Goal: Task Accomplishment & Management: Use online tool/utility

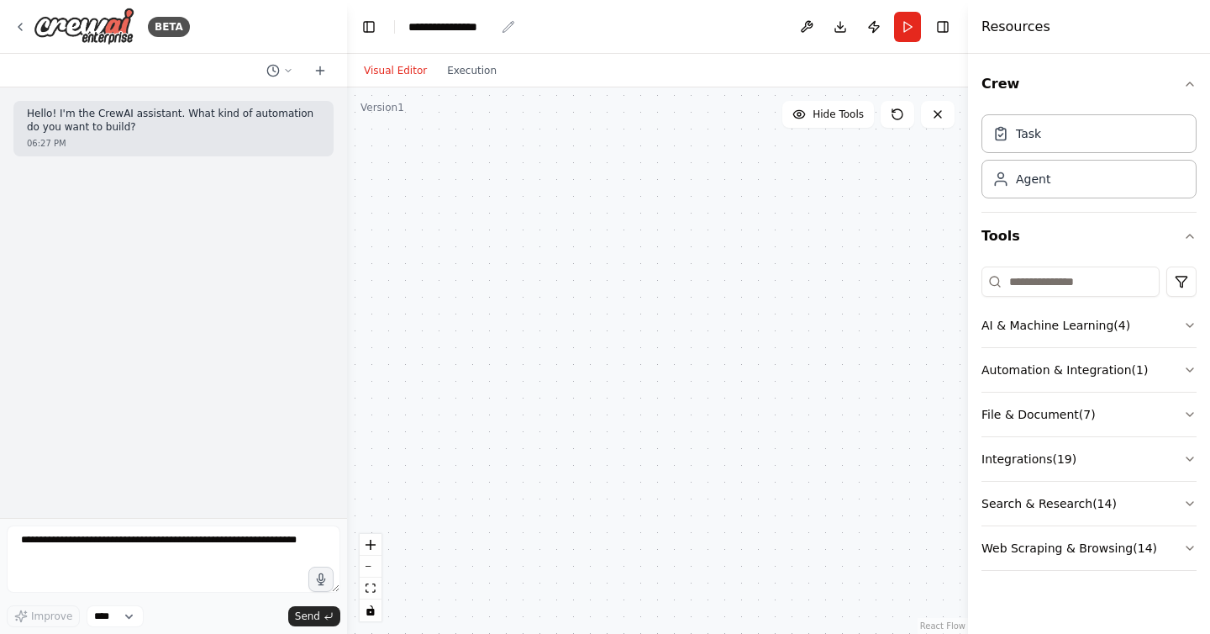
click at [505, 29] on icon "breadcrumb" at bounding box center [508, 26] width 13 height 13
click at [473, 25] on div "**********" at bounding box center [451, 26] width 87 height 17
click at [430, 25] on div "**********" at bounding box center [471, 26] width 126 height 17
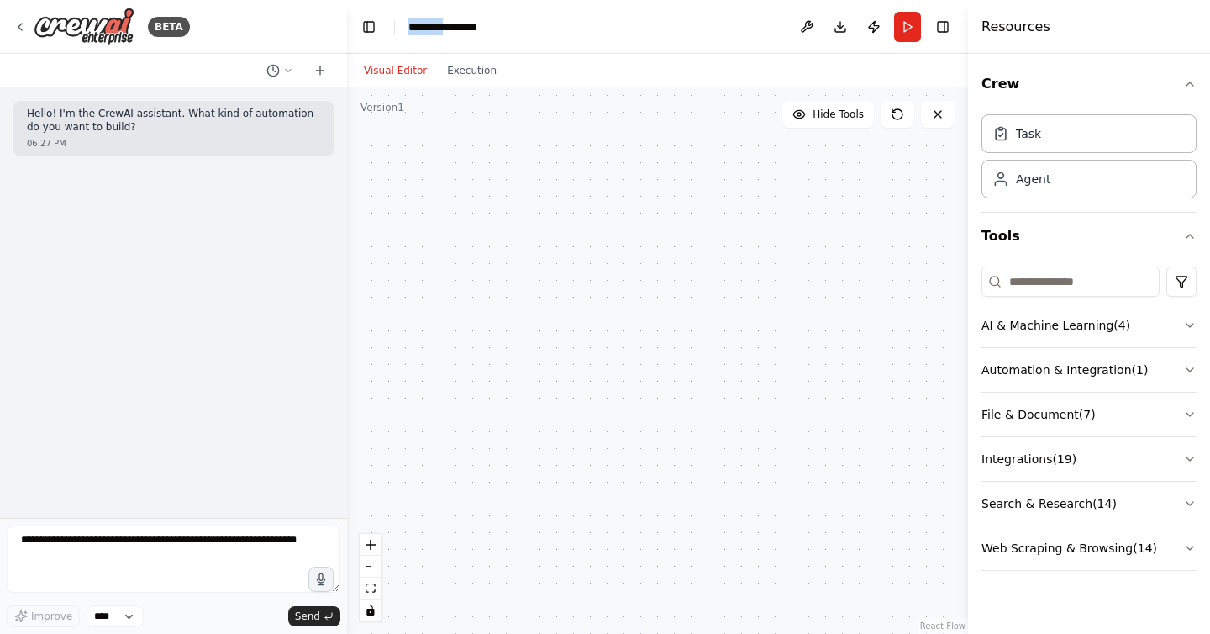
click at [430, 25] on div "**********" at bounding box center [471, 26] width 126 height 17
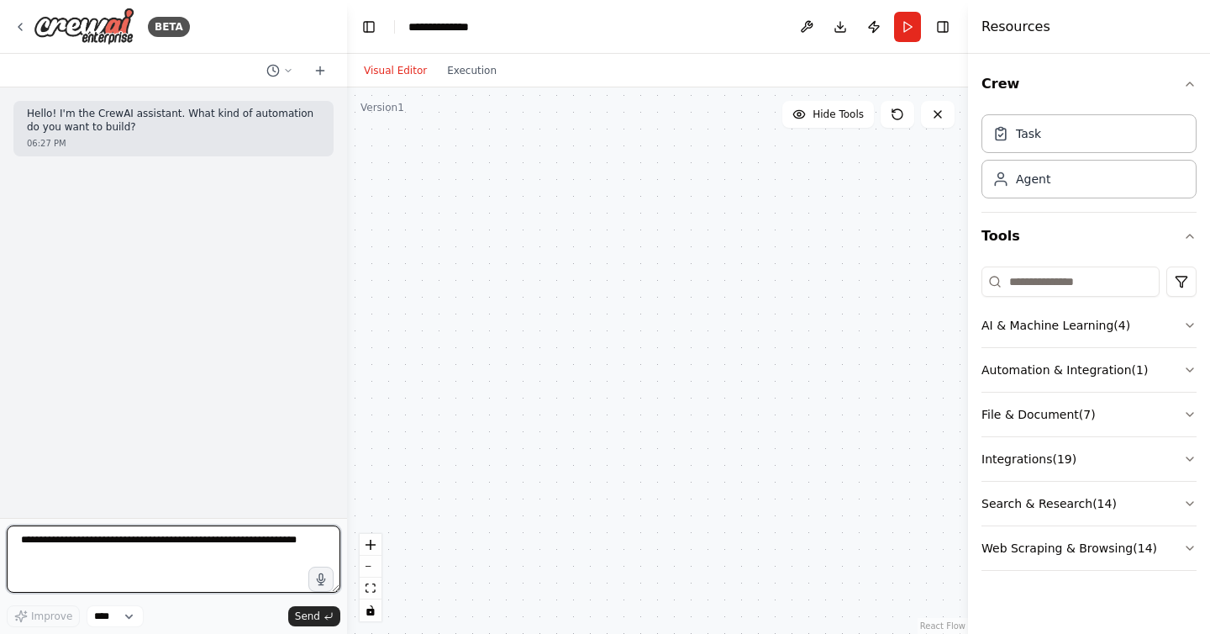
click at [167, 534] on textarea at bounding box center [174, 558] width 334 height 67
click at [94, 563] on textarea "**********" at bounding box center [174, 558] width 334 height 67
type textarea "**********"
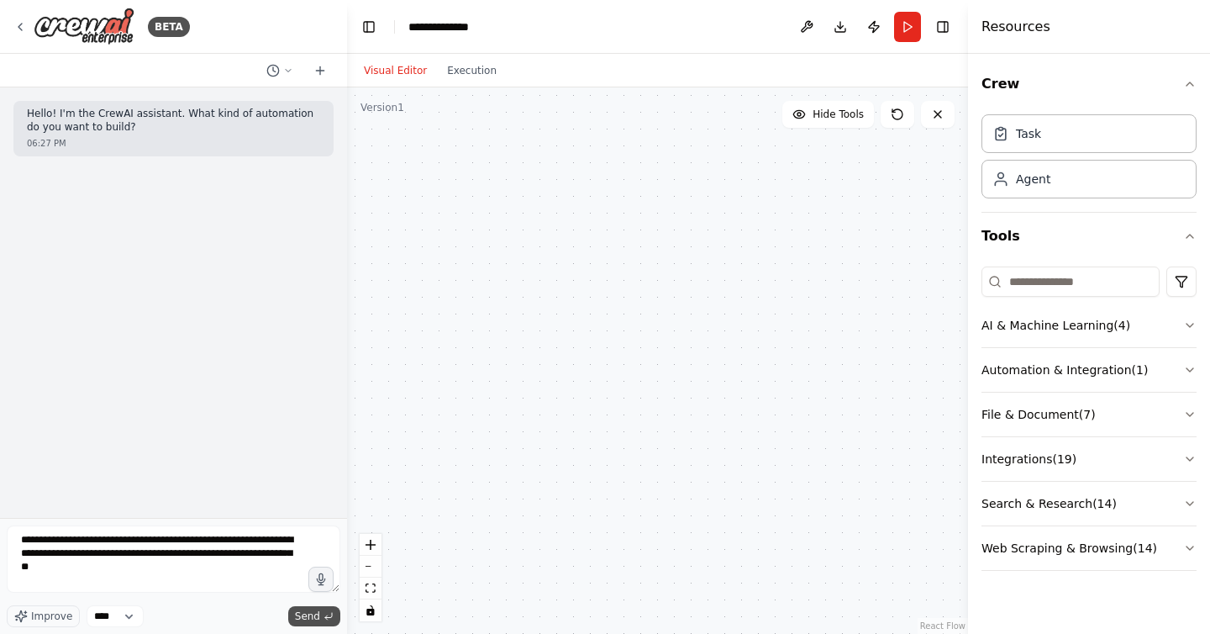
click at [308, 613] on span "Send" at bounding box center [307, 615] width 25 height 13
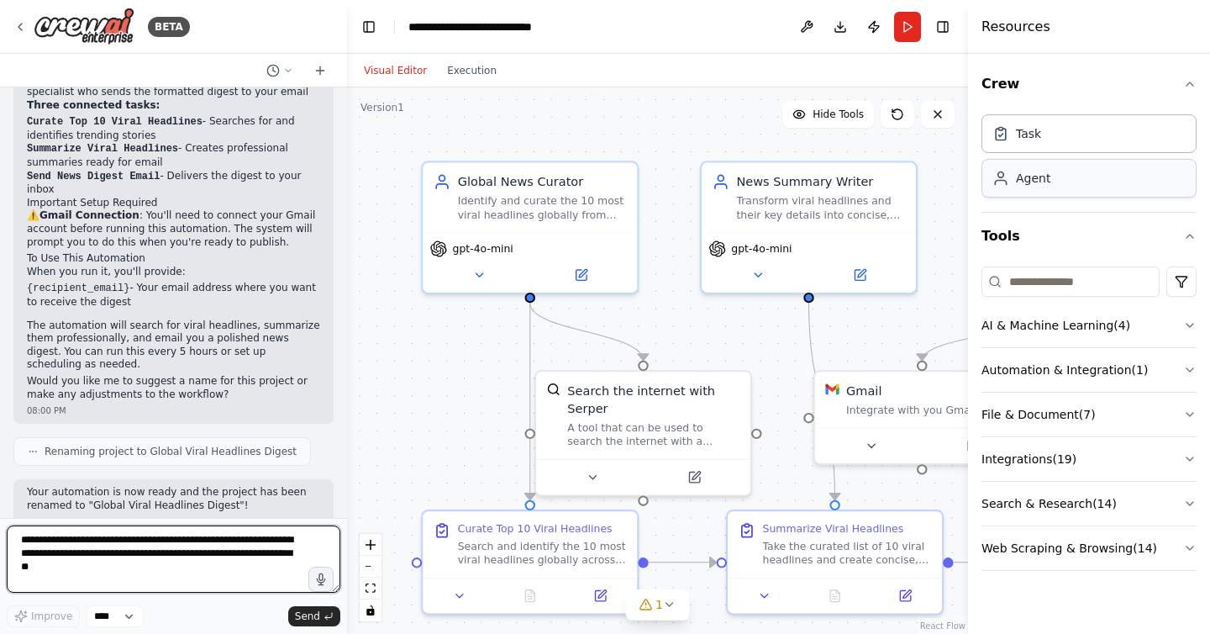
scroll to position [587, 0]
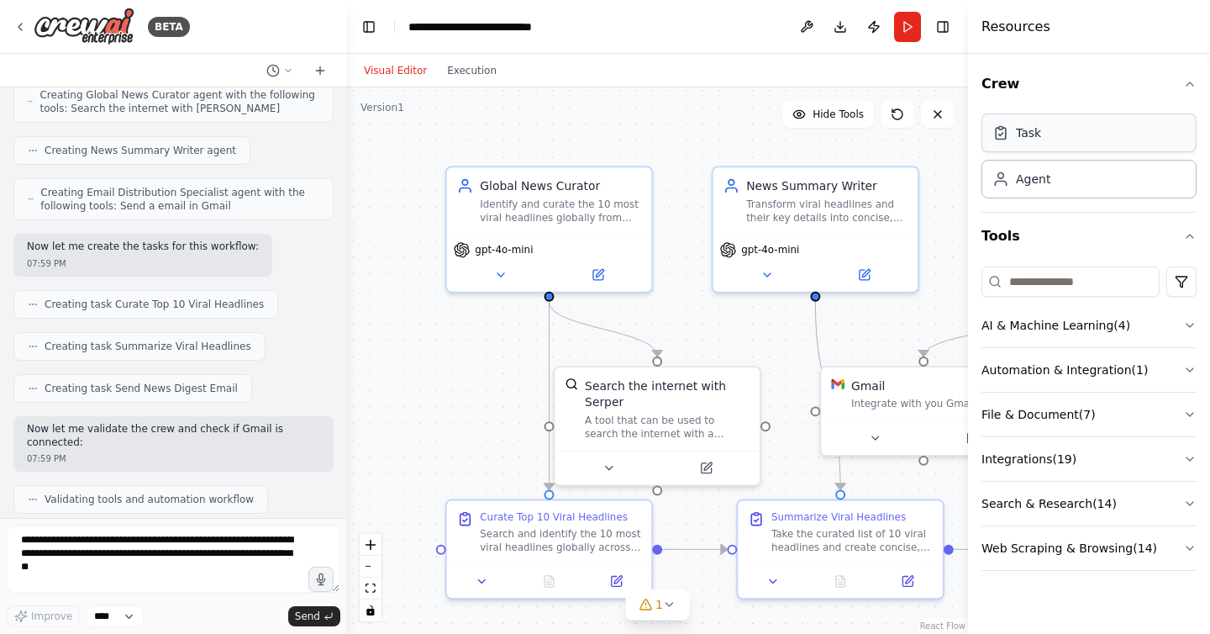
click at [1032, 134] on div "Task" at bounding box center [1028, 132] width 25 height 17
click at [1043, 184] on div "Agent" at bounding box center [1033, 178] width 34 height 17
click at [1190, 82] on icon "button" at bounding box center [1189, 83] width 13 height 13
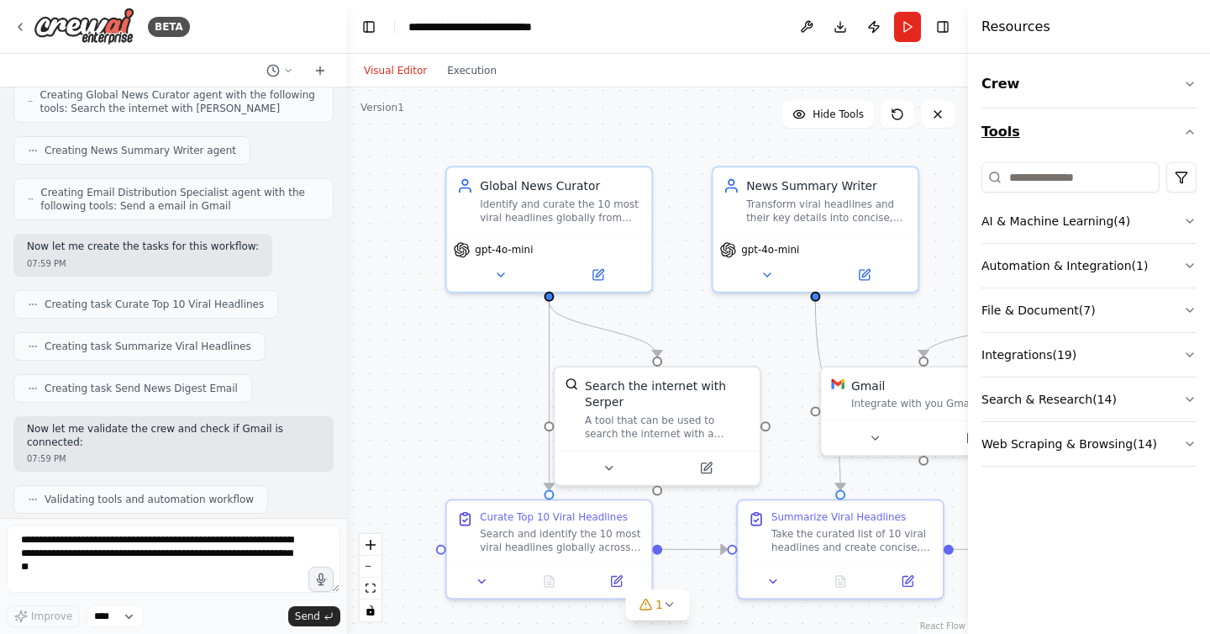
click at [1191, 134] on icon "button" at bounding box center [1189, 131] width 13 height 13
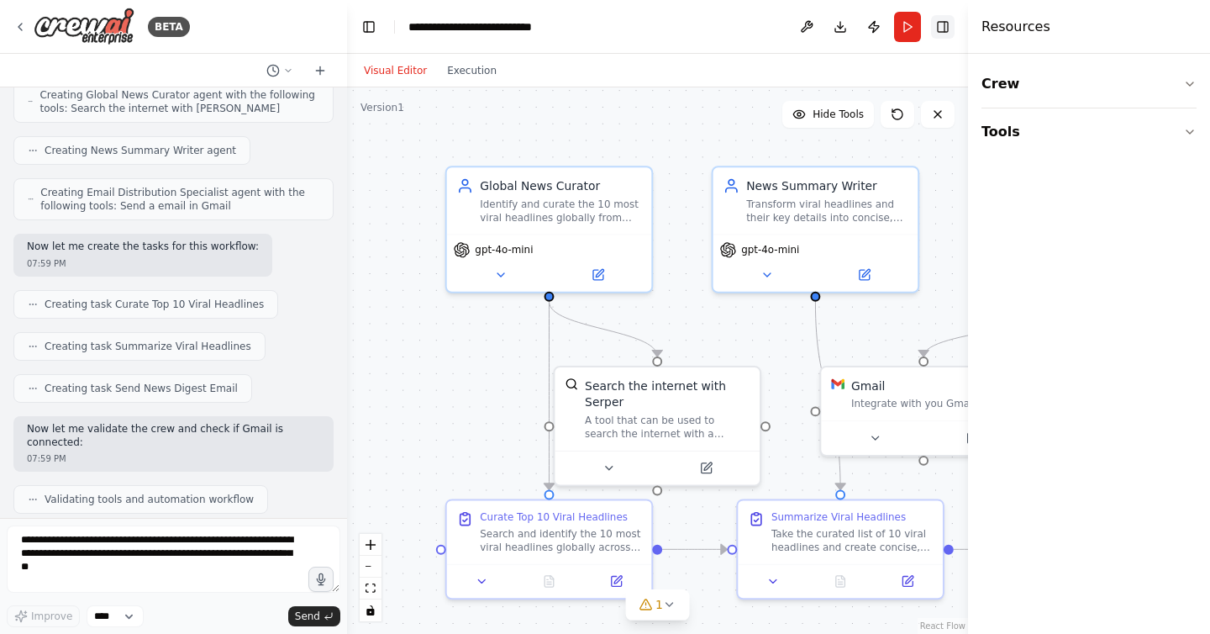
click at [942, 27] on button "Toggle Right Sidebar" at bounding box center [943, 27] width 24 height 24
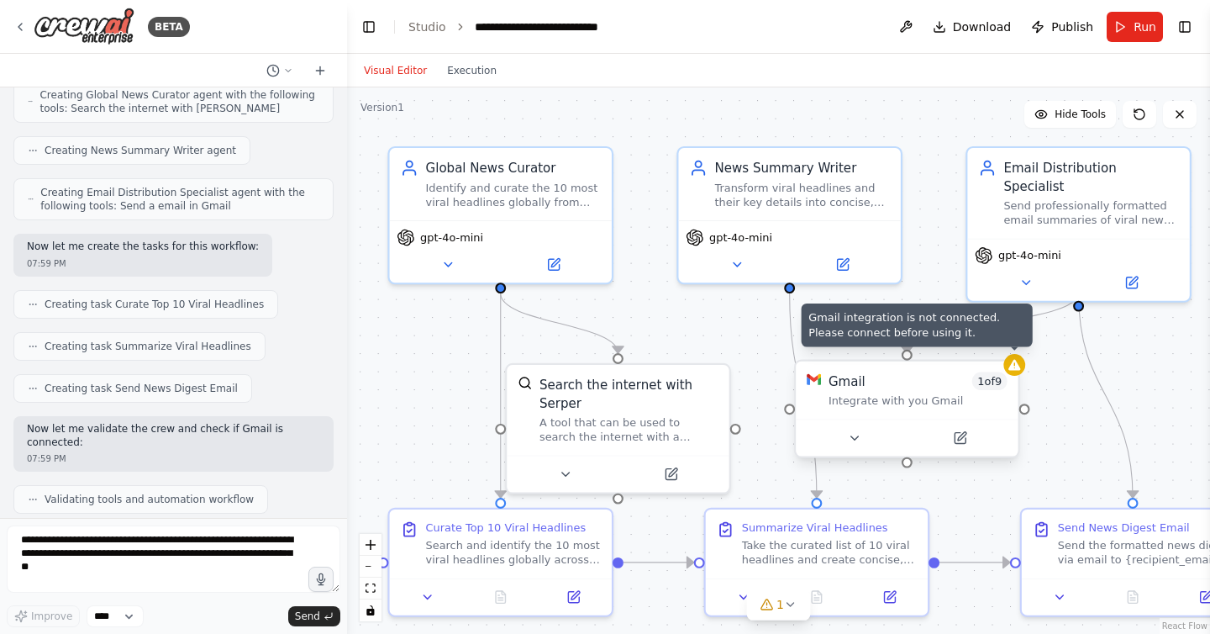
click at [1015, 362] on icon at bounding box center [1014, 365] width 12 height 11
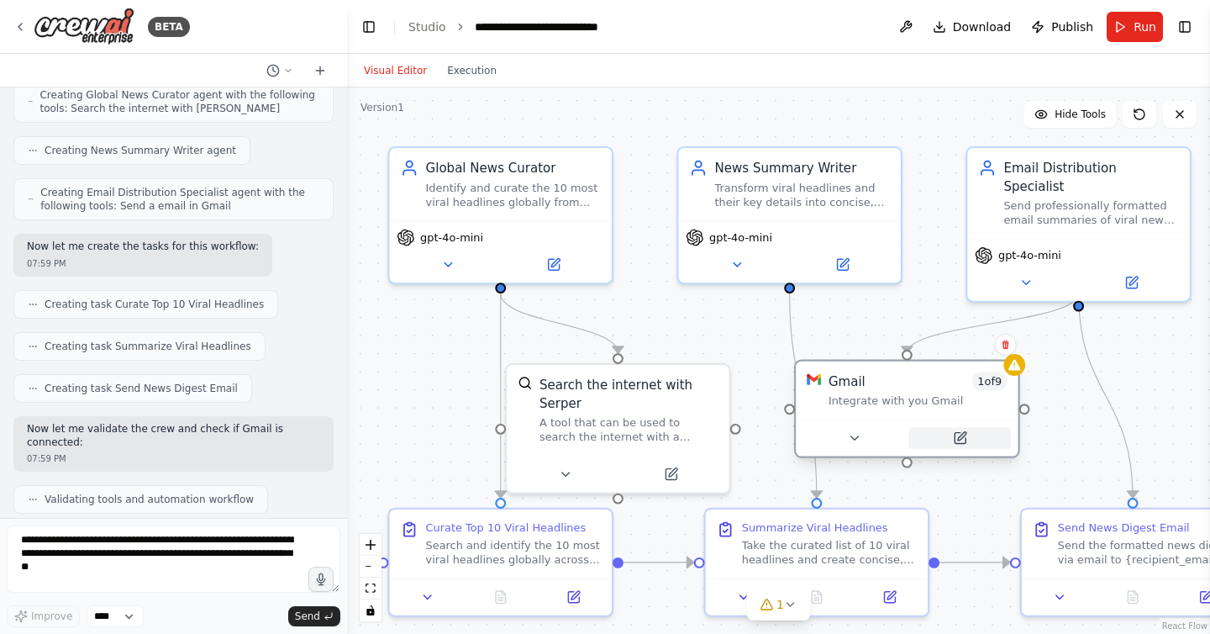
click at [962, 439] on icon at bounding box center [960, 438] width 11 height 11
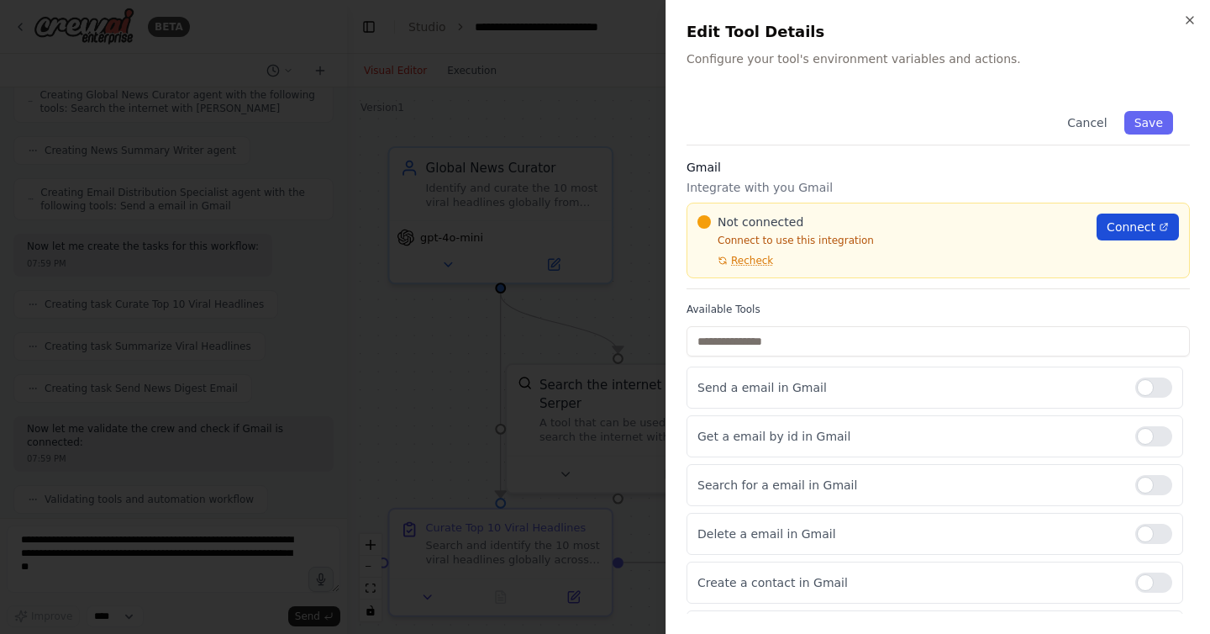
click at [1141, 226] on span "Connect" at bounding box center [1131, 226] width 49 height 17
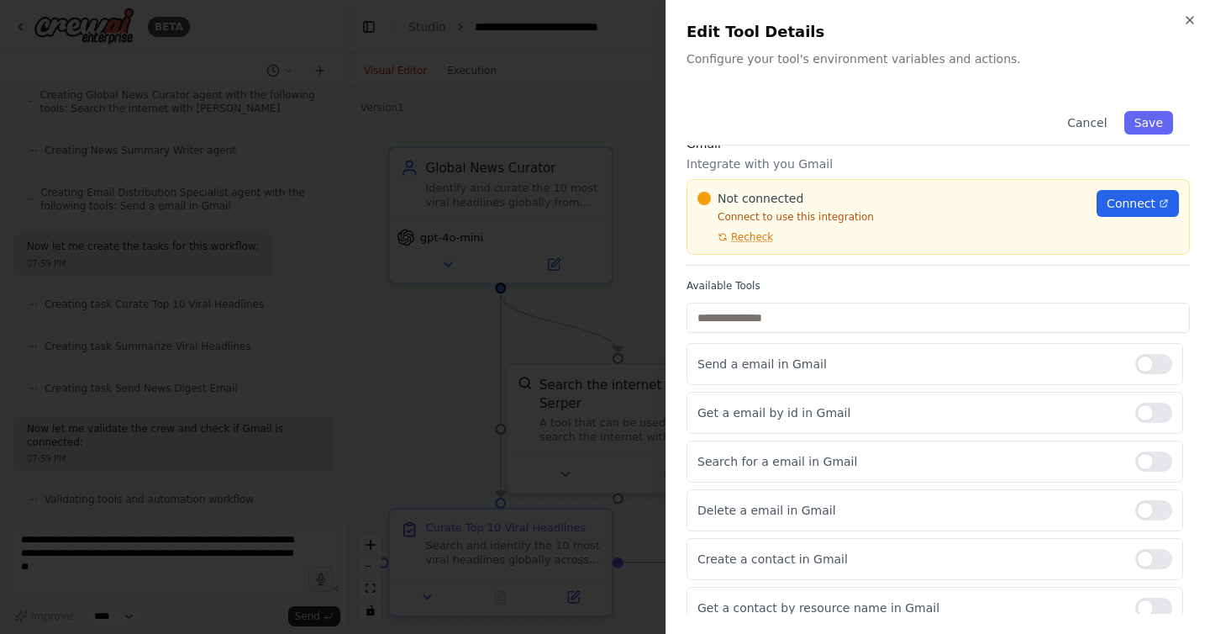
scroll to position [0, 0]
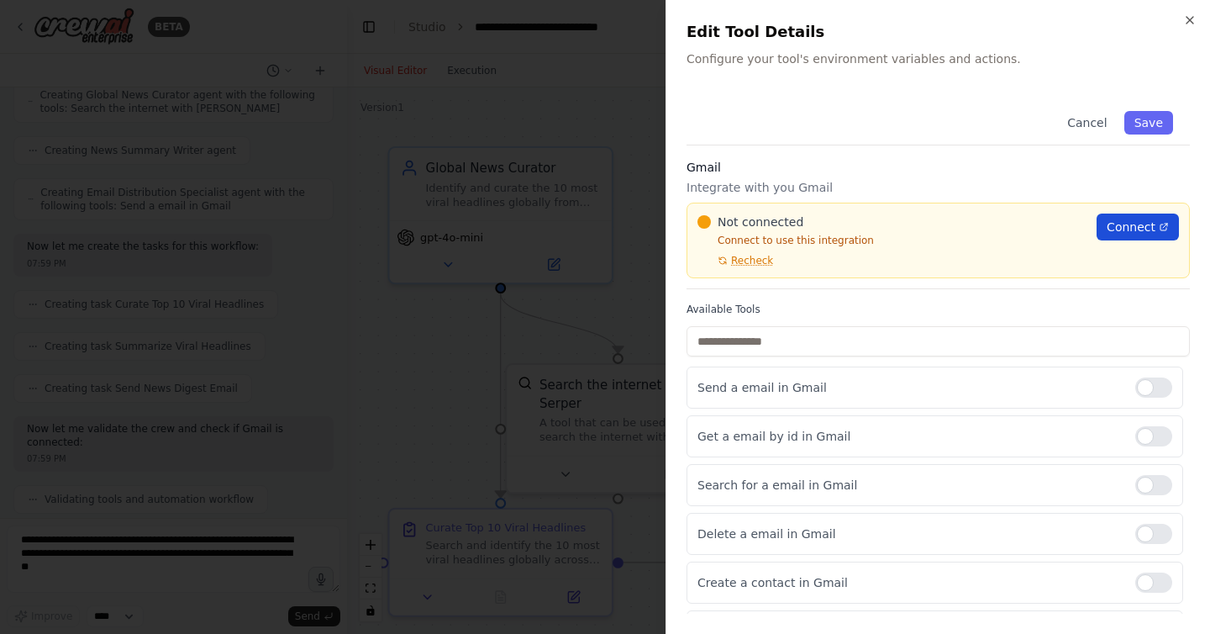
click at [1162, 226] on icon at bounding box center [1164, 227] width 10 height 10
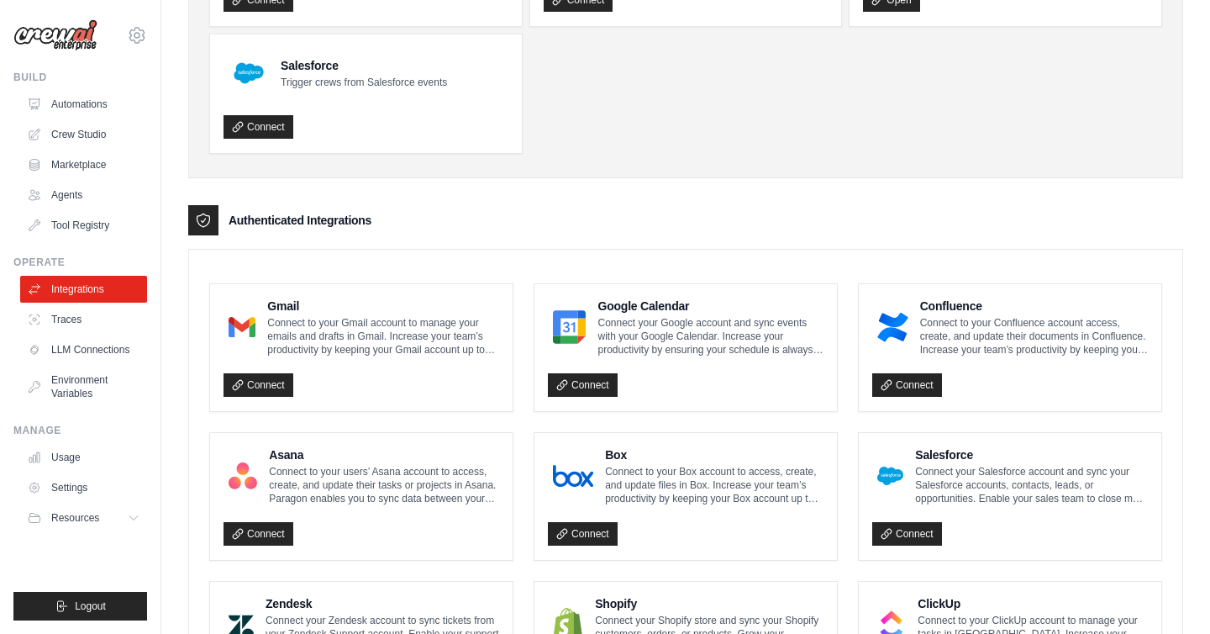
scroll to position [222, 0]
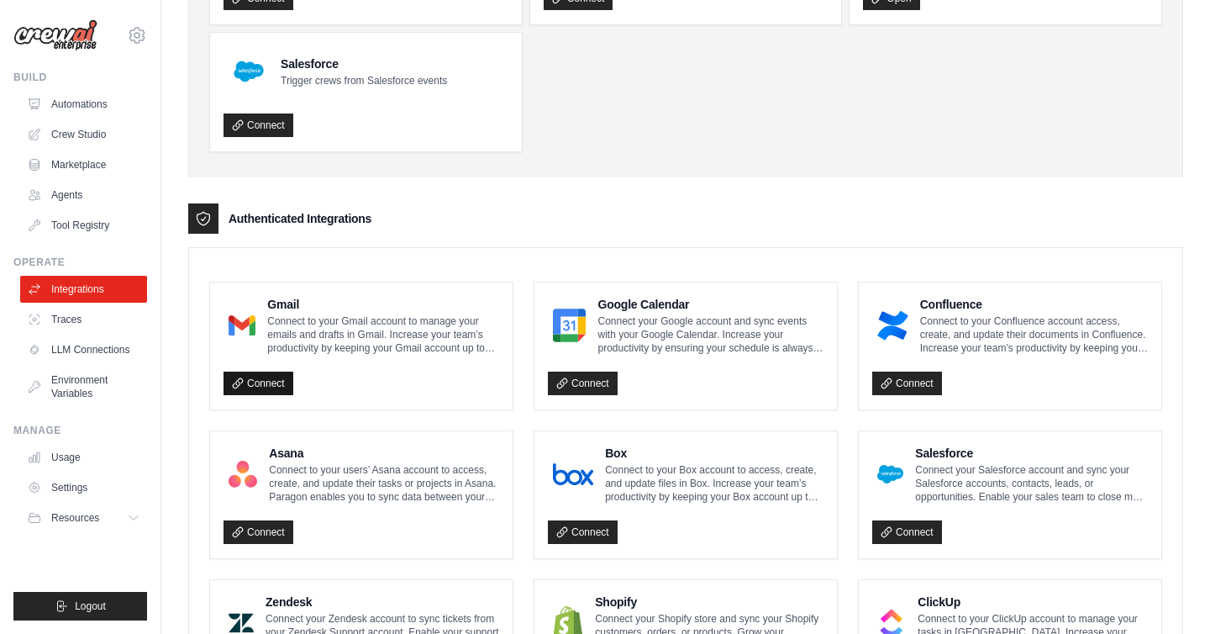
click at [266, 379] on link "Connect" at bounding box center [259, 383] width 70 height 24
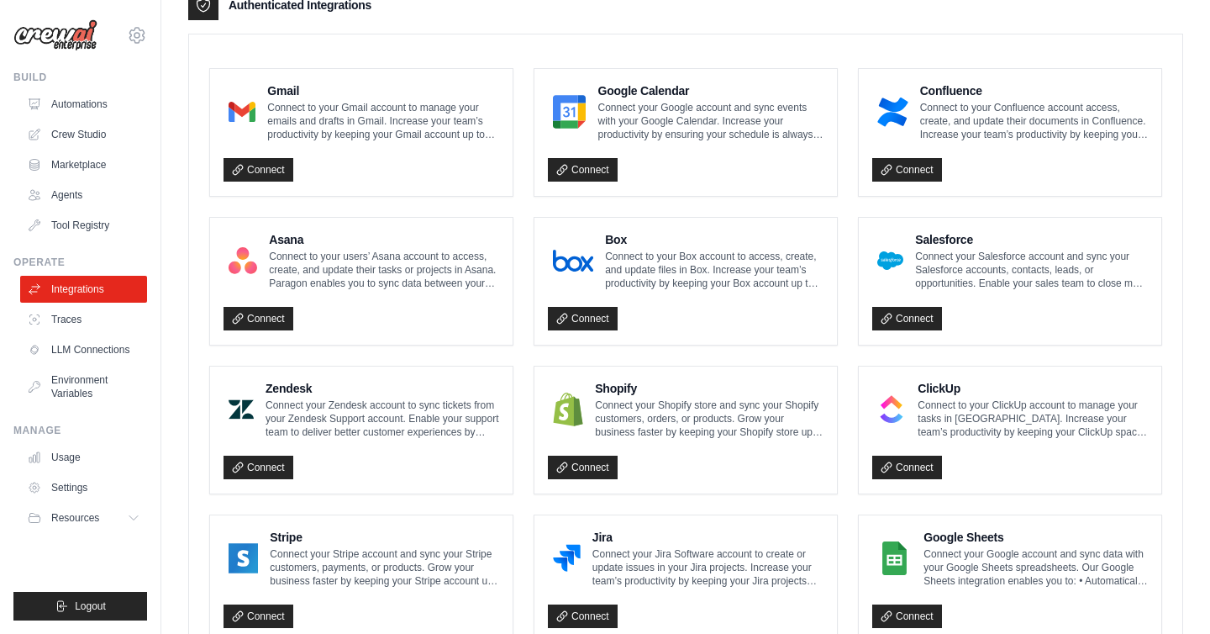
scroll to position [438, 0]
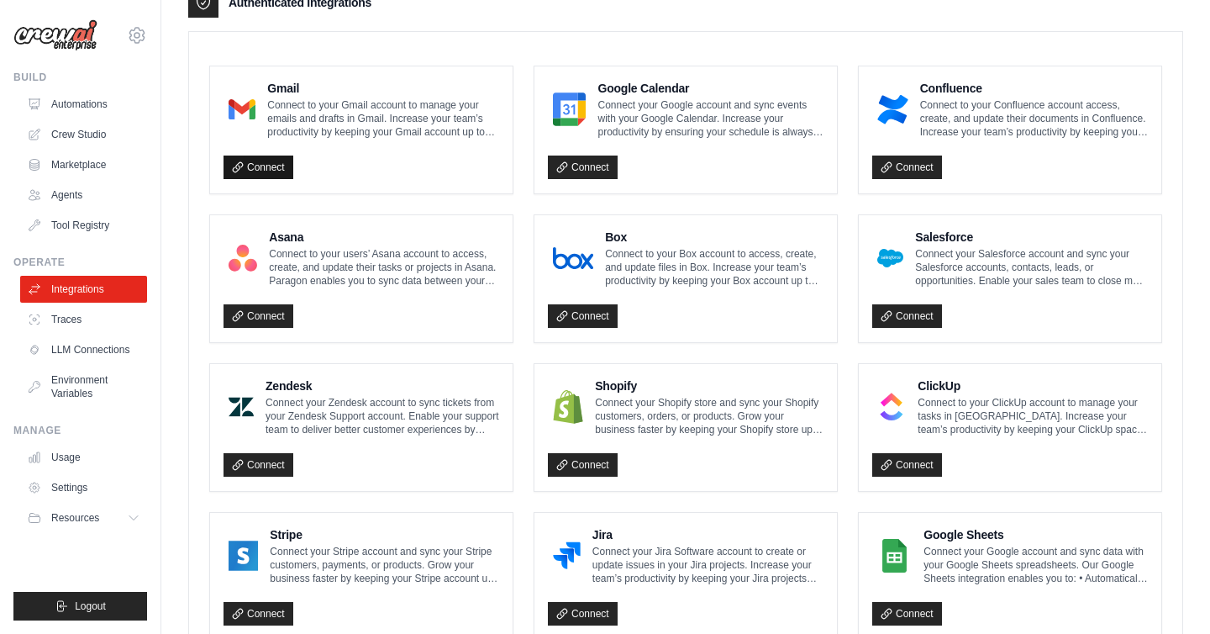
click at [264, 165] on link "Connect" at bounding box center [259, 167] width 70 height 24
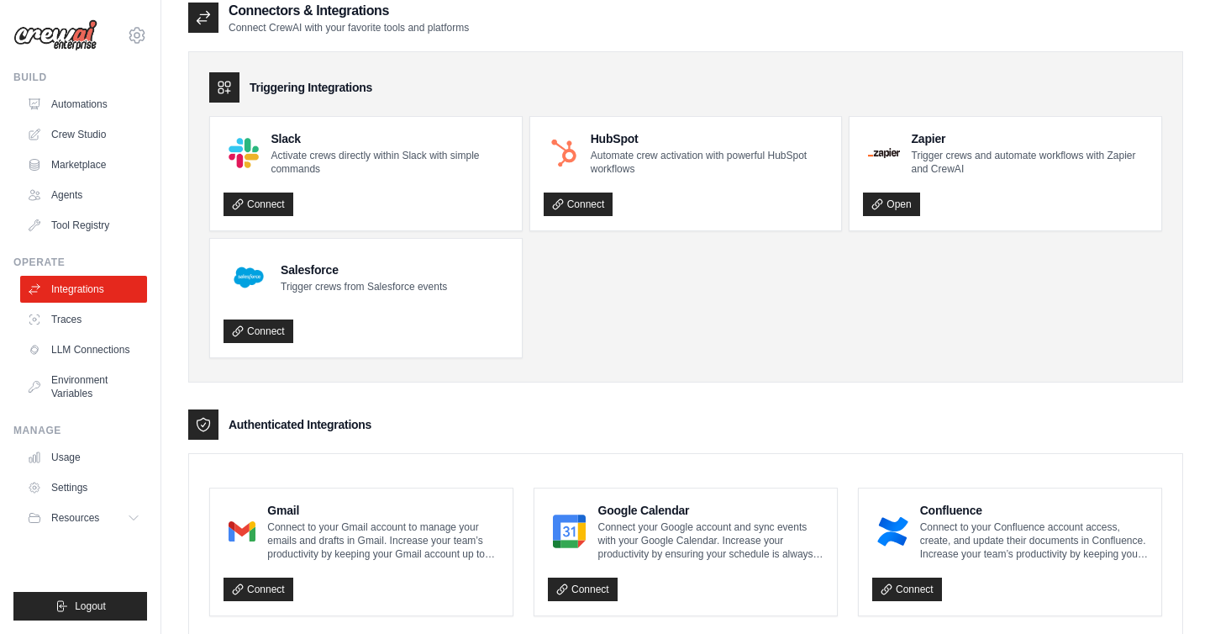
scroll to position [0, 0]
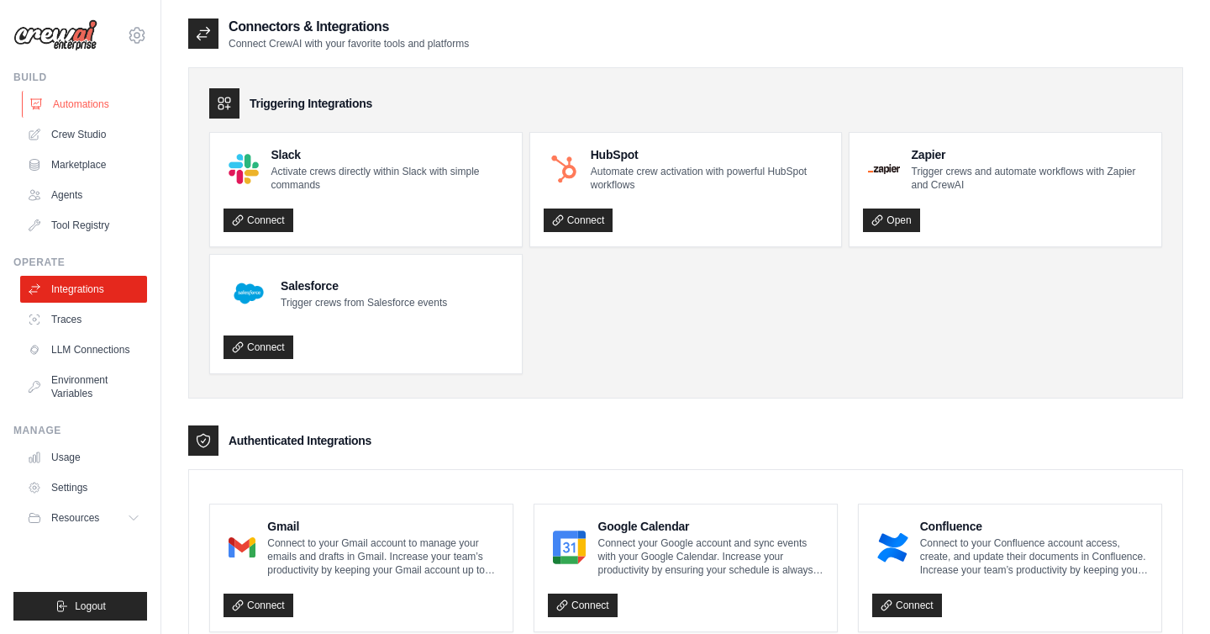
click at [71, 104] on link "Automations" at bounding box center [85, 104] width 127 height 27
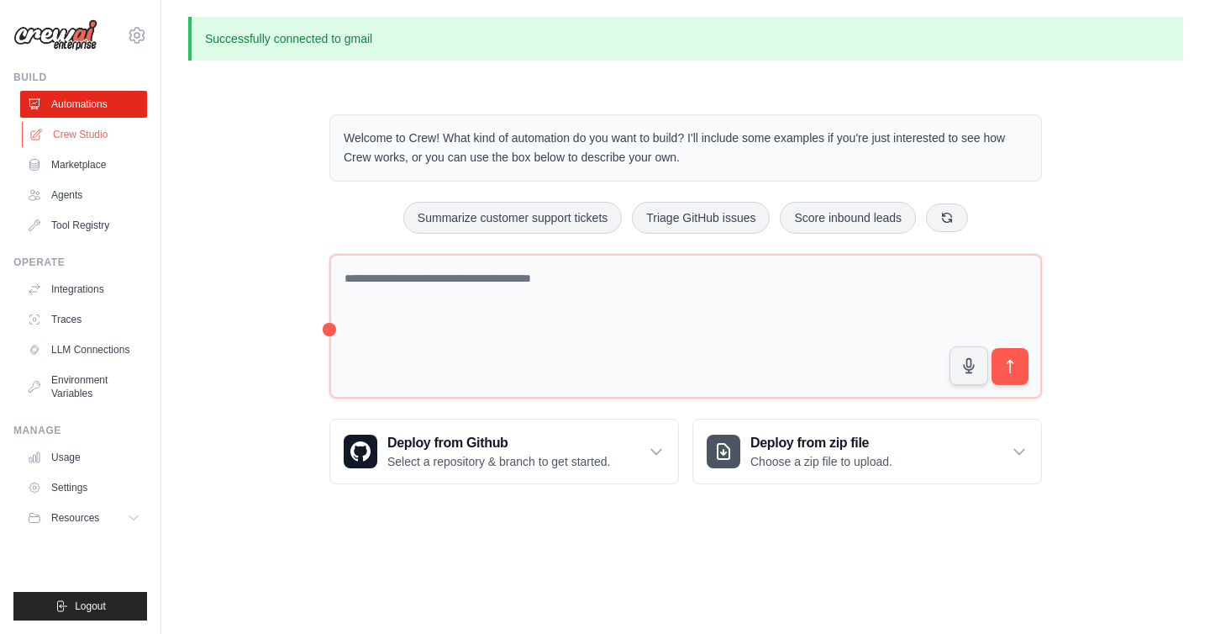
click at [80, 133] on link "Crew Studio" at bounding box center [85, 134] width 127 height 27
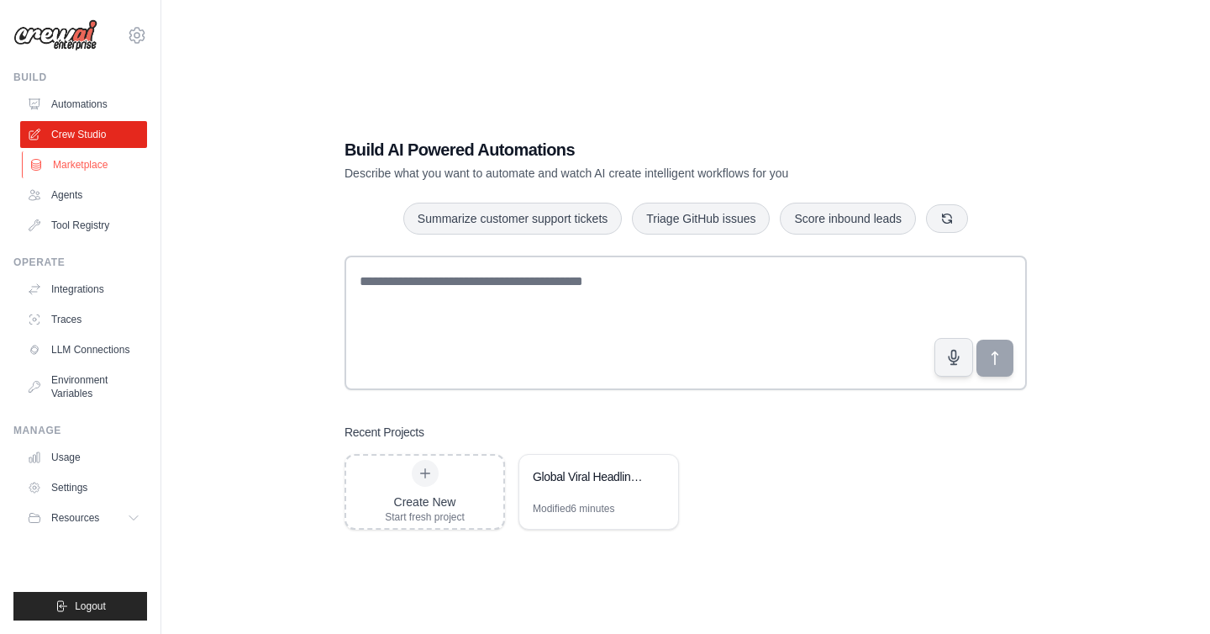
click at [80, 164] on link "Marketplace" at bounding box center [85, 164] width 127 height 27
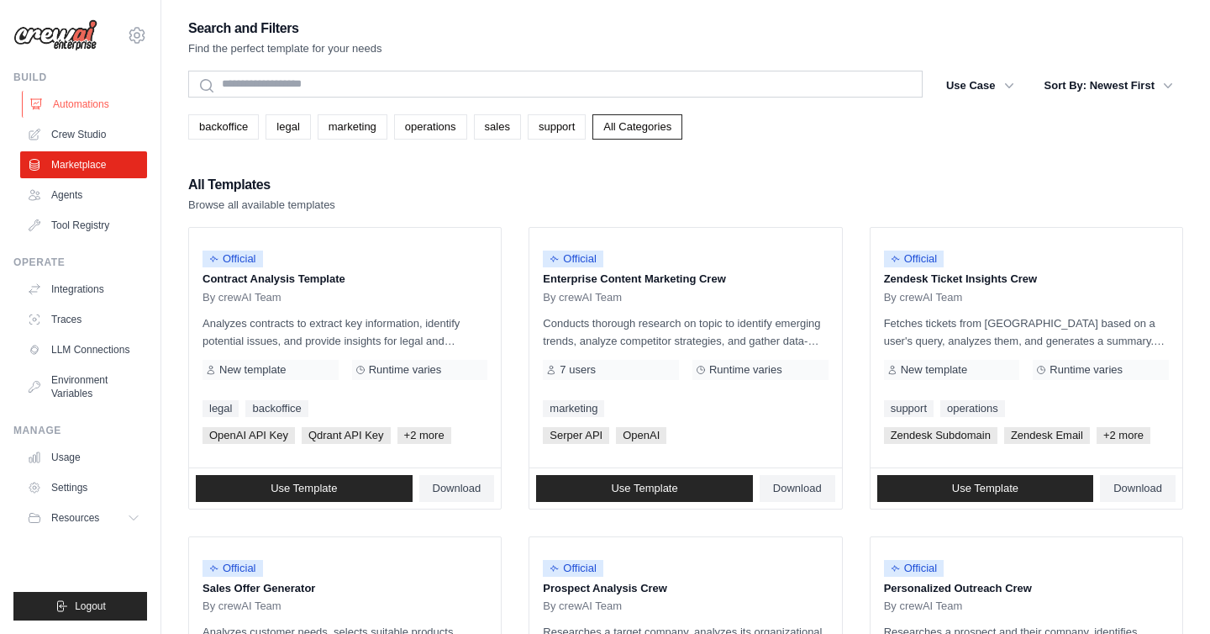
click at [78, 103] on link "Automations" at bounding box center [85, 104] width 127 height 27
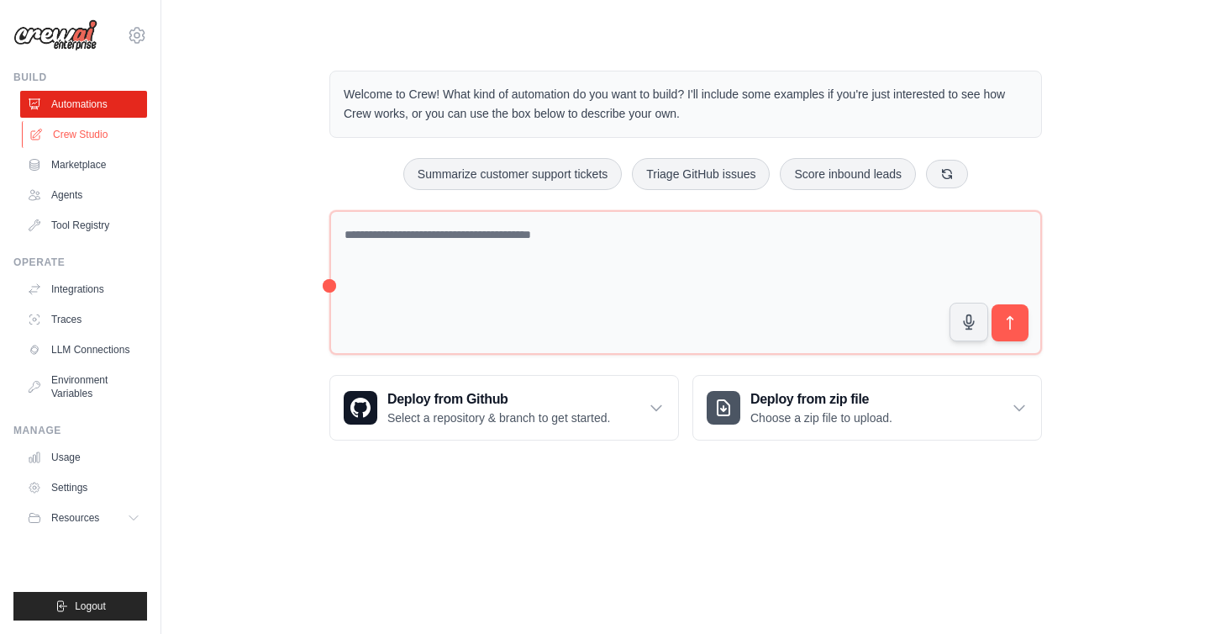
click at [76, 133] on link "Crew Studio" at bounding box center [85, 134] width 127 height 27
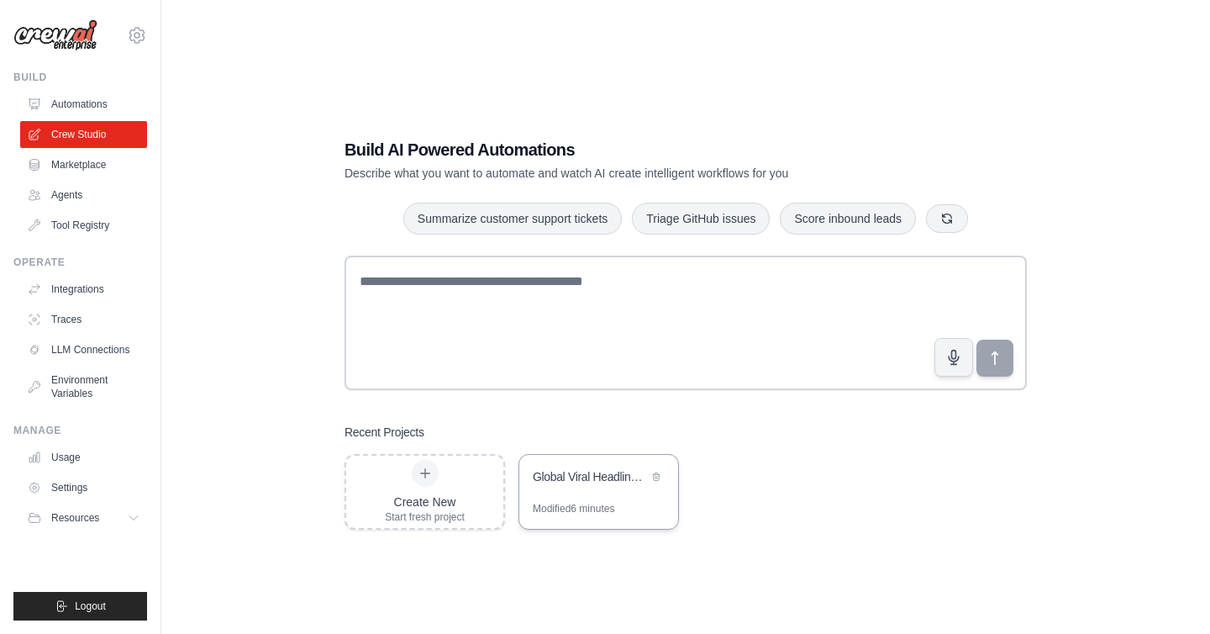
click at [604, 482] on div "Global Viral Headlines Digest" at bounding box center [590, 476] width 115 height 17
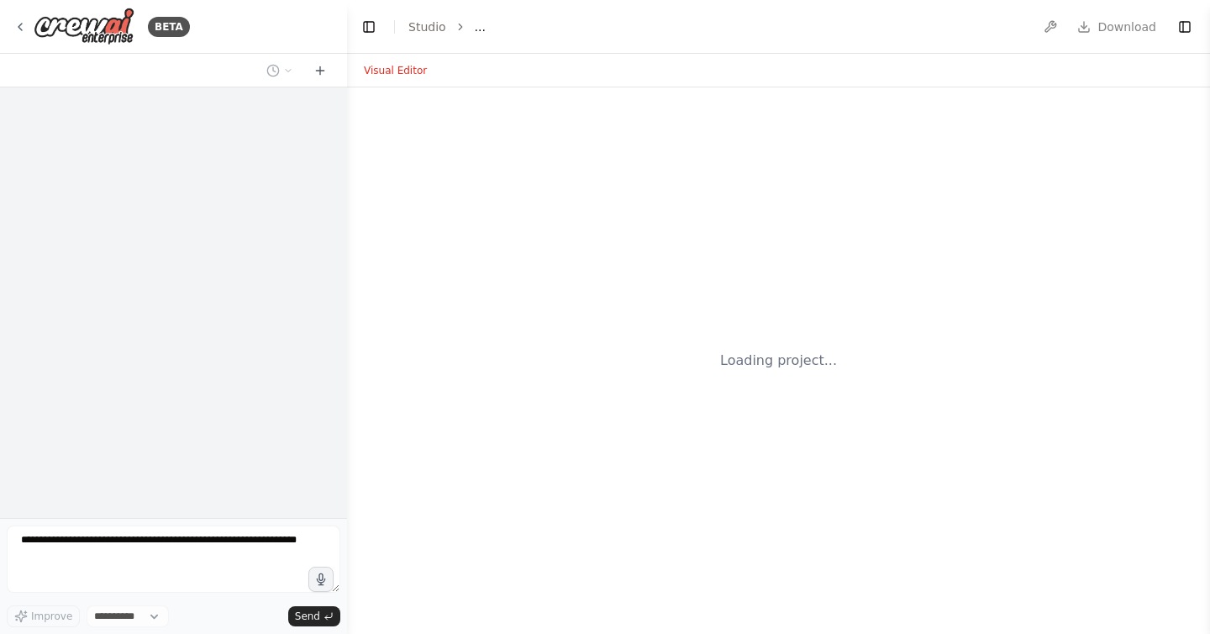
select select "****"
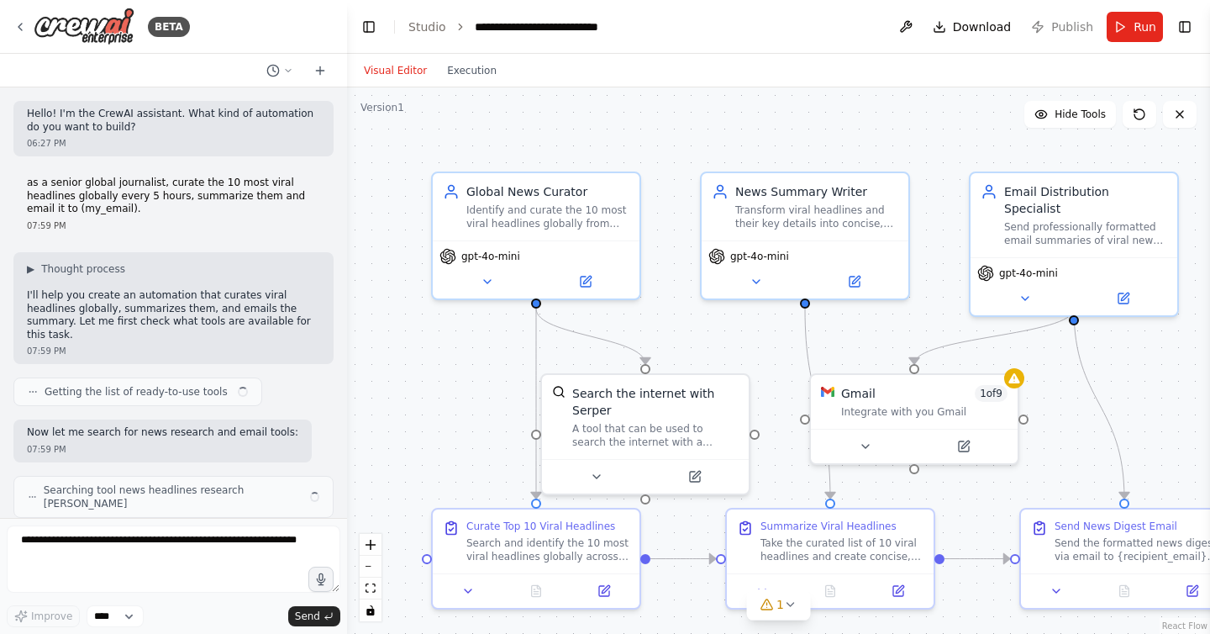
scroll to position [1221, 0]
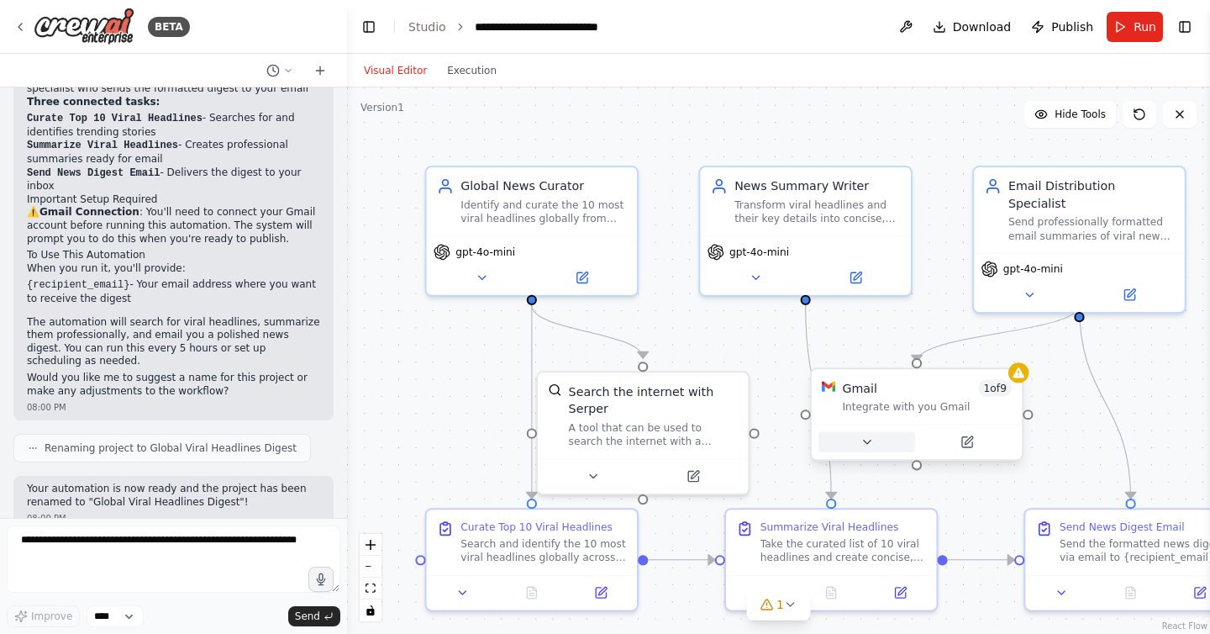
click at [869, 440] on icon at bounding box center [866, 441] width 7 height 3
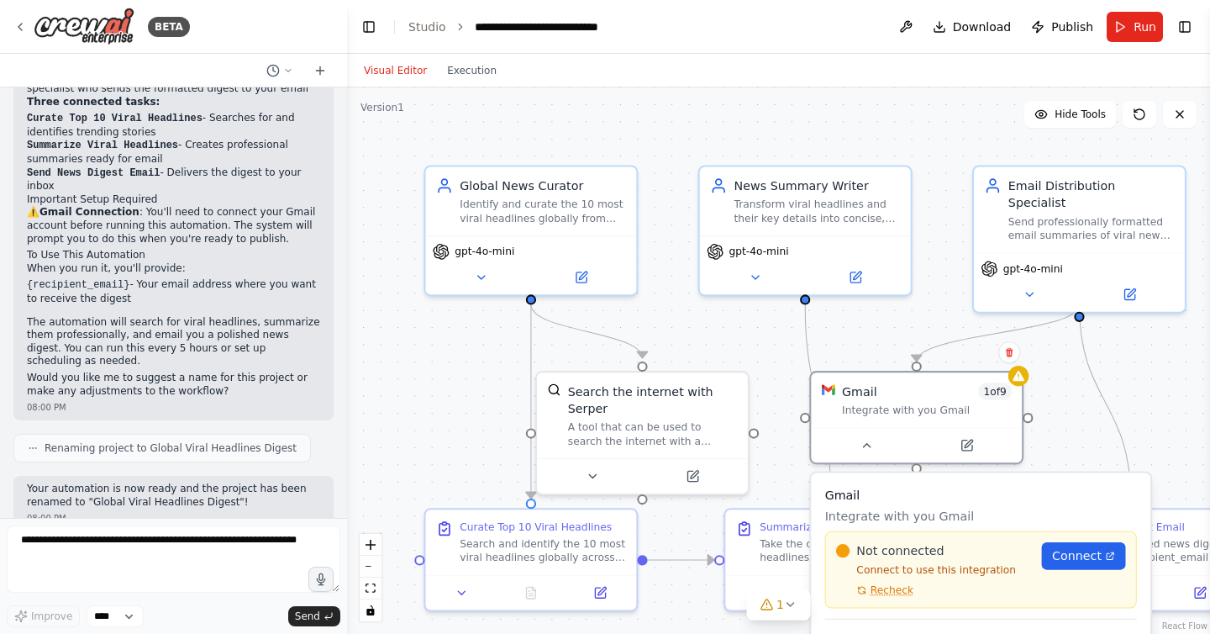
click at [1076, 406] on div ".deletable-edge-delete-btn { width: 20px; height: 20px; border: 0px solid #ffff…" at bounding box center [778, 360] width 863 height 546
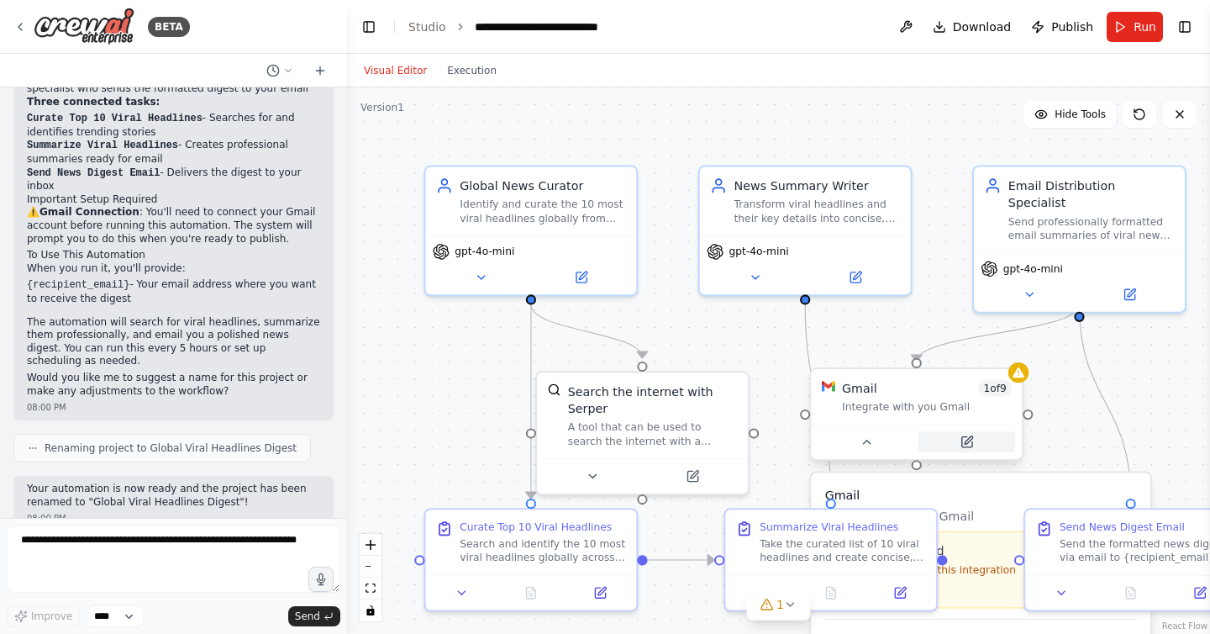
click at [973, 438] on button at bounding box center [966, 441] width 97 height 20
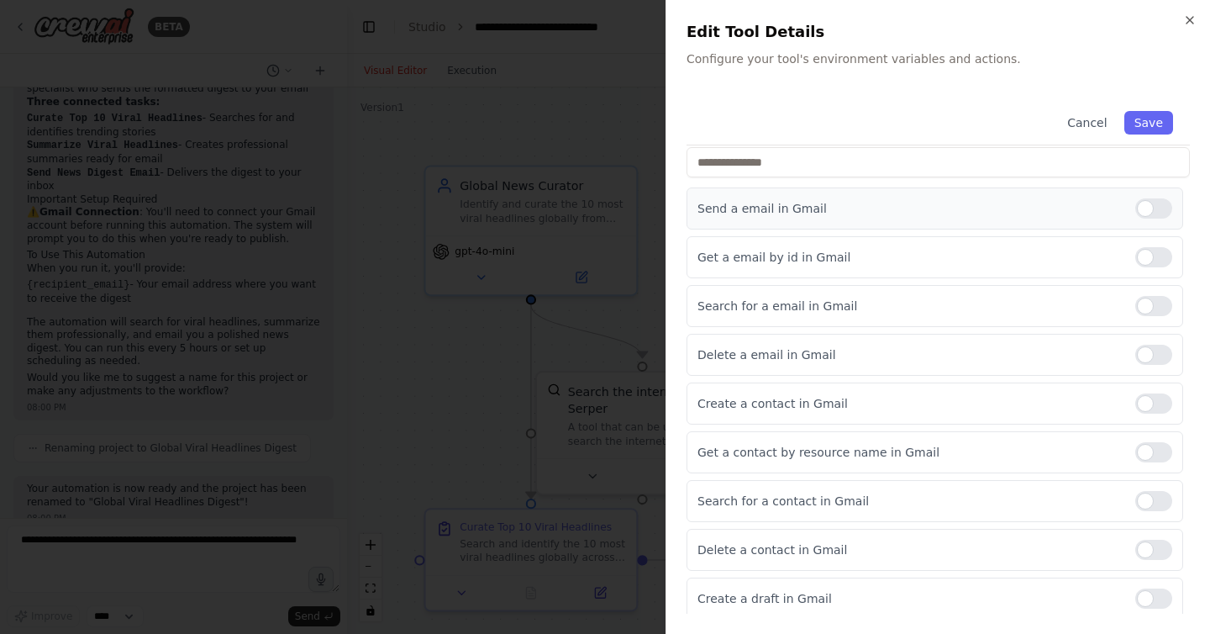
scroll to position [185, 0]
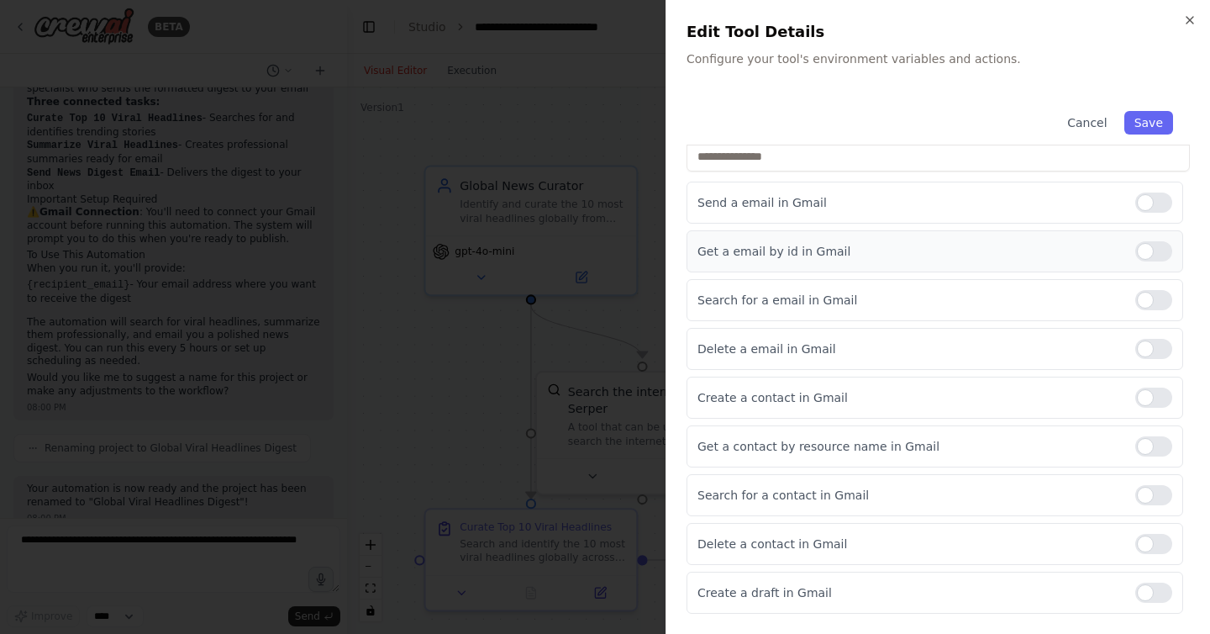
click at [1165, 255] on div at bounding box center [1153, 251] width 37 height 20
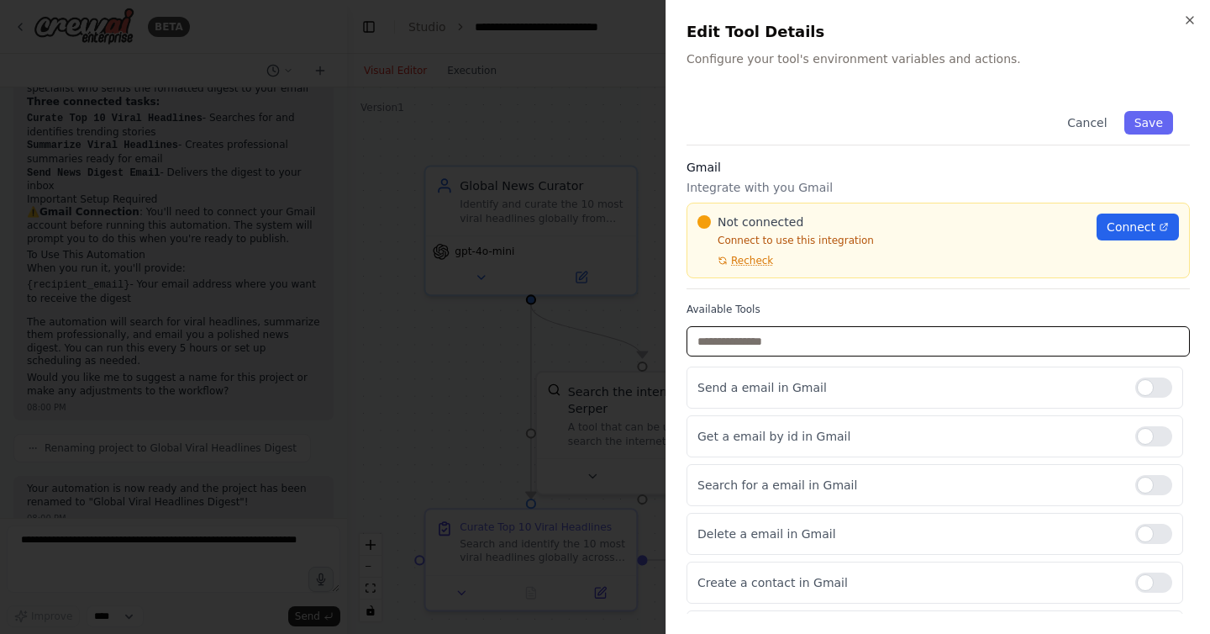
click at [869, 337] on input "text" at bounding box center [938, 341] width 503 height 30
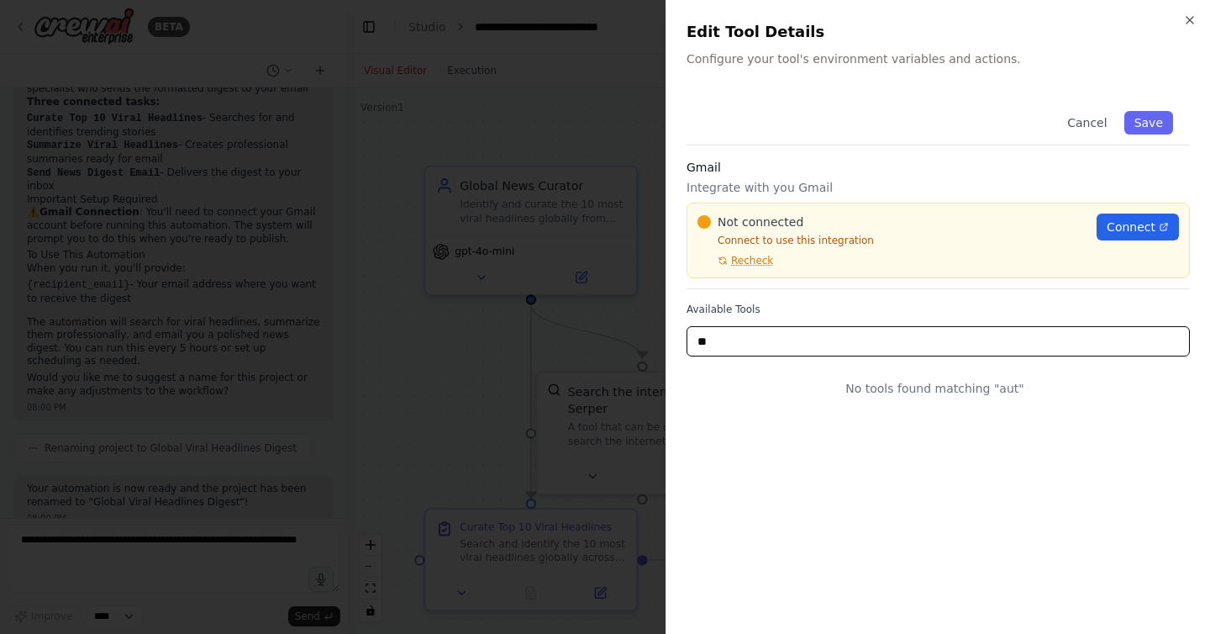
type input "*"
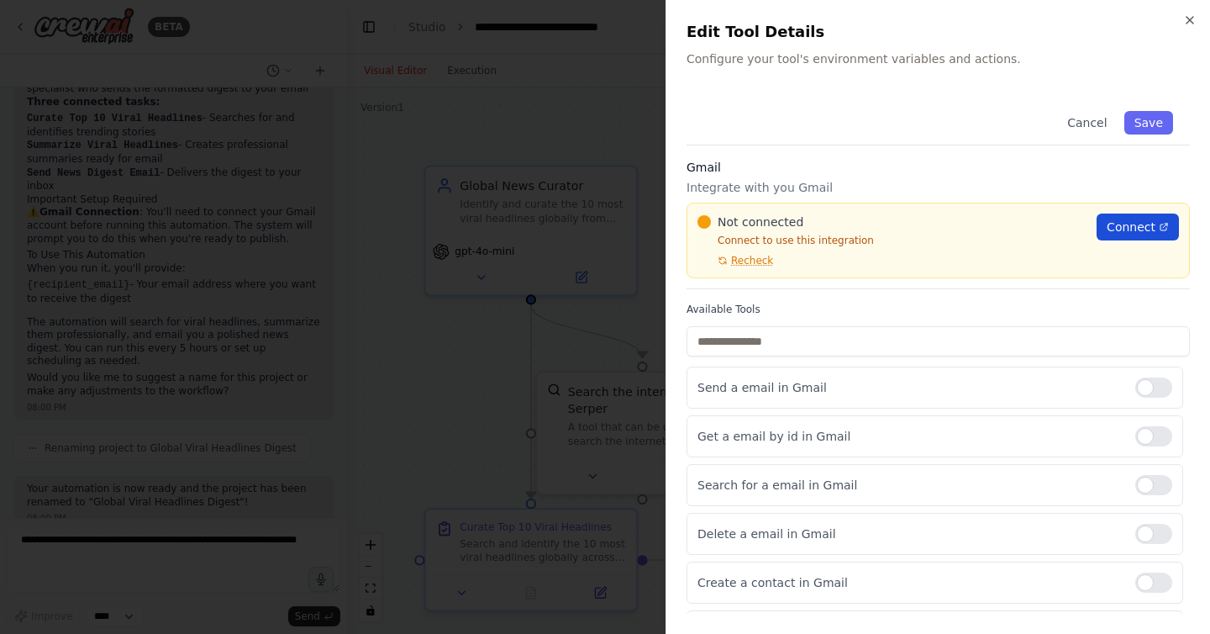
click at [1124, 224] on span "Connect" at bounding box center [1131, 226] width 49 height 17
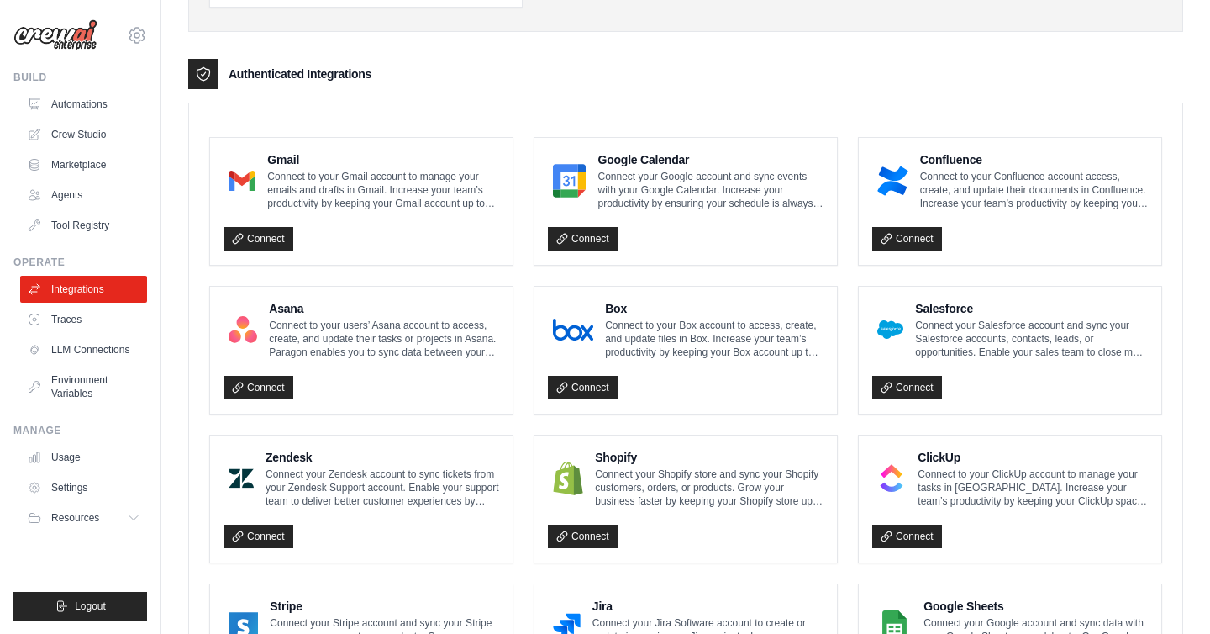
scroll to position [368, 0]
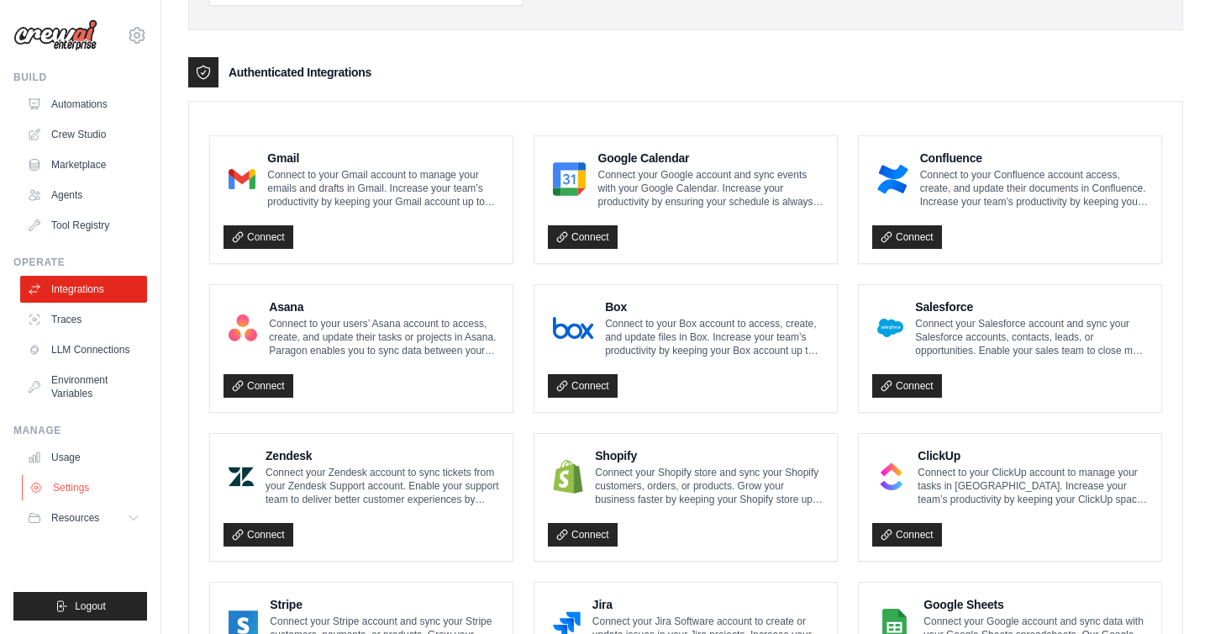
click at [75, 487] on link "Settings" at bounding box center [85, 487] width 127 height 27
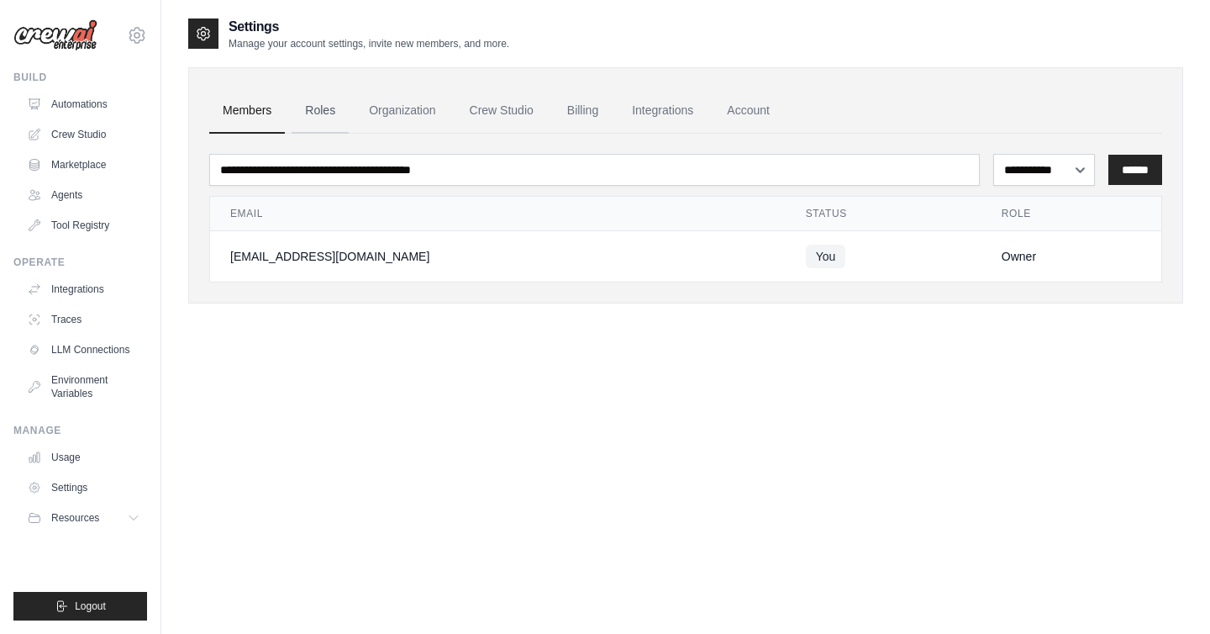
click at [319, 104] on link "Roles" at bounding box center [320, 110] width 57 height 45
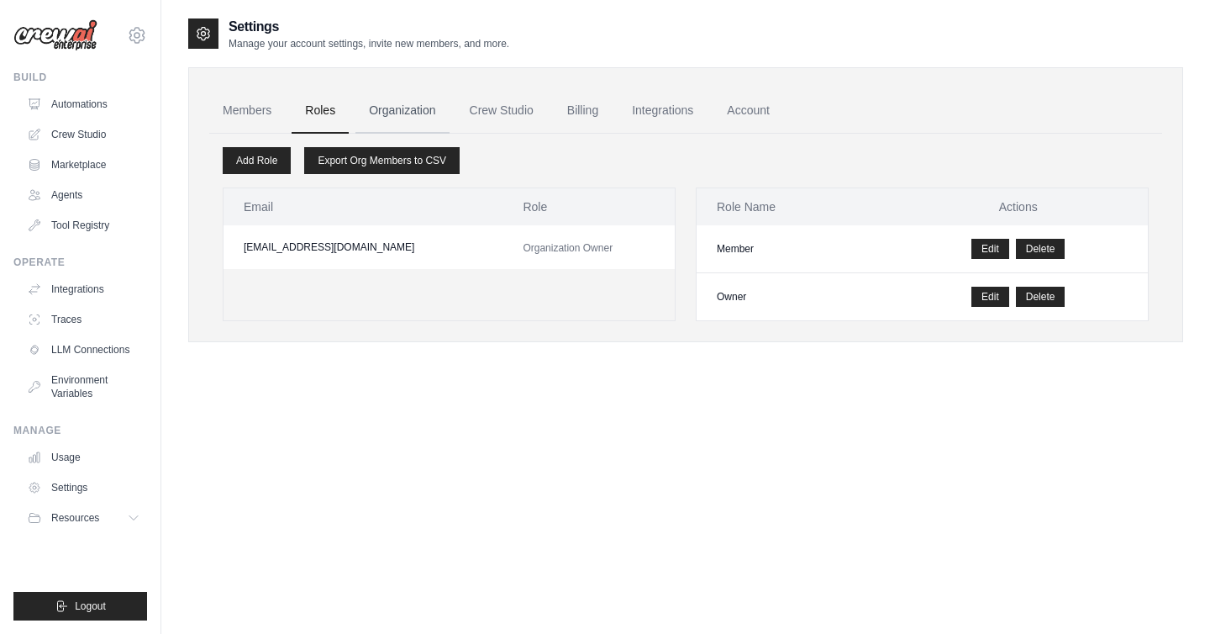
click at [404, 113] on link "Organization" at bounding box center [401, 110] width 93 height 45
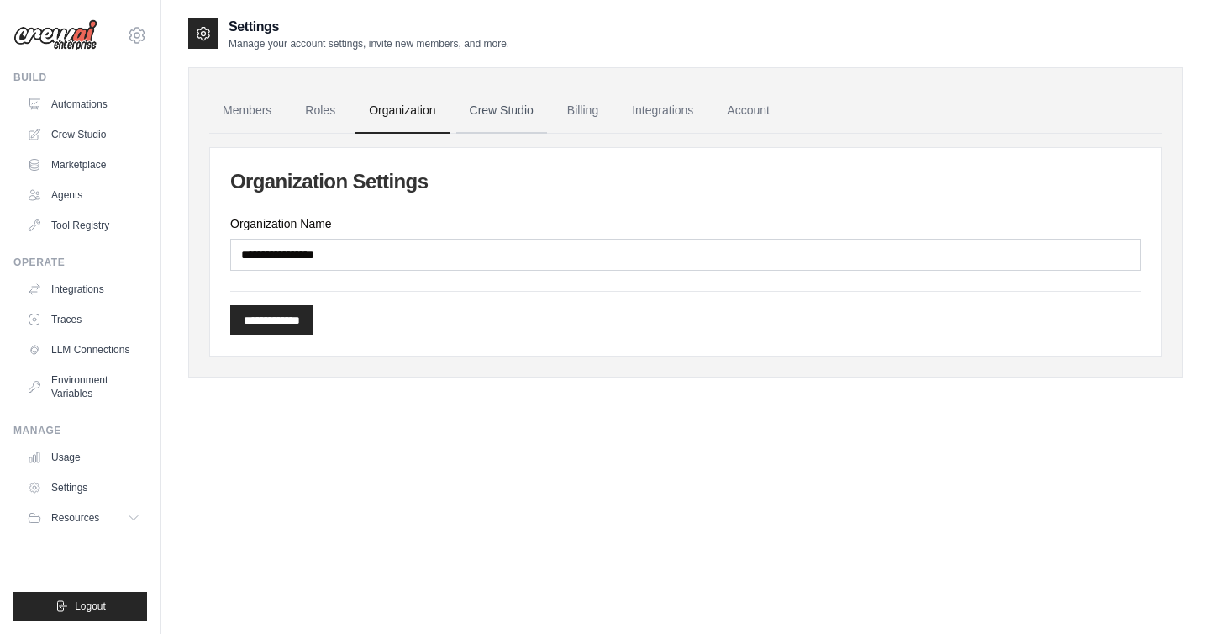
click at [500, 113] on link "Crew Studio" at bounding box center [501, 110] width 91 height 45
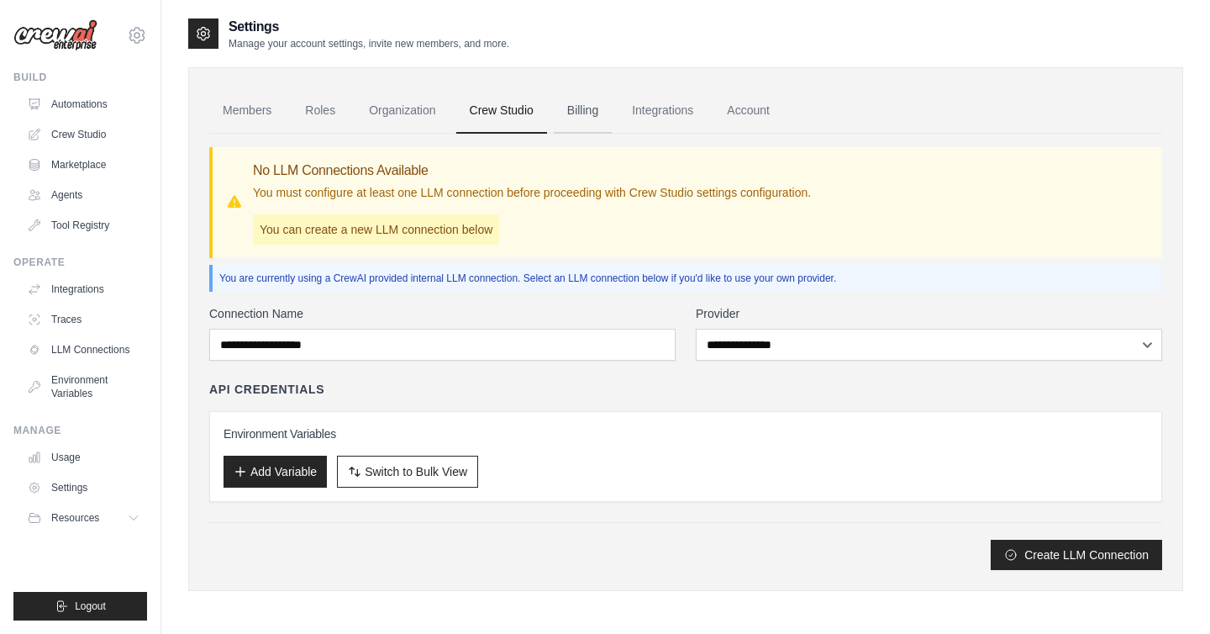
click at [581, 112] on link "Billing" at bounding box center [583, 110] width 58 height 45
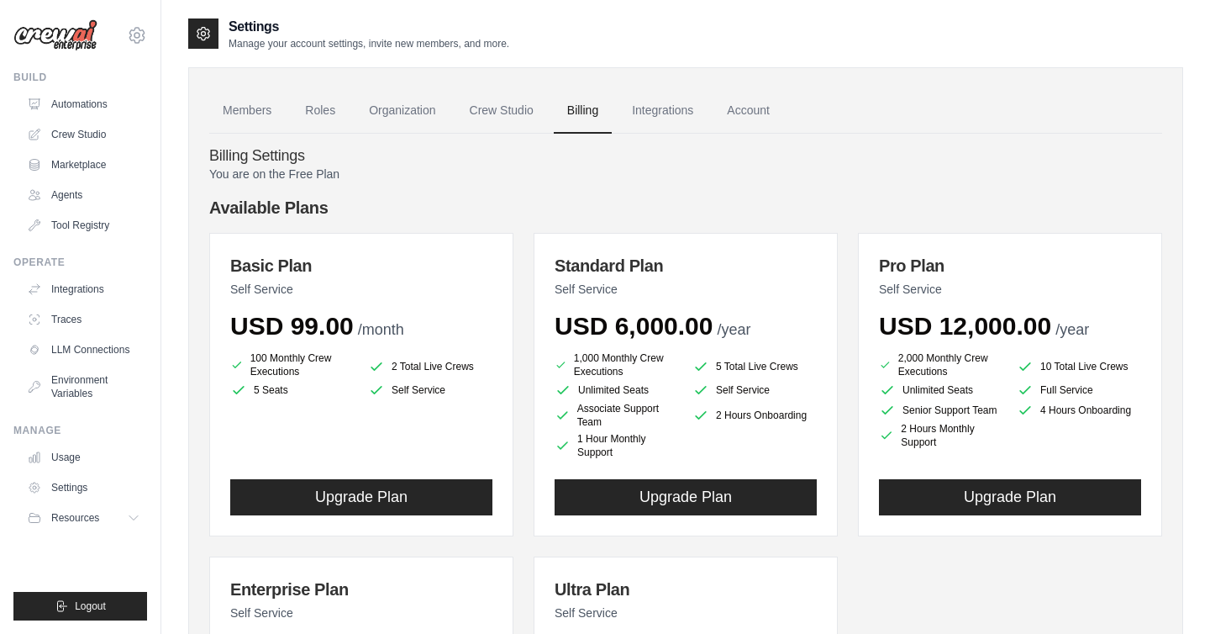
click at [645, 113] on link "Integrations" at bounding box center [662, 110] width 88 height 45
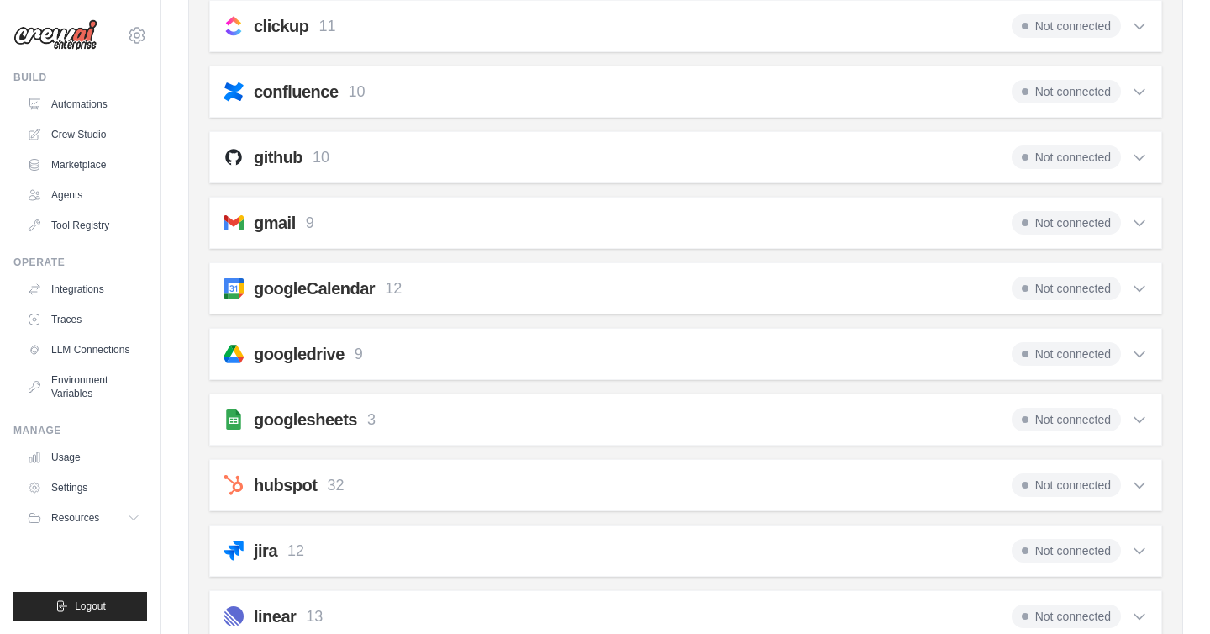
scroll to position [354, 0]
click at [1140, 224] on icon at bounding box center [1139, 225] width 10 height 5
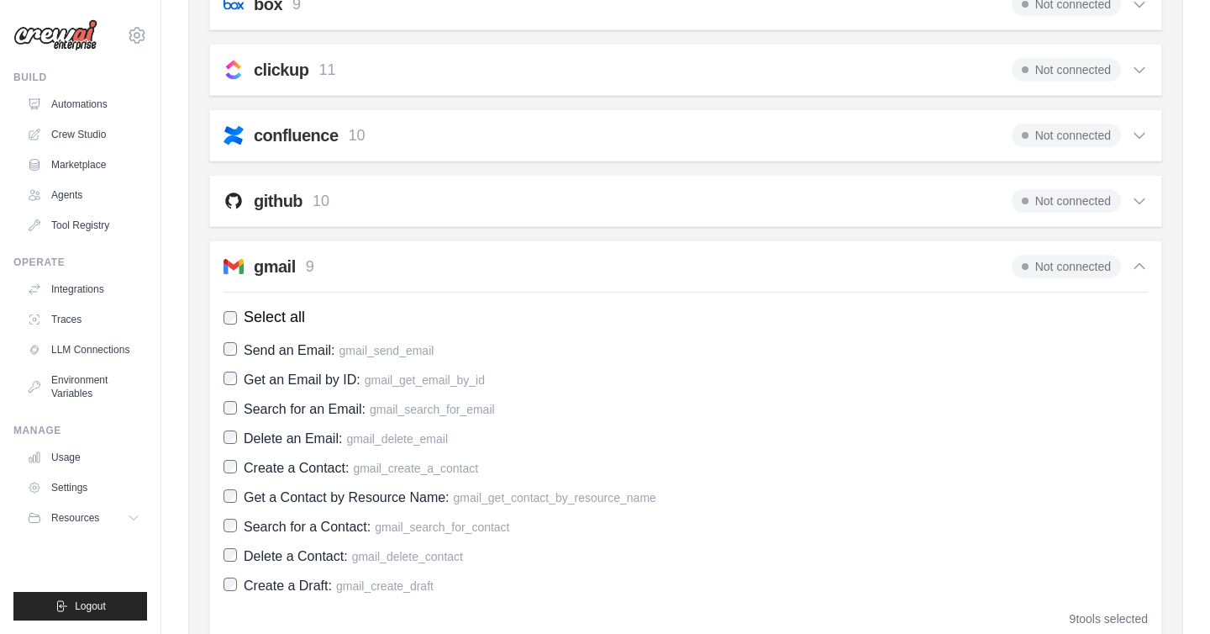
scroll to position [314, 0]
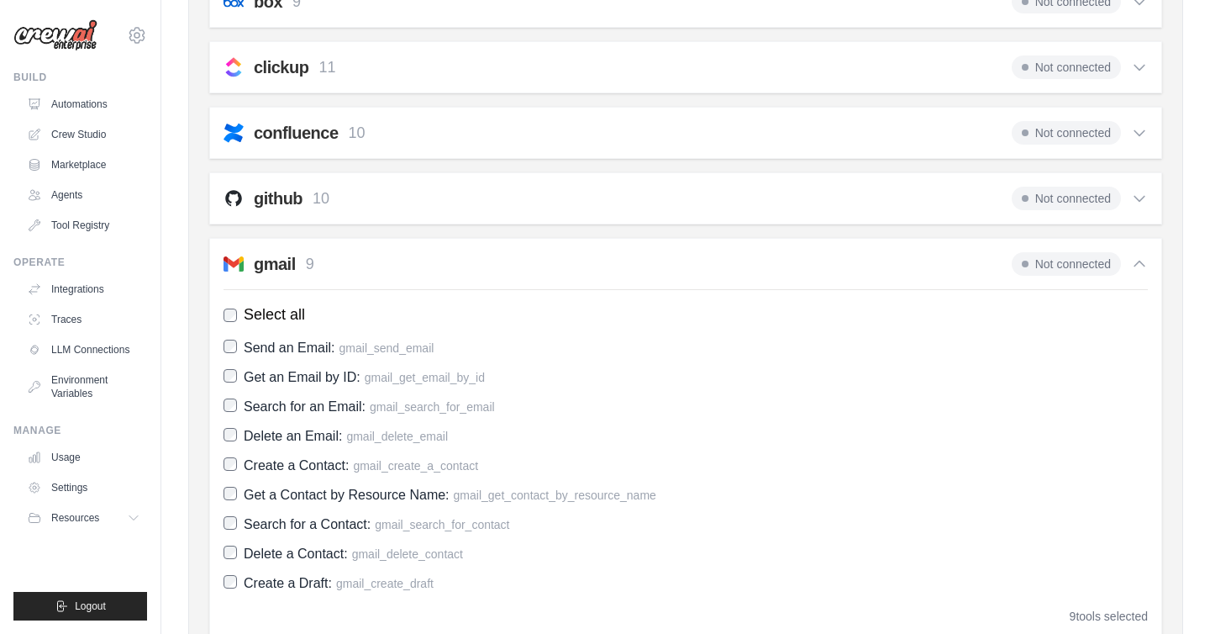
click at [1142, 262] on icon at bounding box center [1139, 263] width 17 height 17
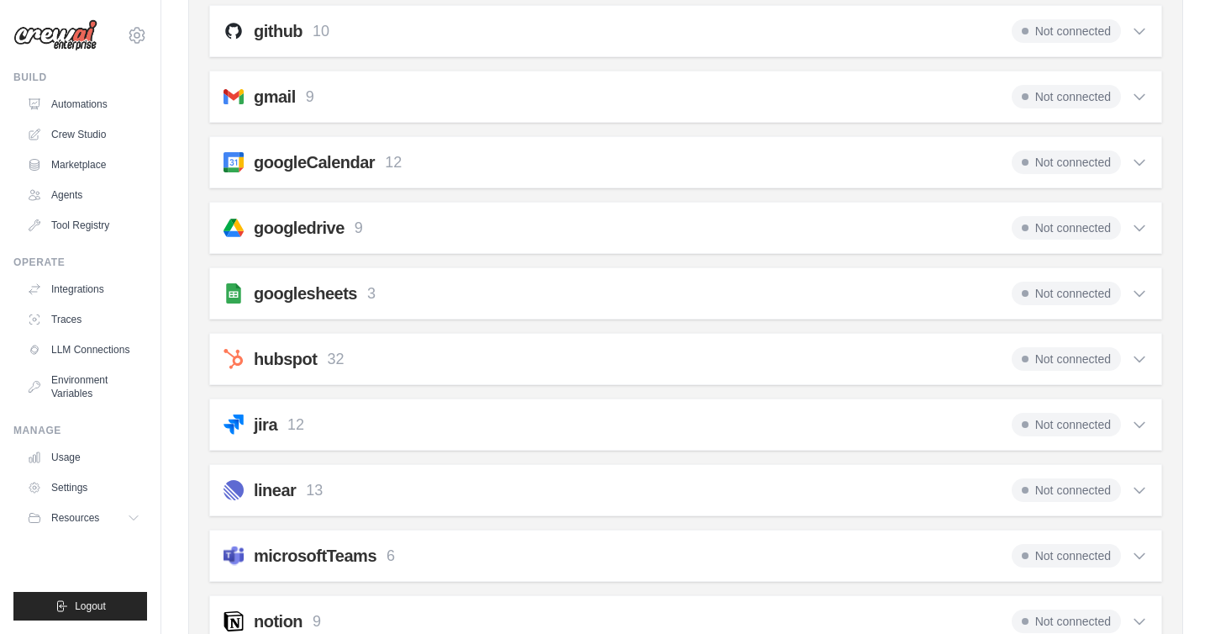
scroll to position [0, 0]
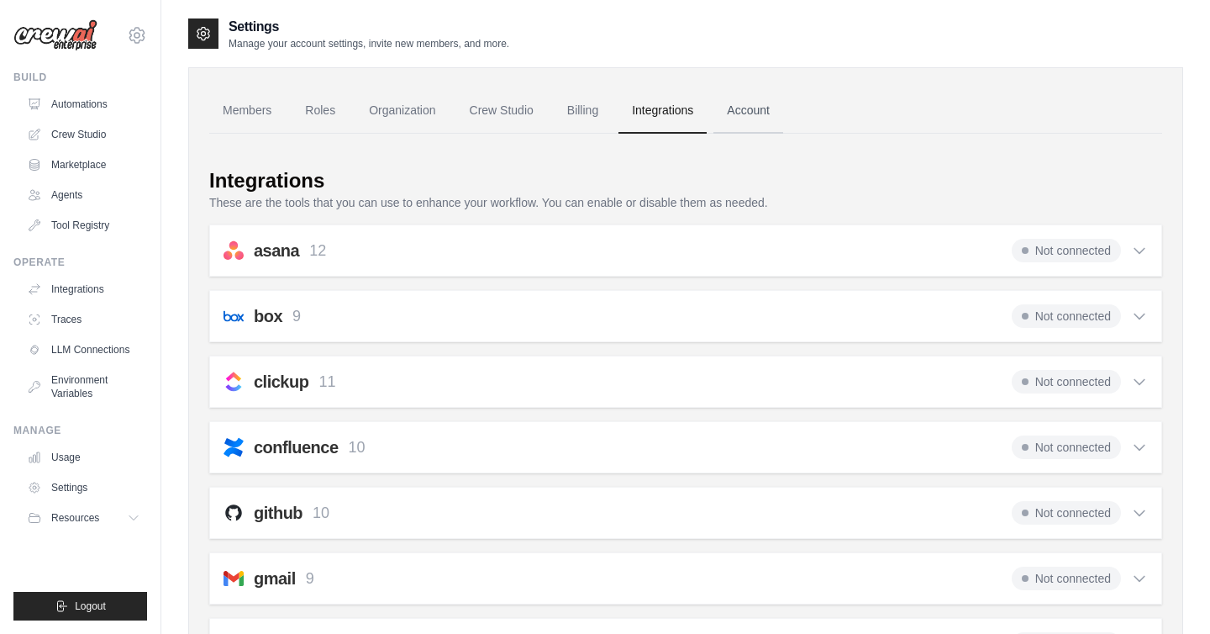
click at [748, 108] on link "Account" at bounding box center [748, 110] width 70 height 45
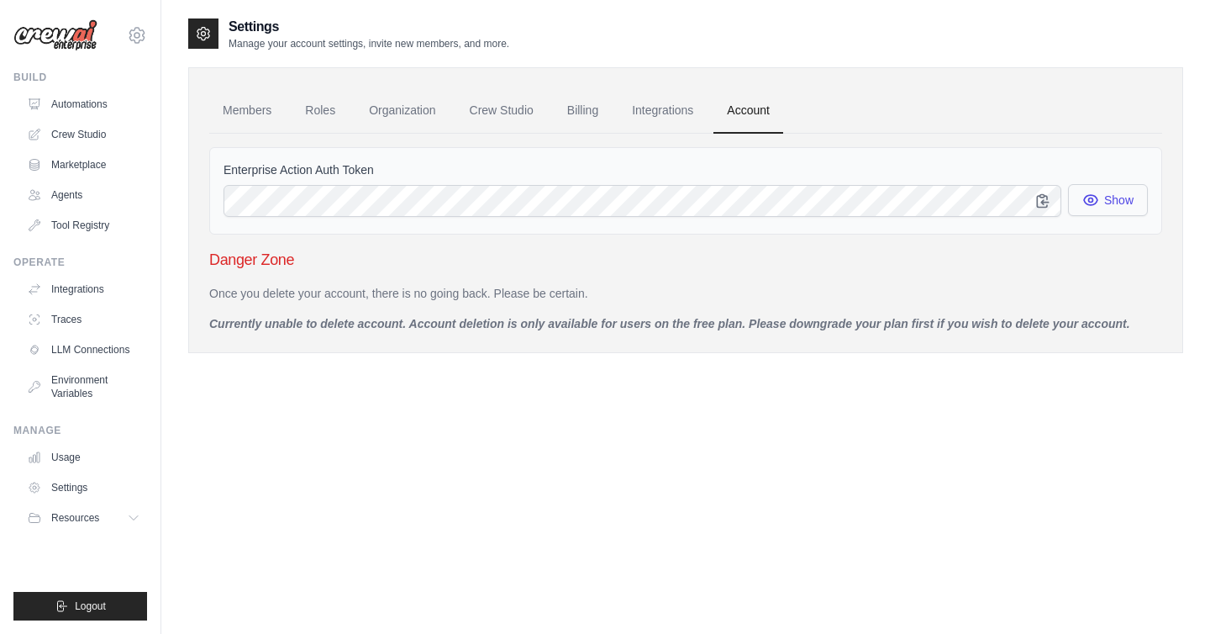
click at [1109, 202] on button "Show" at bounding box center [1108, 200] width 80 height 32
click at [134, 520] on icon at bounding box center [135, 517] width 13 height 13
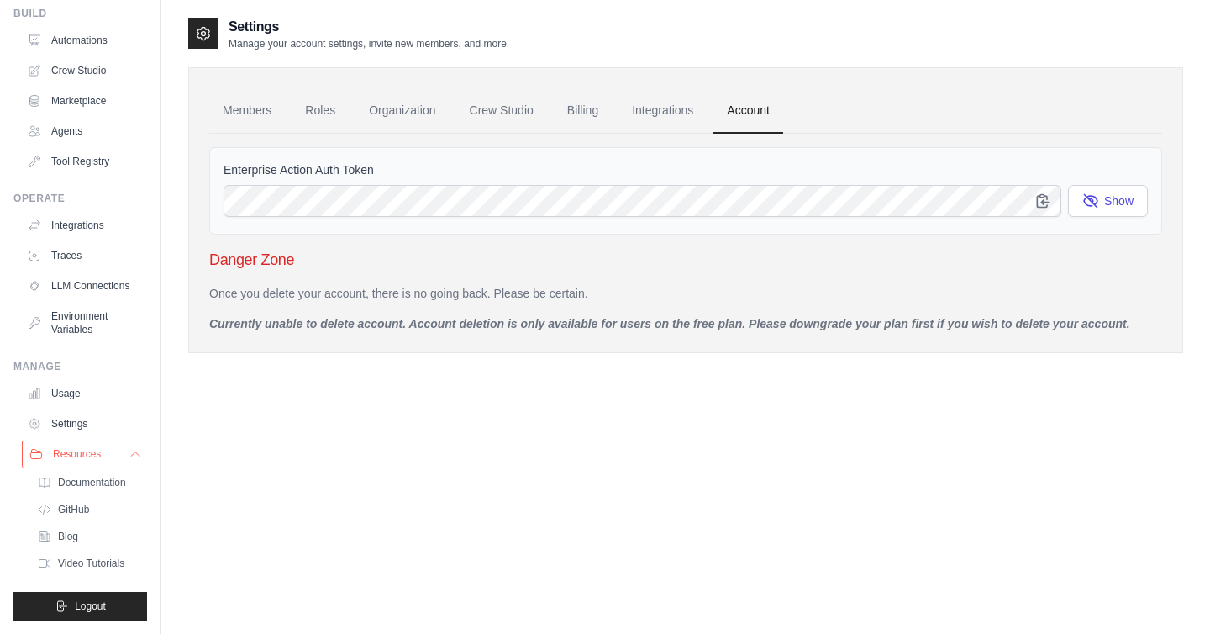
click at [133, 452] on icon at bounding box center [135, 453] width 13 height 13
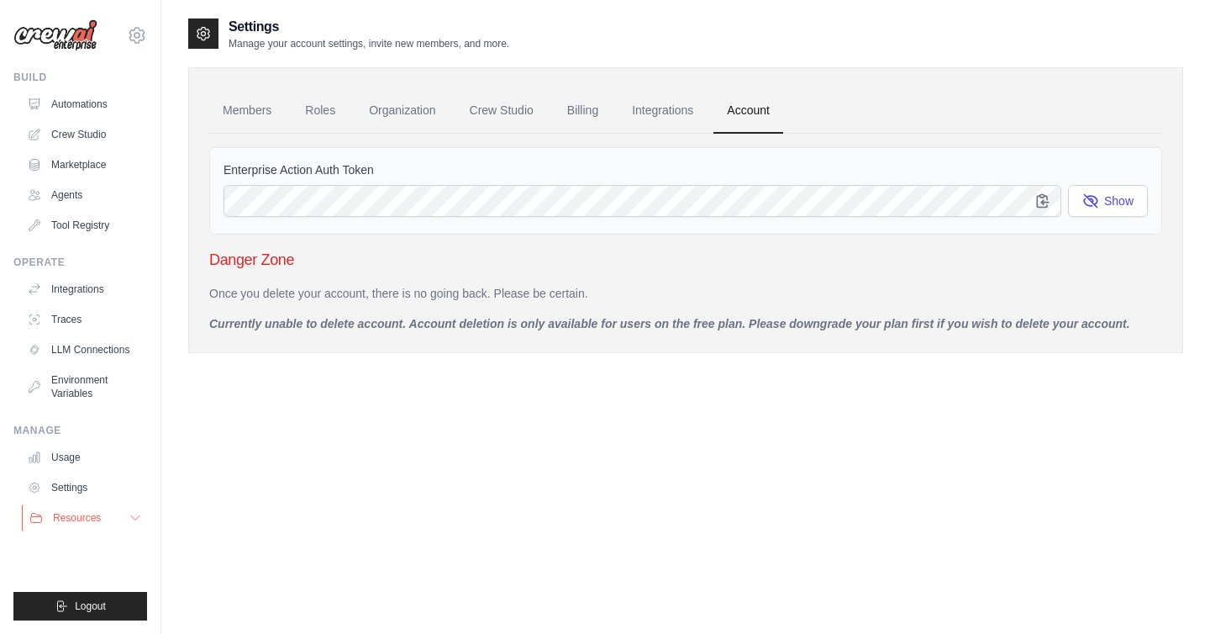
scroll to position [0, 0]
click at [91, 225] on link "Tool Registry" at bounding box center [85, 225] width 127 height 27
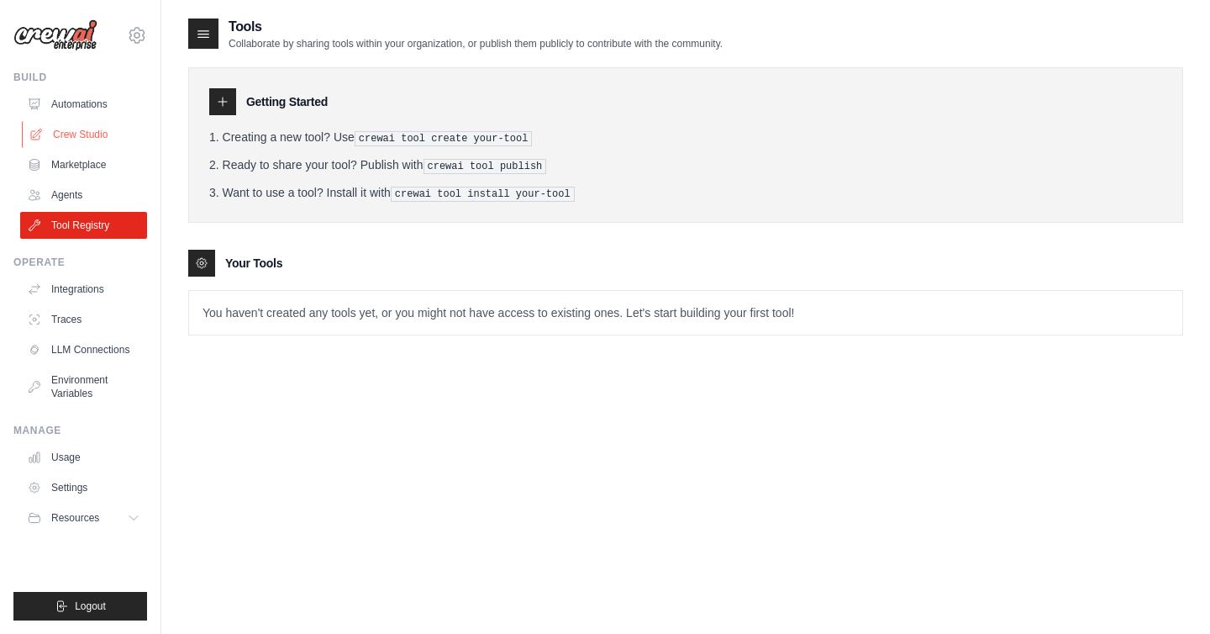
click at [87, 132] on link "Crew Studio" at bounding box center [85, 134] width 127 height 27
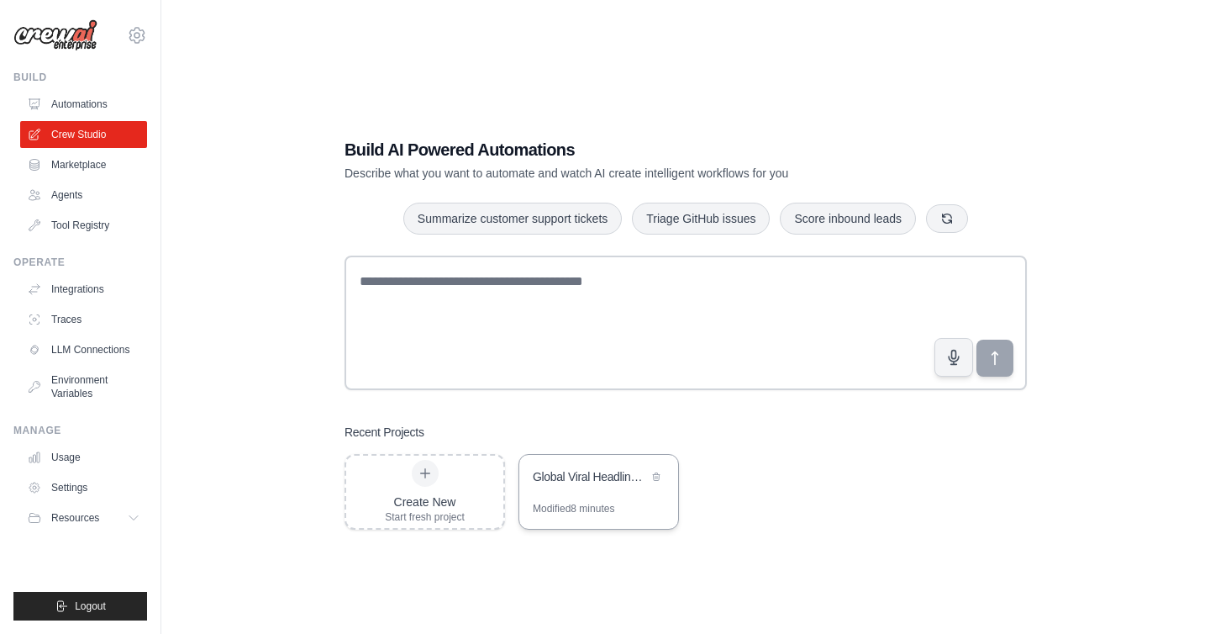
click at [586, 485] on div "Global Viral Headlines Digest" at bounding box center [590, 478] width 115 height 20
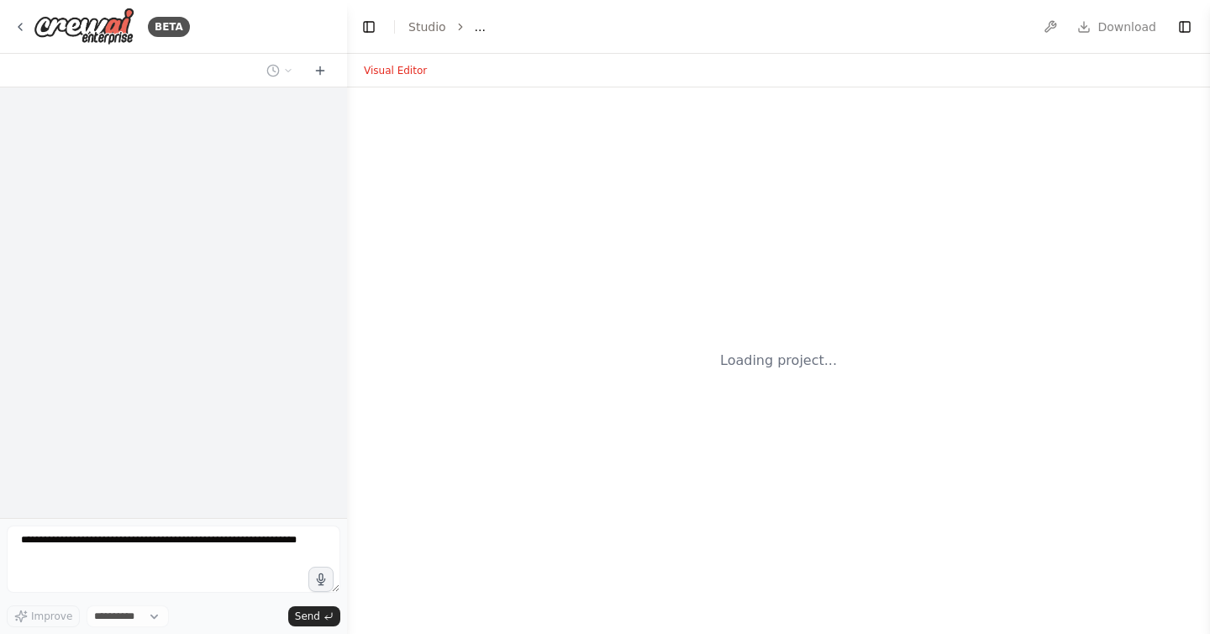
select select "****"
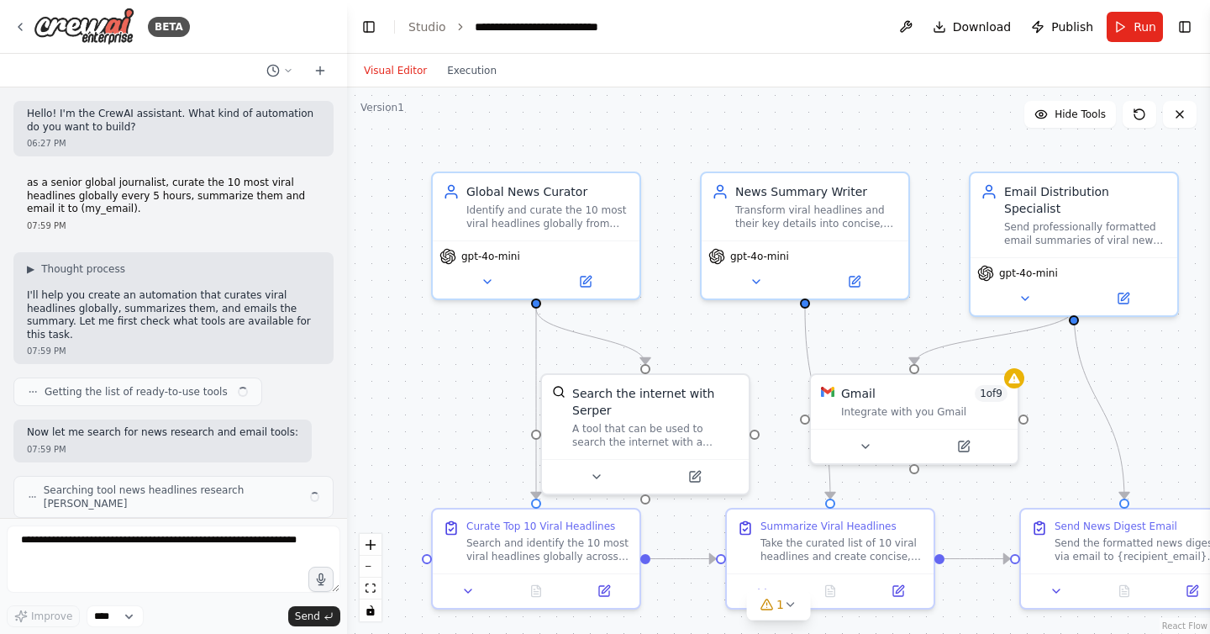
scroll to position [1221, 0]
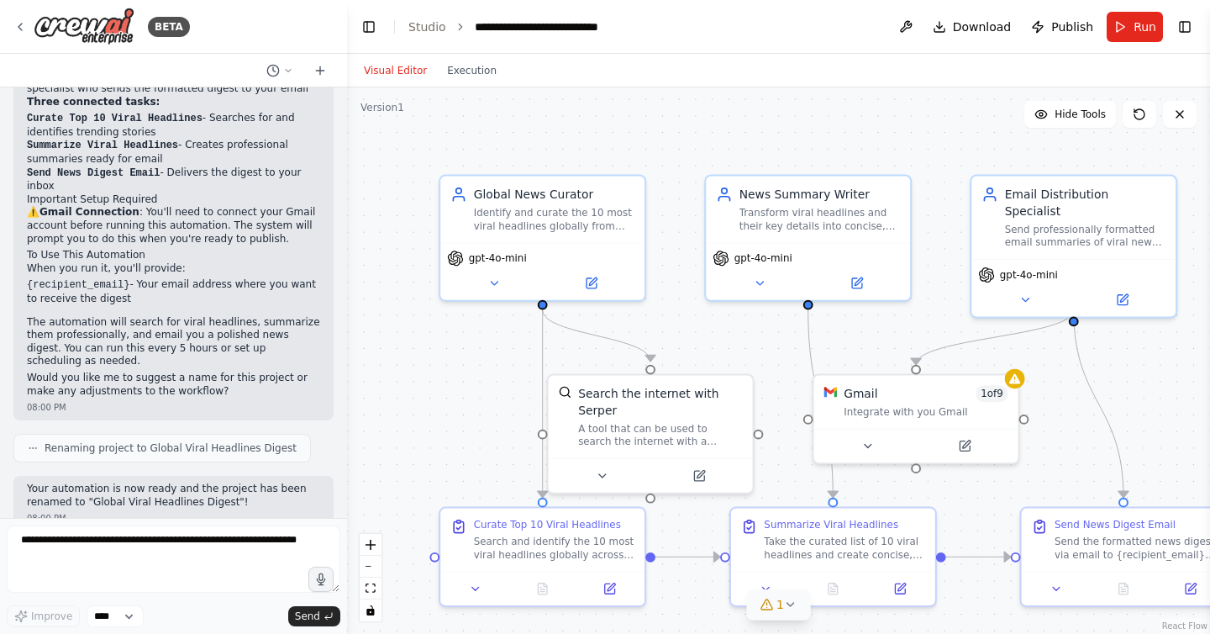
click at [780, 605] on span "1" at bounding box center [780, 604] width 8 height 17
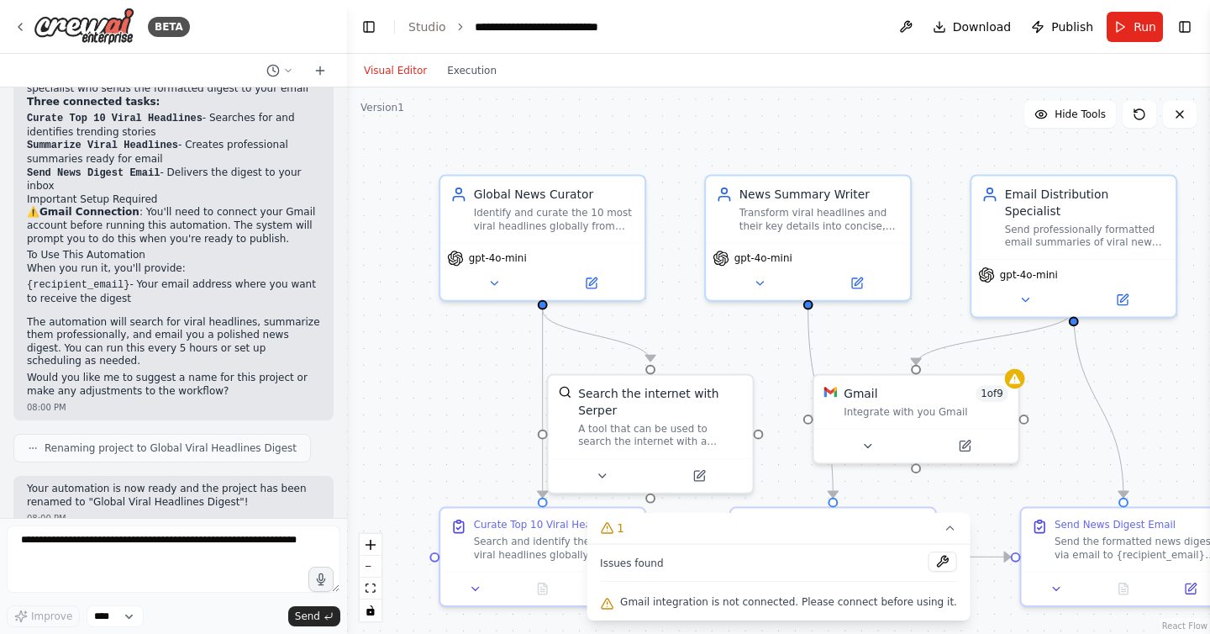
click at [994, 595] on div ".deletable-edge-delete-btn { width: 20px; height: 20px; border: 0px solid #ffff…" at bounding box center [778, 360] width 863 height 546
click at [1180, 431] on div ".deletable-edge-delete-btn { width: 20px; height: 20px; border: 0px solid #ffff…" at bounding box center [778, 360] width 863 height 546
click at [605, 476] on icon at bounding box center [601, 472] width 13 height 13
click at [944, 532] on icon at bounding box center [950, 527] width 13 height 13
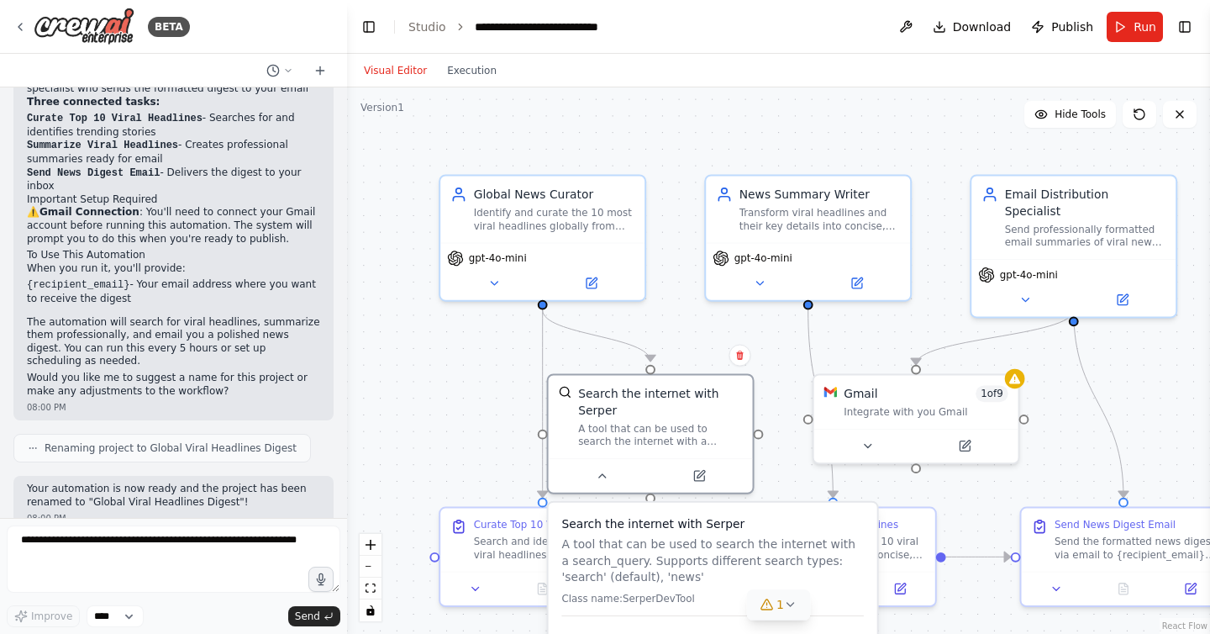
click at [771, 483] on div ".deletable-edge-delete-btn { width: 20px; height: 20px; border: 0px solid #ffff…" at bounding box center [778, 360] width 863 height 546
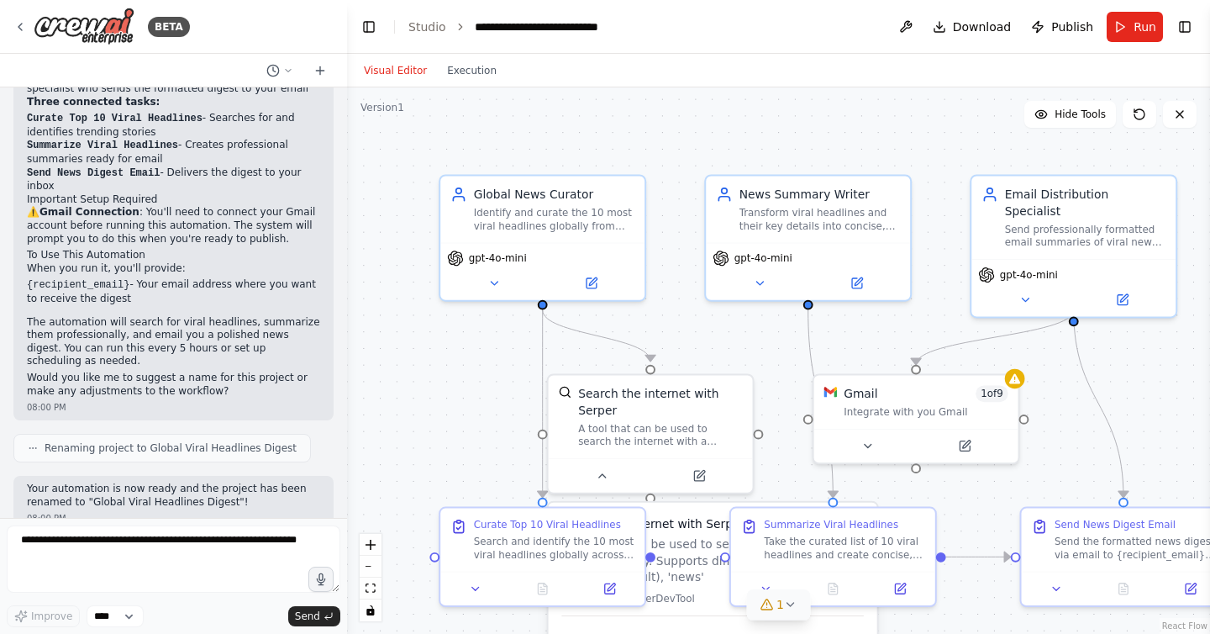
click at [1166, 426] on div ".deletable-edge-delete-btn { width: 20px; height: 20px; border: 0px solid #ffff…" at bounding box center [778, 360] width 863 height 546
click at [424, 409] on div ".deletable-edge-delete-btn { width: 20px; height: 20px; border: 0px solid #ffff…" at bounding box center [778, 360] width 863 height 546
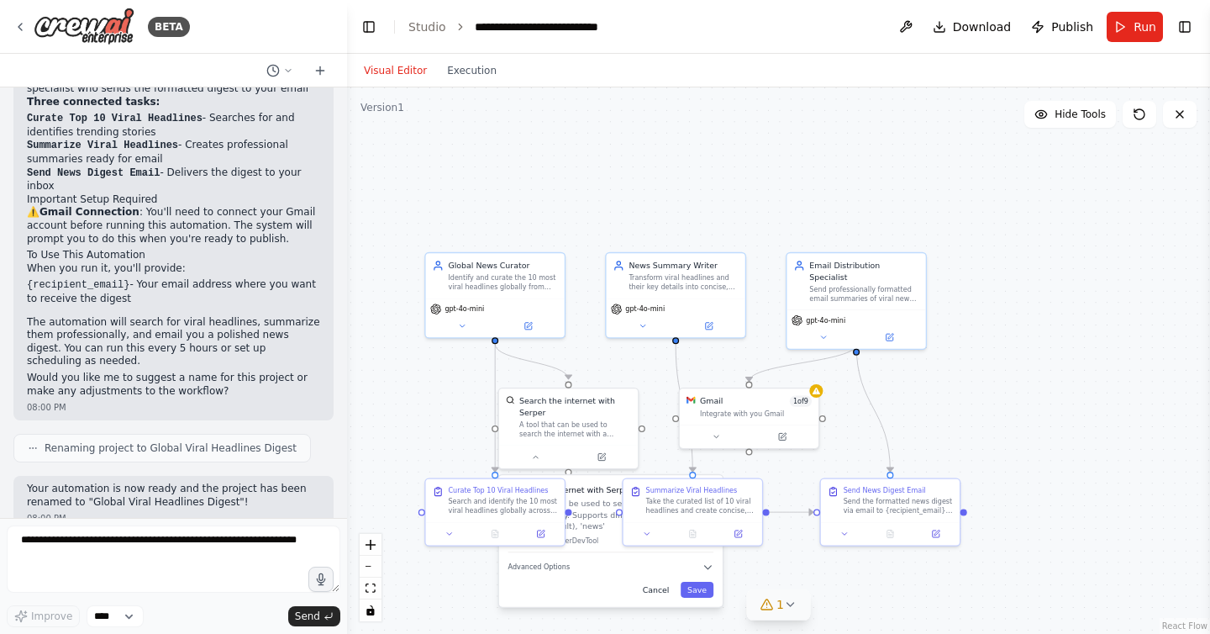
click at [659, 587] on button "Cancel" at bounding box center [656, 590] width 40 height 16
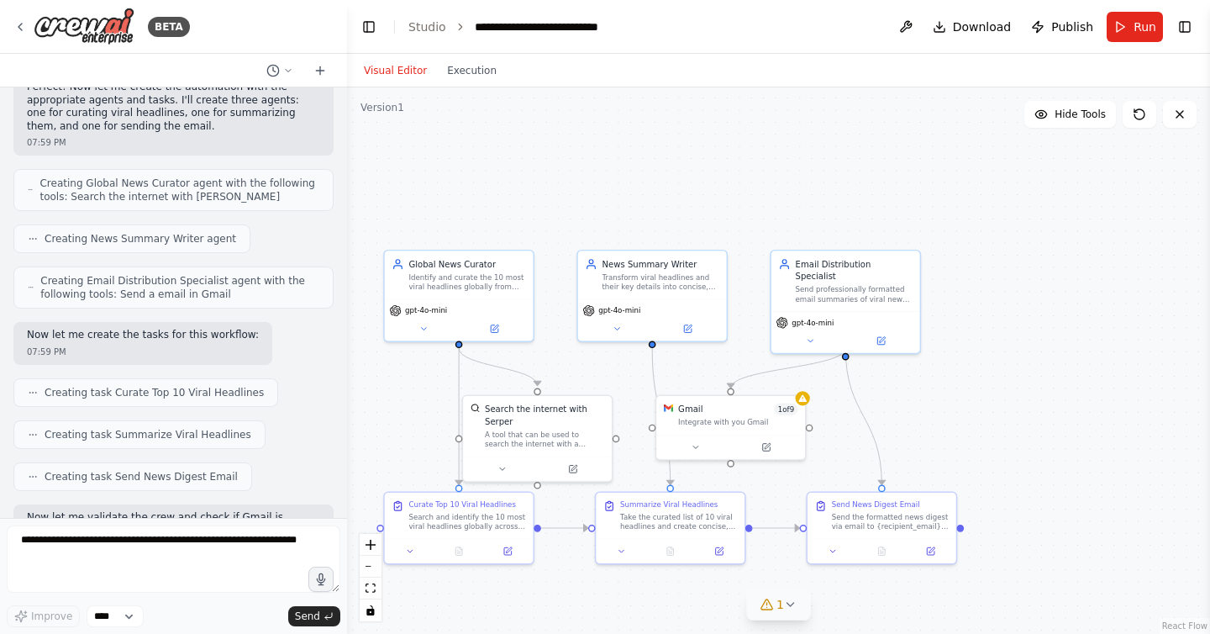
scroll to position [489, 0]
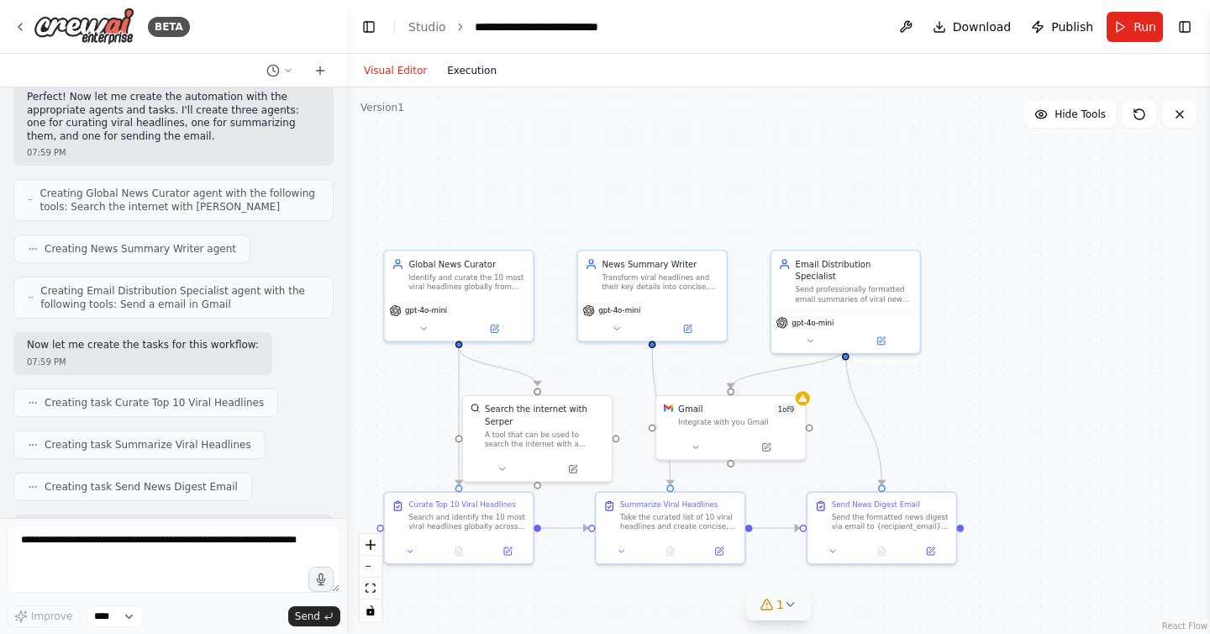
click at [471, 72] on button "Execution" at bounding box center [472, 71] width 70 height 20
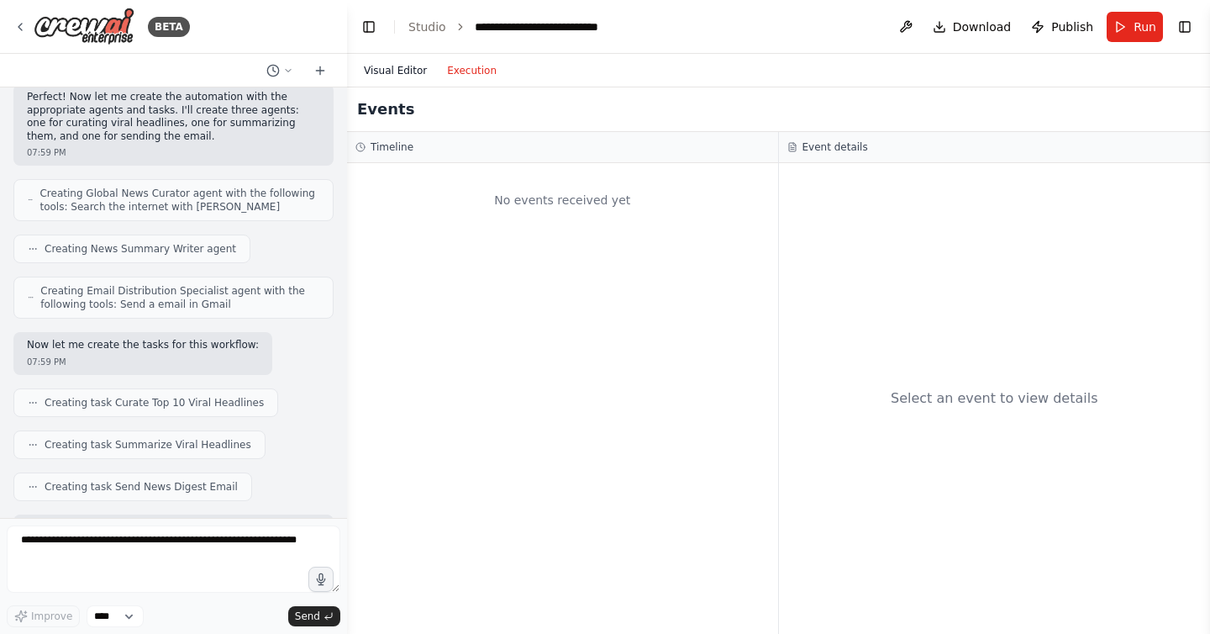
click at [386, 73] on button "Visual Editor" at bounding box center [395, 71] width 83 height 20
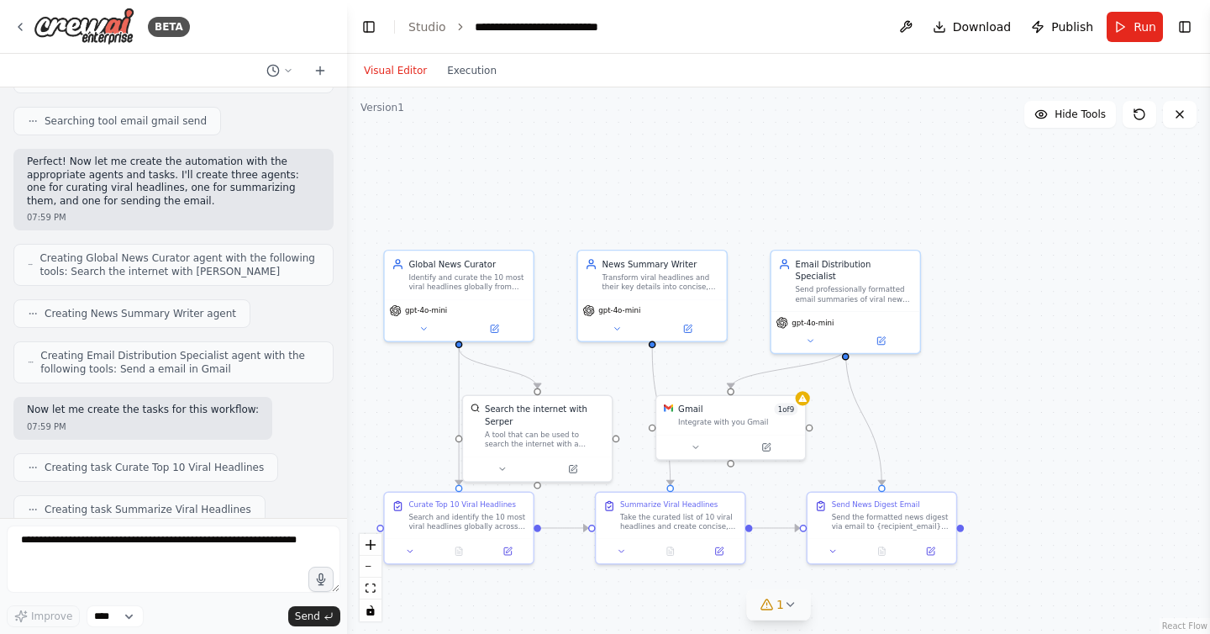
scroll to position [455, 0]
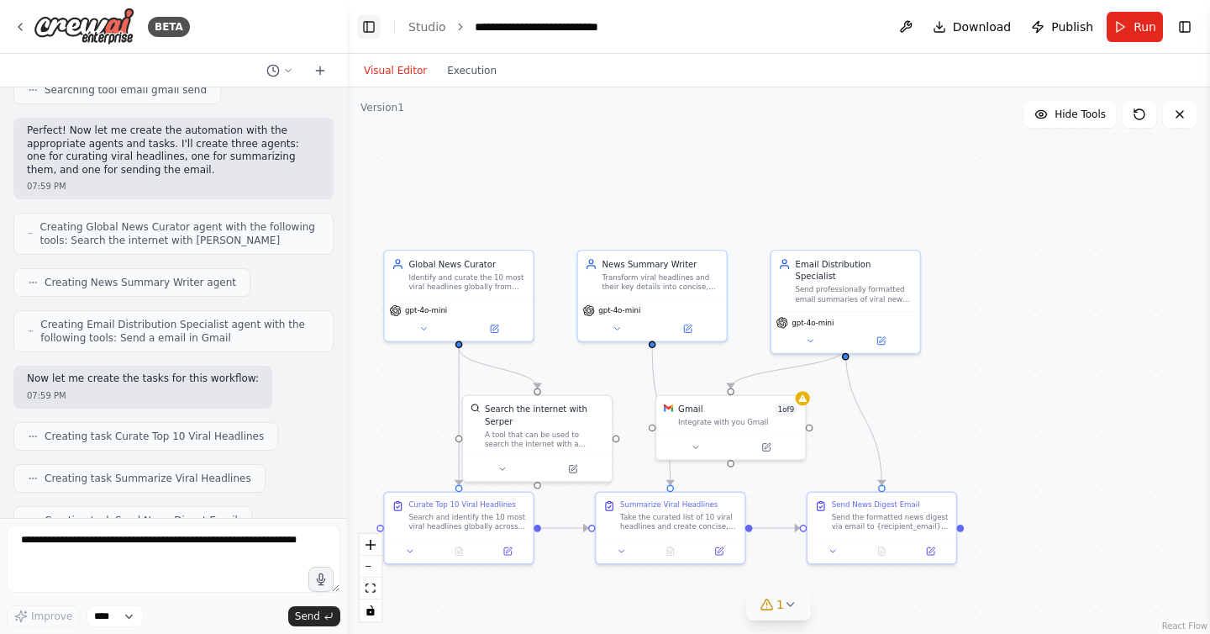
click at [369, 27] on button "Toggle Left Sidebar" at bounding box center [369, 27] width 24 height 24
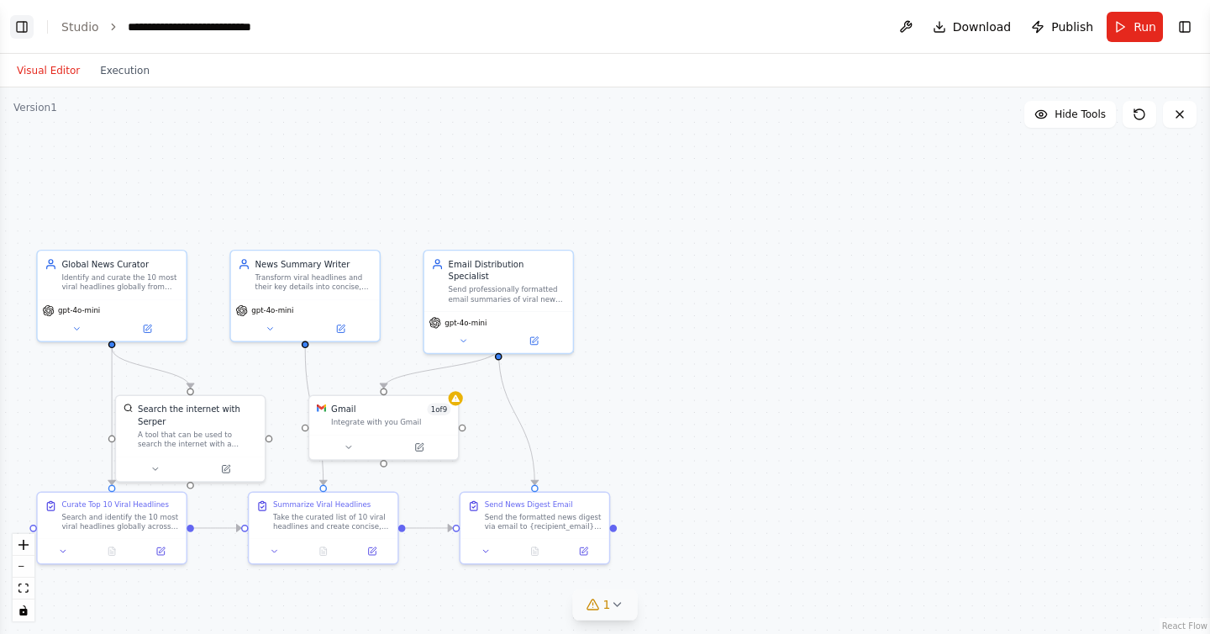
click at [18, 29] on button "Toggle Left Sidebar" at bounding box center [22, 27] width 24 height 24
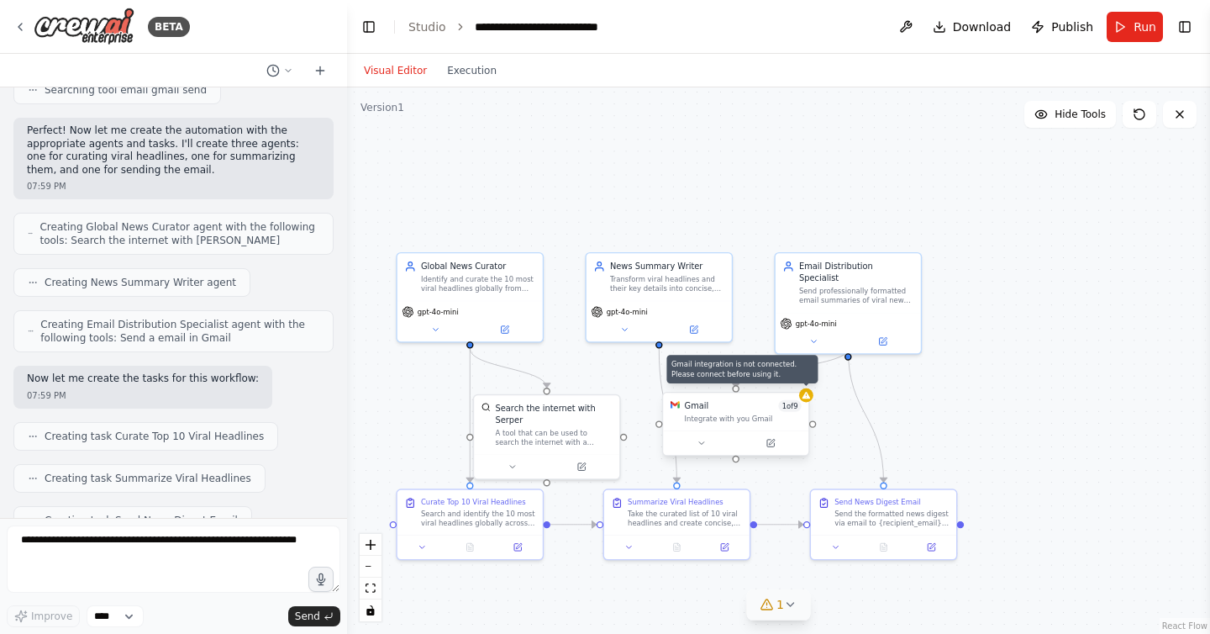
click at [807, 397] on icon at bounding box center [807, 395] width 8 height 7
click at [774, 451] on div at bounding box center [735, 442] width 145 height 24
click at [771, 445] on icon at bounding box center [770, 442] width 7 height 7
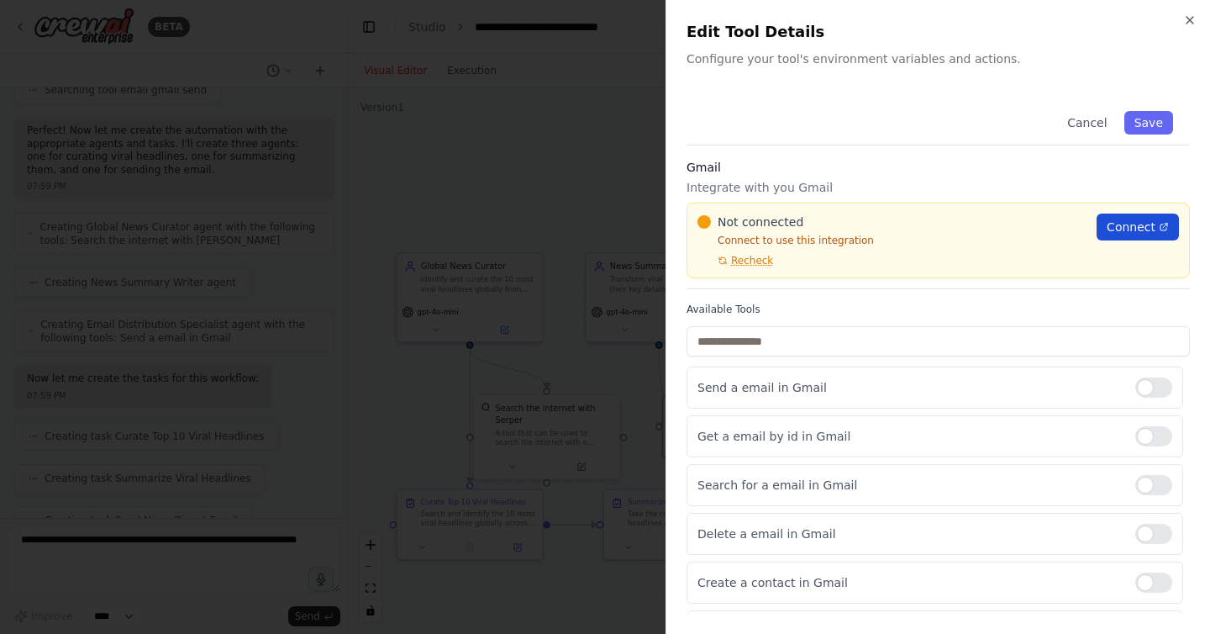
click at [1145, 220] on span "Connect" at bounding box center [1131, 226] width 49 height 17
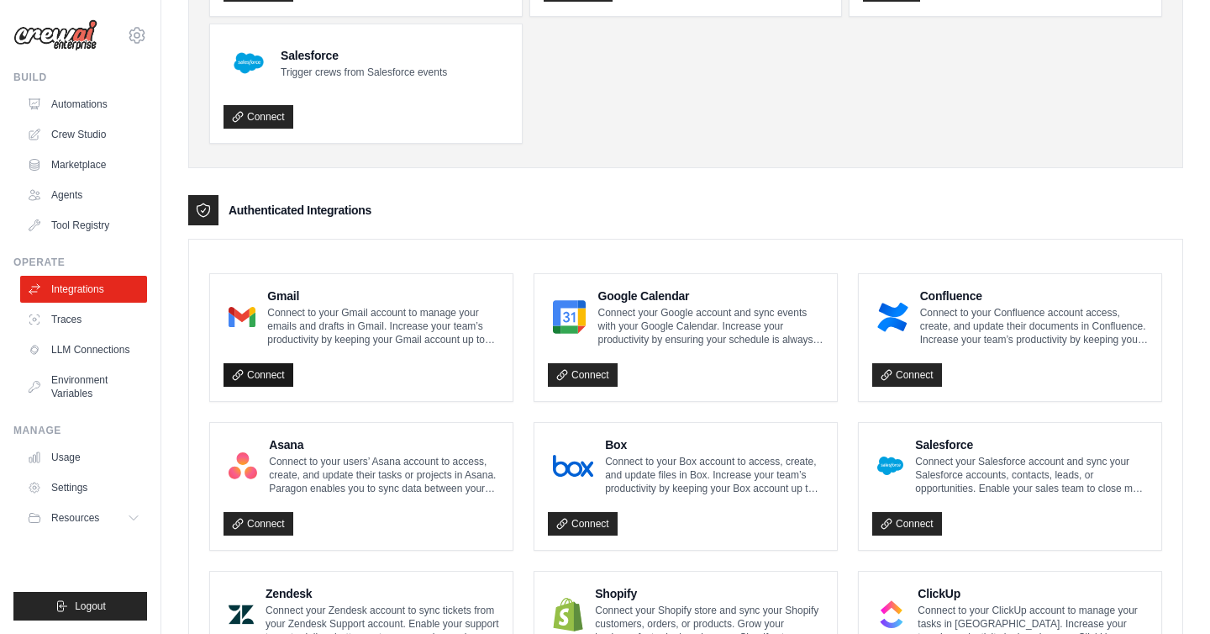
scroll to position [232, 0]
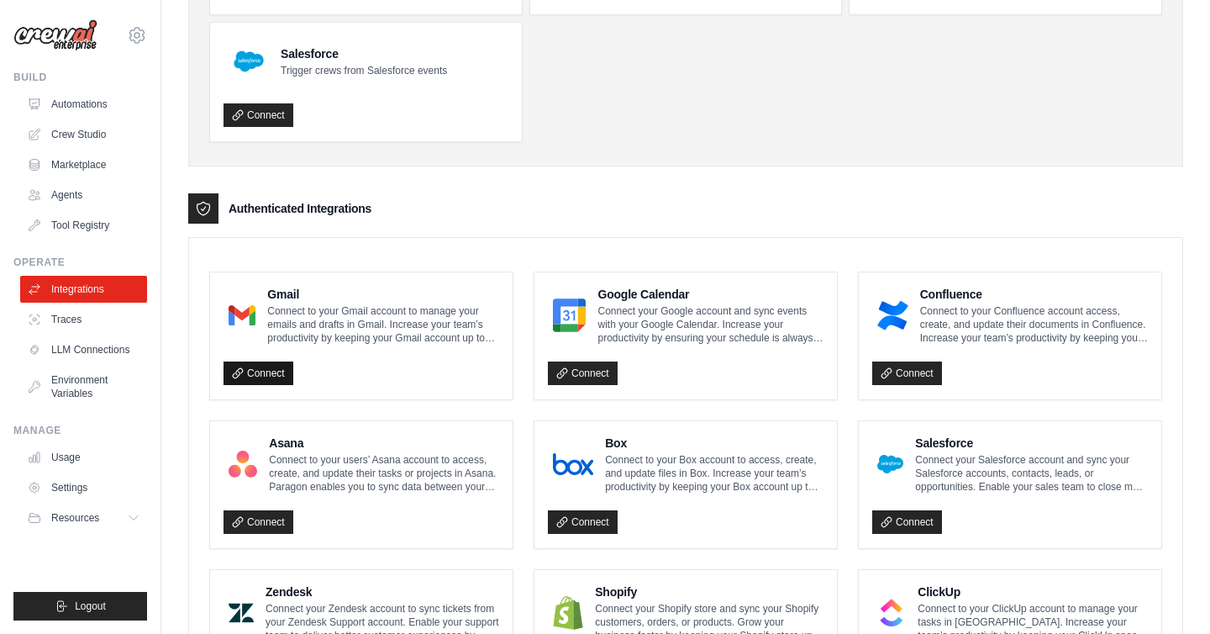
click at [247, 370] on link "Connect" at bounding box center [259, 373] width 70 height 24
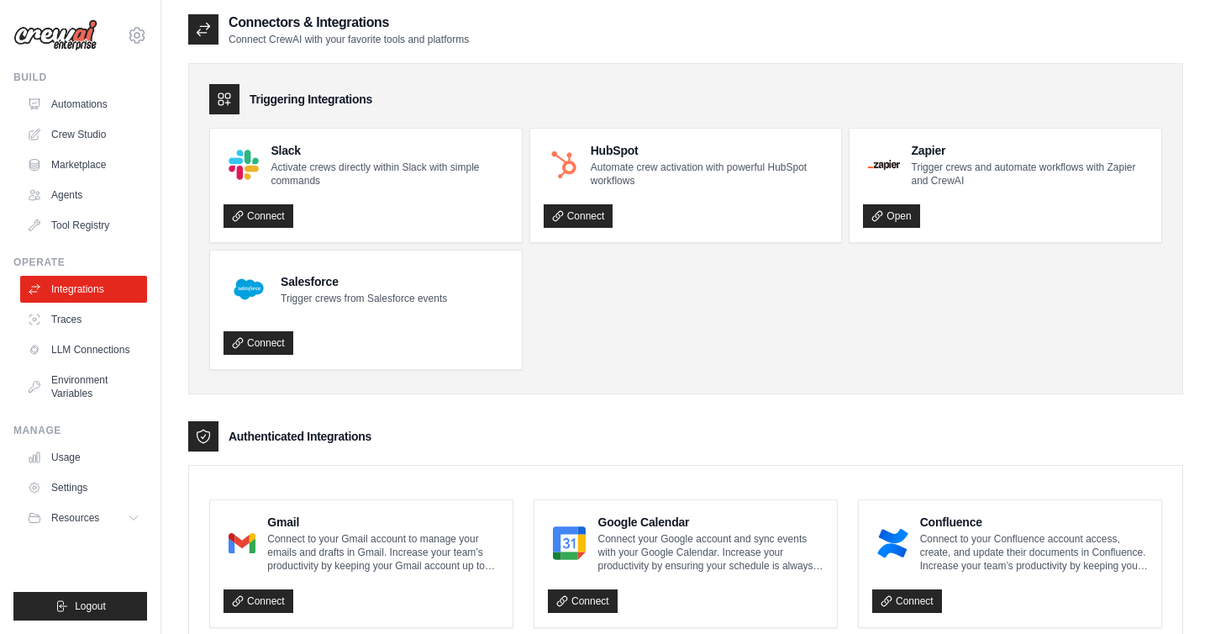
scroll to position [0, 0]
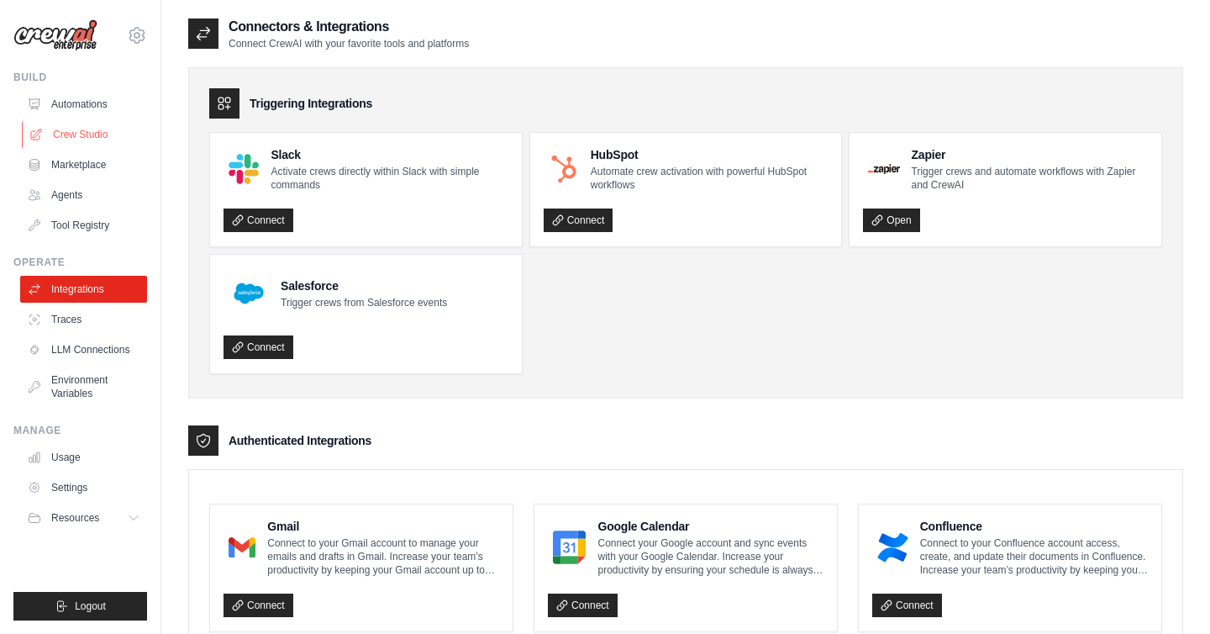
click at [77, 134] on link "Crew Studio" at bounding box center [85, 134] width 127 height 27
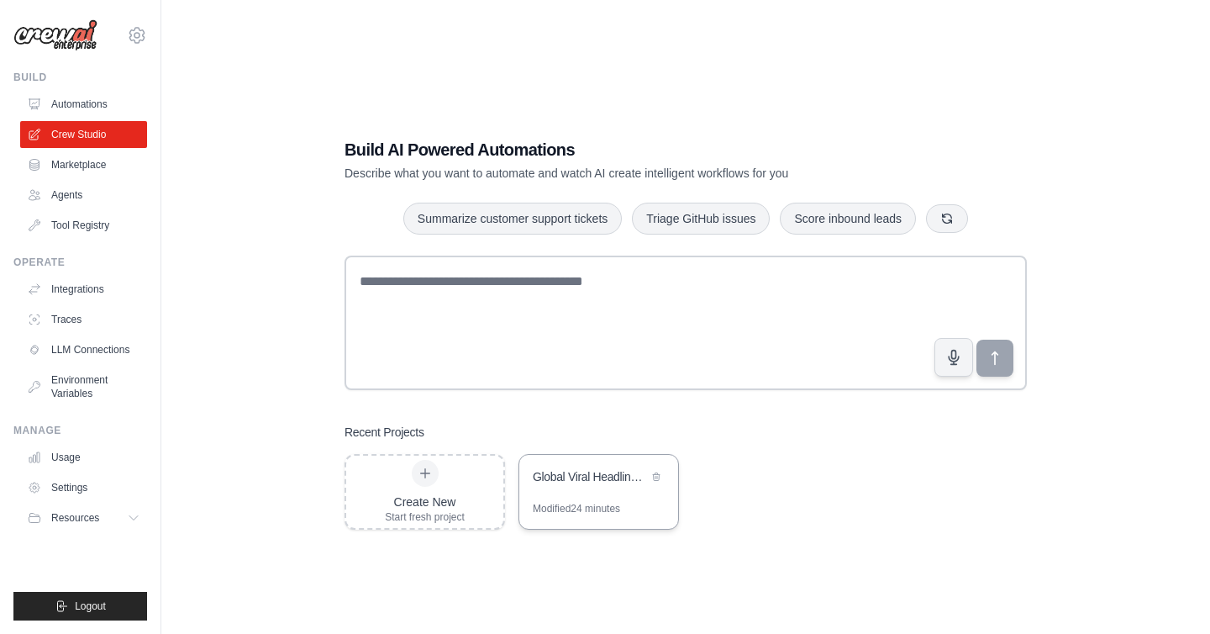
click at [609, 489] on div "Global Viral Headlines Digest" at bounding box center [598, 478] width 159 height 47
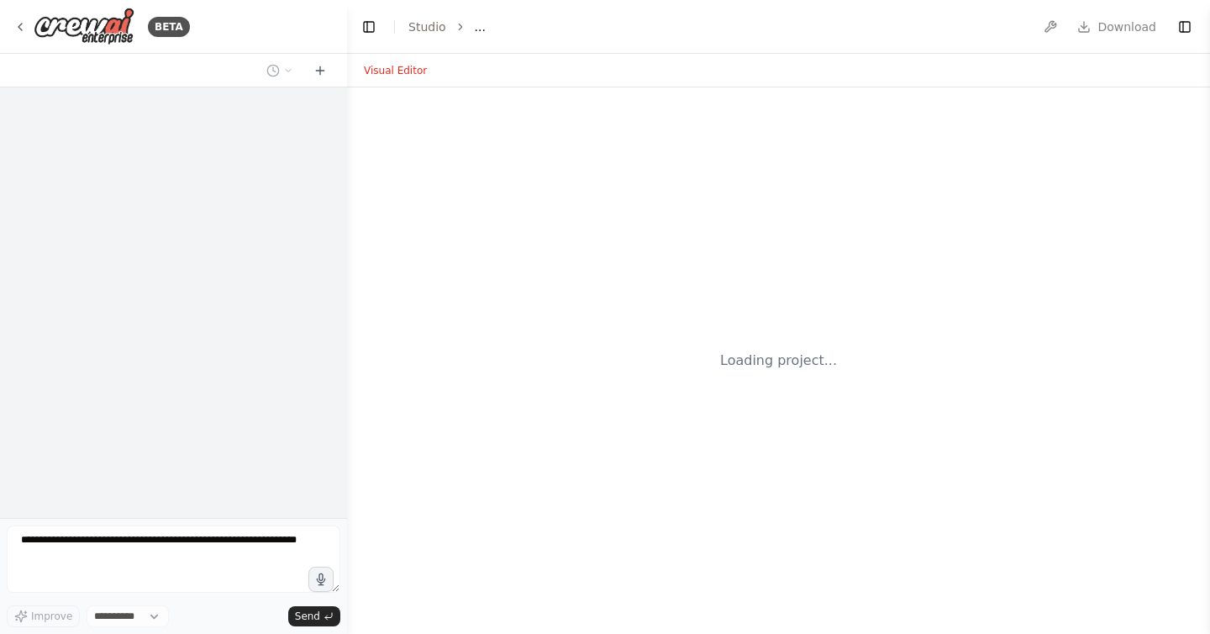
select select "****"
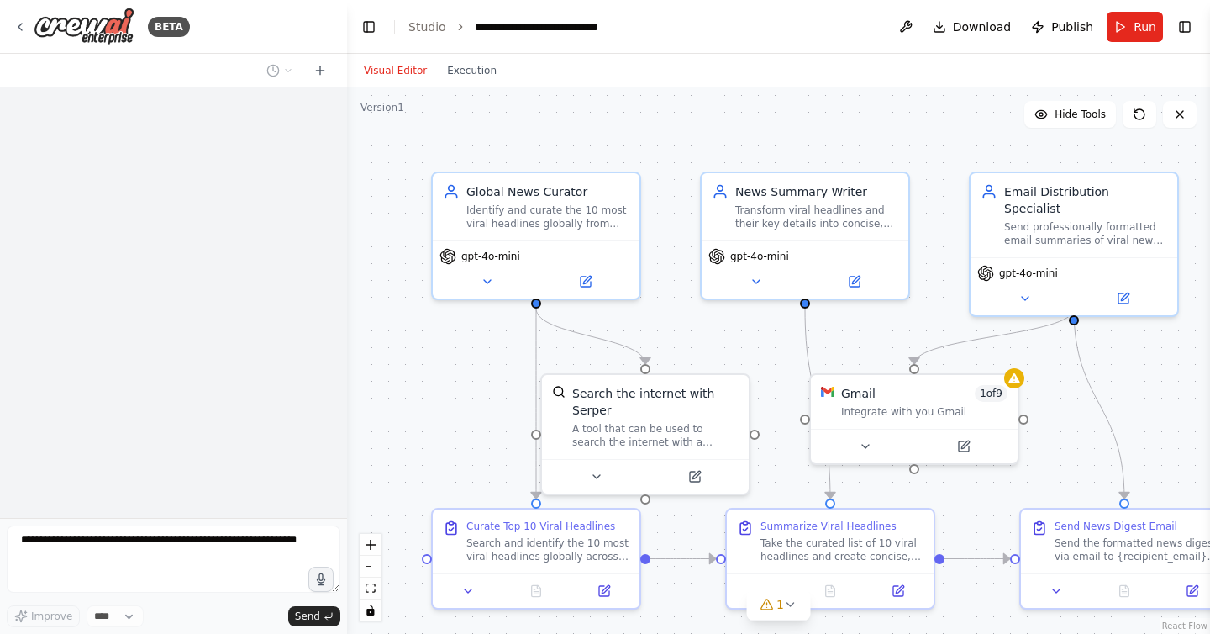
scroll to position [1221, 0]
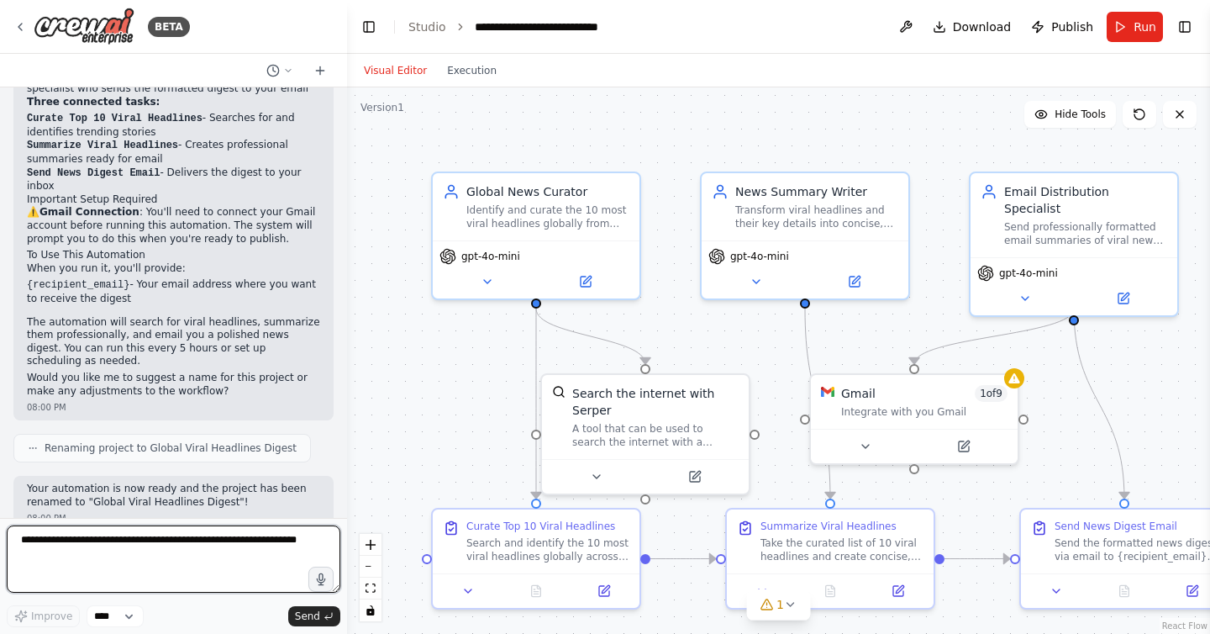
click at [147, 541] on textarea at bounding box center [174, 558] width 334 height 67
type textarea "**********"
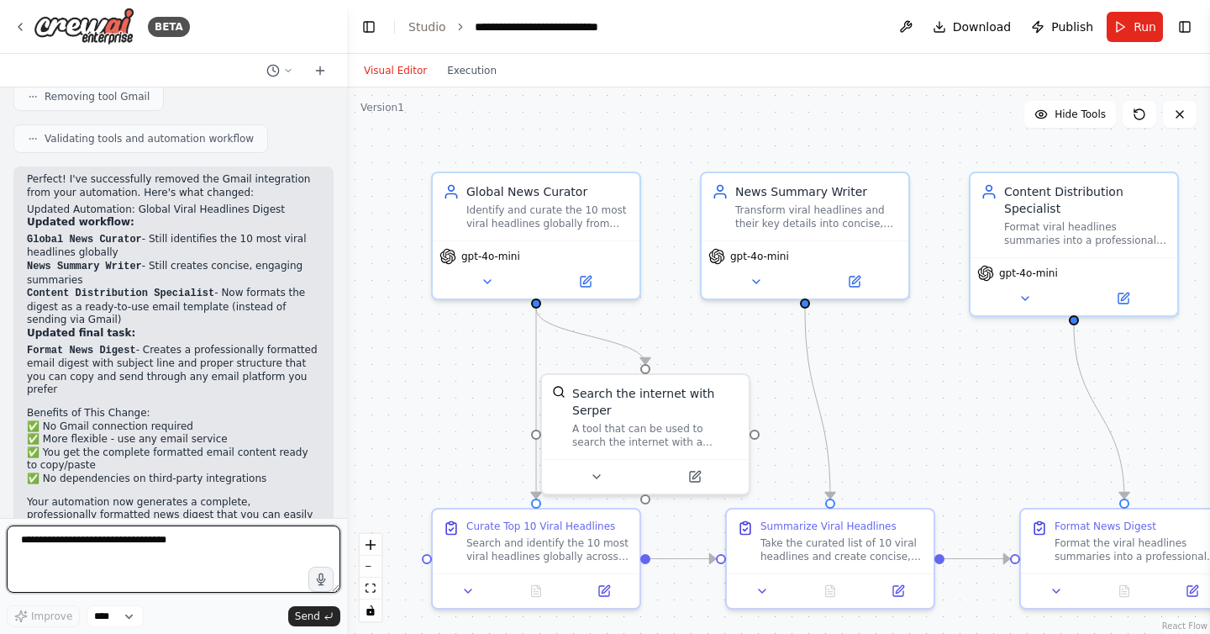
scroll to position [2158, 0]
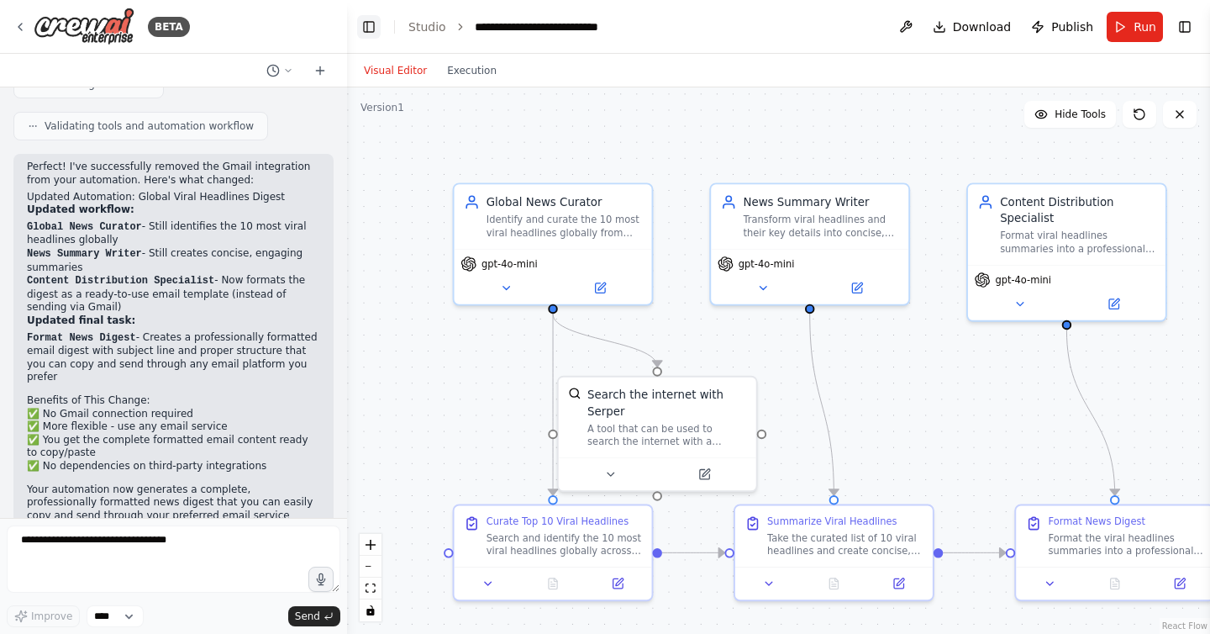
click at [370, 21] on button "Toggle Left Sidebar" at bounding box center [369, 27] width 24 height 24
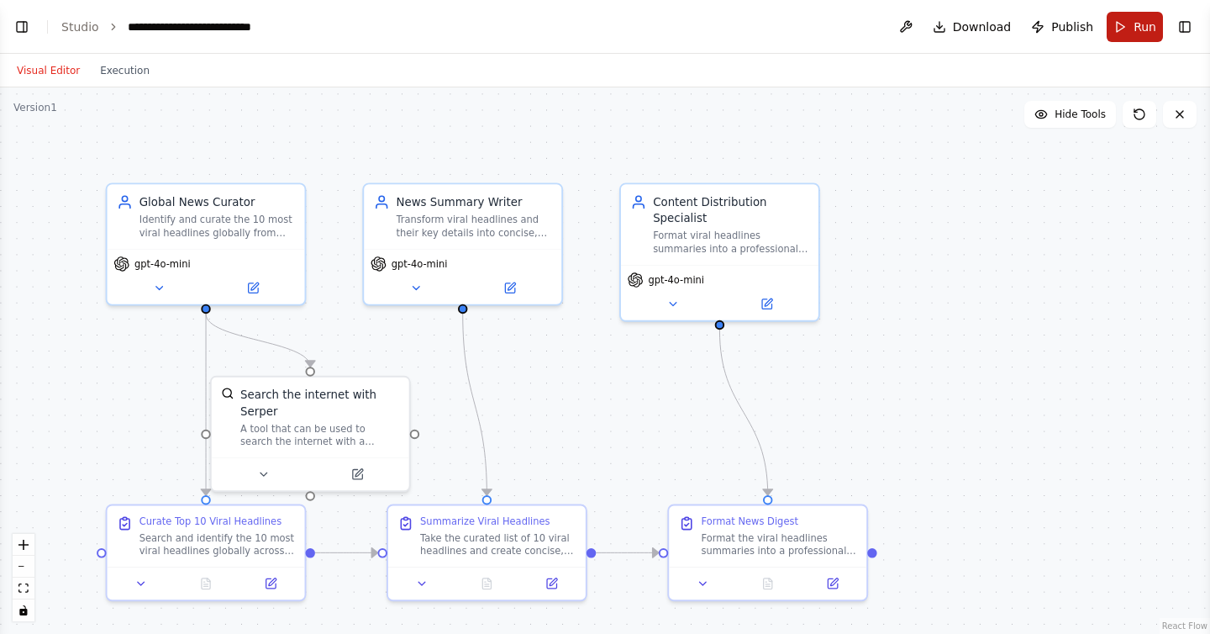
click at [1142, 33] on span "Run" at bounding box center [1145, 26] width 23 height 17
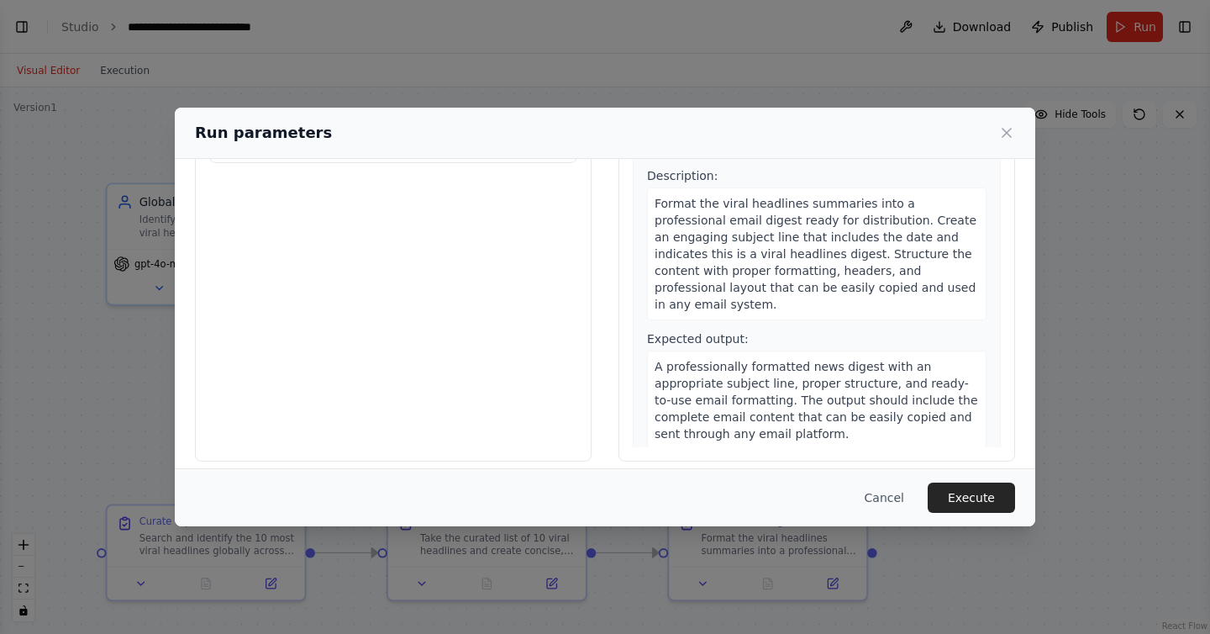
scroll to position [129, 0]
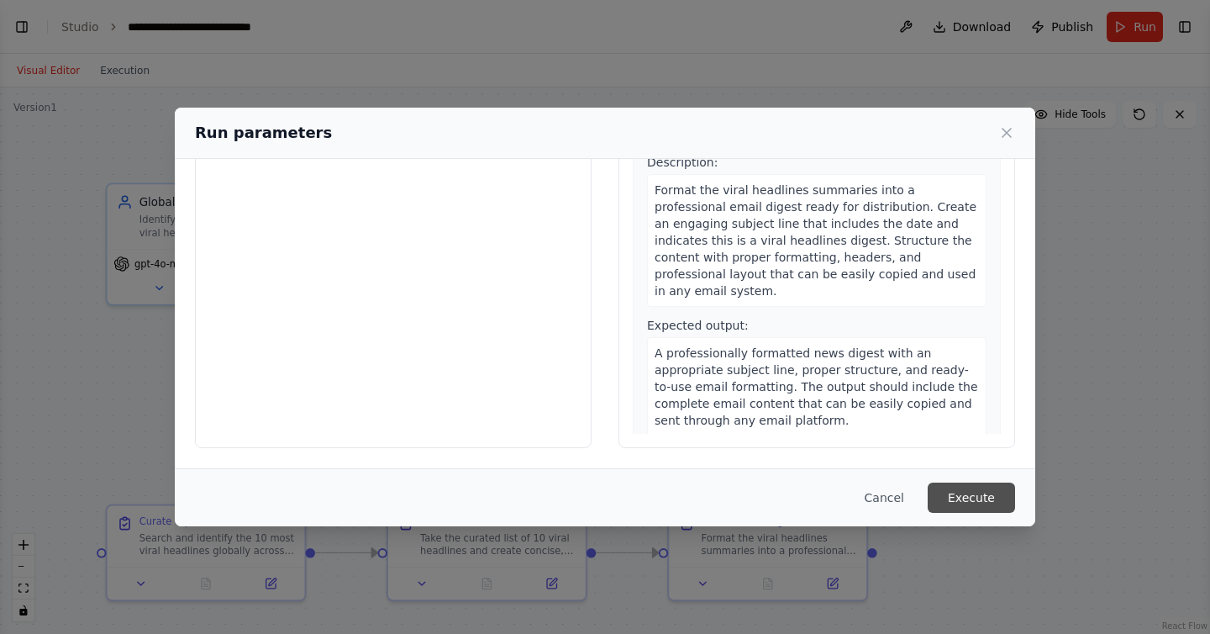
click at [976, 490] on button "Execute" at bounding box center [971, 497] width 87 height 30
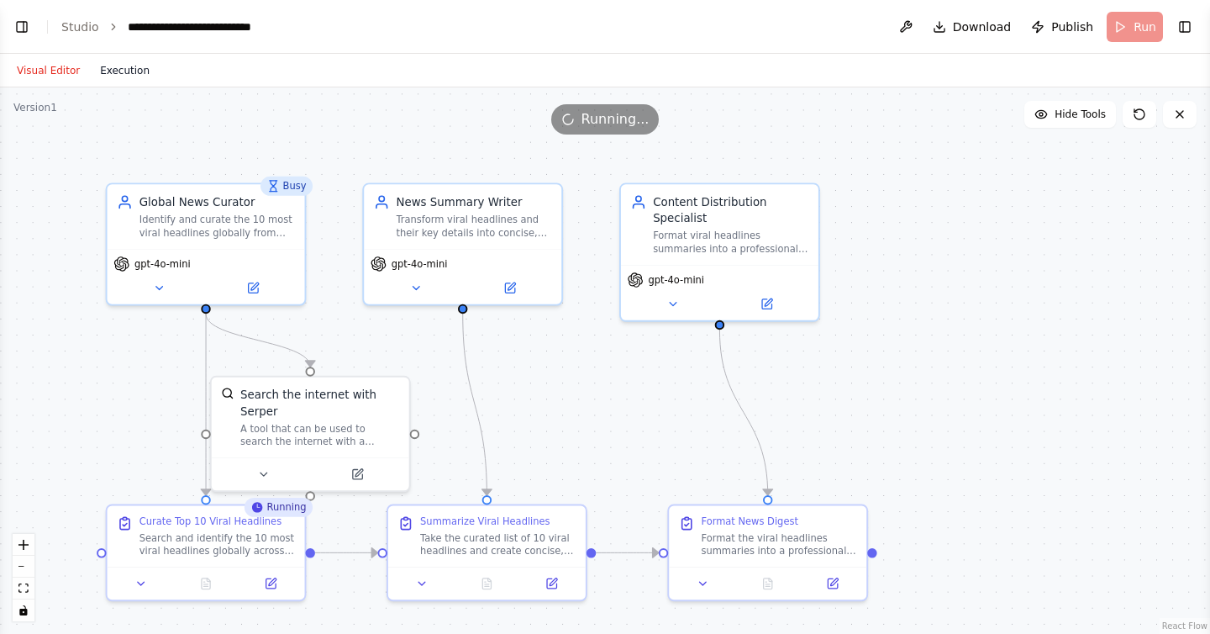
click at [134, 73] on button "Execution" at bounding box center [125, 71] width 70 height 20
click at [45, 72] on button "Visual Editor" at bounding box center [48, 71] width 83 height 20
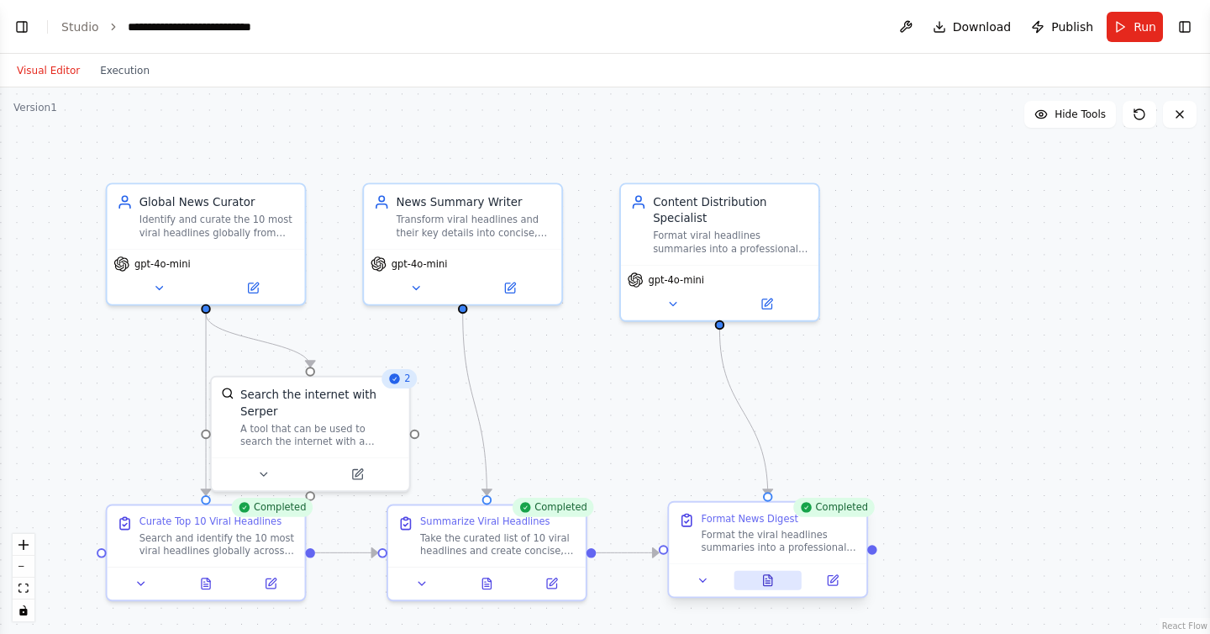
click at [771, 582] on icon at bounding box center [768, 580] width 8 height 11
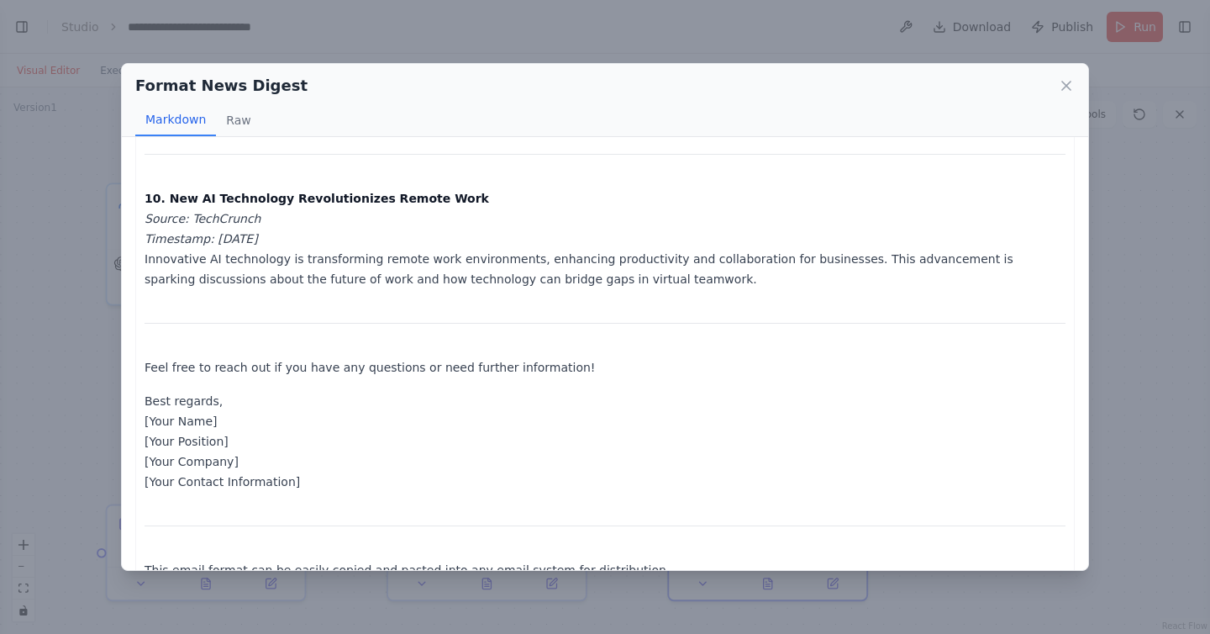
scroll to position [1734, 0]
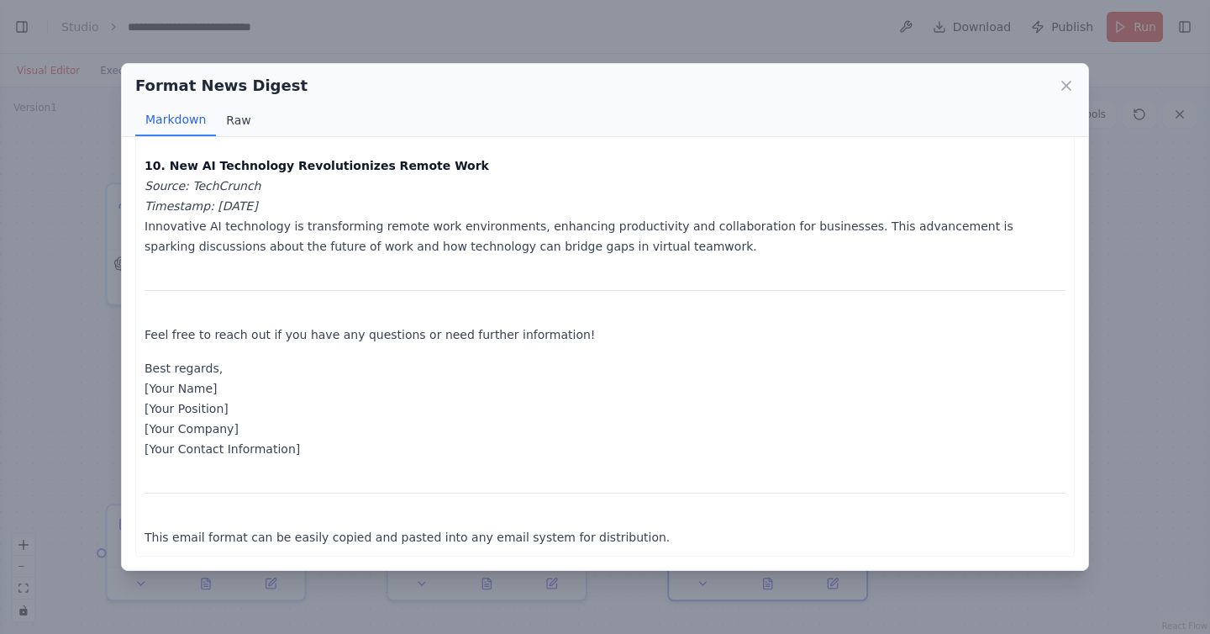
click at [233, 114] on button "Raw" at bounding box center [238, 120] width 45 height 32
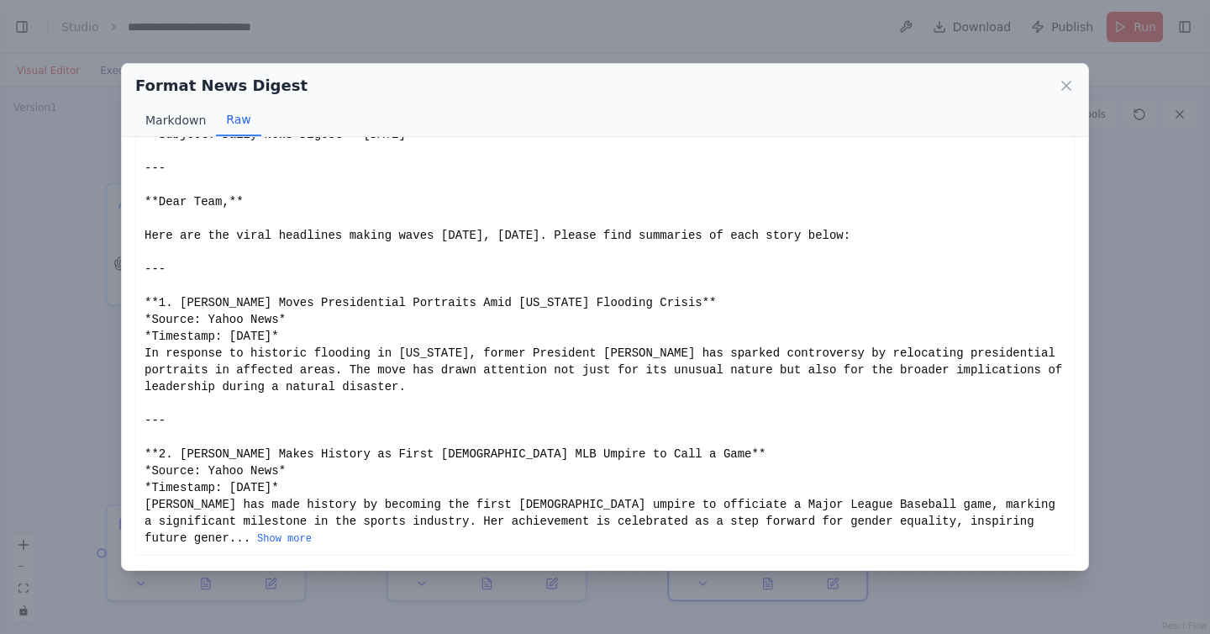
click at [173, 122] on button "Markdown" at bounding box center [175, 120] width 81 height 32
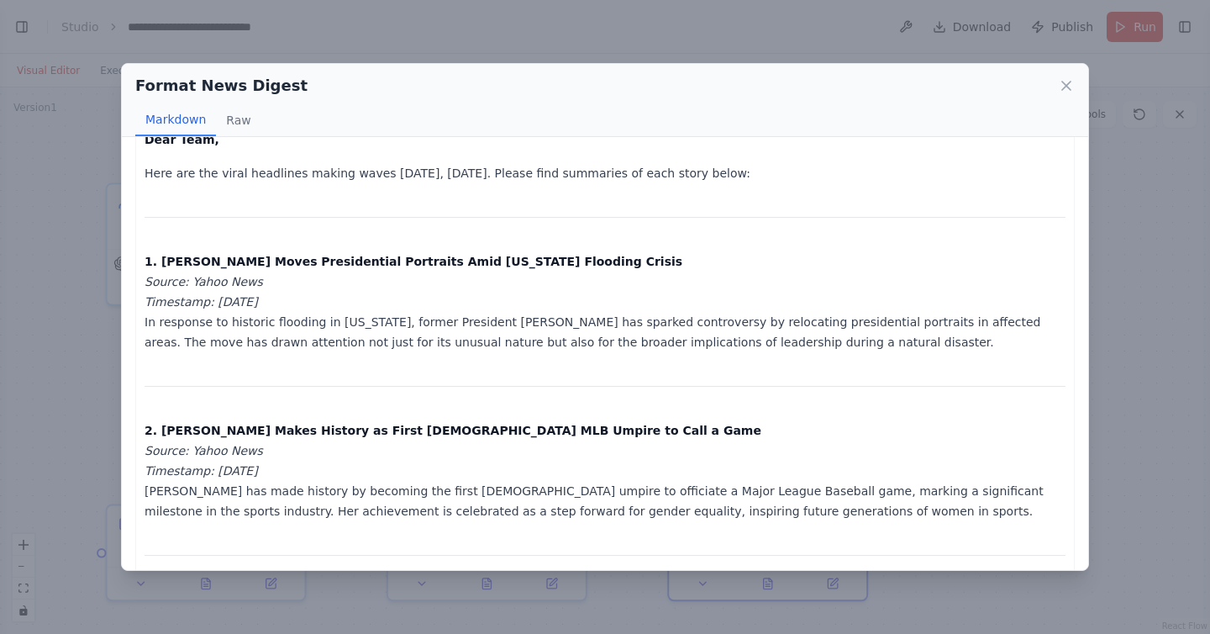
scroll to position [0, 0]
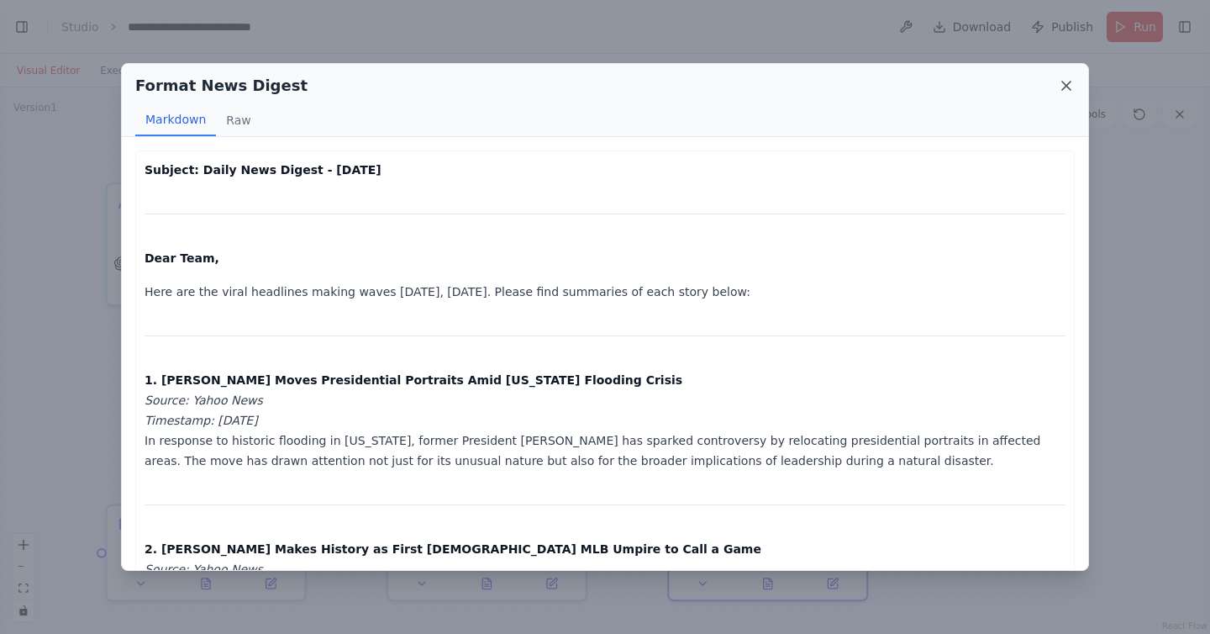
click at [1064, 87] on icon at bounding box center [1066, 85] width 17 height 17
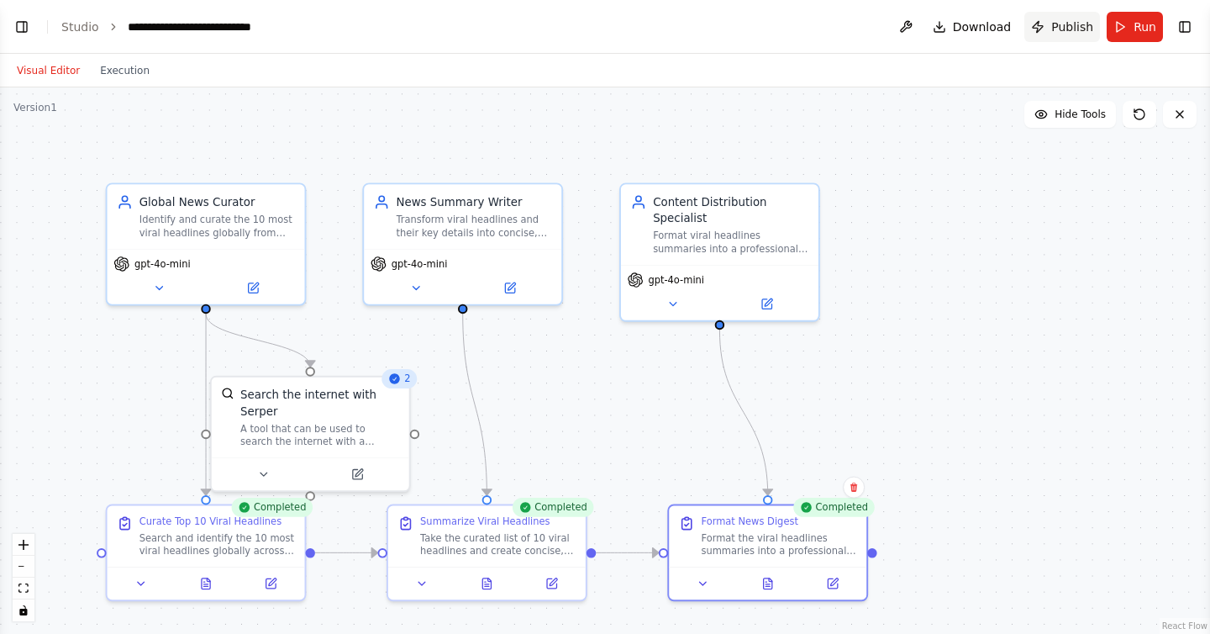
click at [1059, 27] on span "Publish" at bounding box center [1072, 26] width 42 height 17
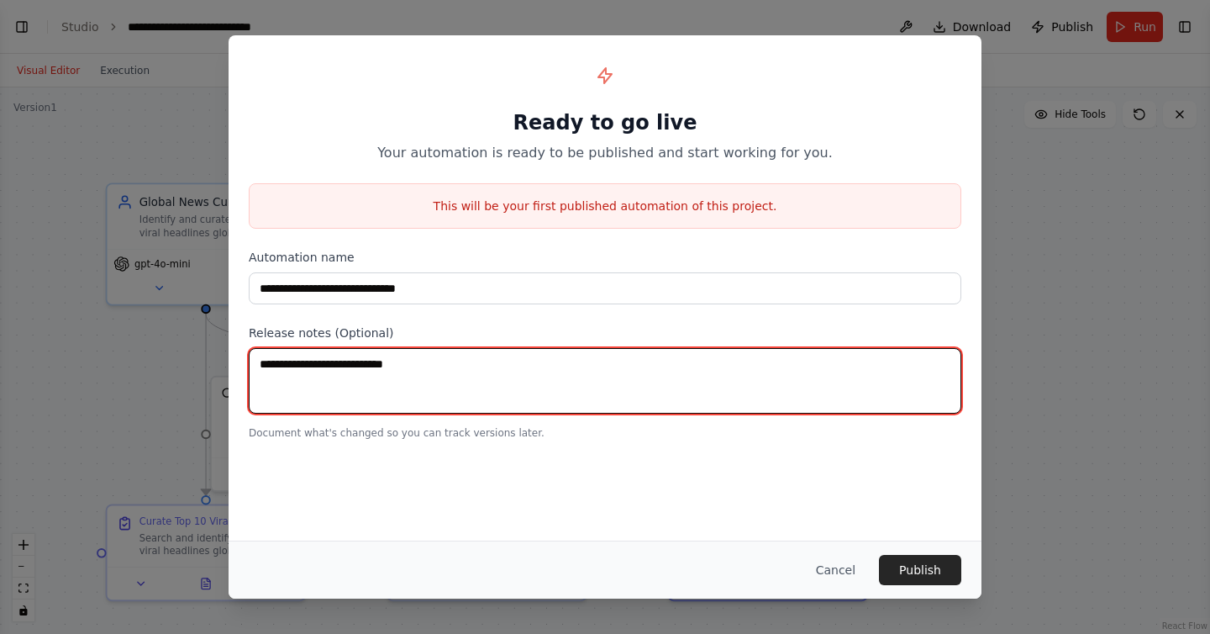
click at [361, 366] on textarea at bounding box center [605, 381] width 713 height 66
type textarea "*********"
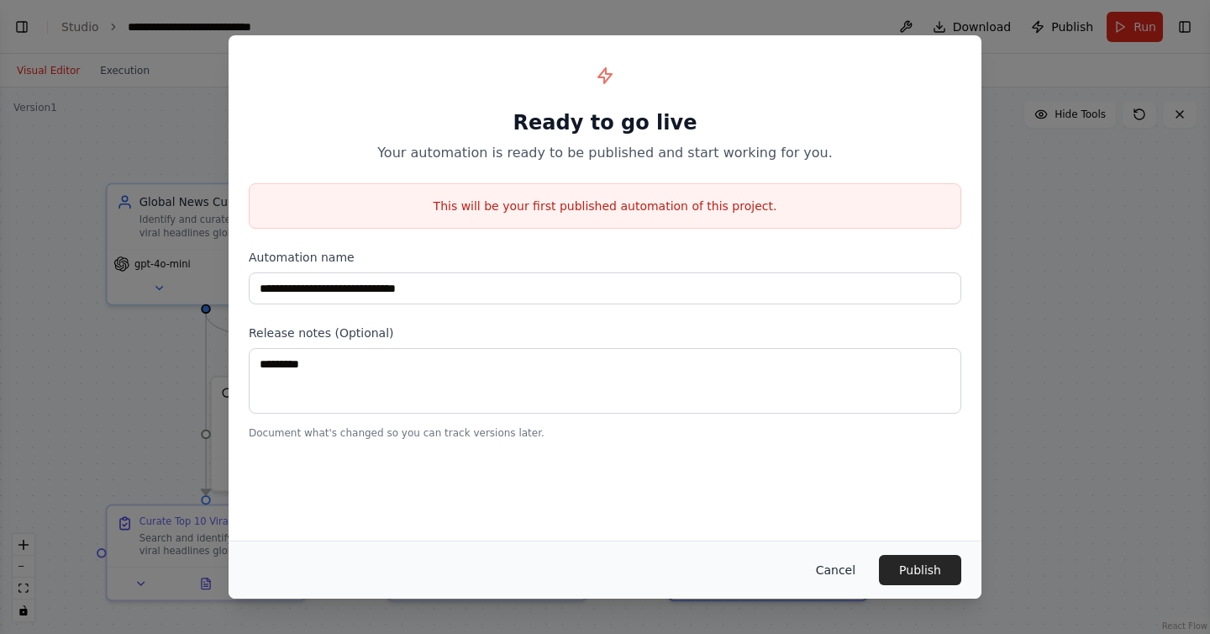
click at [833, 571] on button "Cancel" at bounding box center [836, 570] width 66 height 30
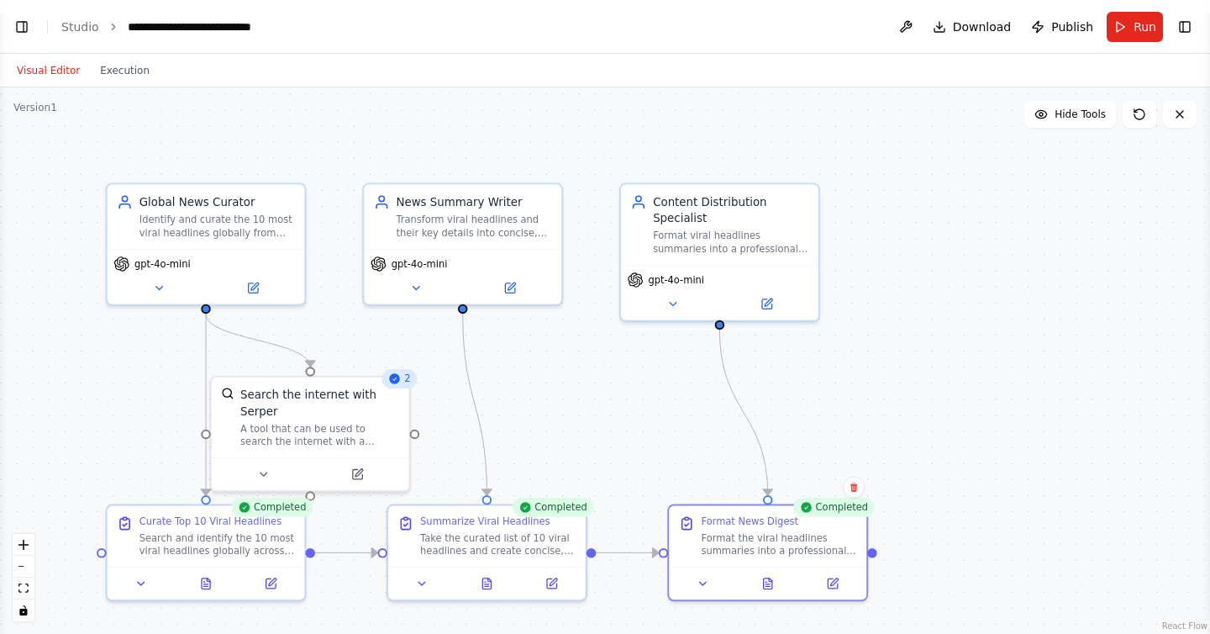
click at [22, 23] on button "Toggle Left Sidebar" at bounding box center [22, 27] width 24 height 24
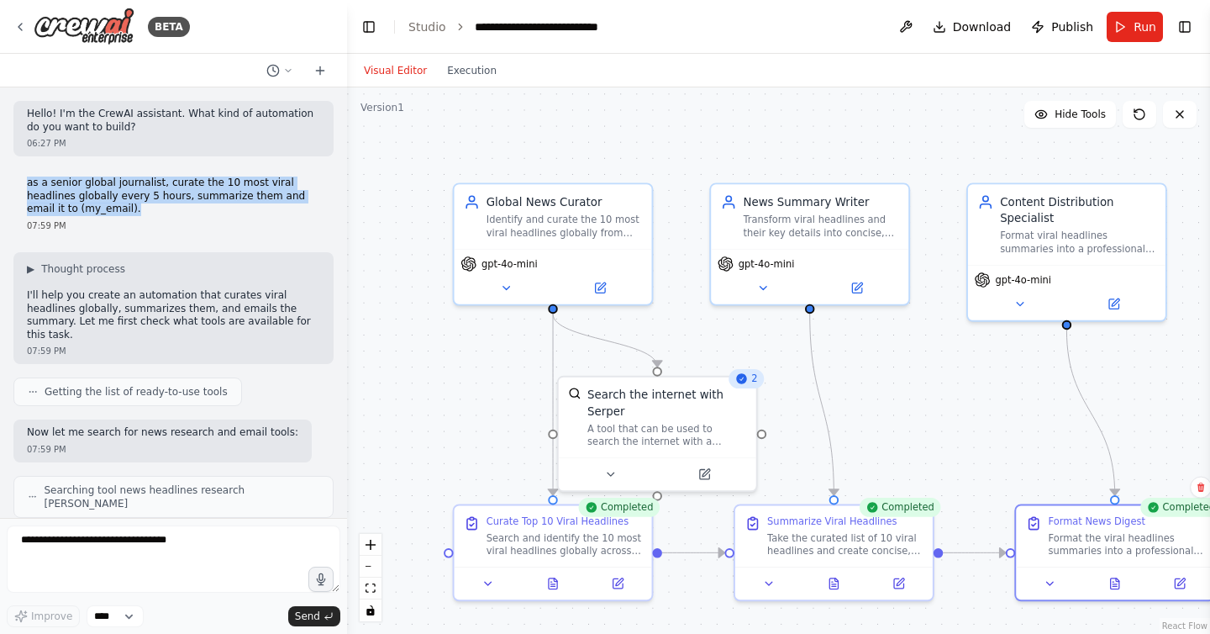
drag, startPoint x: 108, startPoint y: 208, endPoint x: 11, endPoint y: 182, distance: 100.7
click at [11, 182] on div "Hello! I'm the CrewAI assistant. What kind of automation do you want to build? …" at bounding box center [173, 302] width 347 height 430
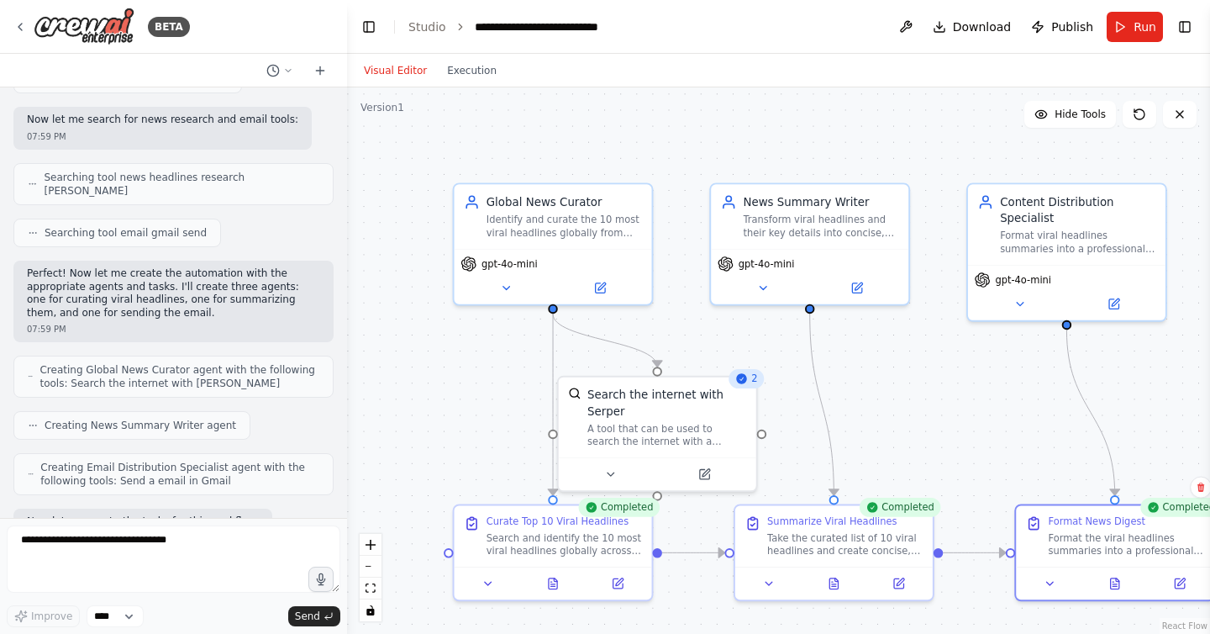
scroll to position [318, 0]
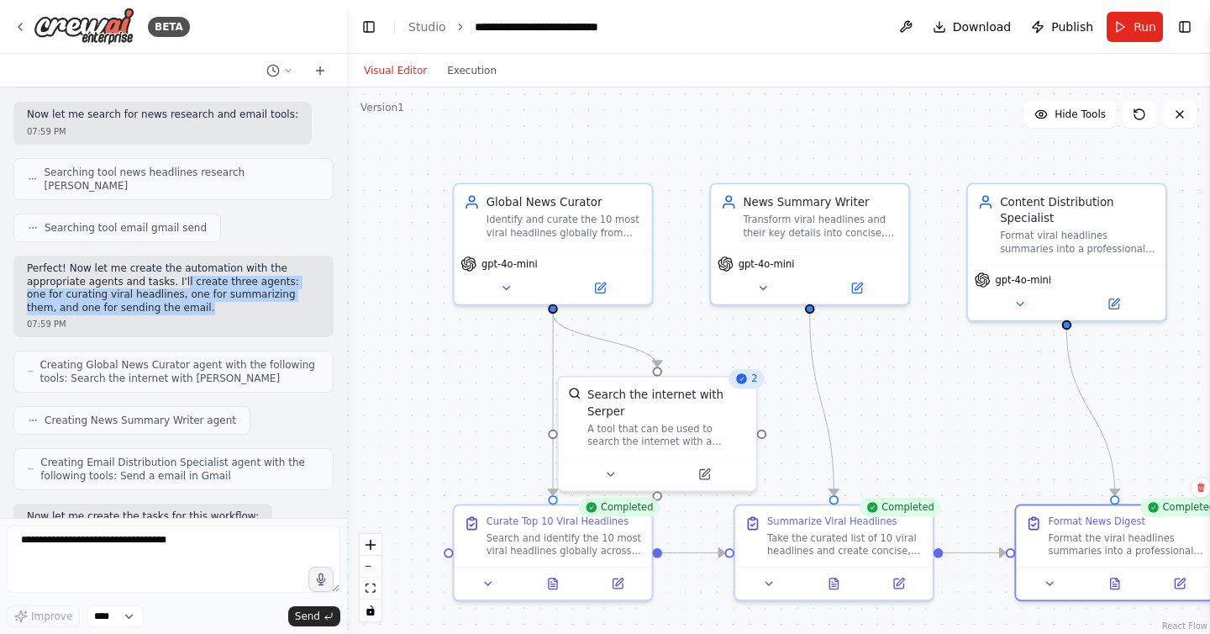
drag, startPoint x: 178, startPoint y: 255, endPoint x: 298, endPoint y: 278, distance: 122.3
click at [298, 278] on p "Perfect! Now let me create the automation with the appropriate agents and tasks…" at bounding box center [173, 288] width 293 height 52
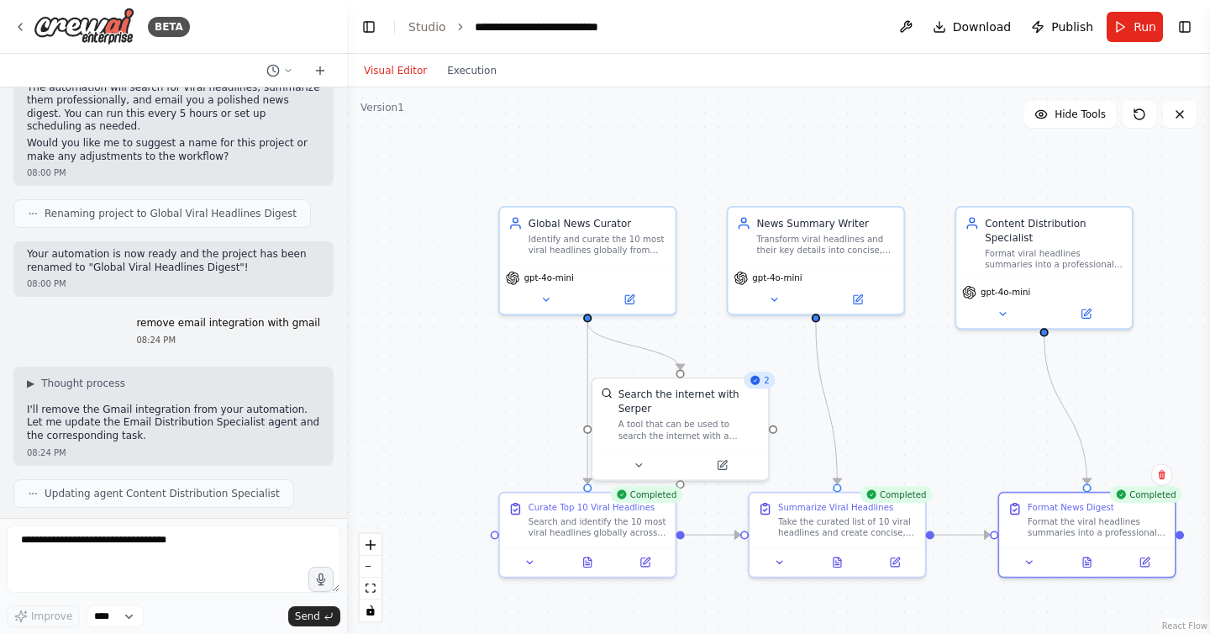
scroll to position [1460, 0]
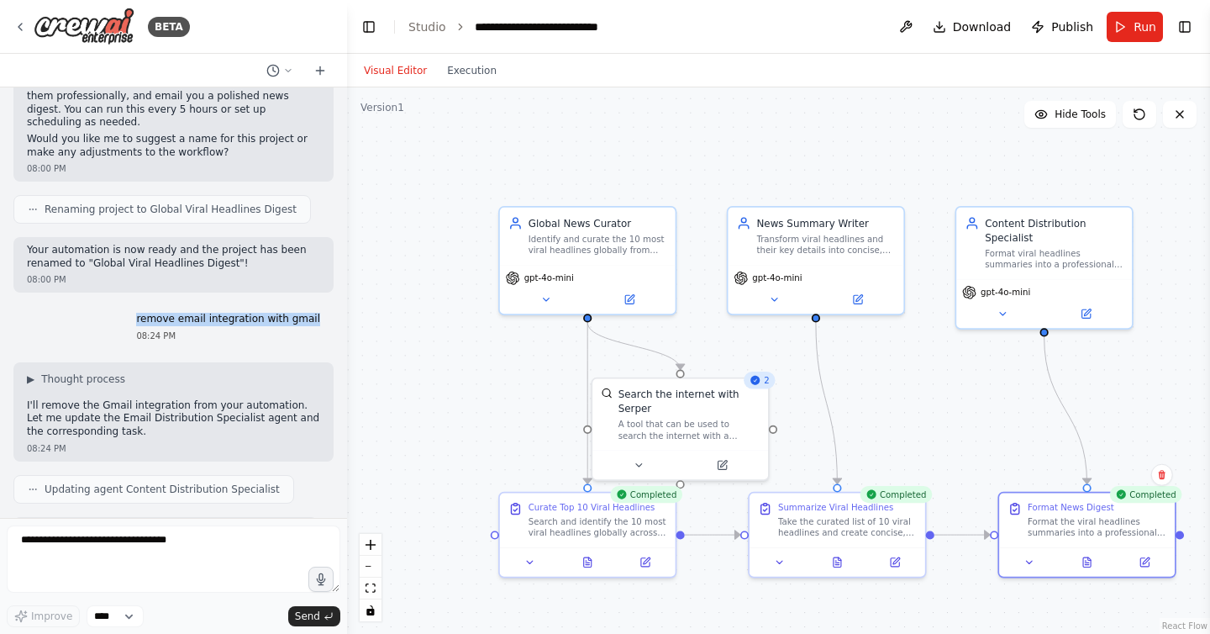
drag, startPoint x: 150, startPoint y: 292, endPoint x: 326, endPoint y: 296, distance: 175.7
click at [326, 306] on div "remove email integration with gmail 08:24 PM" at bounding box center [228, 327] width 211 height 43
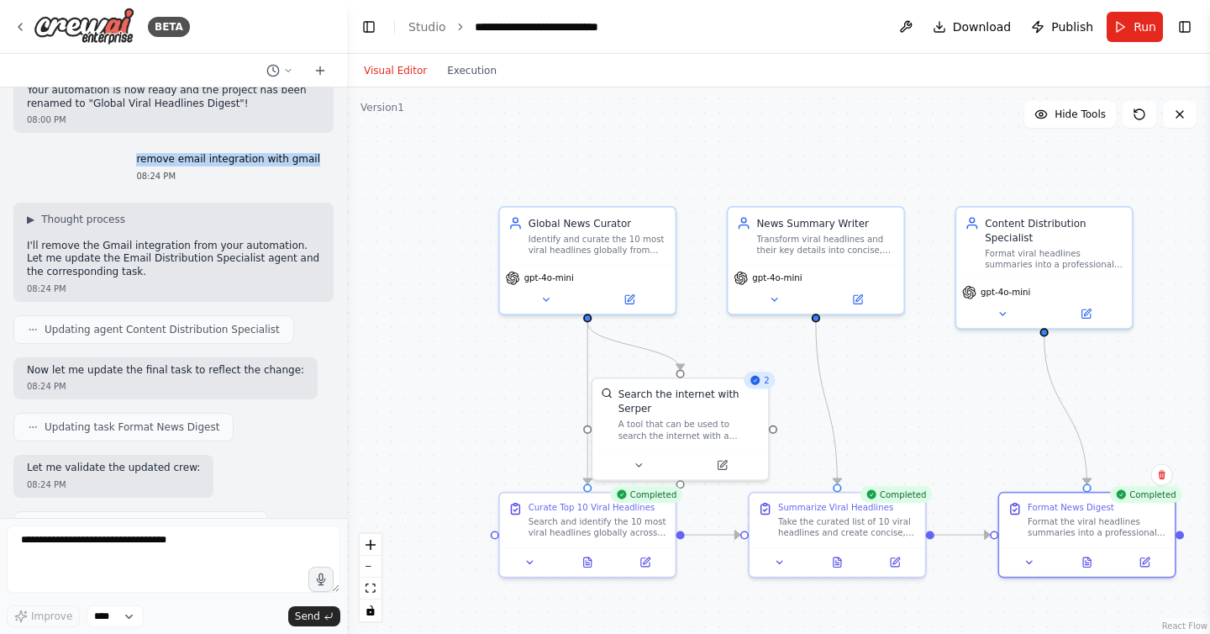
scroll to position [1621, 0]
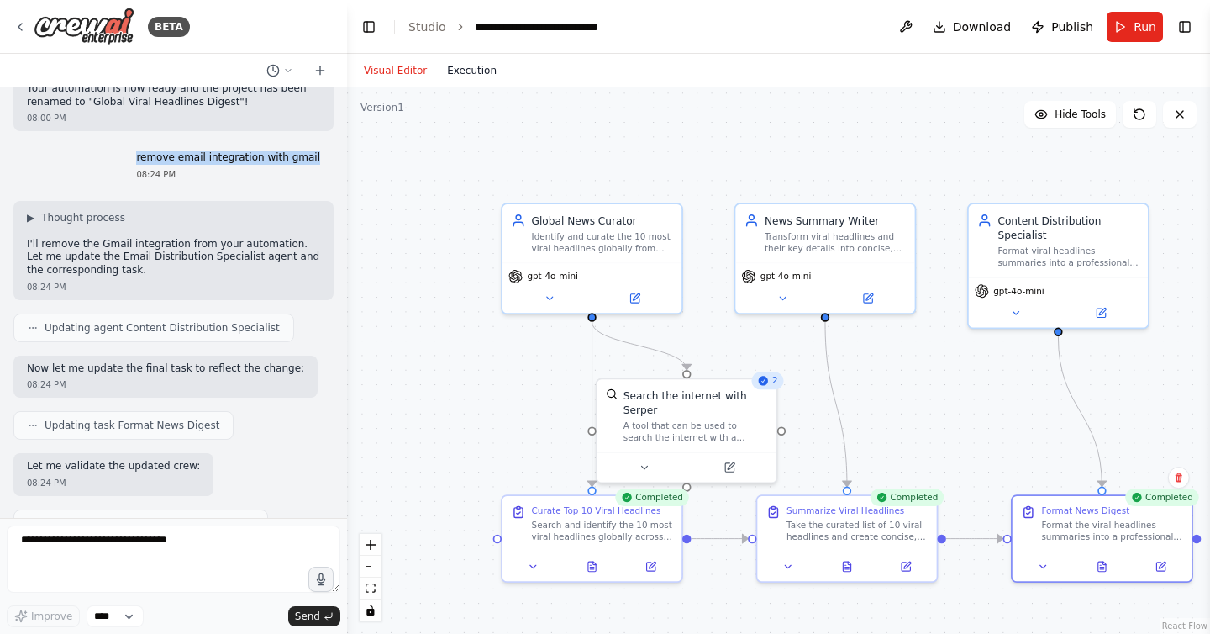
click at [461, 69] on button "Execution" at bounding box center [472, 71] width 70 height 20
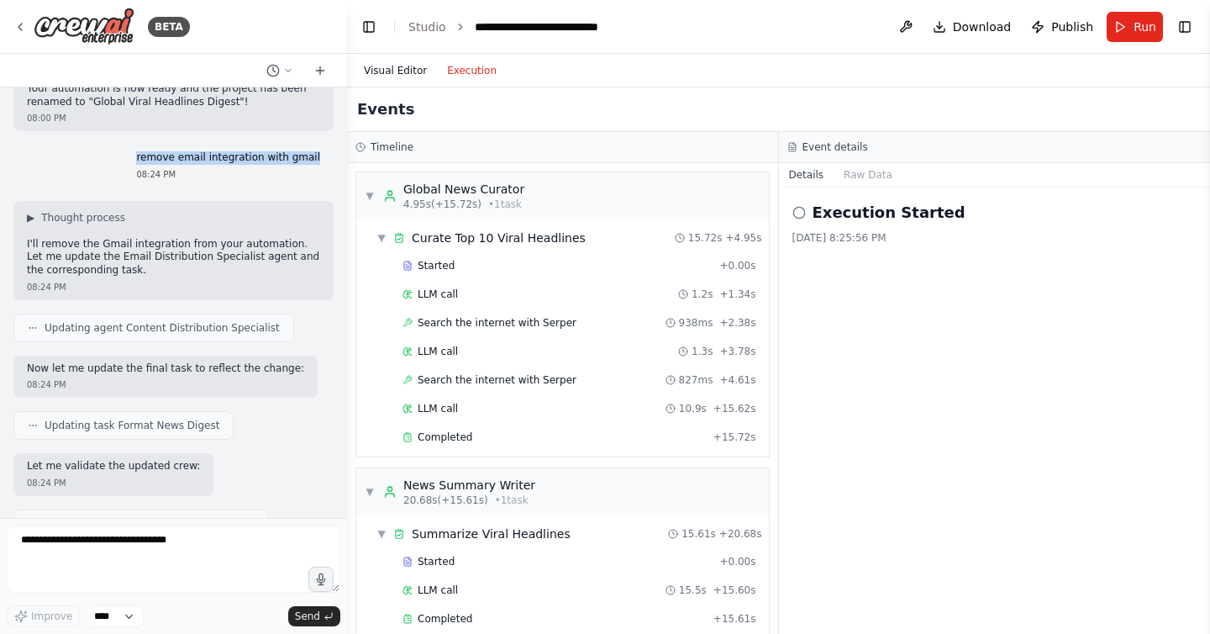
click at [398, 72] on button "Visual Editor" at bounding box center [395, 71] width 83 height 20
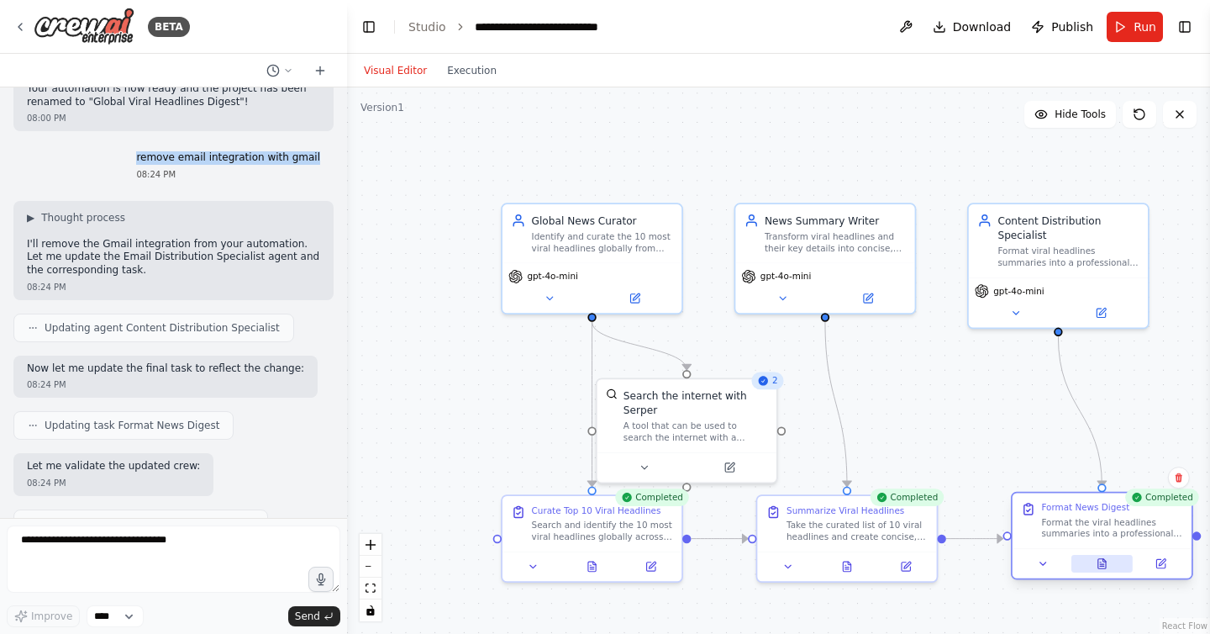
click at [1103, 571] on button at bounding box center [1101, 564] width 61 height 18
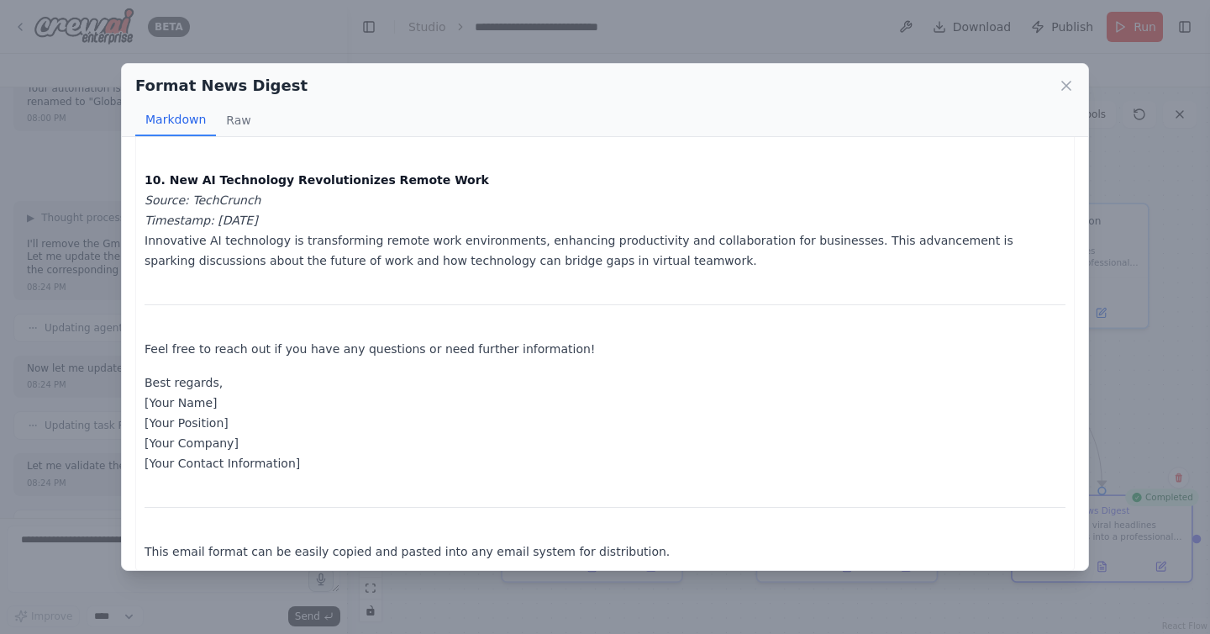
scroll to position [1734, 0]
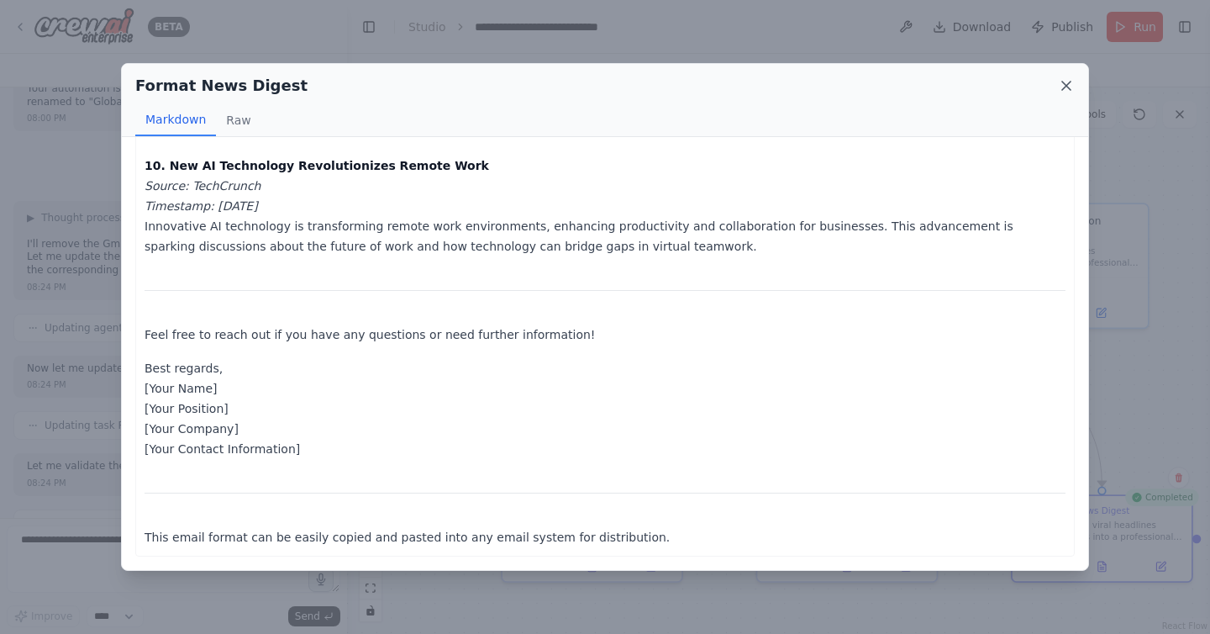
click at [1066, 89] on icon at bounding box center [1066, 85] width 17 height 17
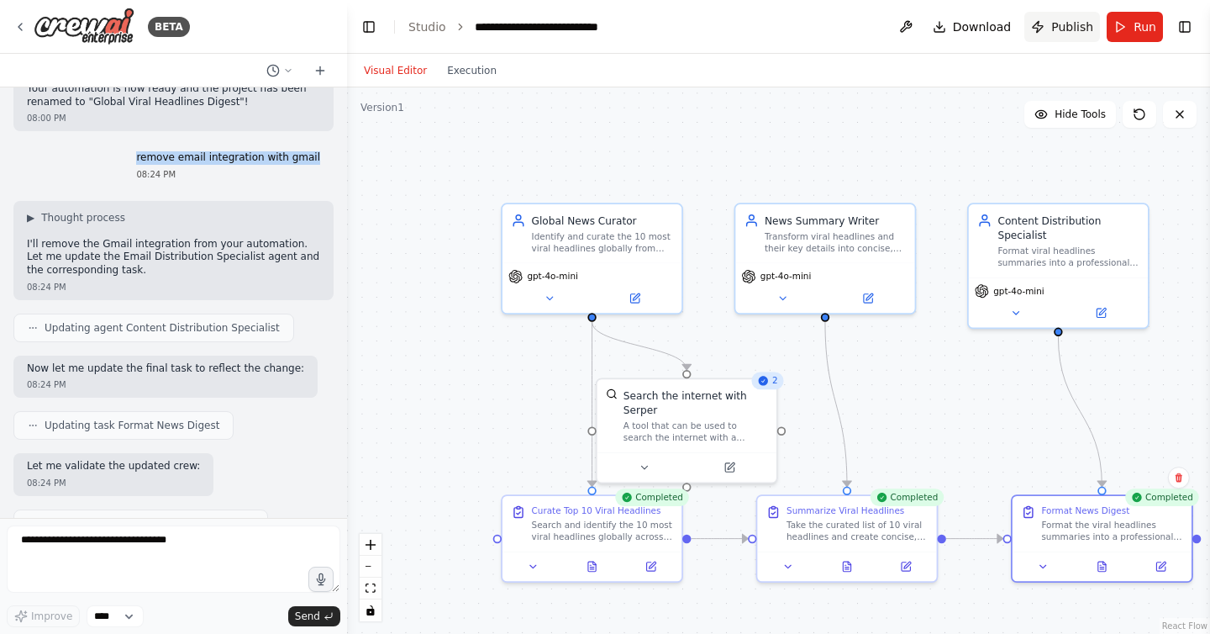
click at [1066, 29] on span "Publish" at bounding box center [1072, 26] width 42 height 17
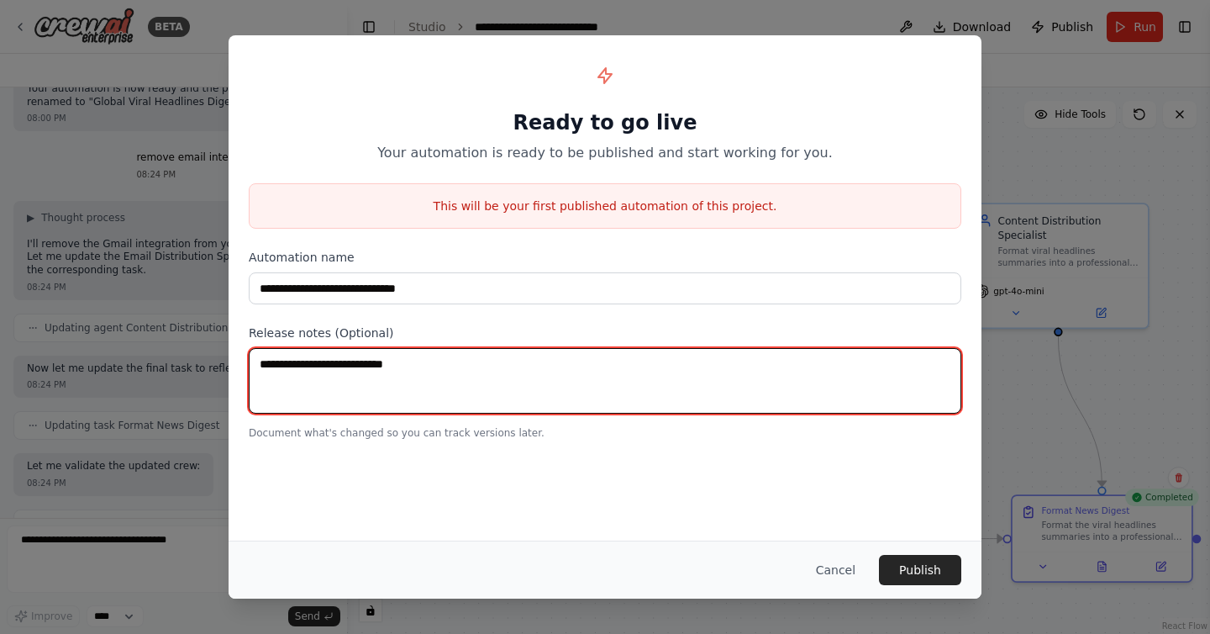
click at [369, 366] on textarea at bounding box center [605, 381] width 713 height 66
type textarea "**********"
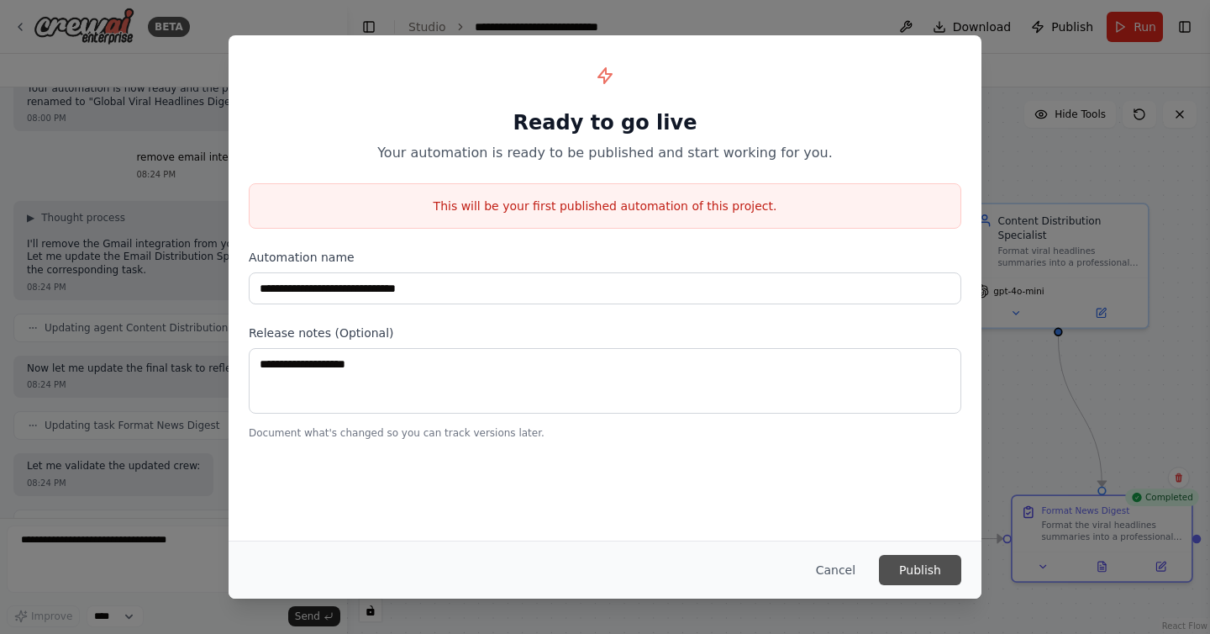
click at [914, 571] on button "Publish" at bounding box center [920, 570] width 82 height 30
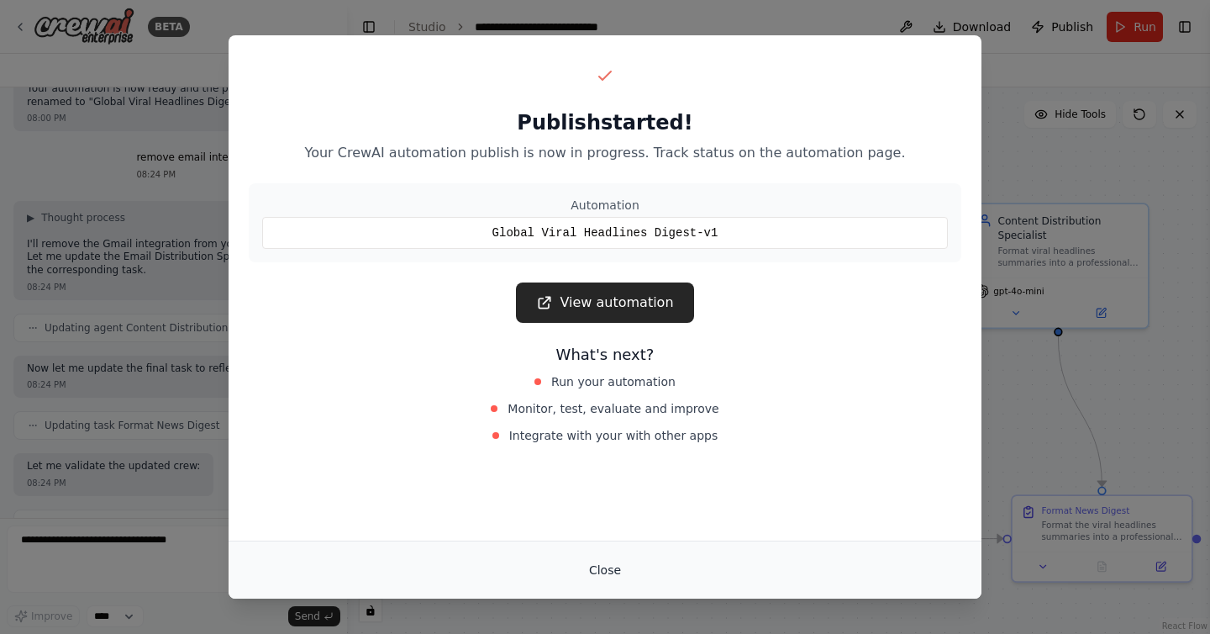
click at [611, 571] on button "Close" at bounding box center [605, 570] width 59 height 30
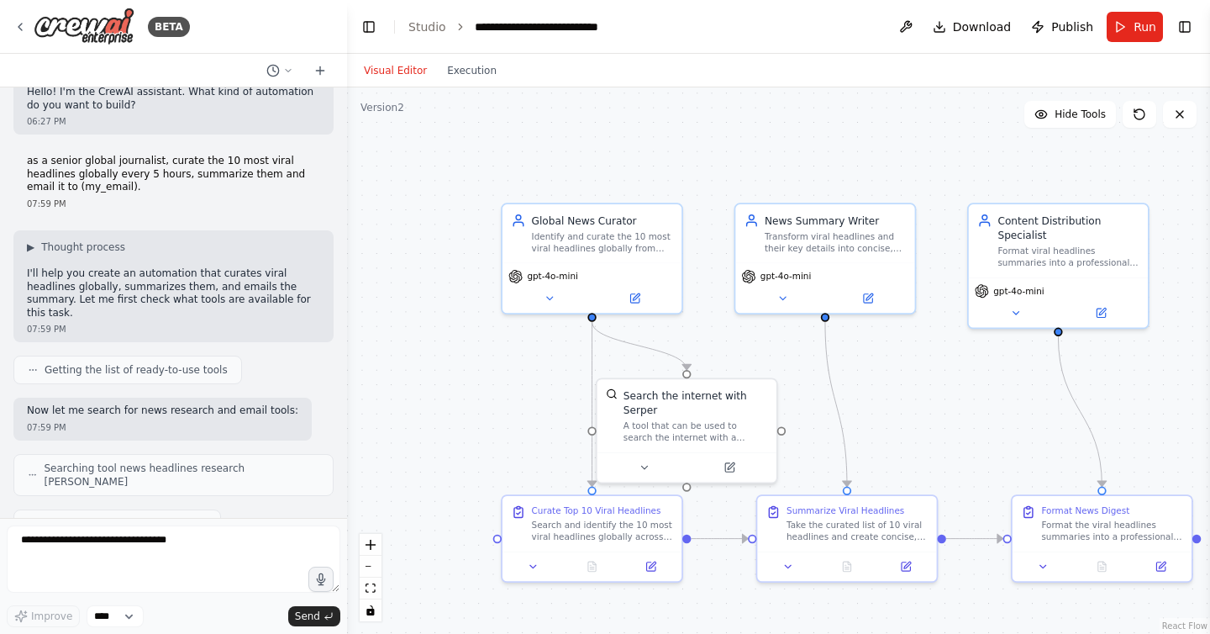
scroll to position [0, 0]
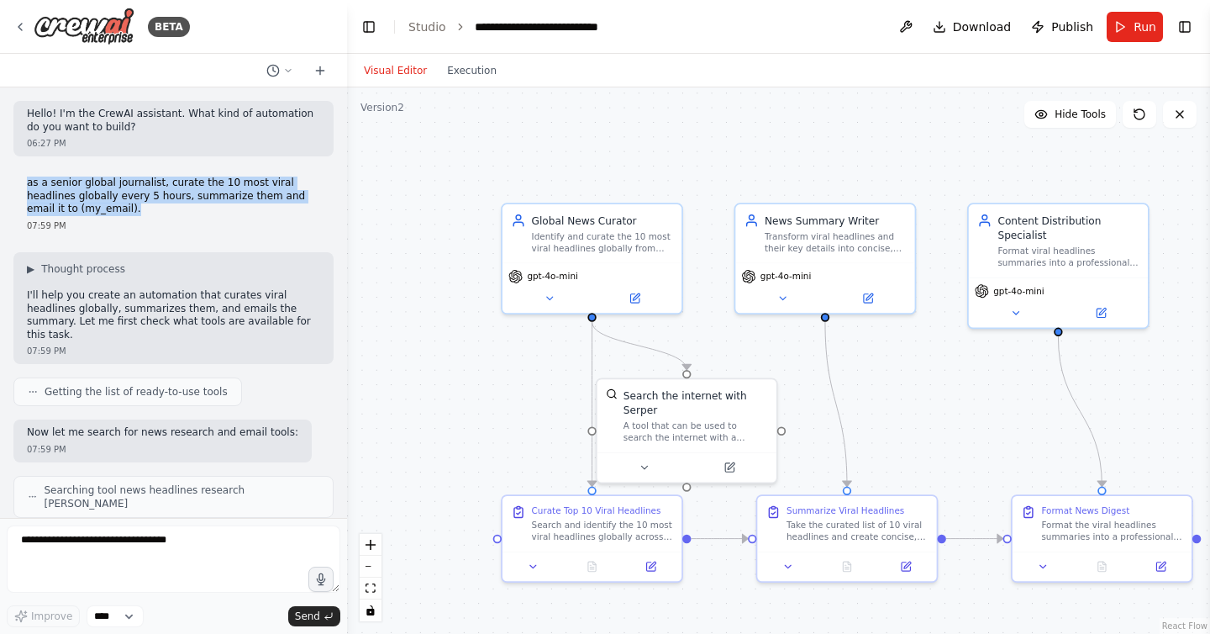
drag, startPoint x: 27, startPoint y: 186, endPoint x: 129, endPoint y: 206, distance: 104.5
click at [129, 206] on p "as a senior global journalist, curate the 10 most viral headlines globally ever…" at bounding box center [173, 195] width 293 height 39
copy p "as a senior global journalist, curate the 10 most viral headlines globally ever…"
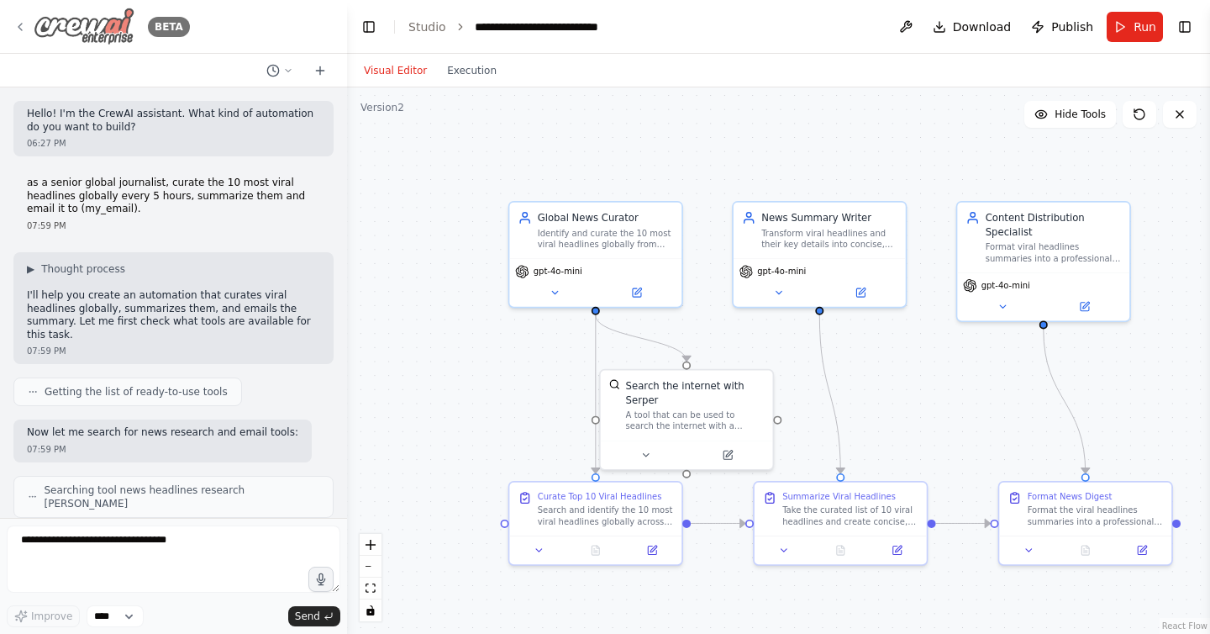
click at [19, 25] on icon at bounding box center [19, 27] width 3 height 7
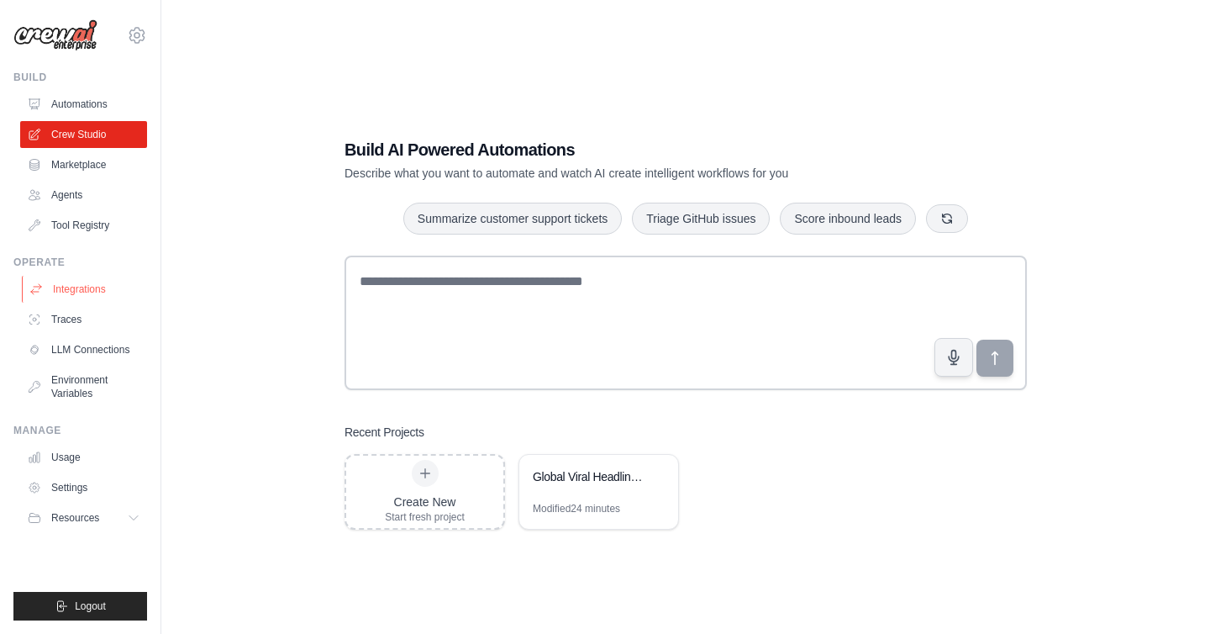
click at [77, 287] on link "Integrations" at bounding box center [85, 289] width 127 height 27
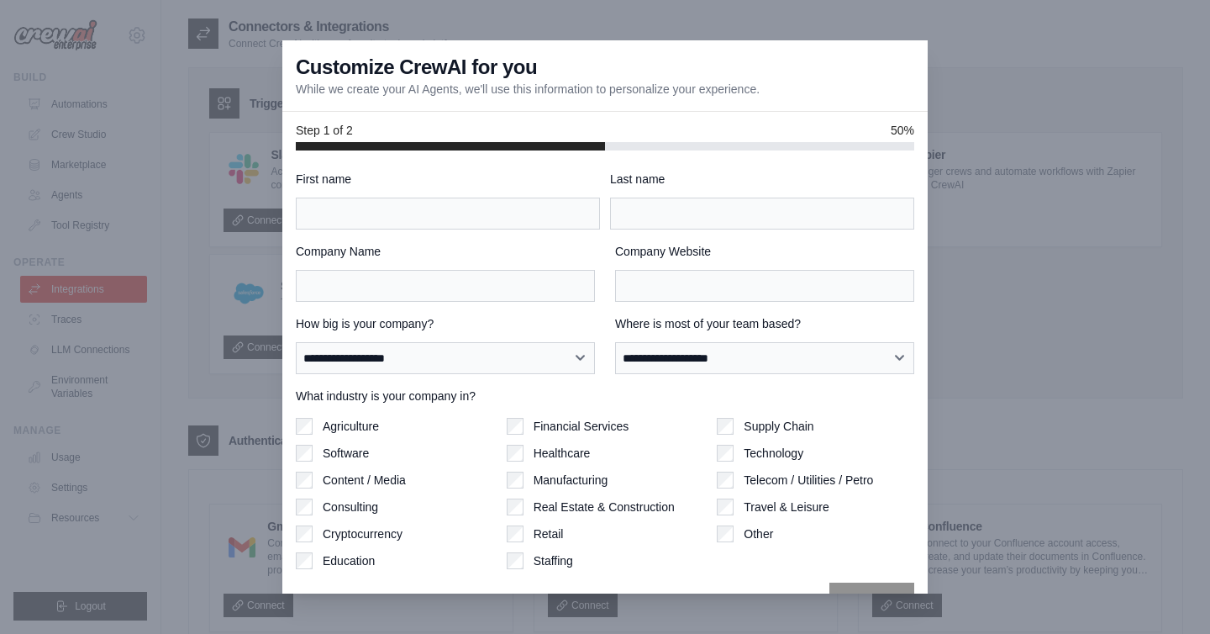
click at [1067, 42] on div at bounding box center [605, 317] width 1210 height 634
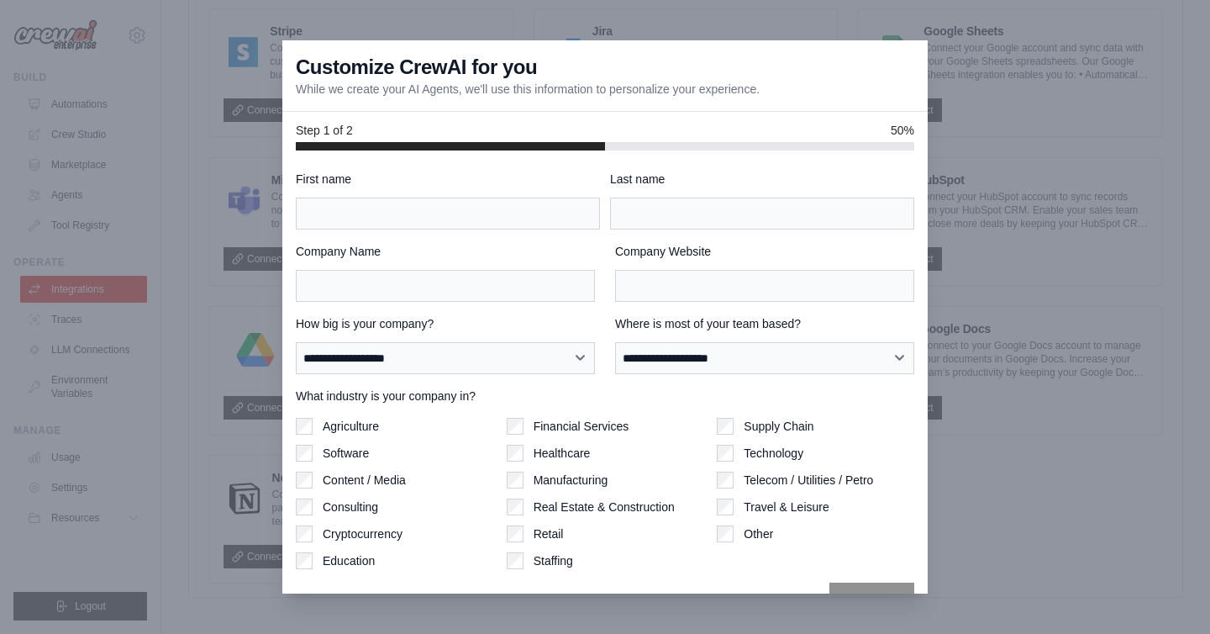
scroll to position [39, 0]
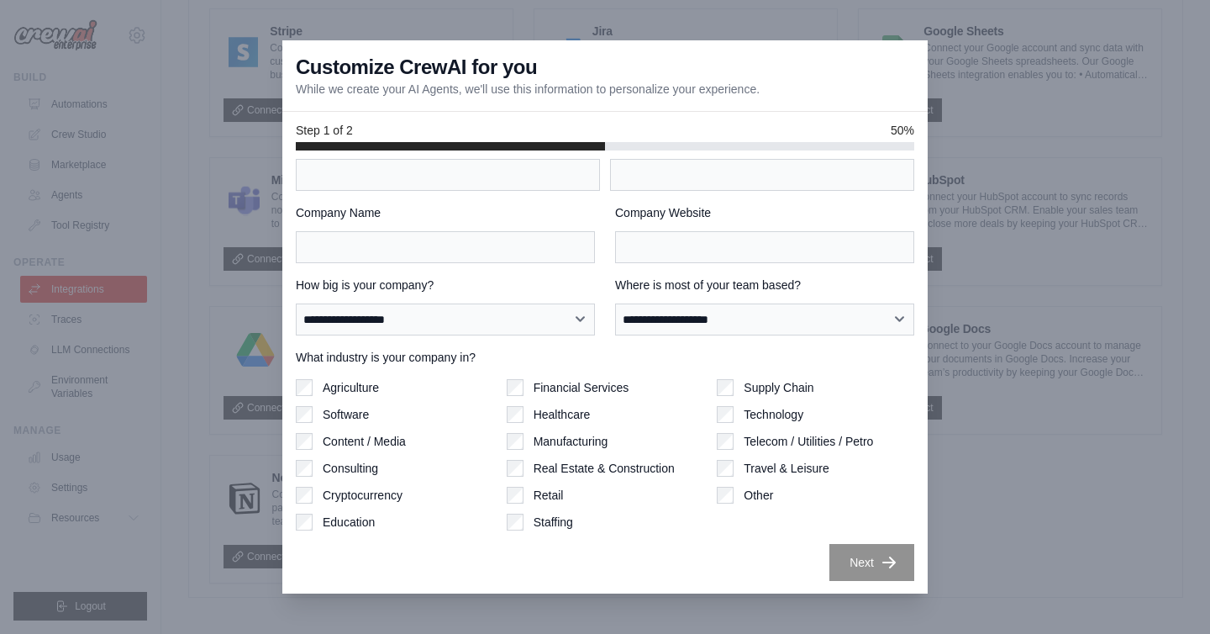
click at [1012, 107] on div at bounding box center [605, 317] width 1210 height 634
click at [176, 176] on div at bounding box center [605, 317] width 1210 height 634
click at [65, 323] on div at bounding box center [605, 317] width 1210 height 634
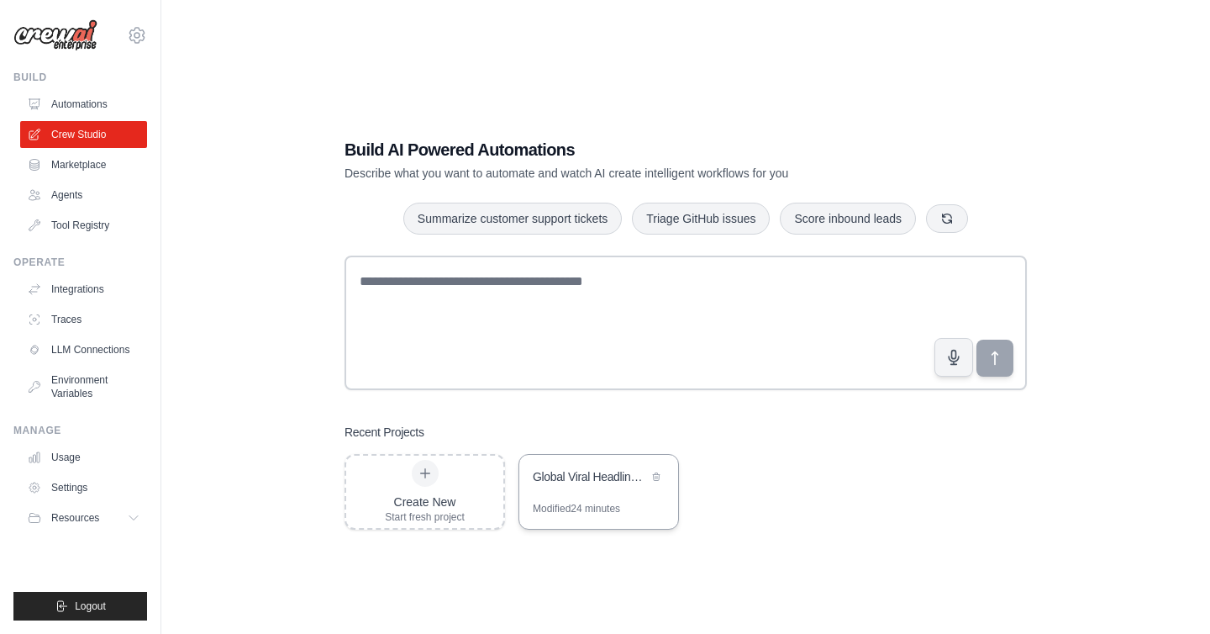
click at [557, 496] on div "Global Viral Headlines Digest" at bounding box center [598, 478] width 159 height 47
click at [588, 486] on div "Global Viral Headlines Digest" at bounding box center [590, 478] width 115 height 20
click at [74, 106] on link "Automations" at bounding box center [85, 104] width 127 height 27
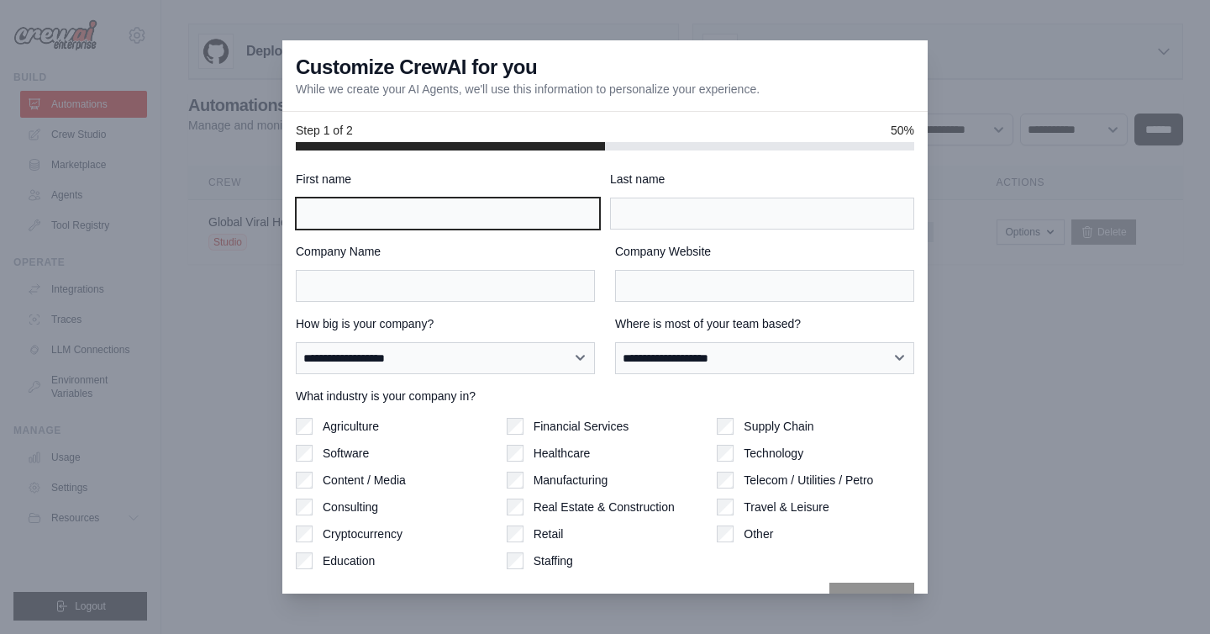
click at [376, 209] on input "First name" at bounding box center [448, 213] width 304 height 32
type input "**"
type input "*****"
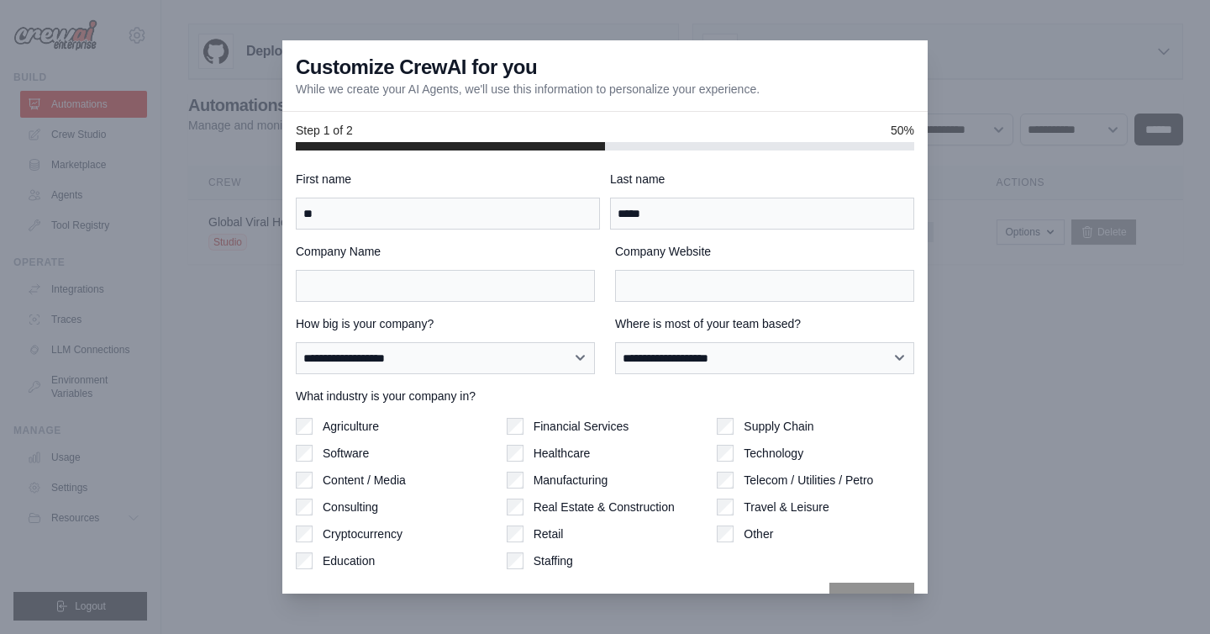
click at [524, 451] on div "Healthcare" at bounding box center [605, 453] width 197 height 17
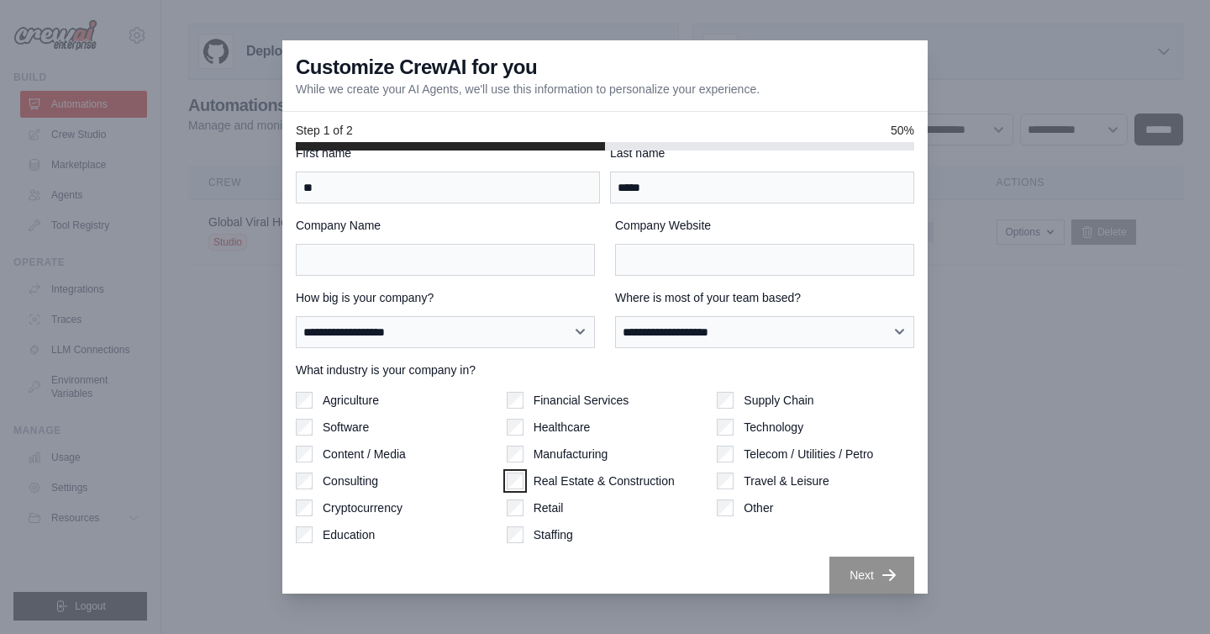
scroll to position [39, 0]
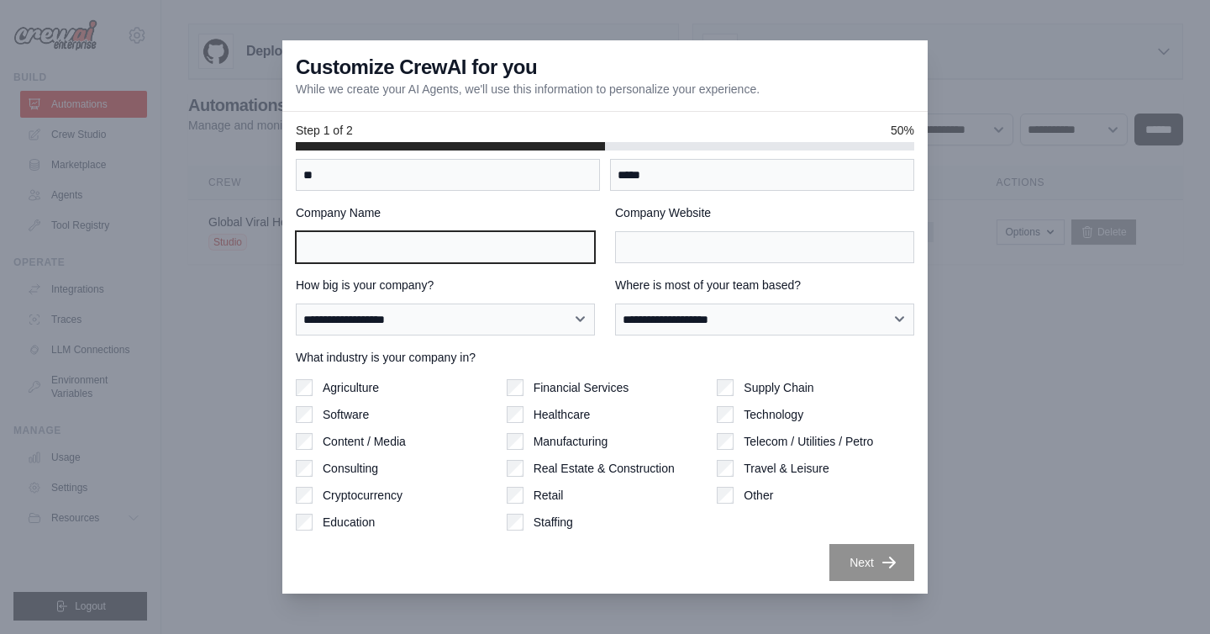
click at [432, 244] on input "Company Name" at bounding box center [445, 247] width 299 height 32
type input "****"
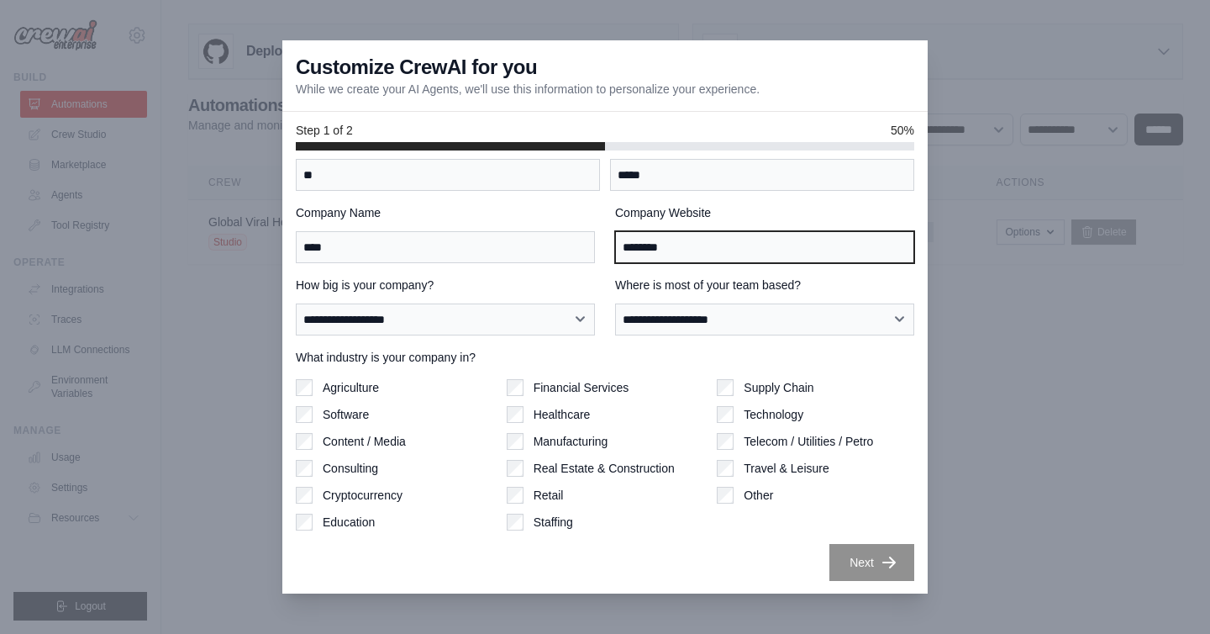
type input "********"
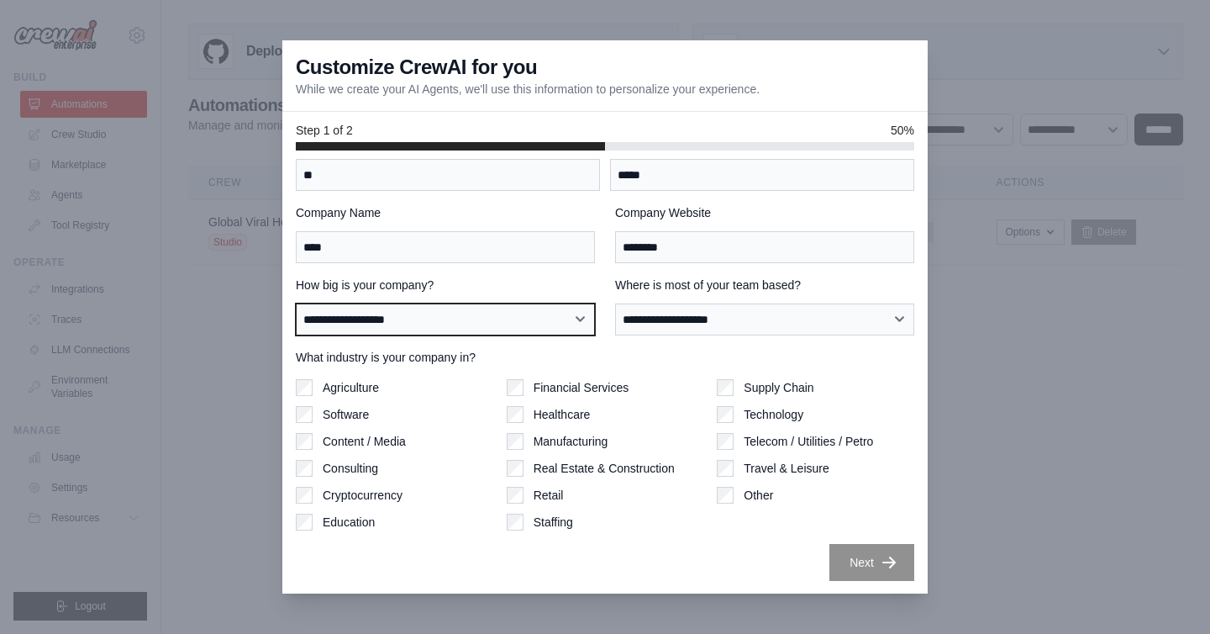
click at [316, 317] on select "**********" at bounding box center [445, 319] width 299 height 32
select select "**********"
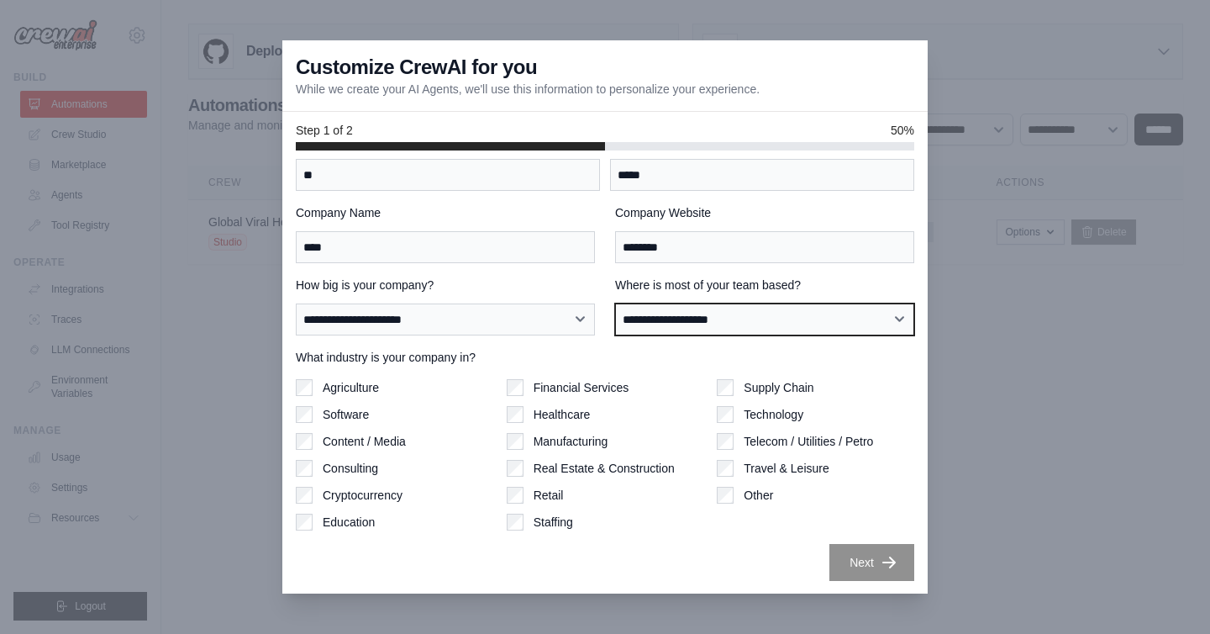
click at [703, 319] on select "**********" at bounding box center [764, 319] width 299 height 32
select select "**********"
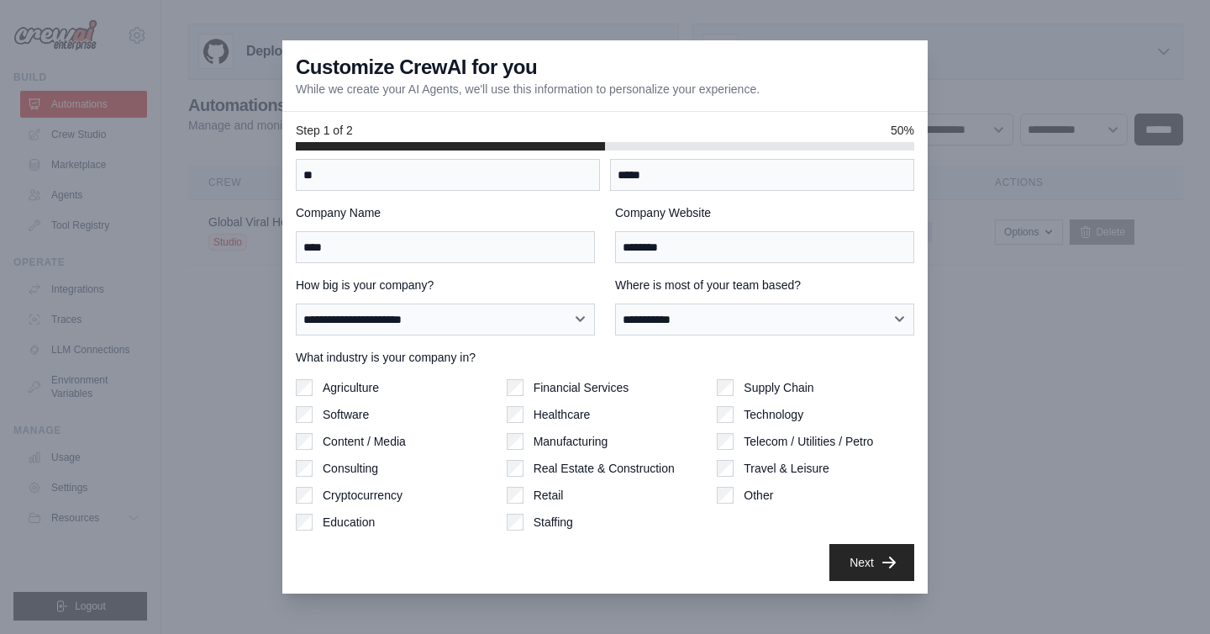
click at [524, 498] on div "Retail" at bounding box center [605, 495] width 197 height 17
click at [875, 570] on button "Next" at bounding box center [871, 561] width 85 height 37
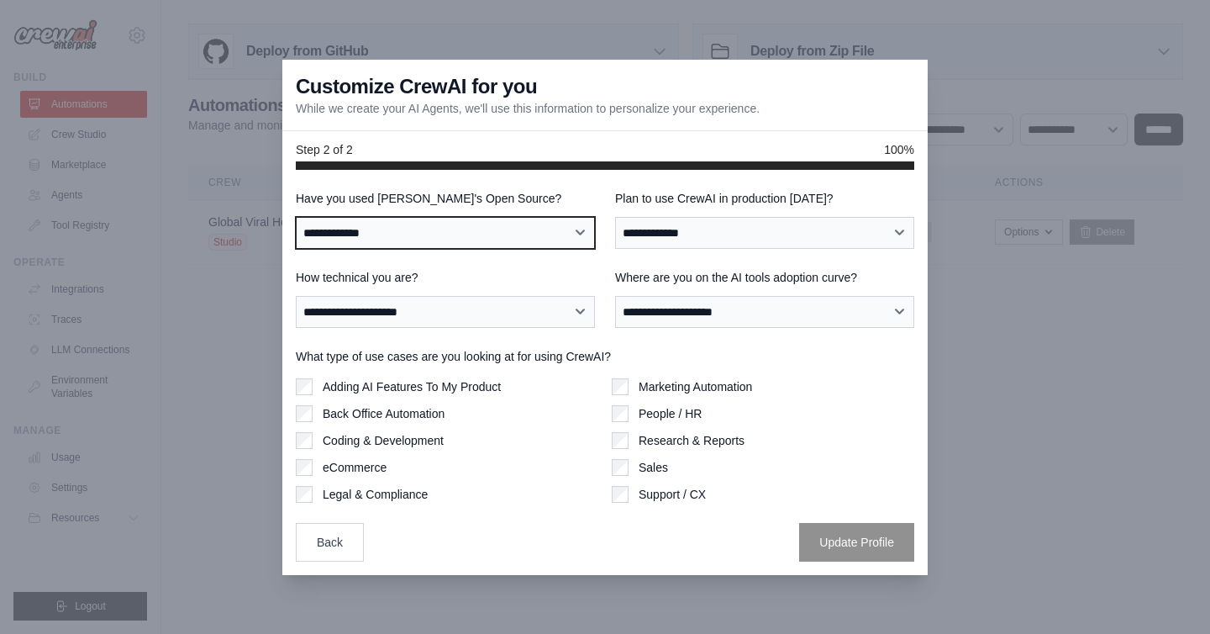
click at [466, 237] on select "**********" at bounding box center [445, 233] width 299 height 32
select select "**"
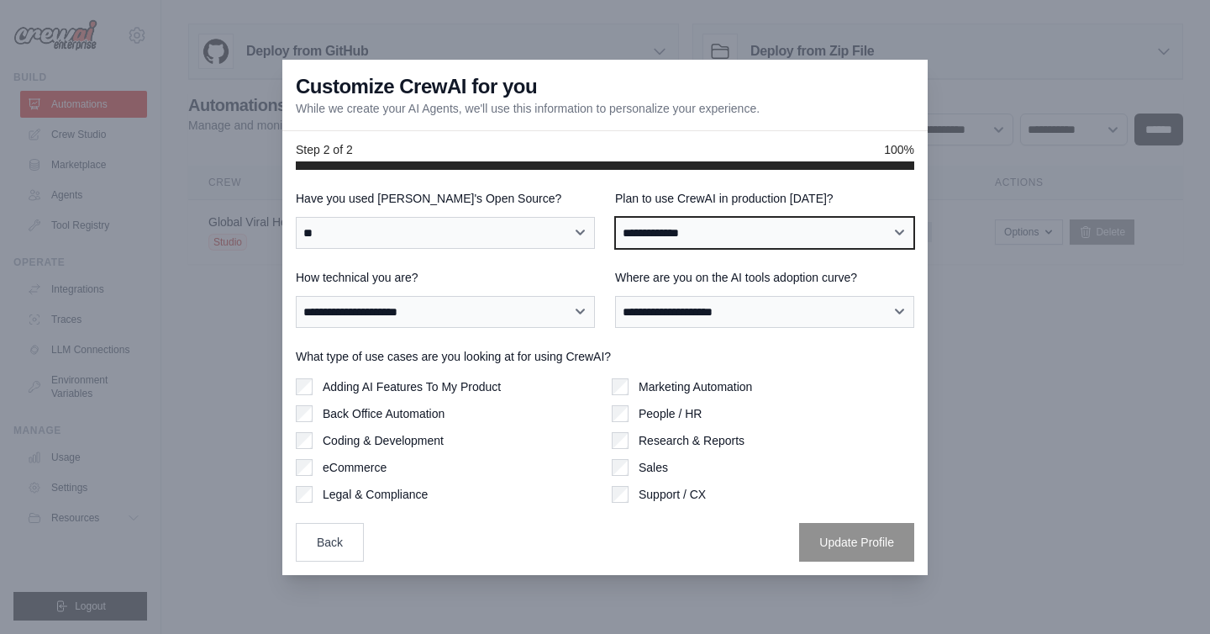
click at [745, 238] on select "**********" at bounding box center [764, 233] width 299 height 32
select select "*****"
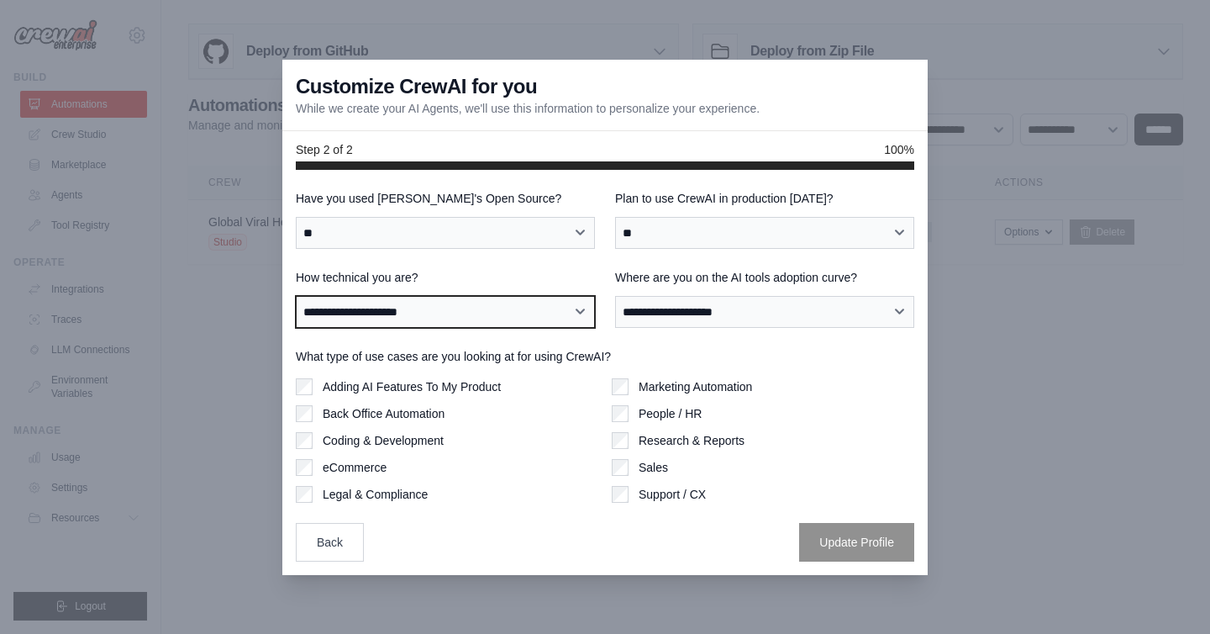
click at [467, 314] on select "**********" at bounding box center [445, 312] width 299 height 32
select select "**********"
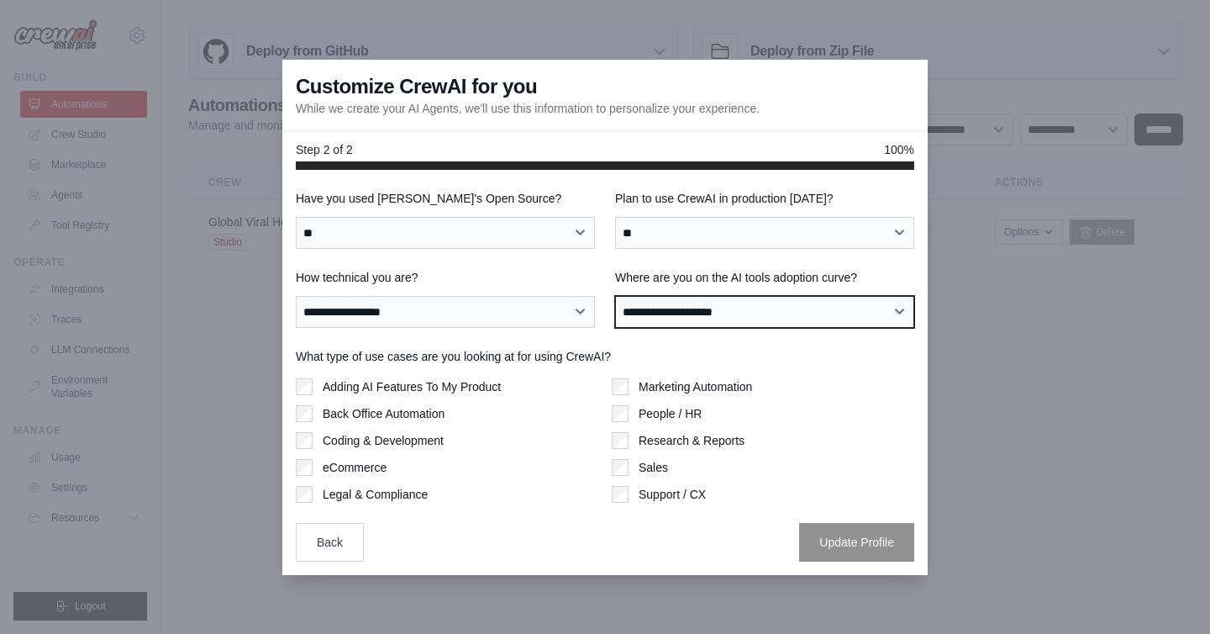
click at [743, 316] on select "**********" at bounding box center [764, 312] width 299 height 32
select select "**********"
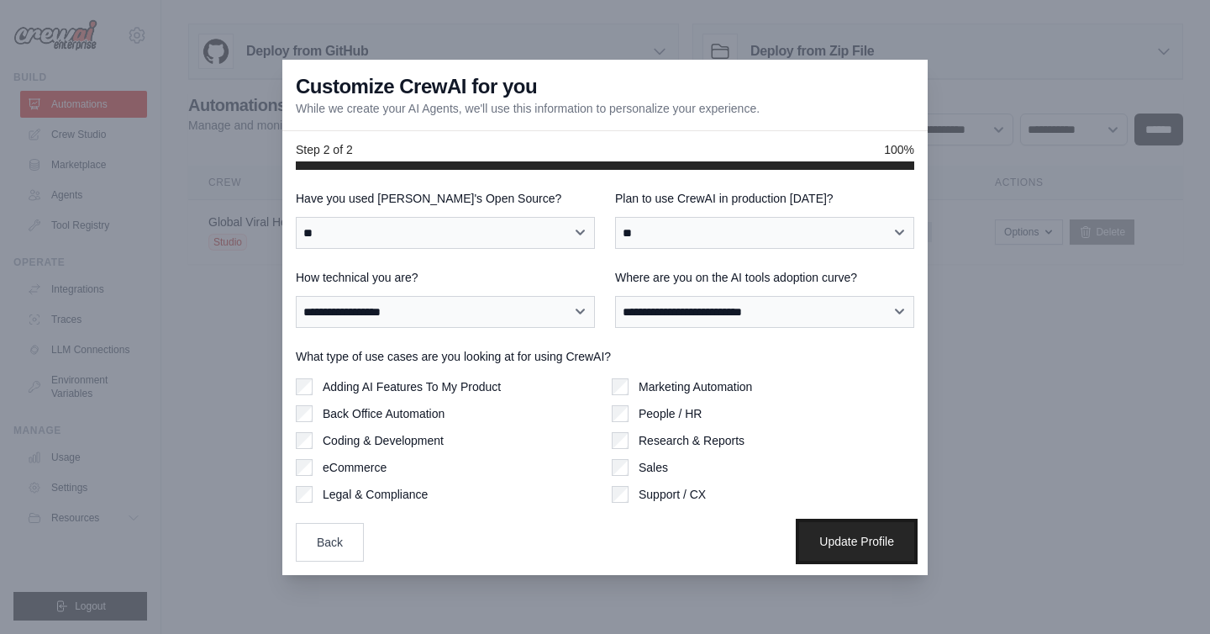
click at [847, 550] on button "Update Profile" at bounding box center [856, 541] width 115 height 39
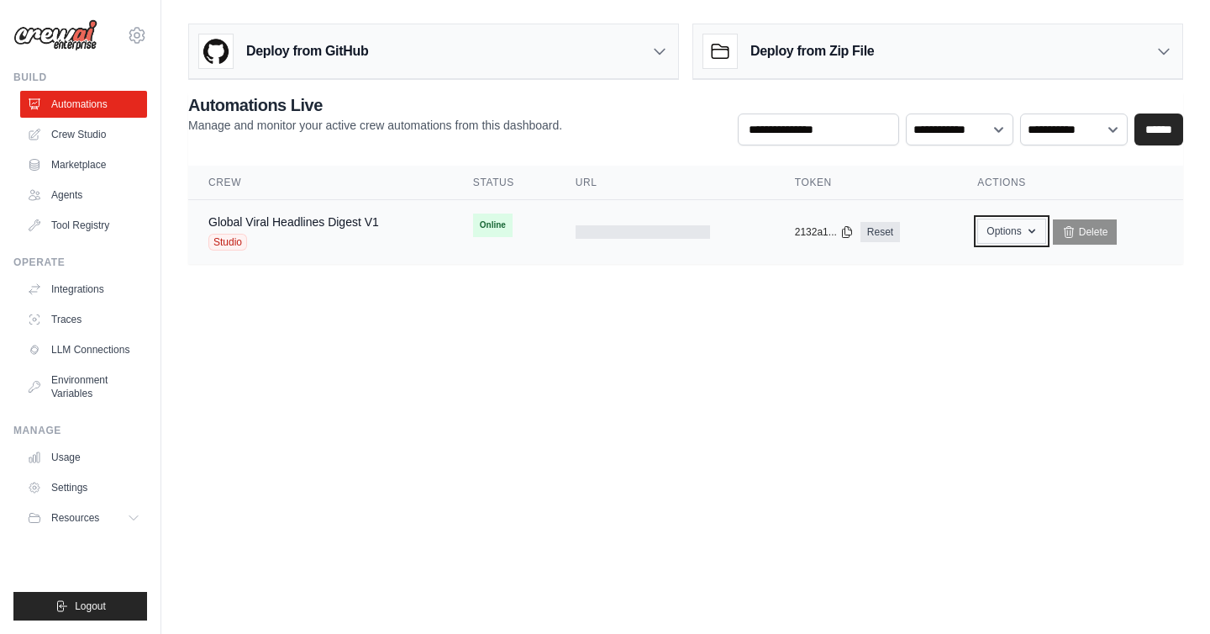
click at [1034, 235] on icon "button" at bounding box center [1031, 230] width 13 height 13
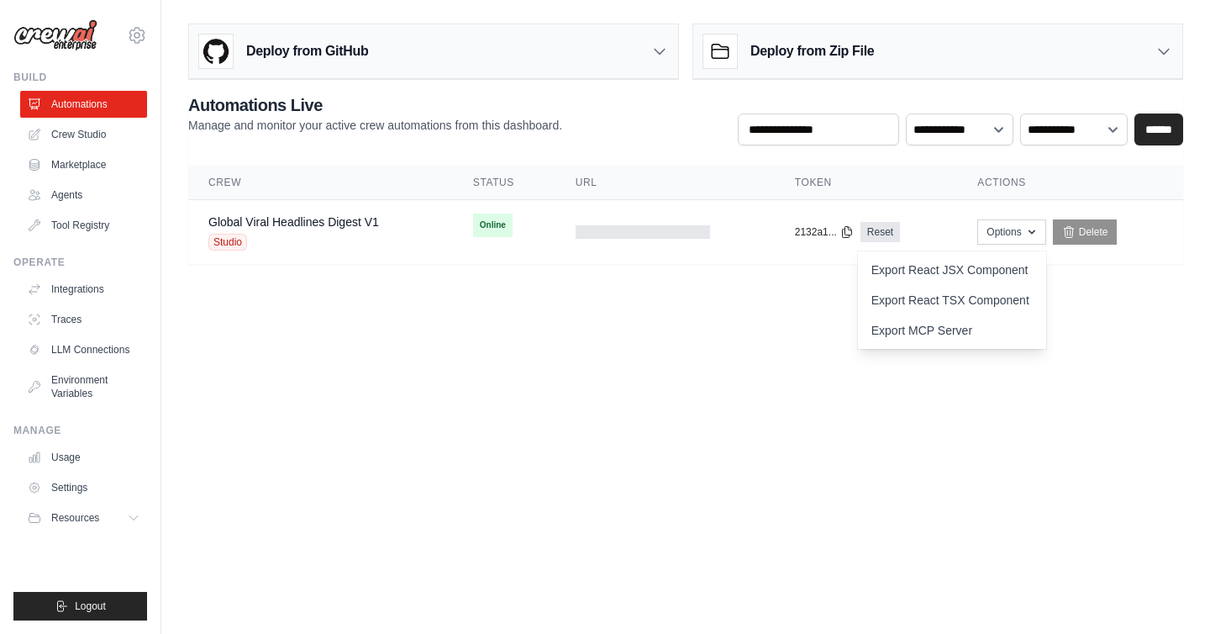
click at [1144, 301] on body "[EMAIL_ADDRESS][DOMAIN_NAME] Settings Build Automations Crew Studio" at bounding box center [605, 317] width 1210 height 634
click at [355, 224] on link "Global Viral Headlines Digest V1" at bounding box center [293, 221] width 171 height 13
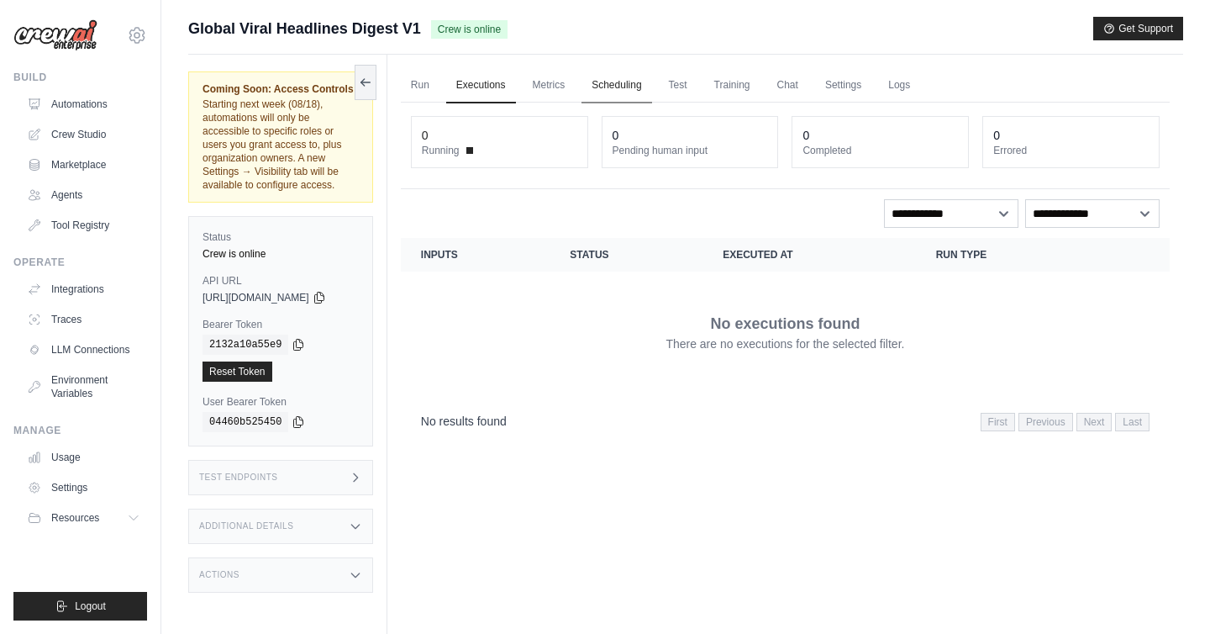
click at [634, 89] on link "Scheduling" at bounding box center [617, 85] width 70 height 35
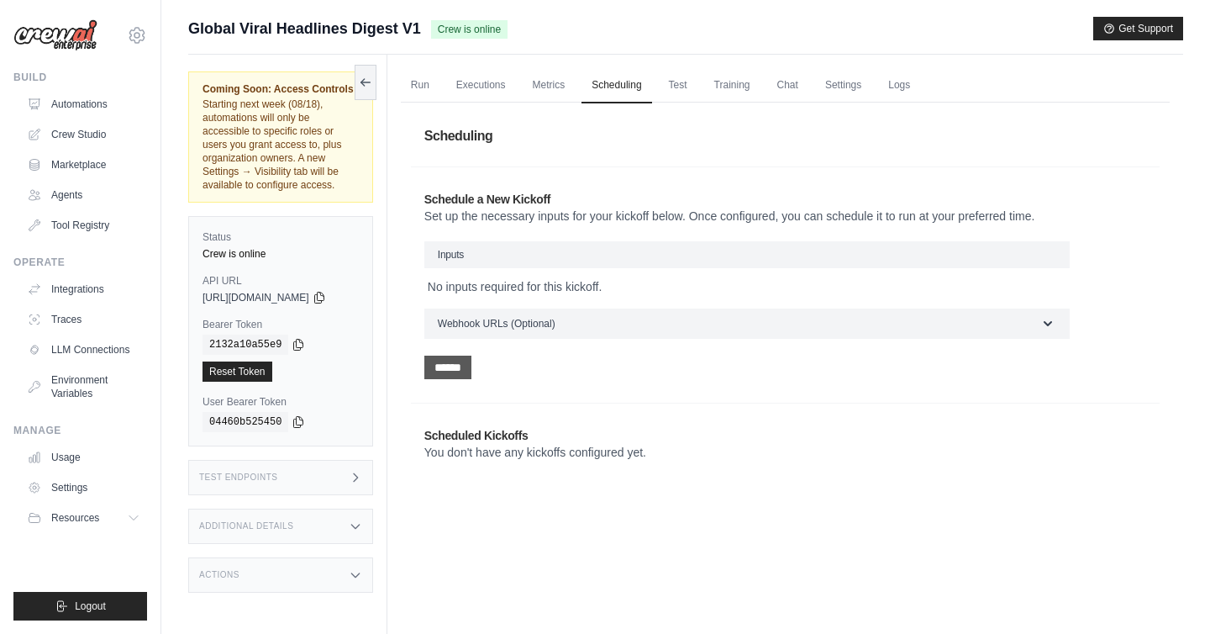
click at [466, 363] on input "******" at bounding box center [447, 367] width 47 height 24
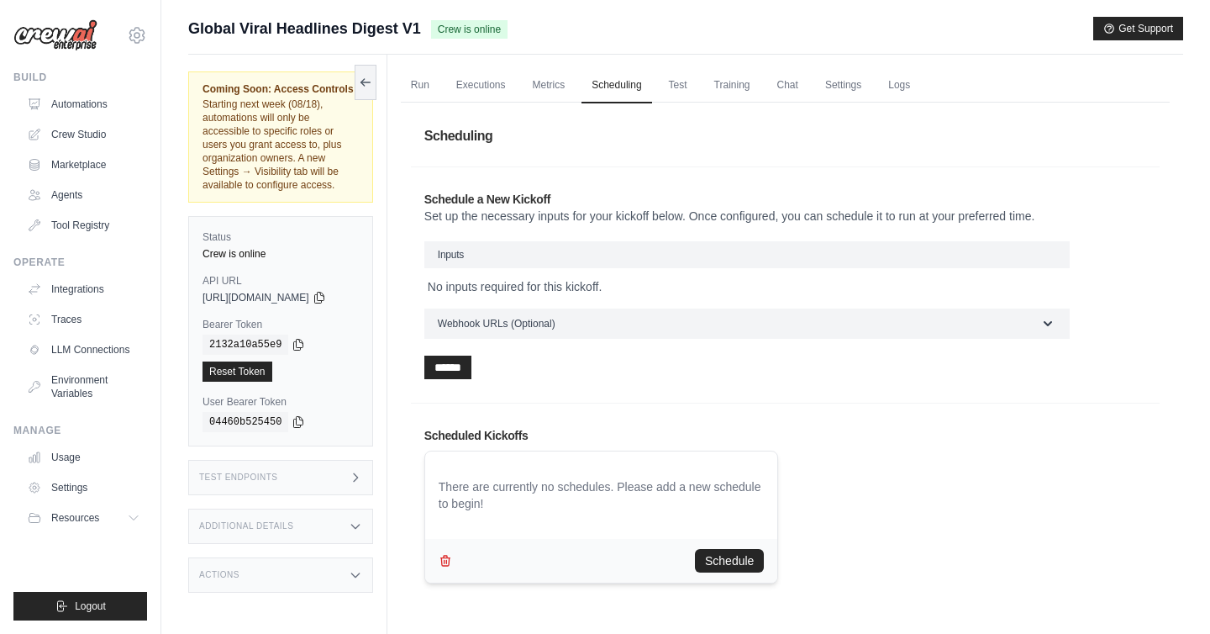
click at [509, 255] on h3 "Inputs" at bounding box center [746, 254] width 645 height 27
click at [461, 255] on span "Inputs" at bounding box center [451, 255] width 26 height 12
click at [480, 255] on h3 "Inputs" at bounding box center [746, 254] width 645 height 27
click at [464, 255] on span "Inputs" at bounding box center [451, 255] width 26 height 12
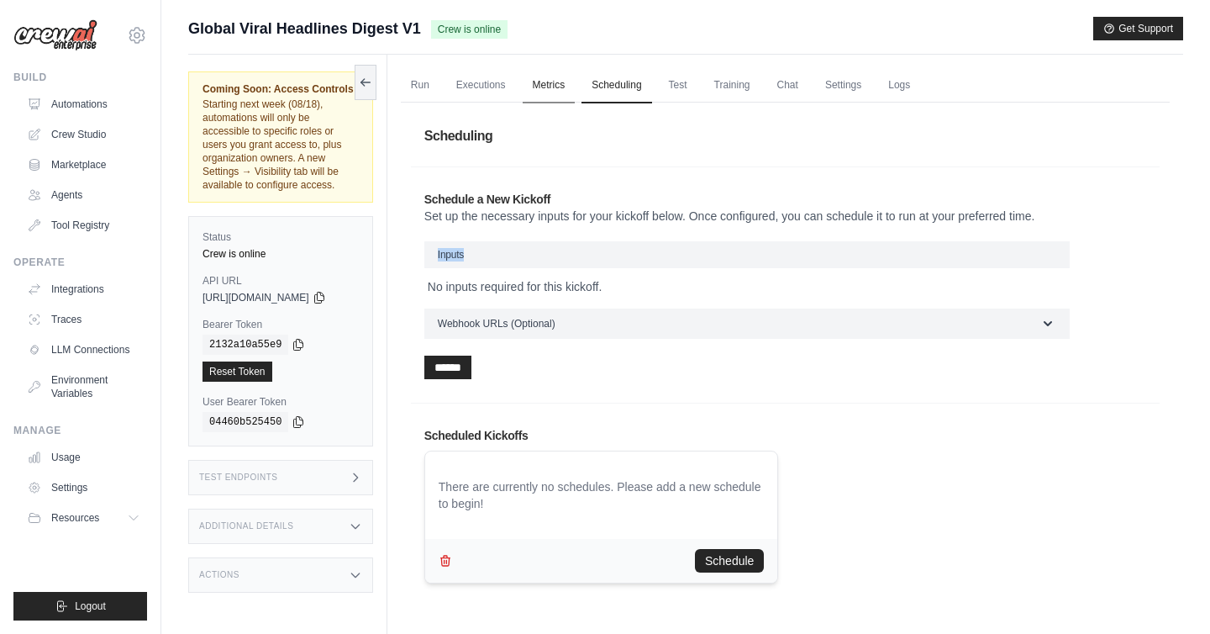
click at [555, 87] on link "Metrics" at bounding box center [549, 85] width 53 height 35
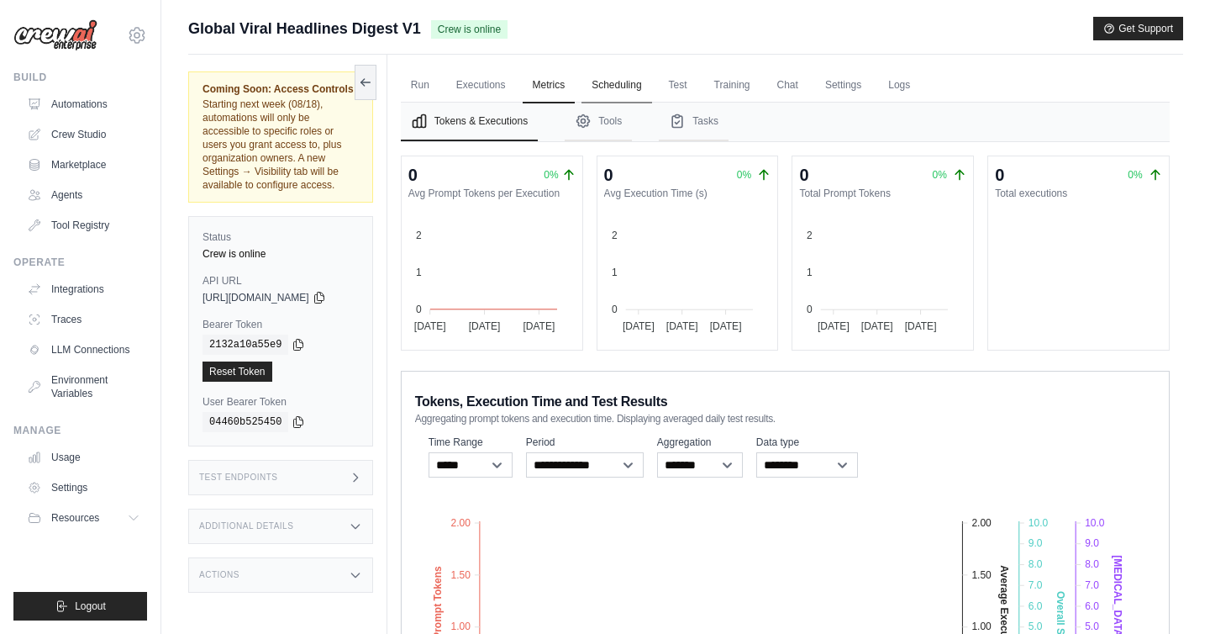
click at [629, 88] on link "Scheduling" at bounding box center [617, 85] width 70 height 35
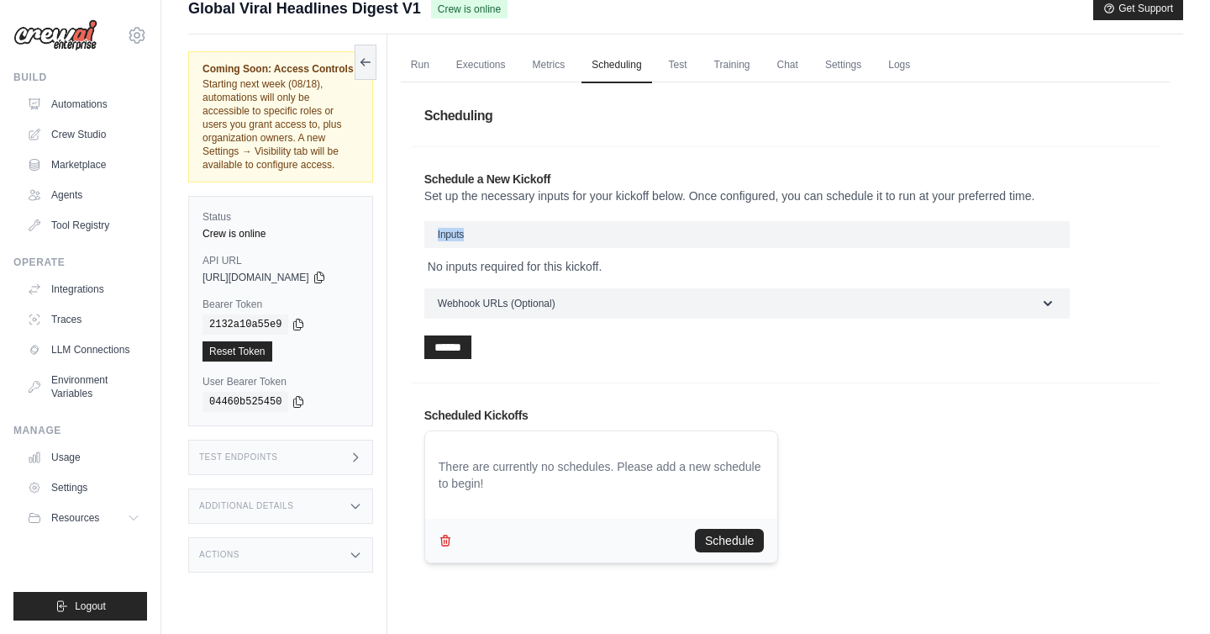
scroll to position [71, 0]
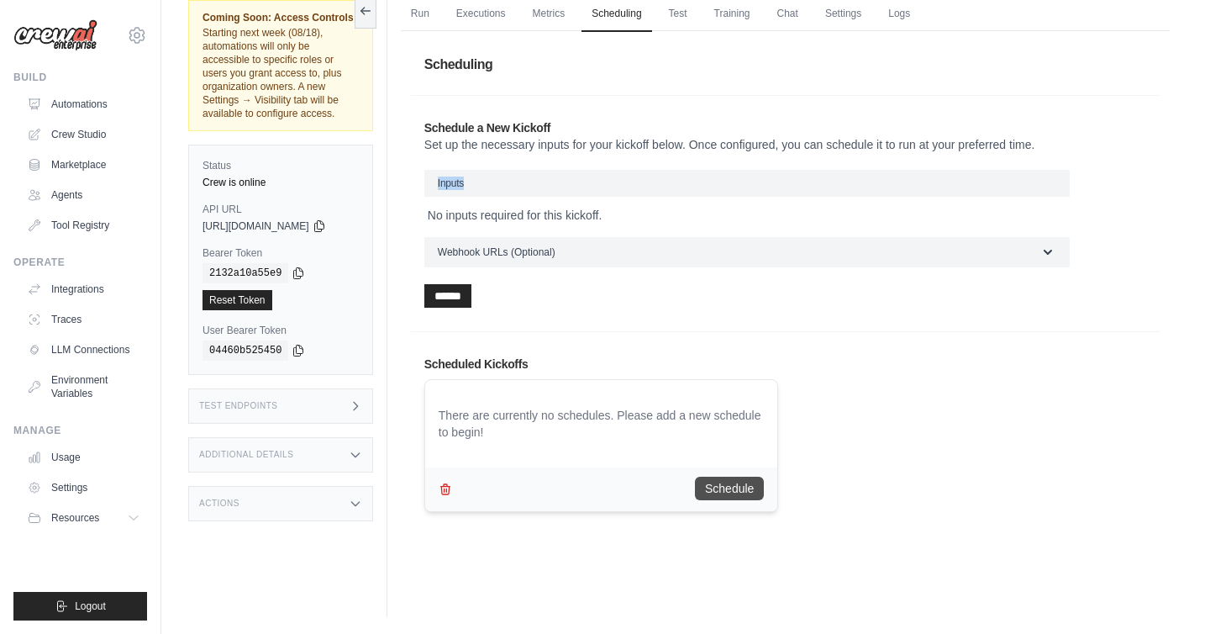
click at [736, 486] on button "Schedule" at bounding box center [729, 488] width 69 height 24
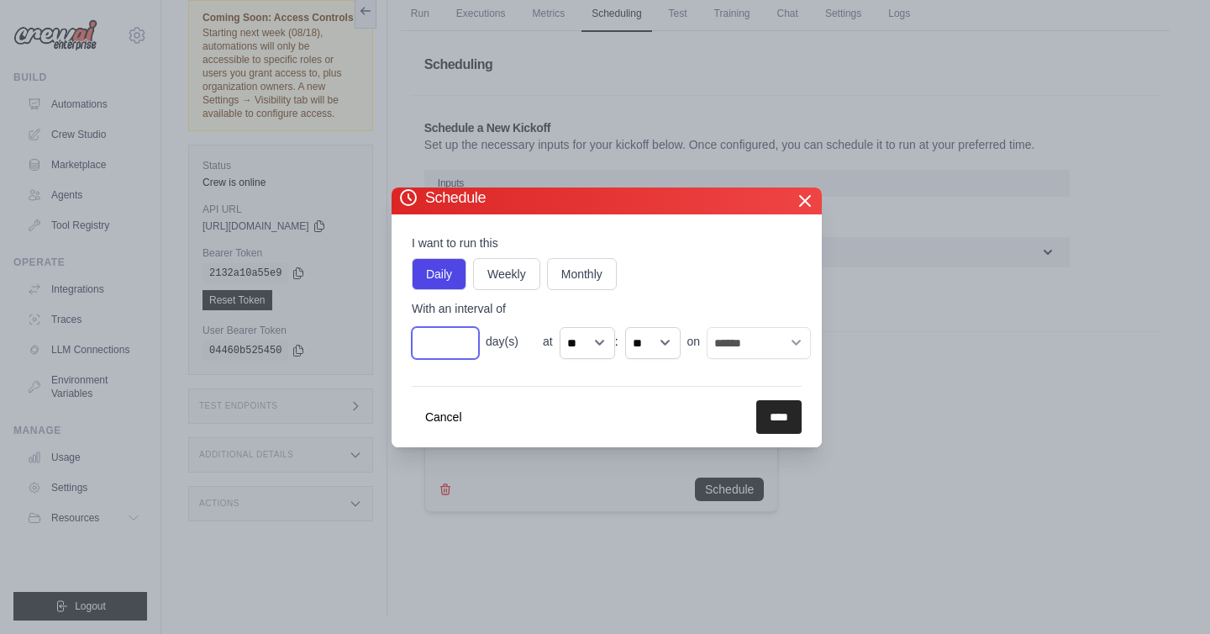
click at [436, 341] on input "*" at bounding box center [445, 343] width 67 height 32
click at [508, 343] on span "day(s)" at bounding box center [511, 341] width 50 height 17
click at [489, 340] on span "day(s)" at bounding box center [511, 341] width 50 height 17
click at [511, 279] on label "Weekly" at bounding box center [506, 274] width 67 height 32
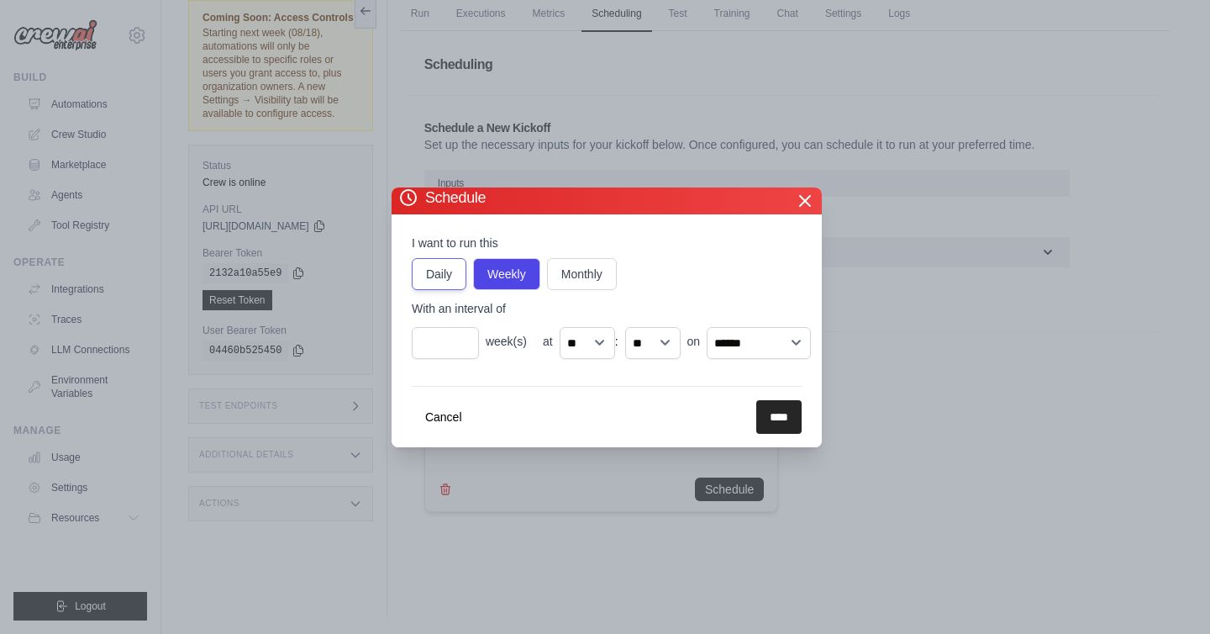
click at [439, 277] on label "Daily" at bounding box center [439, 274] width 55 height 32
click at [461, 349] on input "*" at bounding box center [445, 343] width 67 height 32
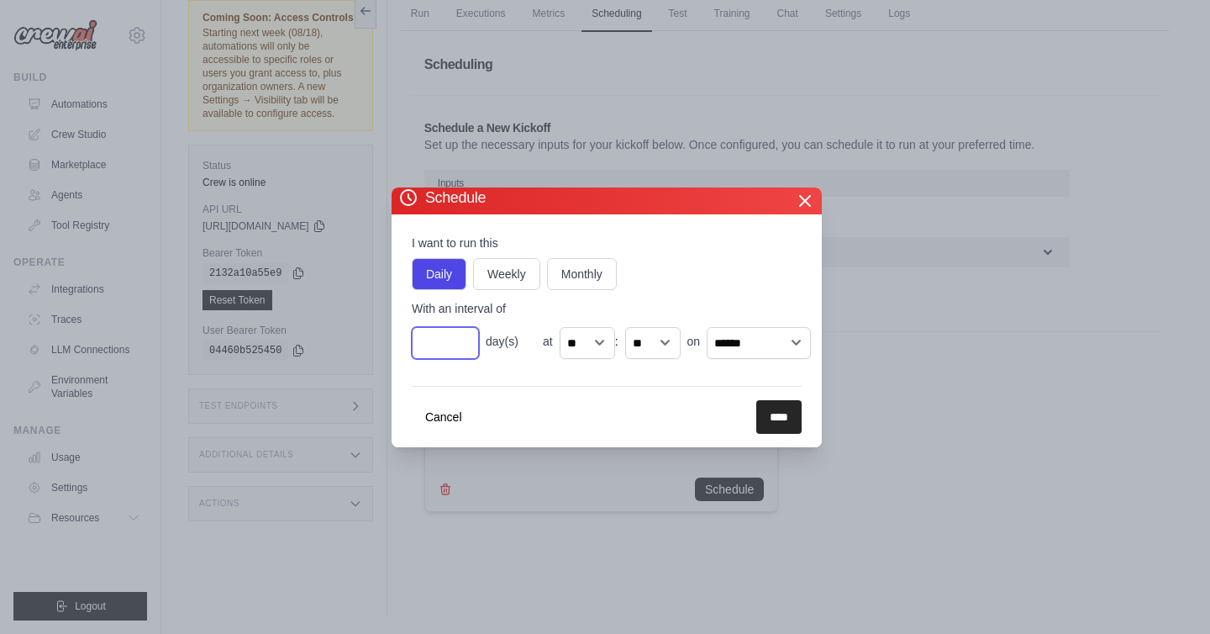
click at [461, 349] on input "*" at bounding box center [445, 343] width 67 height 32
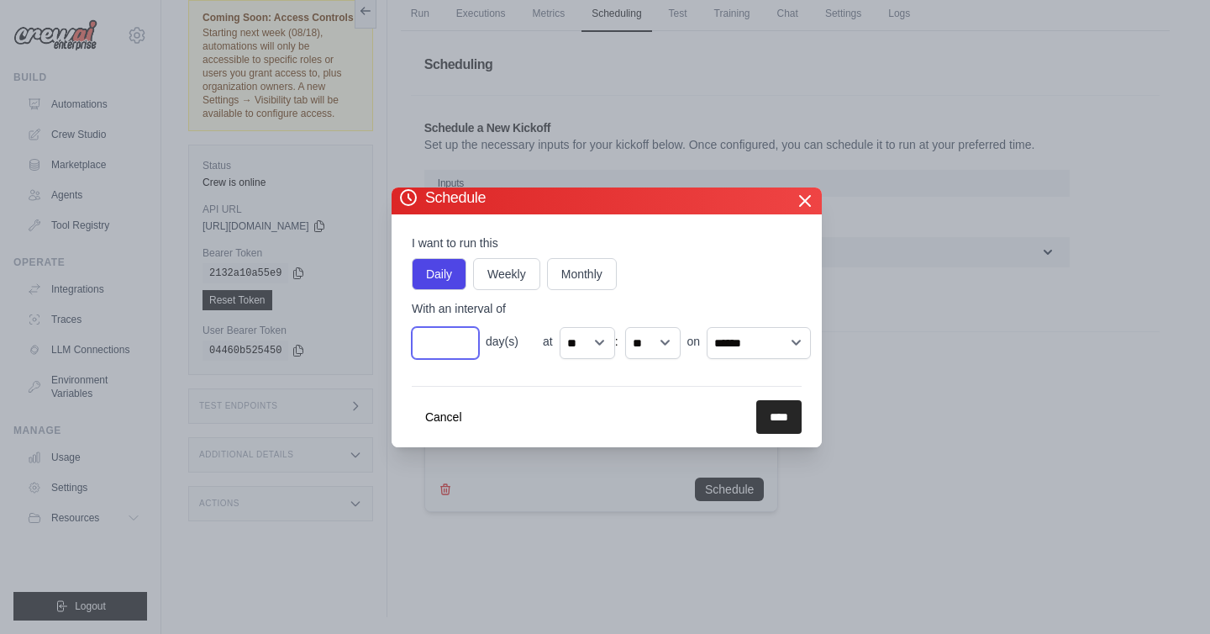
click at [461, 349] on input "*" at bounding box center [445, 343] width 67 height 32
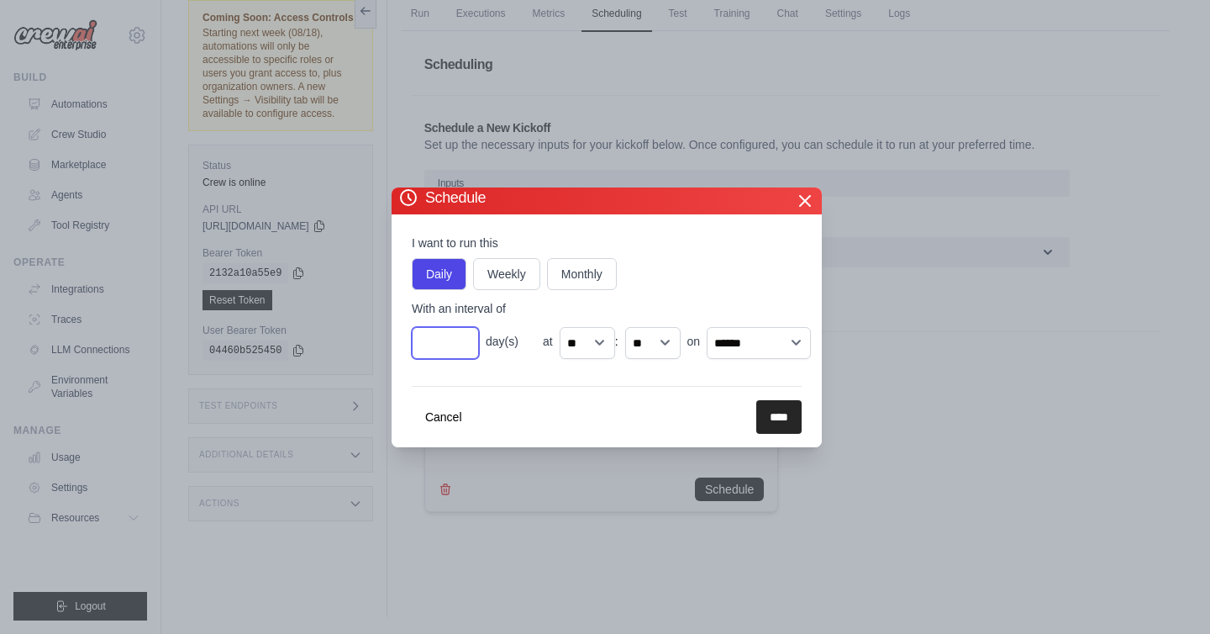
click at [463, 339] on input "*" at bounding box center [445, 343] width 67 height 32
drag, startPoint x: 463, startPoint y: 339, endPoint x: 565, endPoint y: 346, distance: 102.0
click at [464, 339] on input "*" at bounding box center [445, 343] width 67 height 32
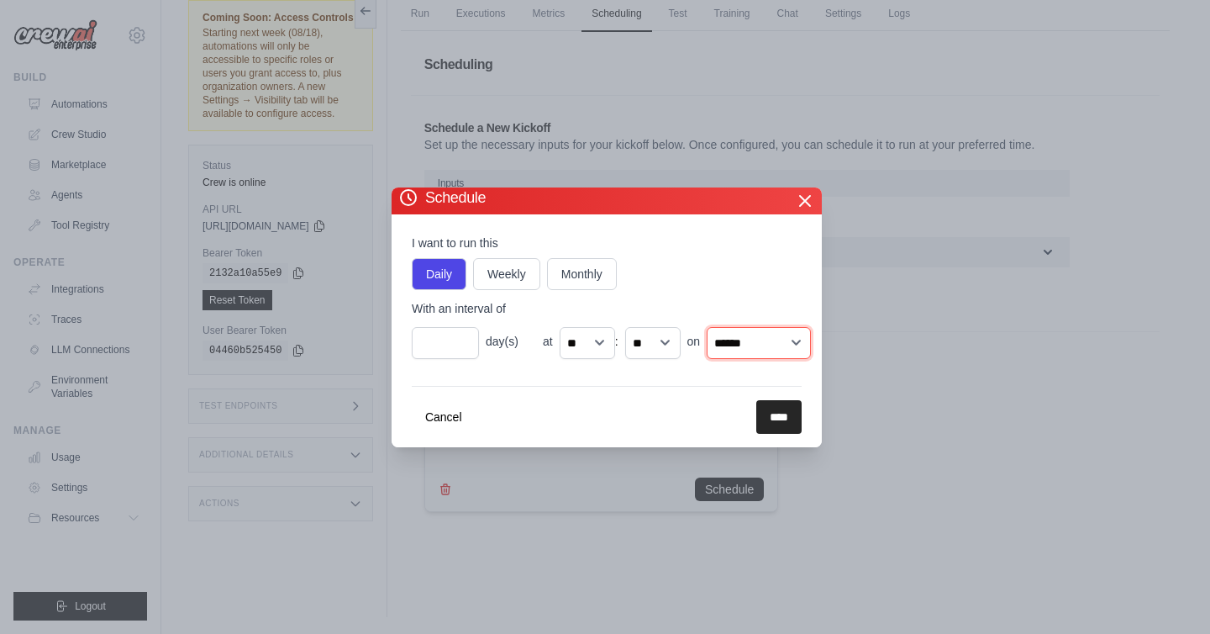
click at [797, 345] on select "****** ******* ********* ******** ****** ******** ******" at bounding box center [759, 343] width 104 height 32
click at [794, 342] on select "****** ******* ********* ******** ****** ******** ******" at bounding box center [759, 343] width 104 height 32
click at [596, 342] on select "** ** ** ** ** ** ** ** ** ** ** ** ** ** ** ** ** ** ** ** ** ** ** **" at bounding box center [587, 343] width 55 height 32
click at [463, 347] on input "*" at bounding box center [445, 343] width 67 height 32
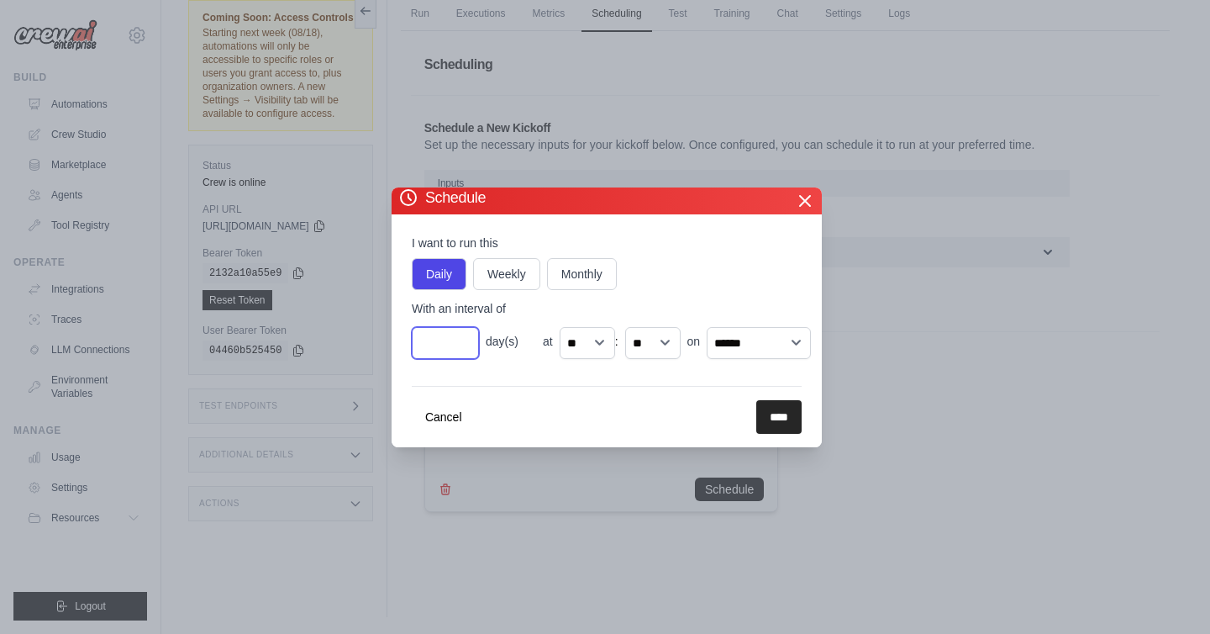
click at [463, 347] on input "*" at bounding box center [445, 343] width 67 height 32
type input "*"
click at [463, 347] on input "*" at bounding box center [445, 343] width 67 height 32
click at [433, 418] on button "Cancel" at bounding box center [444, 416] width 64 height 34
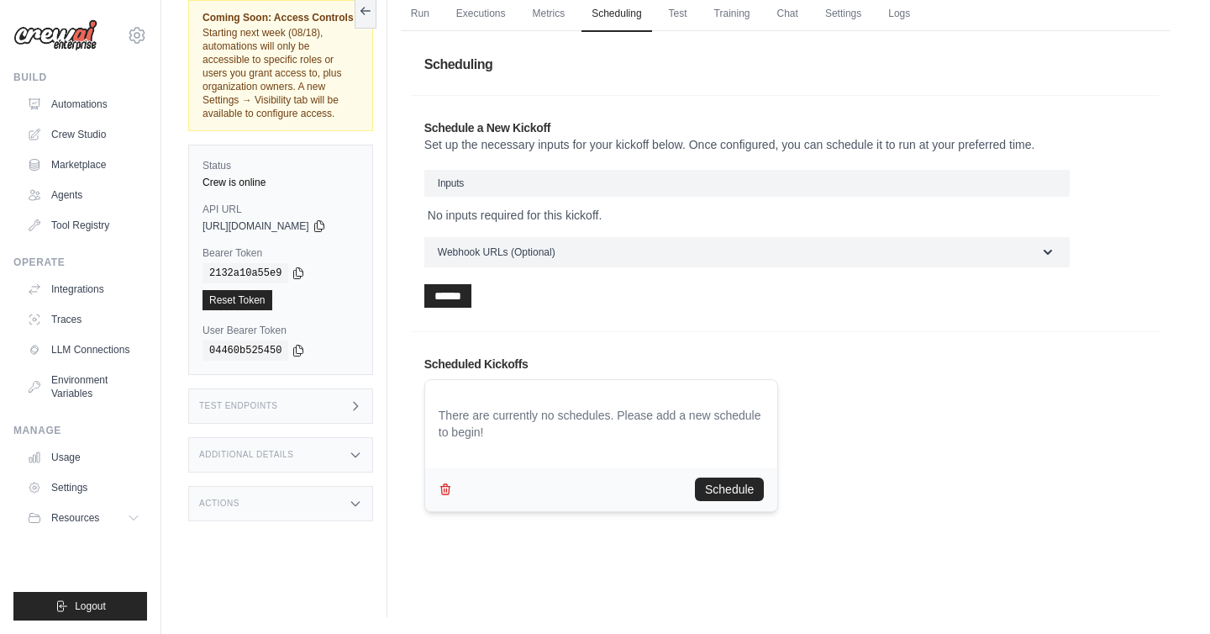
click at [358, 402] on icon at bounding box center [356, 406] width 4 height 8
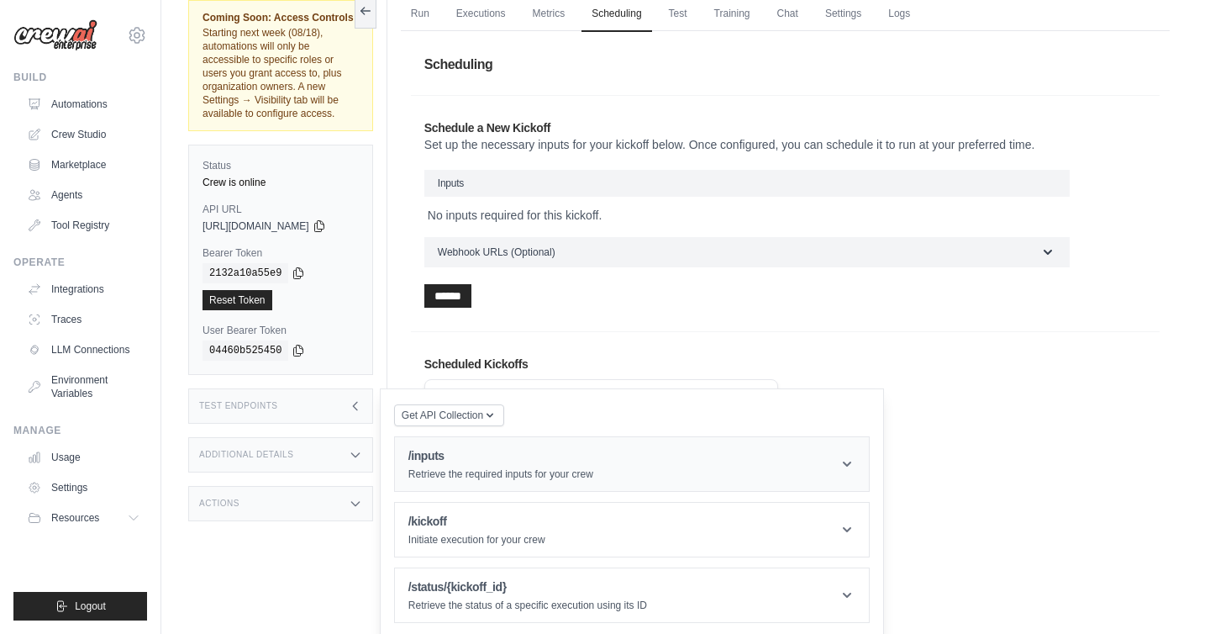
click at [854, 455] on icon at bounding box center [847, 463] width 17 height 17
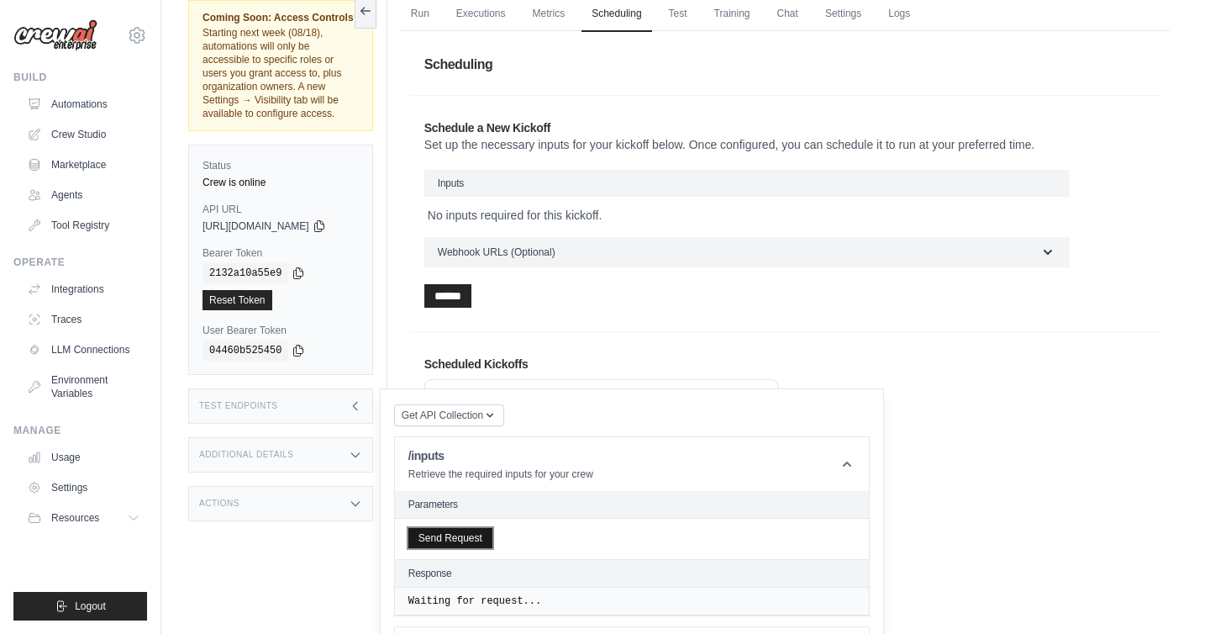
click at [488, 528] on button "Send Request" at bounding box center [450, 538] width 84 height 20
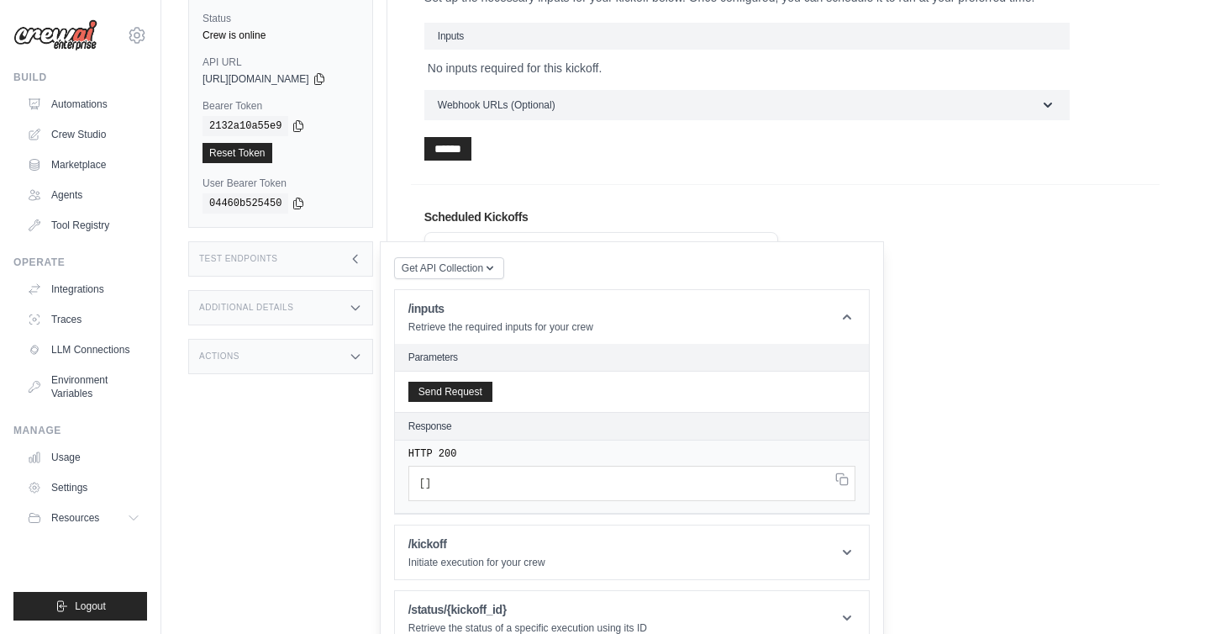
scroll to position [232, 0]
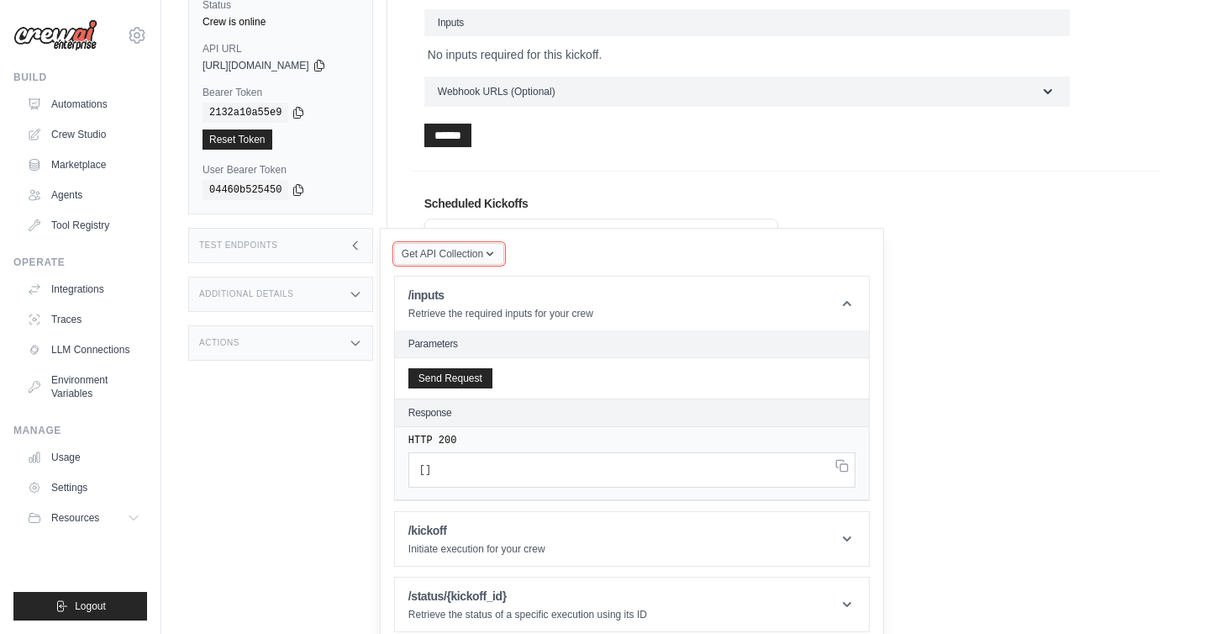
click at [493, 252] on icon "button" at bounding box center [490, 254] width 7 height 4
click at [499, 286] on div "Postman API Collection" at bounding box center [488, 299] width 161 height 27
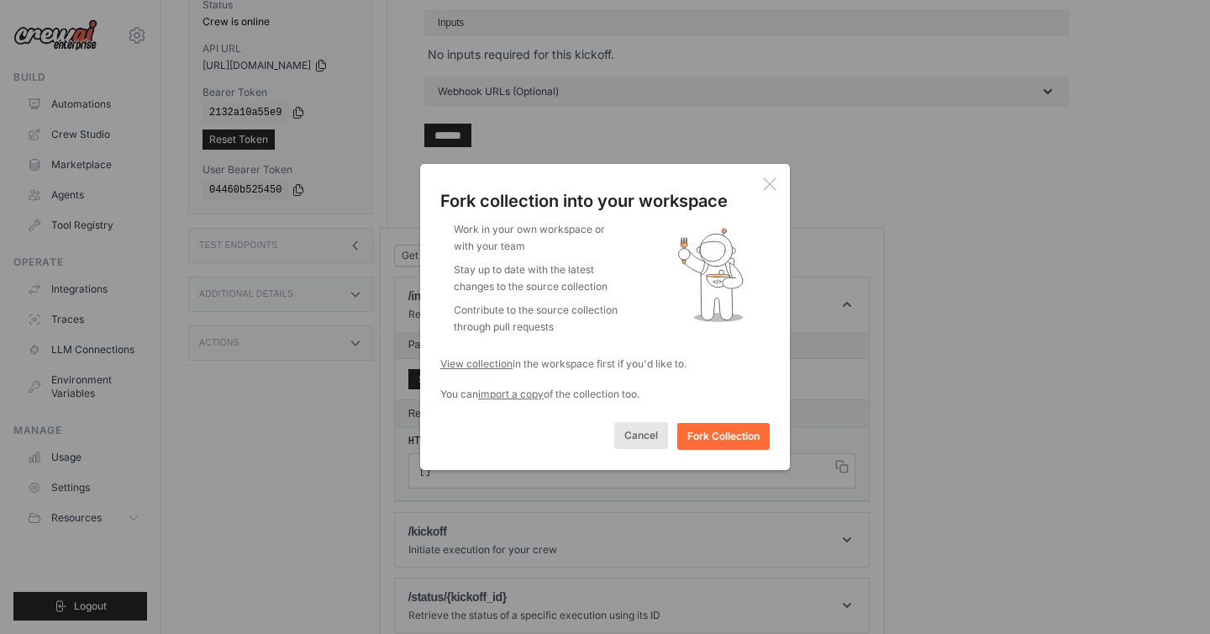
click at [632, 438] on button "Cancel" at bounding box center [641, 435] width 54 height 27
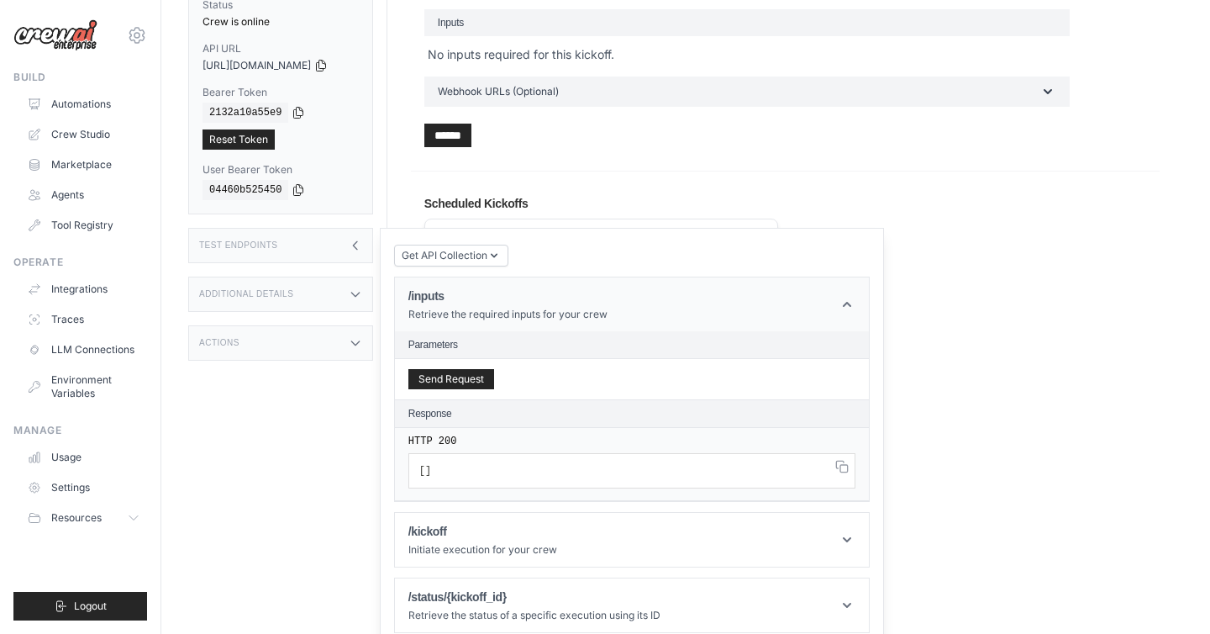
click at [855, 296] on icon at bounding box center [847, 304] width 17 height 17
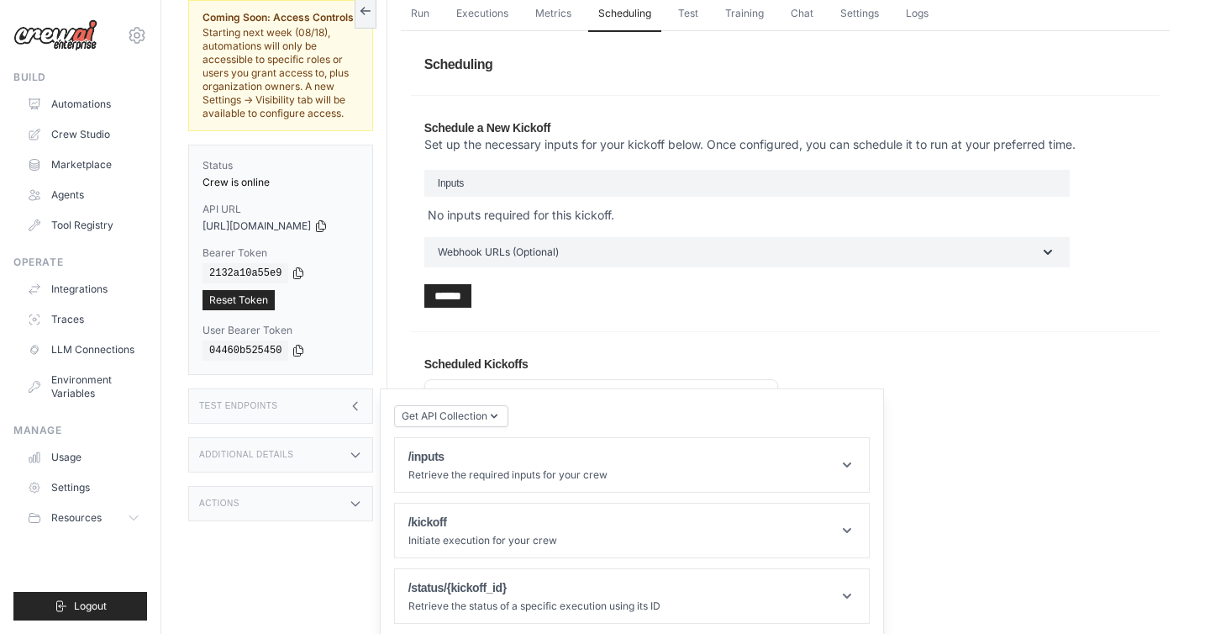
click at [362, 399] on icon at bounding box center [355, 405] width 13 height 13
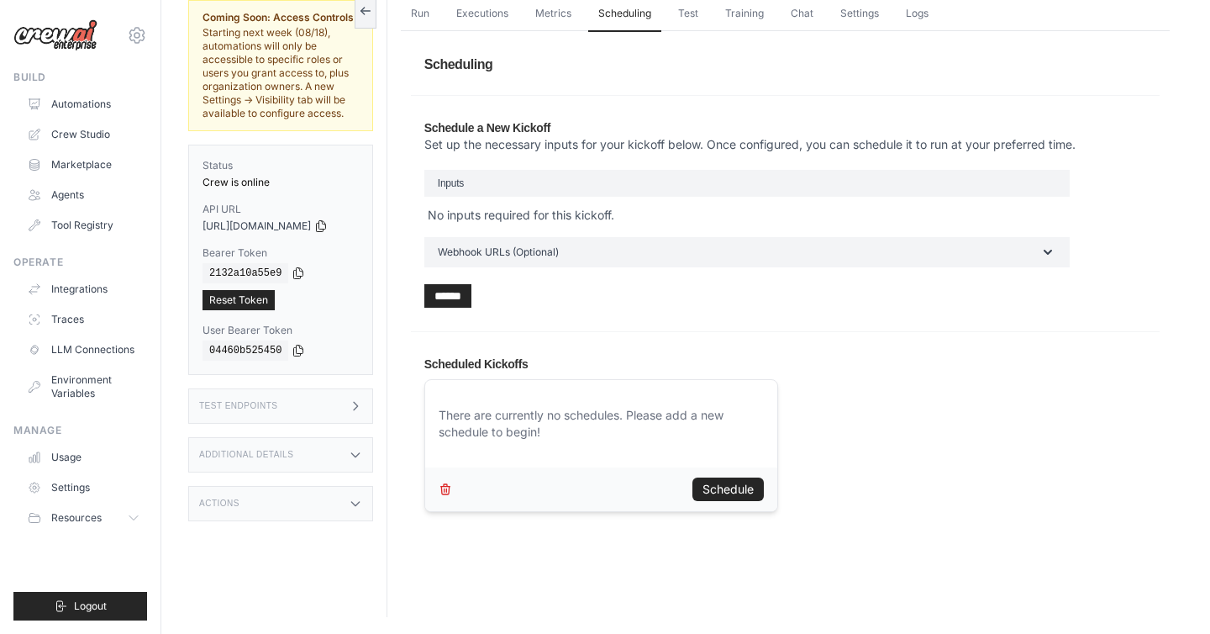
click at [362, 399] on icon at bounding box center [355, 405] width 13 height 13
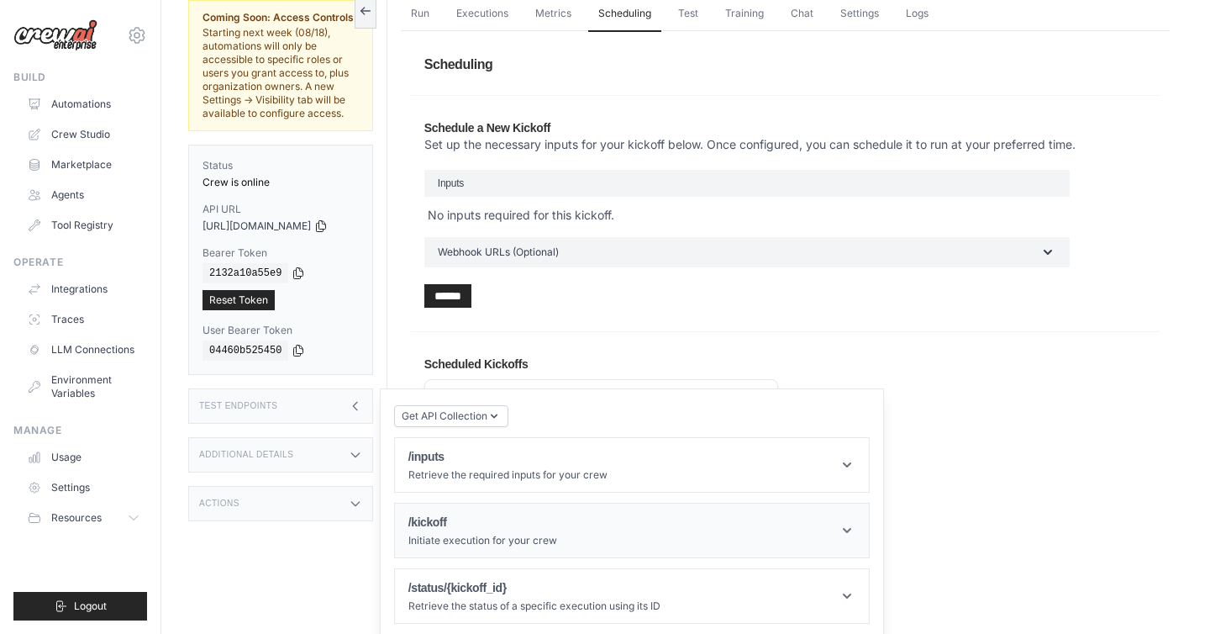
click at [851, 528] on icon at bounding box center [847, 530] width 8 height 5
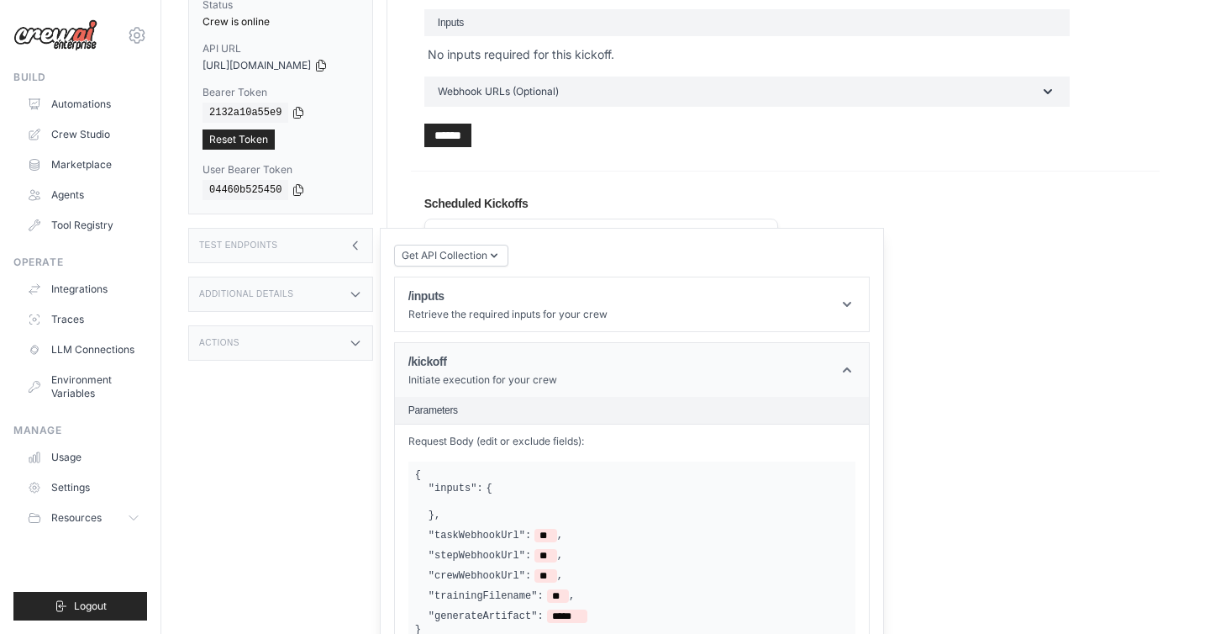
click at [855, 361] on icon at bounding box center [847, 369] width 17 height 17
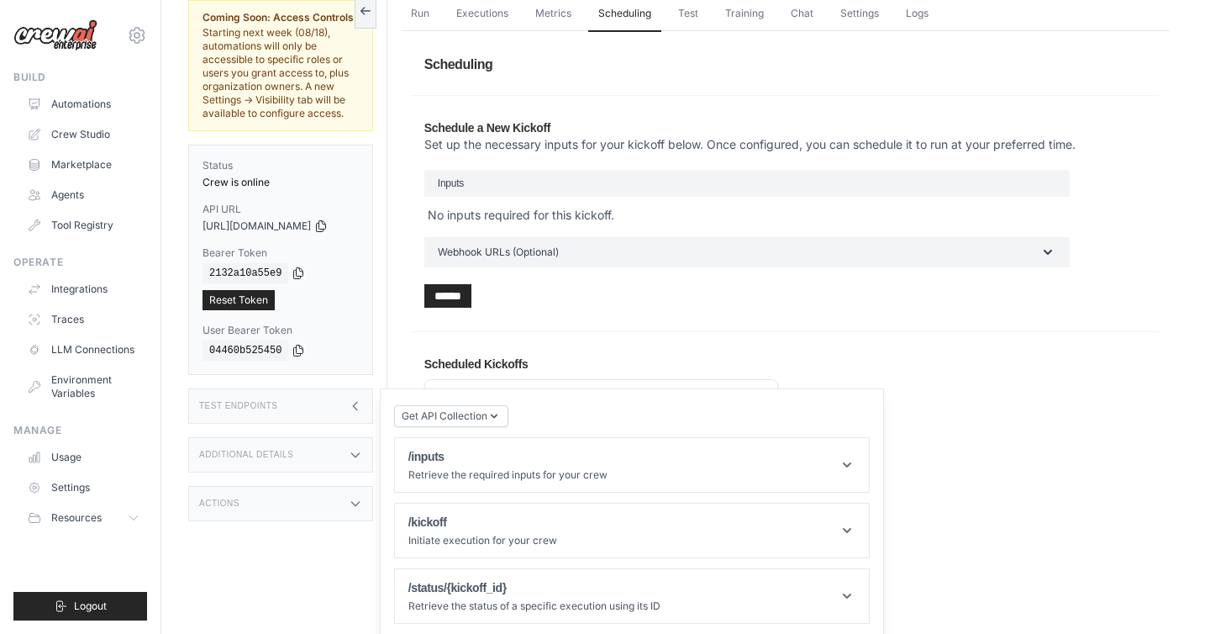
click at [362, 448] on icon at bounding box center [355, 454] width 13 height 13
click at [362, 608] on icon at bounding box center [355, 614] width 13 height 13
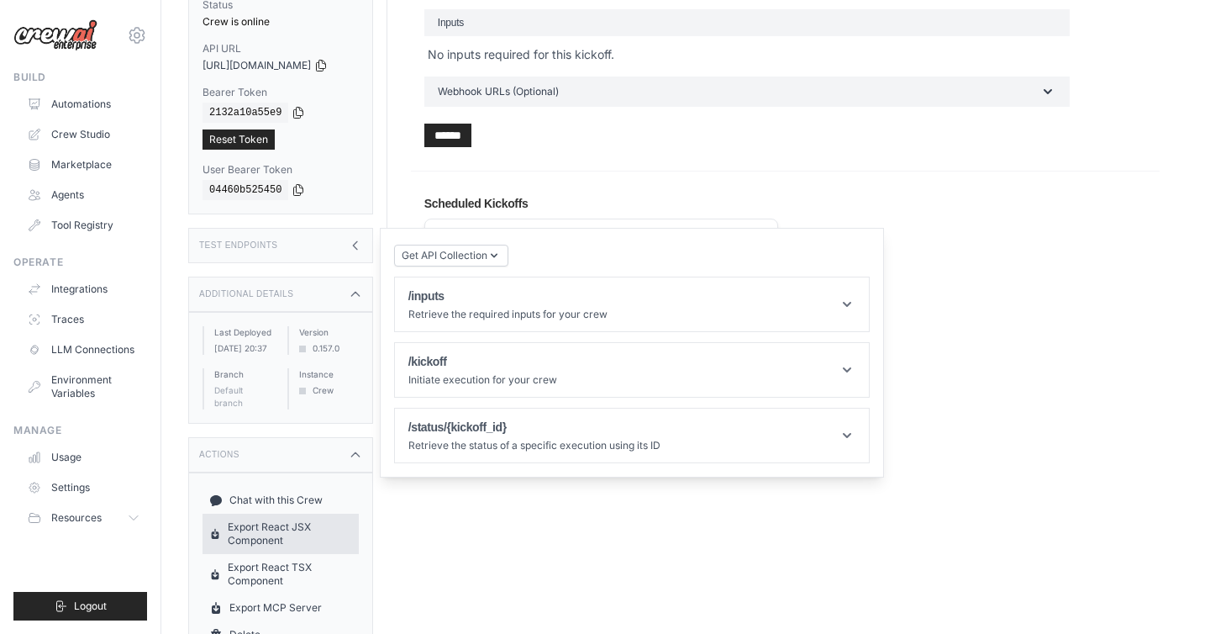
scroll to position [247, 0]
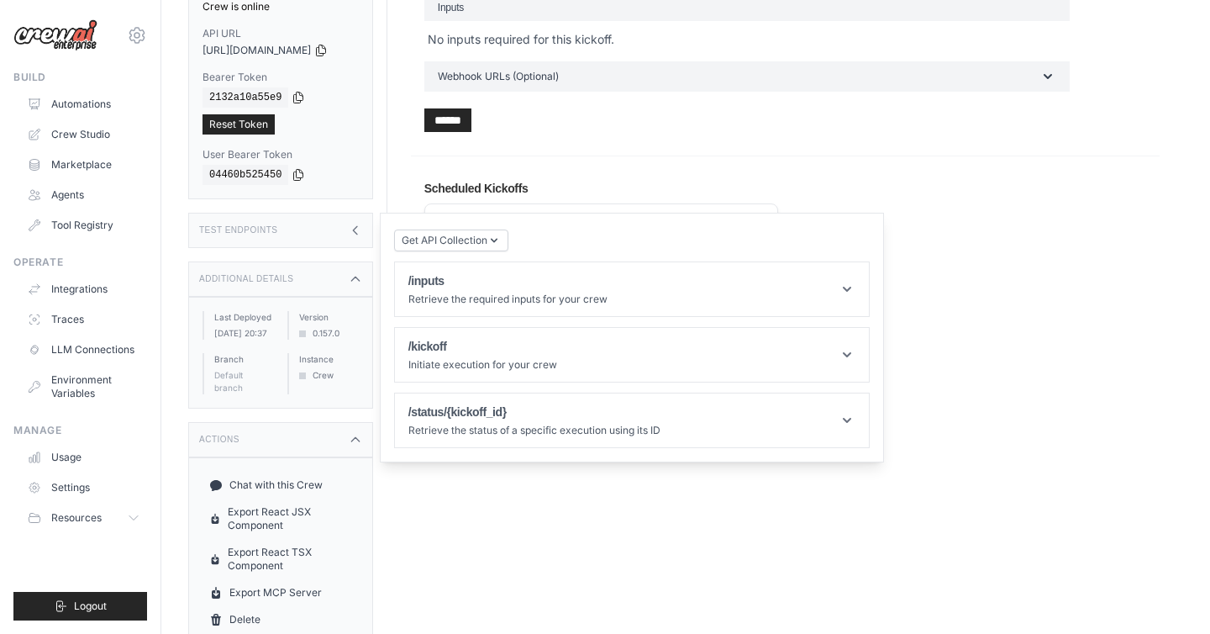
click at [362, 433] on icon at bounding box center [355, 439] width 13 height 13
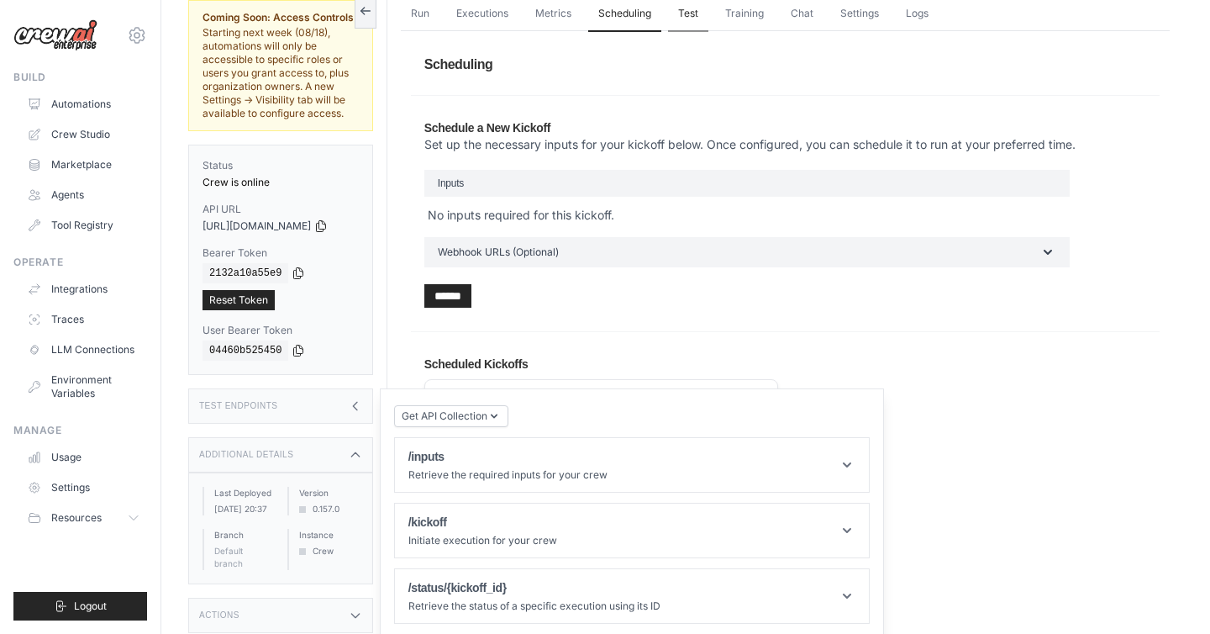
click at [687, 11] on link "Test" at bounding box center [688, 14] width 40 height 35
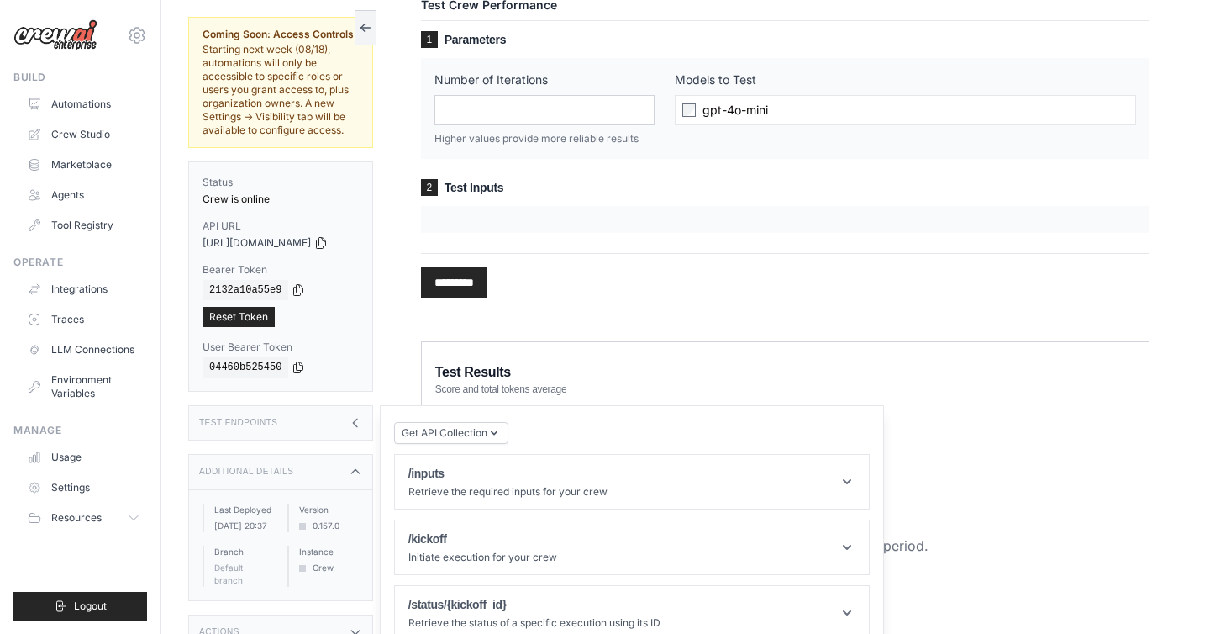
scroll to position [203, 0]
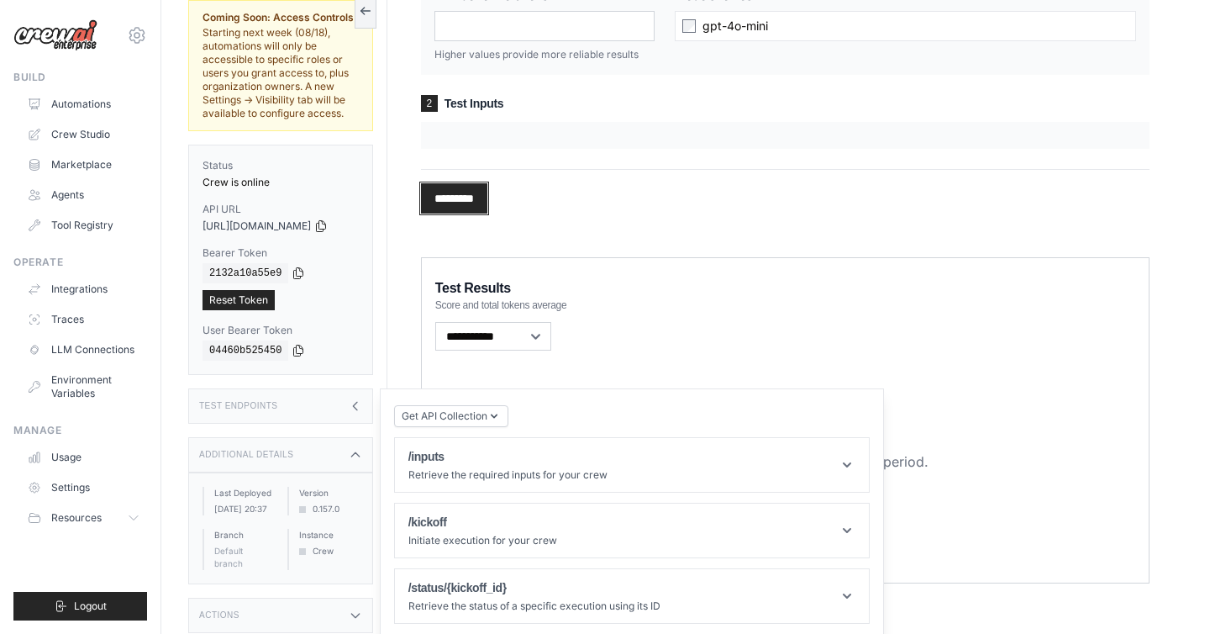
click at [487, 203] on input "*********" at bounding box center [454, 198] width 66 height 30
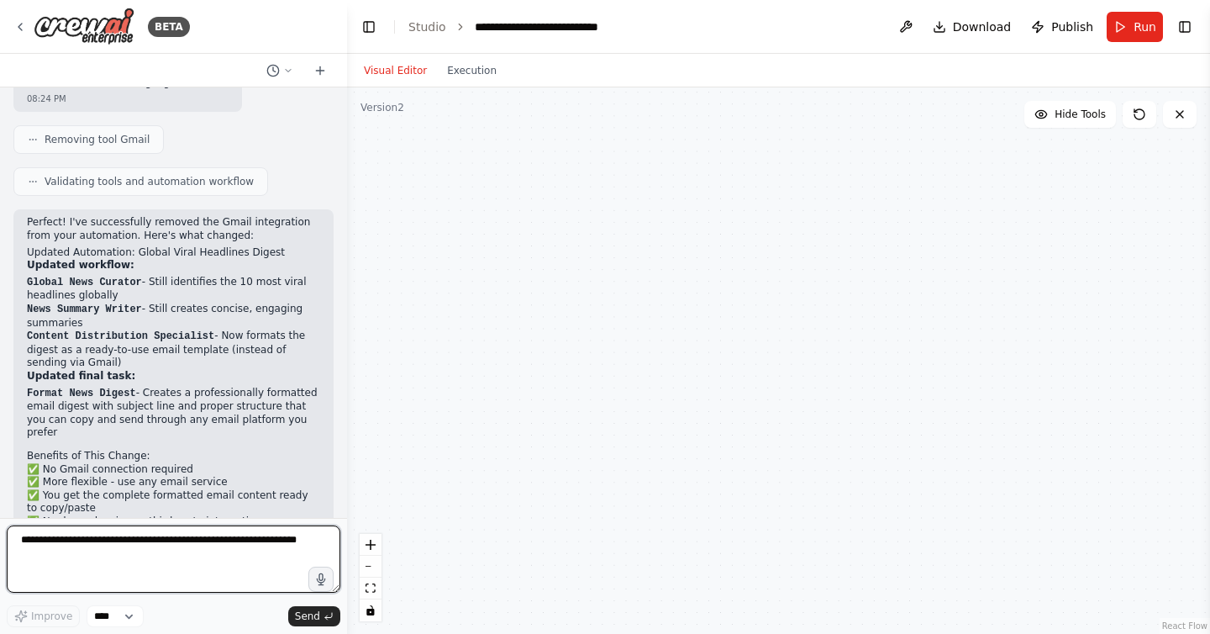
scroll to position [2158, 0]
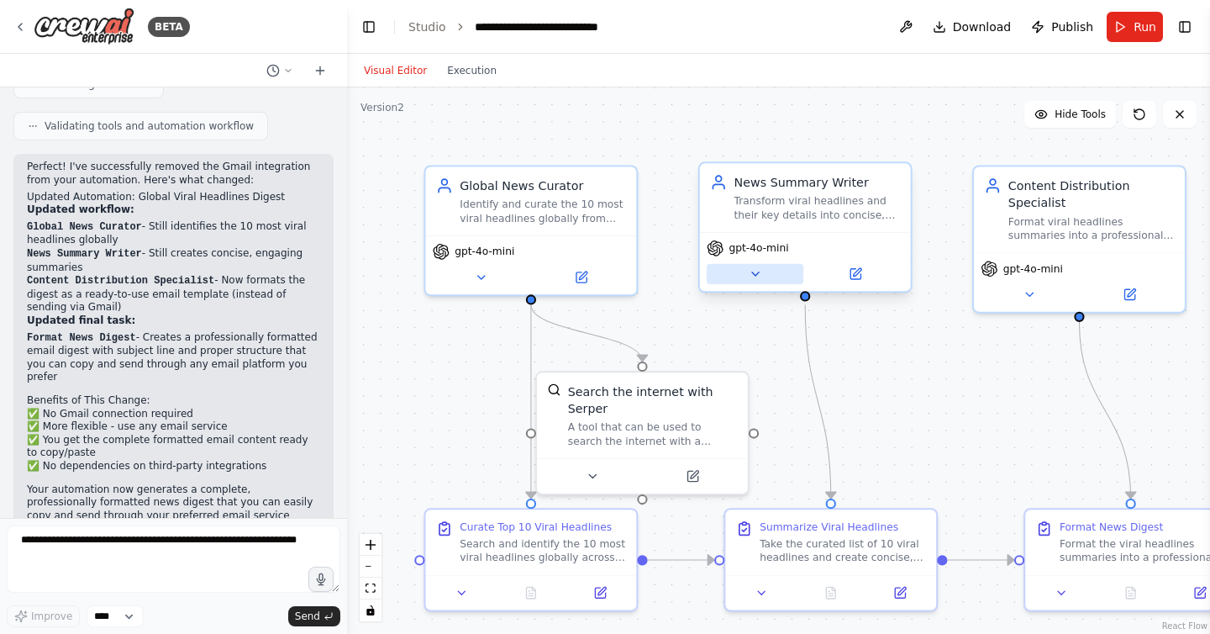
click at [758, 276] on icon at bounding box center [754, 273] width 13 height 13
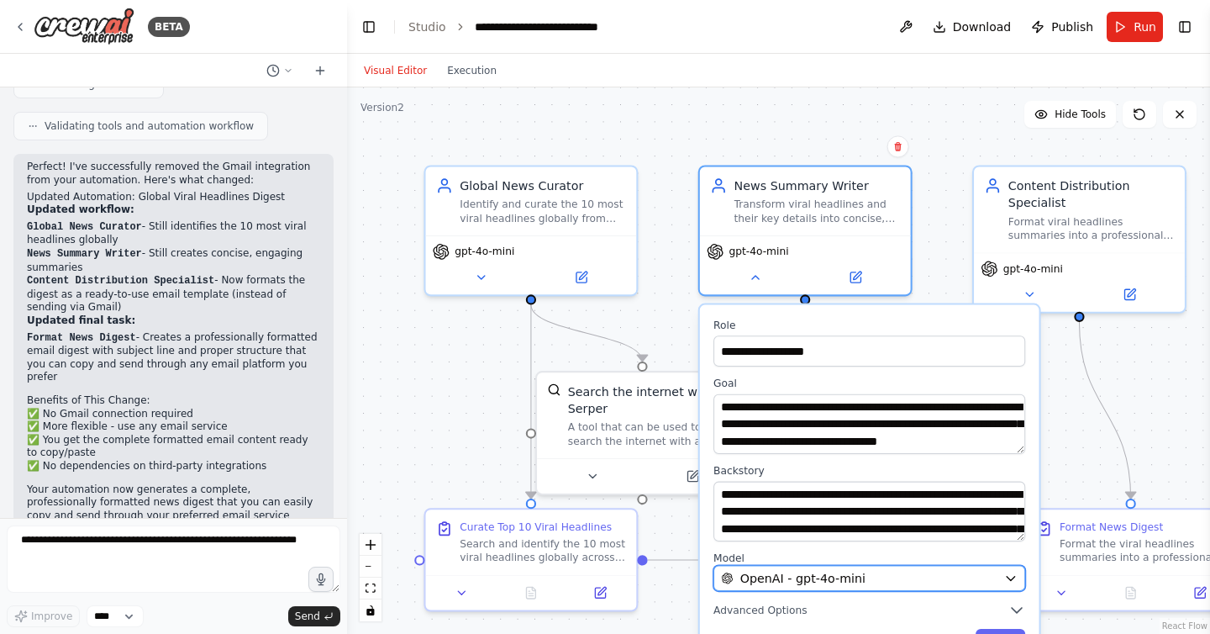
click at [1013, 578] on icon "button" at bounding box center [1010, 577] width 13 height 13
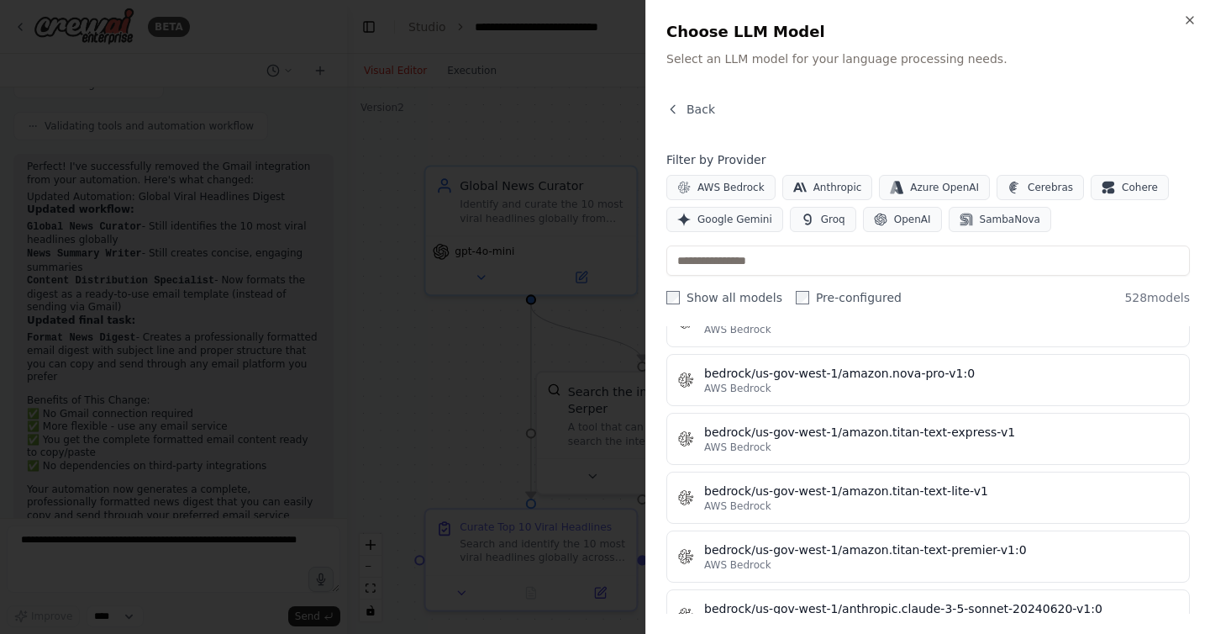
scroll to position [6084, 0]
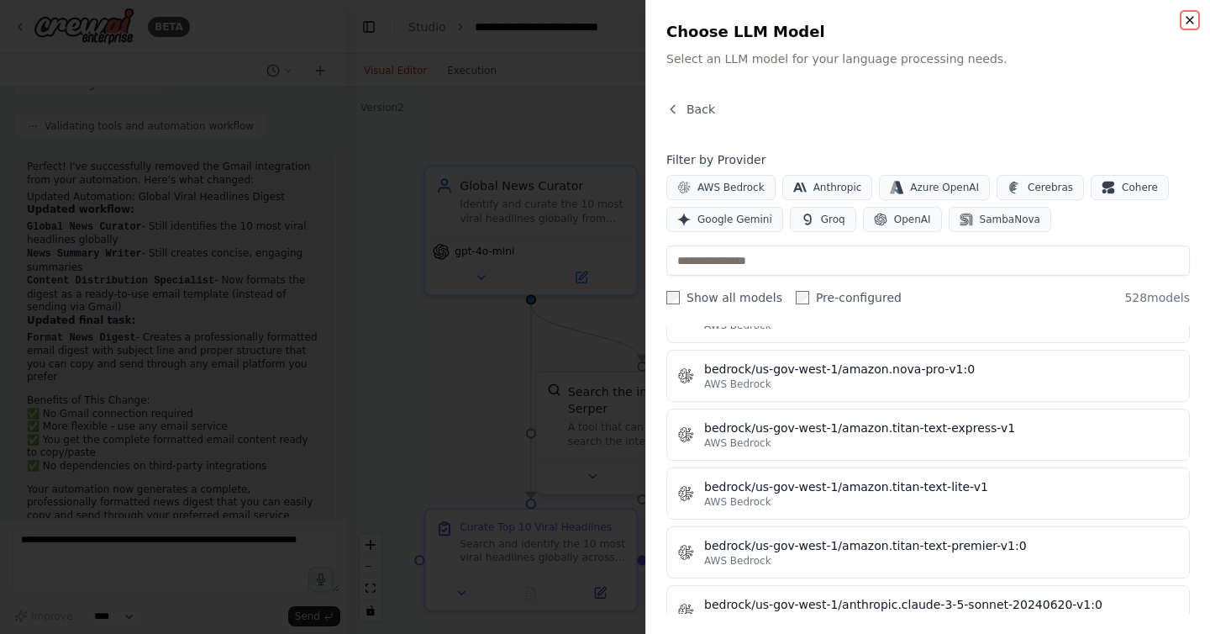
click at [1195, 23] on icon "button" at bounding box center [1189, 19] width 13 height 13
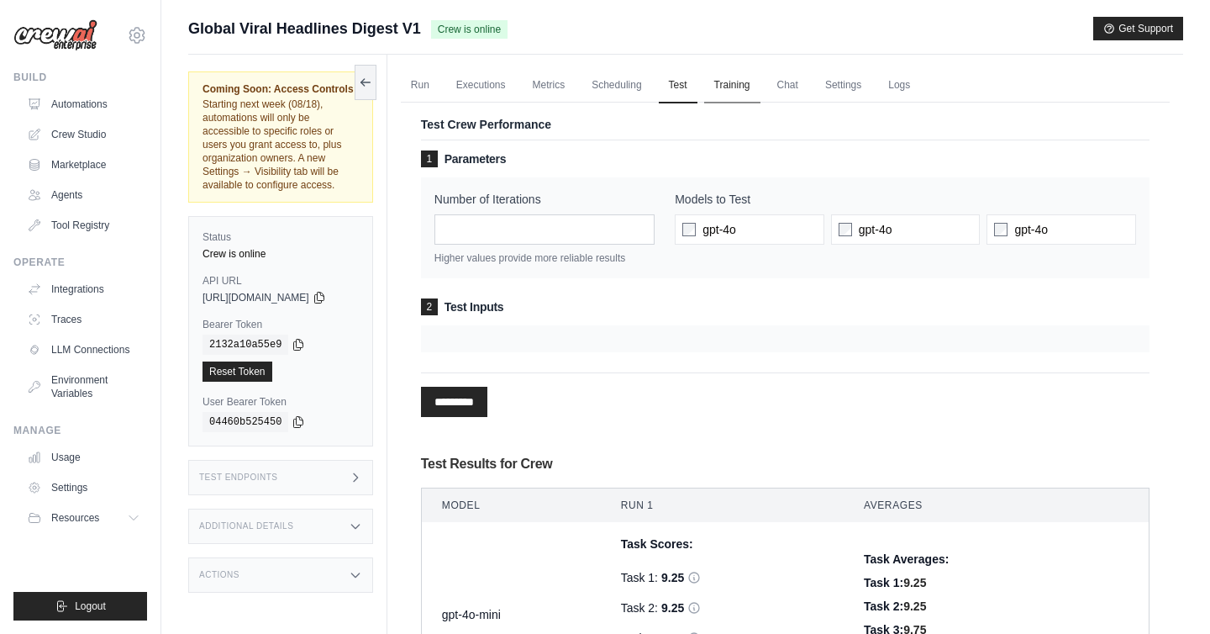
click at [743, 93] on link "Training" at bounding box center [732, 85] width 56 height 35
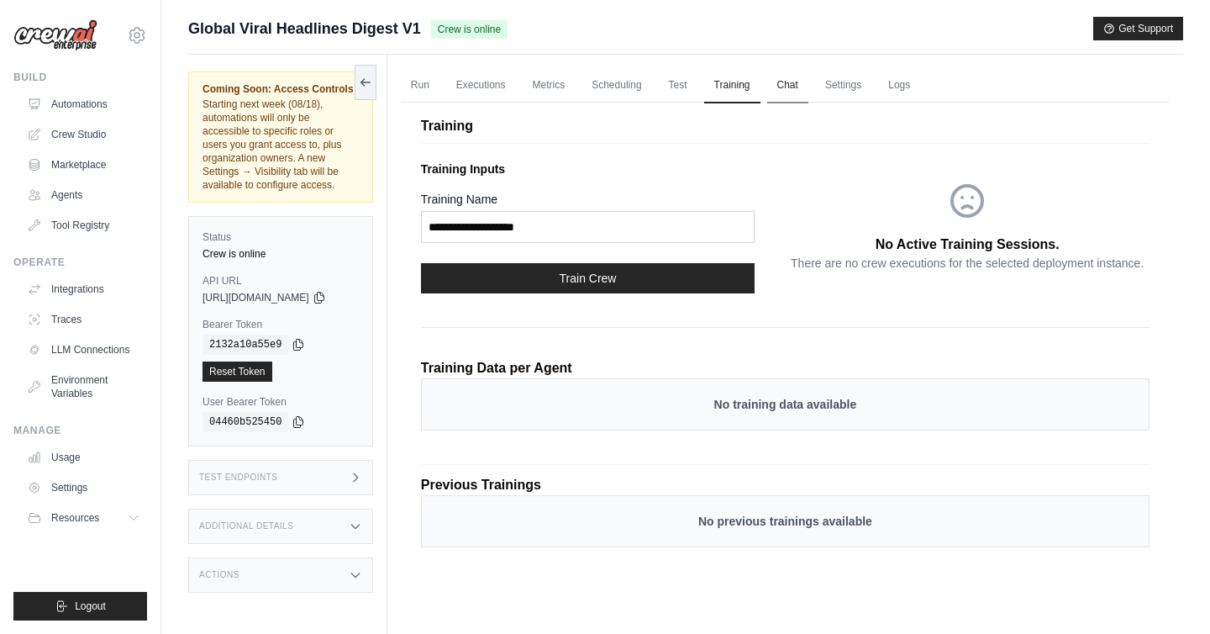
click at [803, 90] on link "Chat" at bounding box center [787, 85] width 41 height 35
click at [866, 86] on link "Settings" at bounding box center [843, 85] width 56 height 35
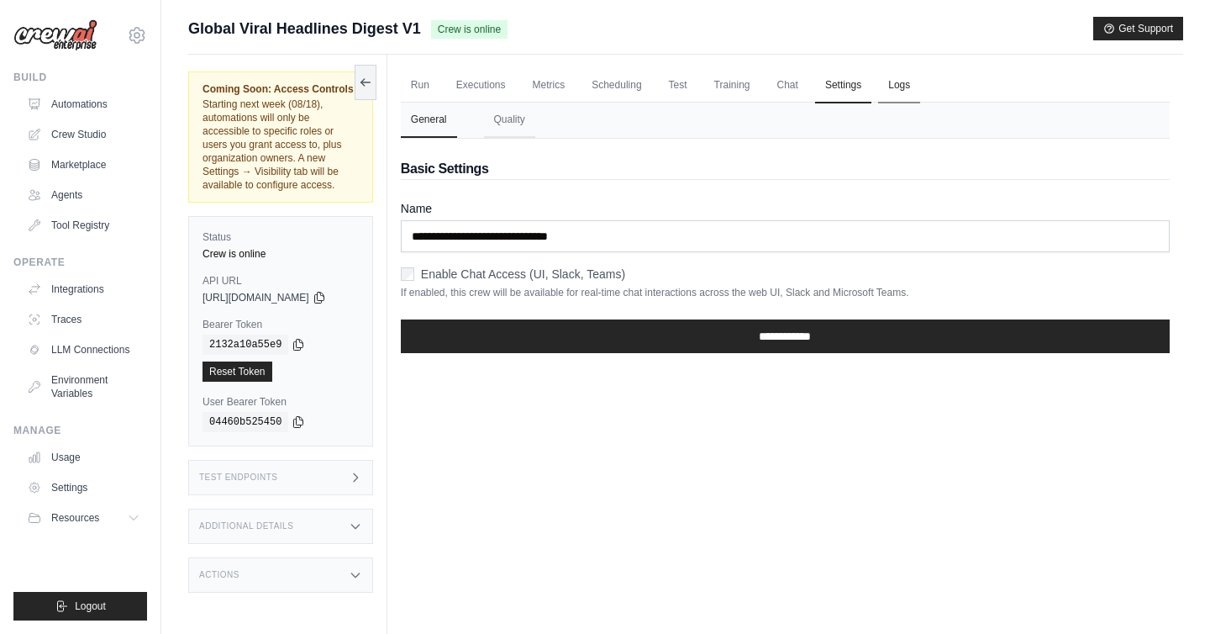
click at [913, 87] on link "Logs" at bounding box center [899, 85] width 42 height 35
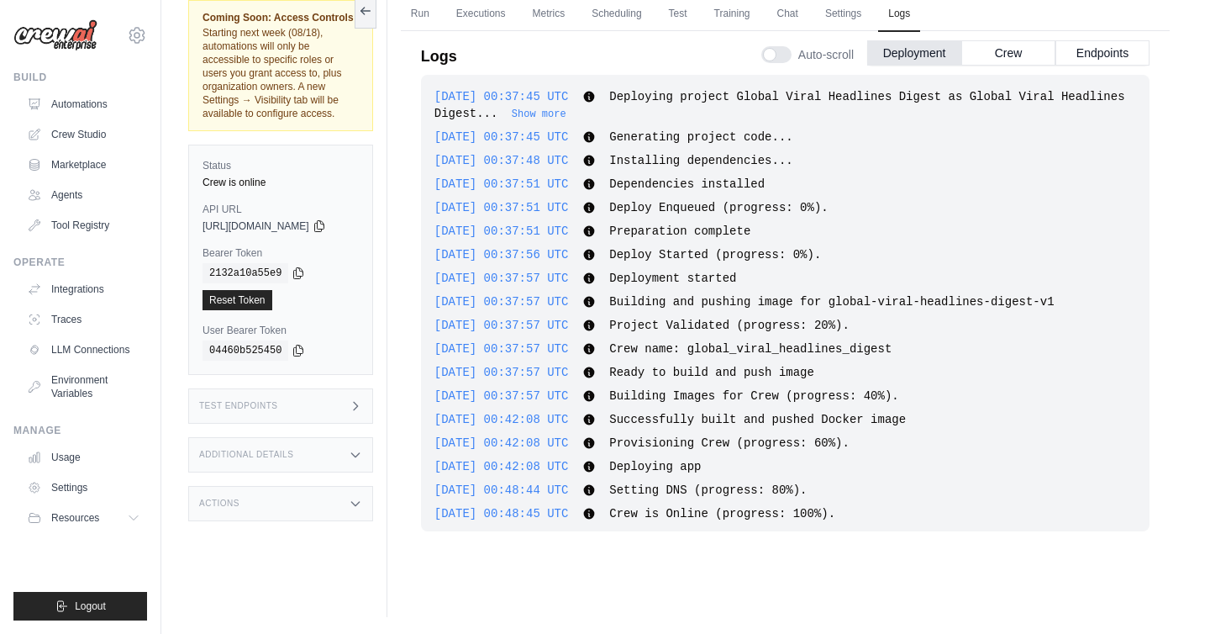
scroll to position [11, 0]
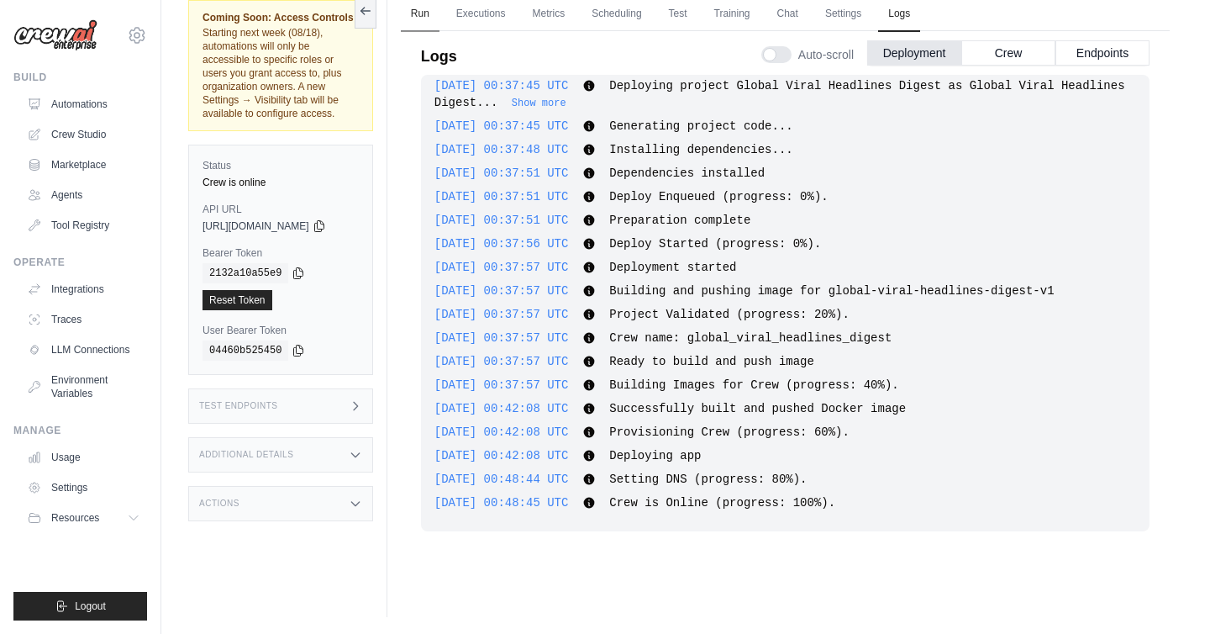
click at [434, 17] on link "Run" at bounding box center [420, 14] width 39 height 35
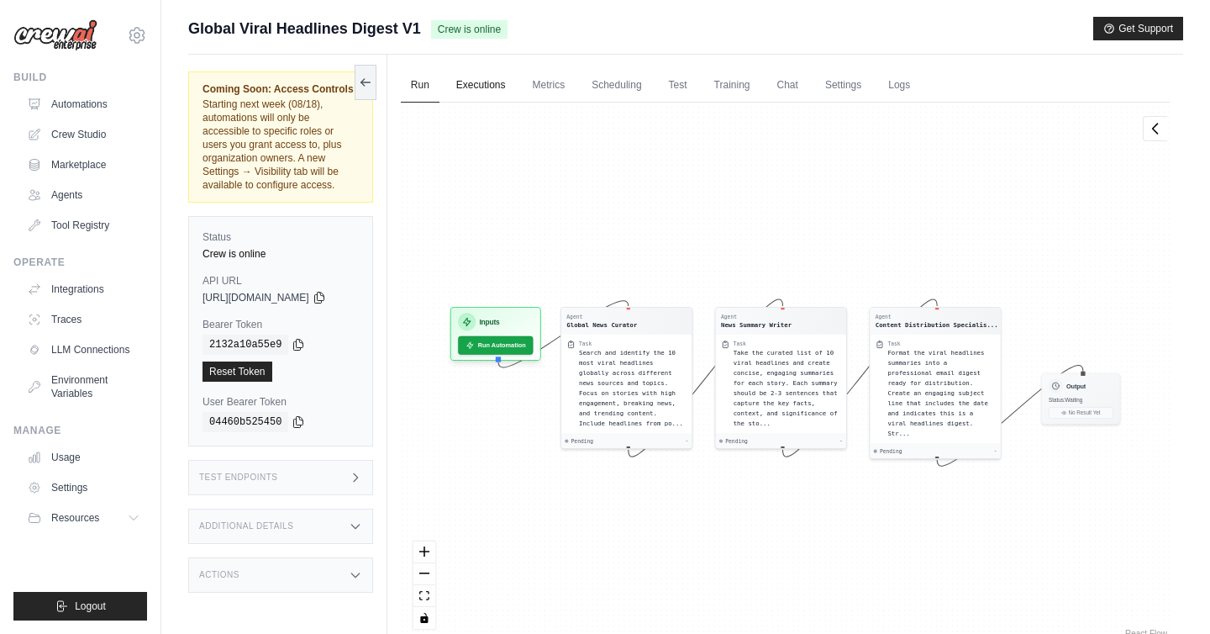
click at [491, 84] on link "Executions" at bounding box center [481, 85] width 70 height 35
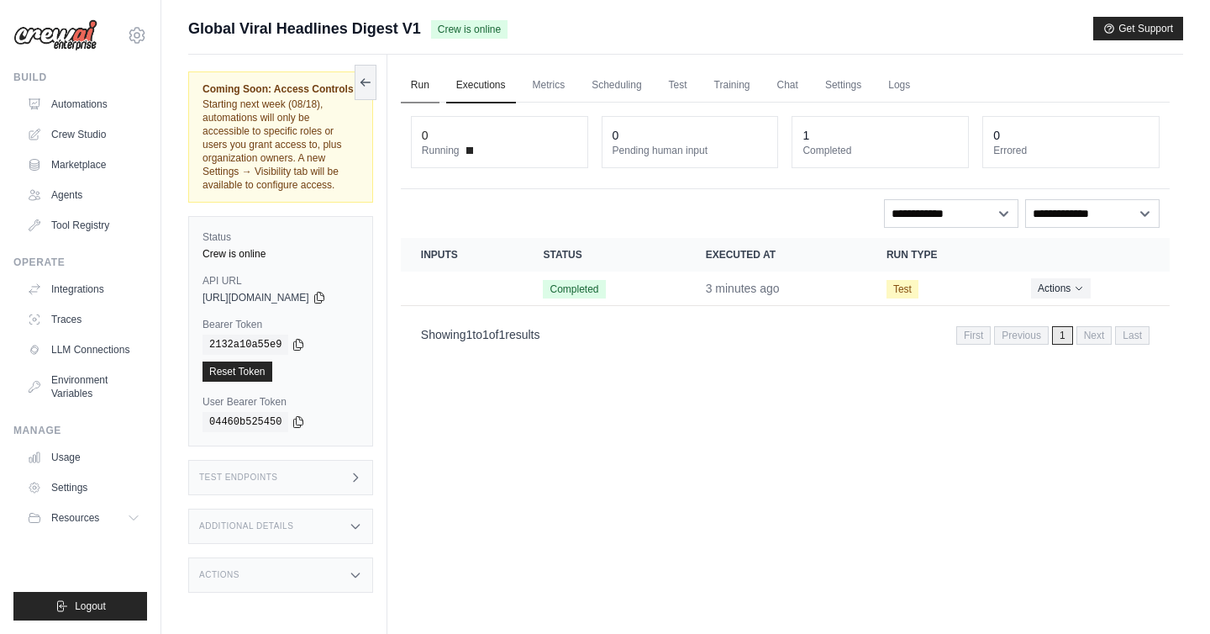
click at [429, 90] on link "Run" at bounding box center [420, 85] width 39 height 35
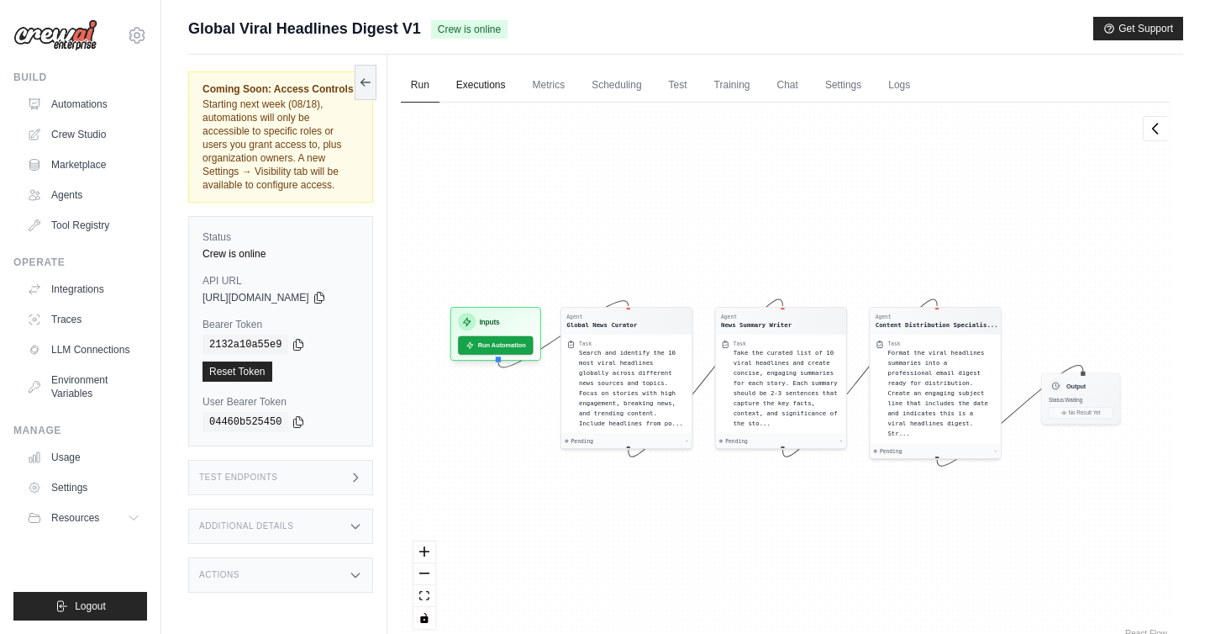
click at [497, 88] on link "Executions" at bounding box center [481, 85] width 70 height 35
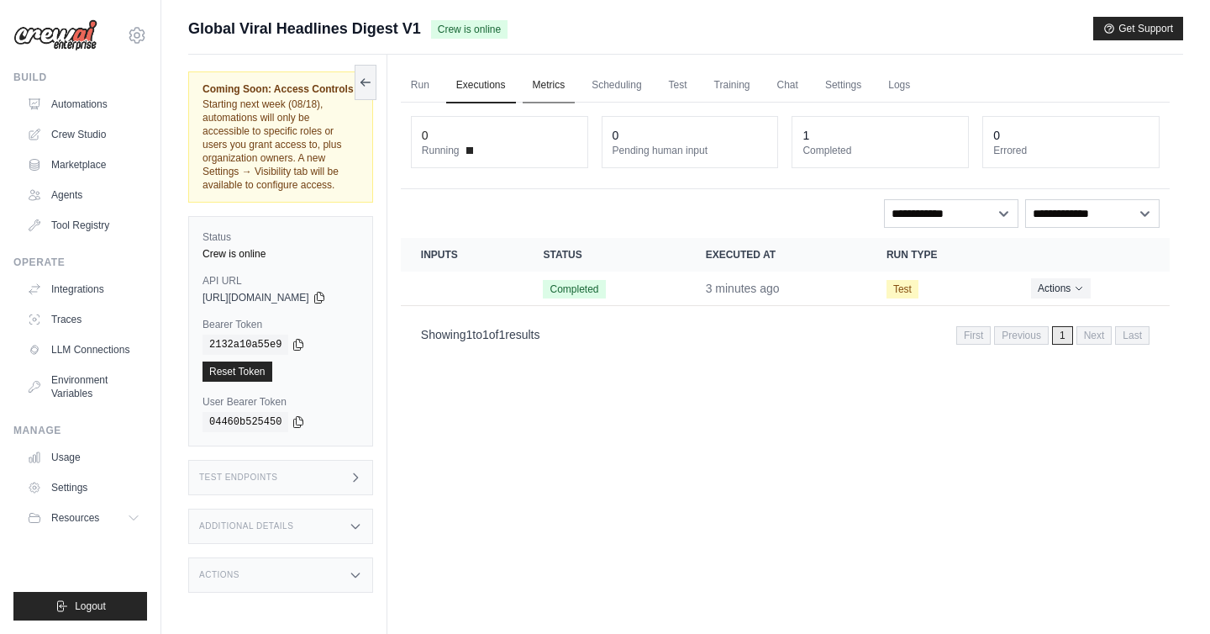
click at [565, 85] on link "Metrics" at bounding box center [549, 85] width 53 height 35
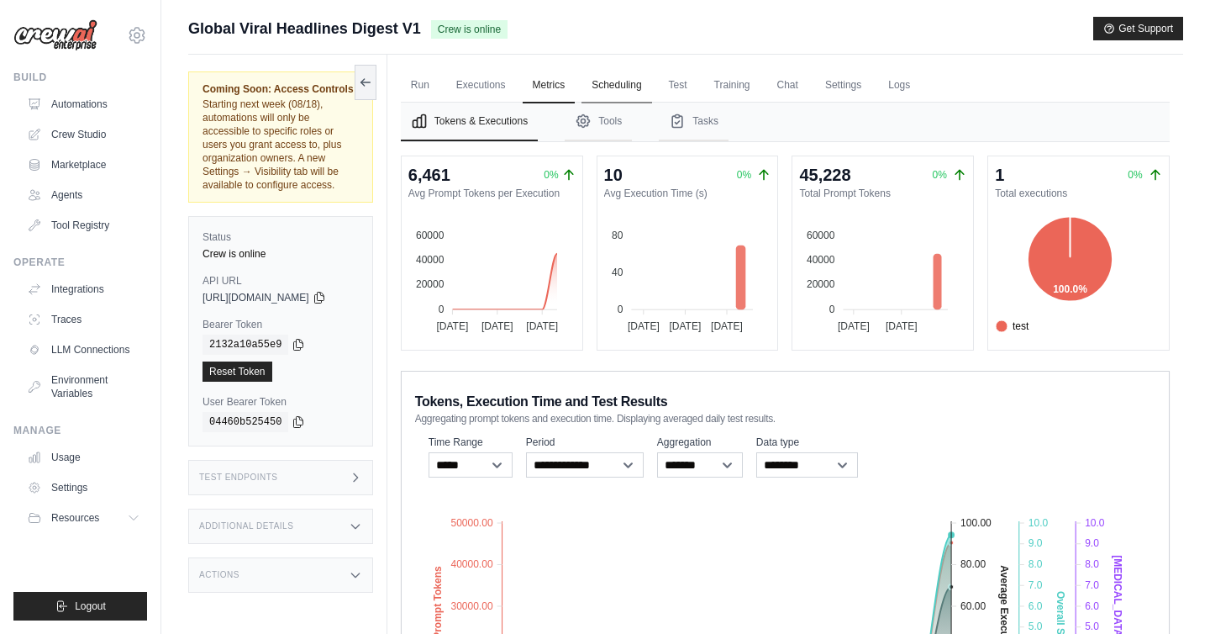
click at [620, 88] on link "Scheduling" at bounding box center [617, 85] width 70 height 35
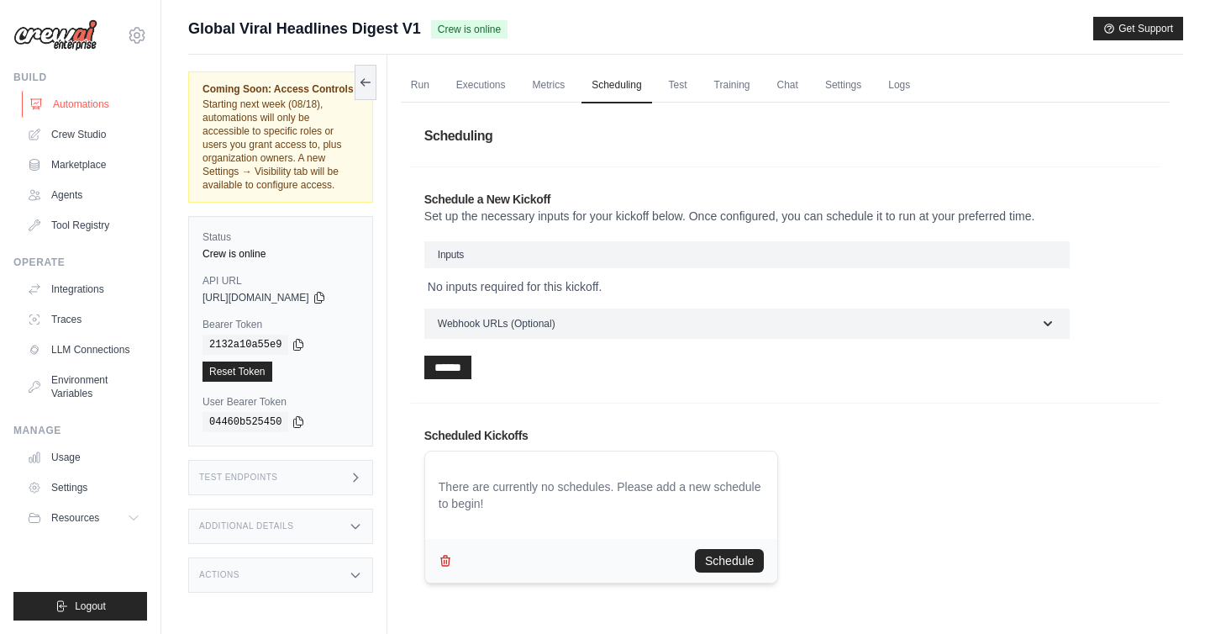
click at [81, 100] on link "Automations" at bounding box center [85, 104] width 127 height 27
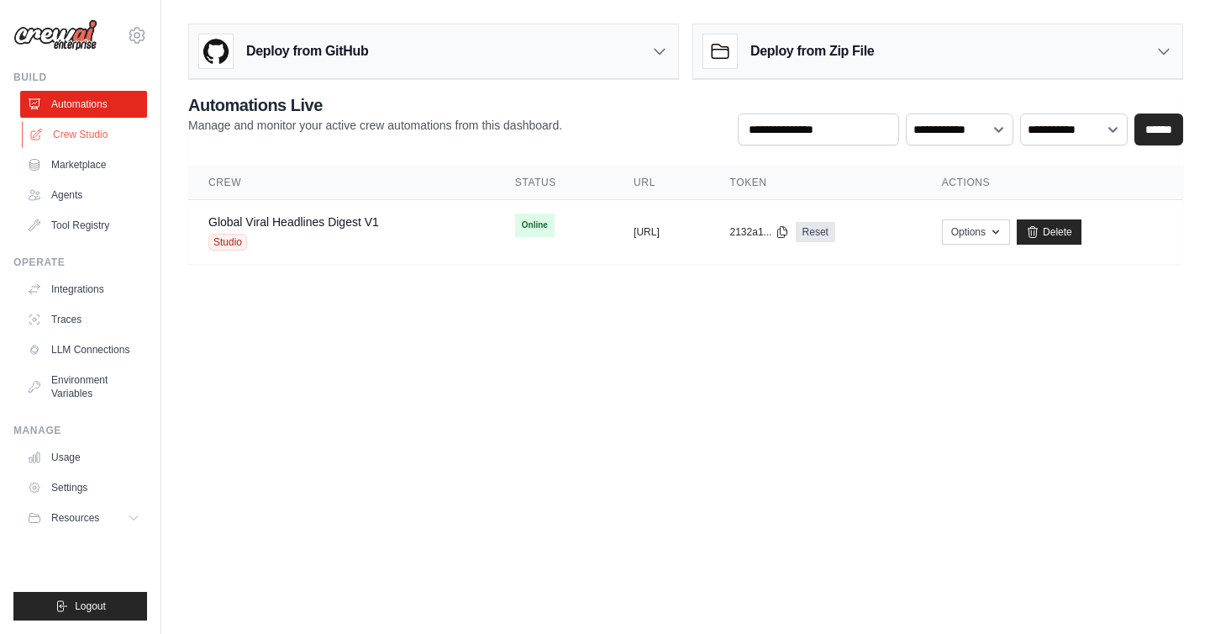
click at [78, 138] on link "Crew Studio" at bounding box center [85, 134] width 127 height 27
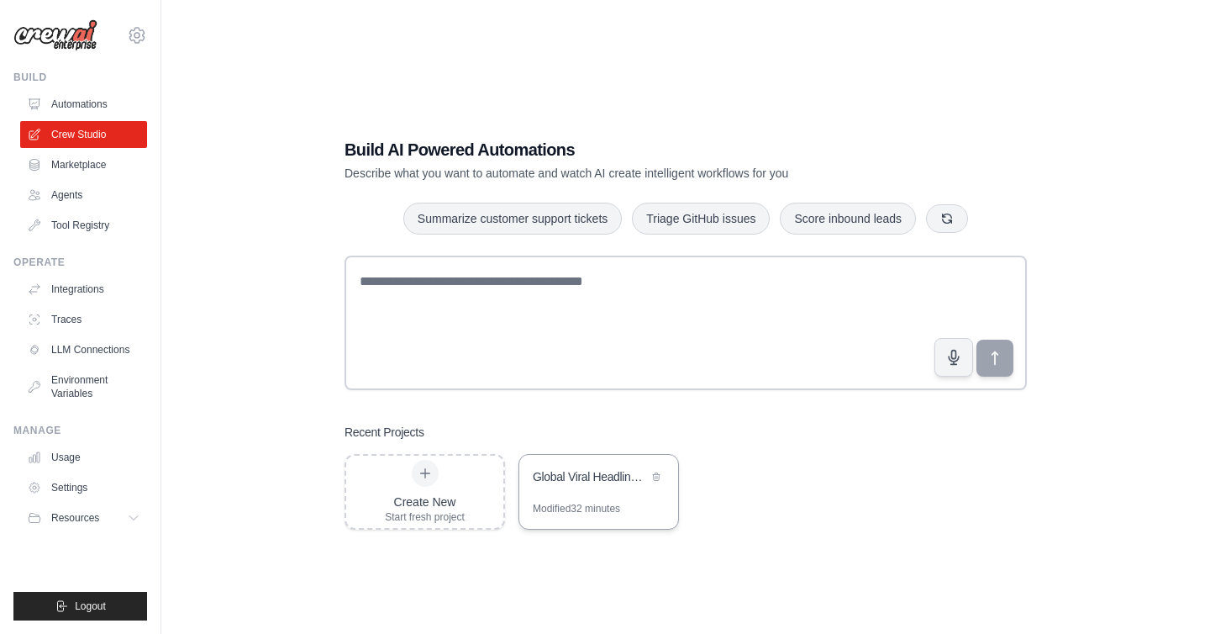
click at [596, 485] on div "Global Viral Headlines Digest" at bounding box center [590, 478] width 115 height 20
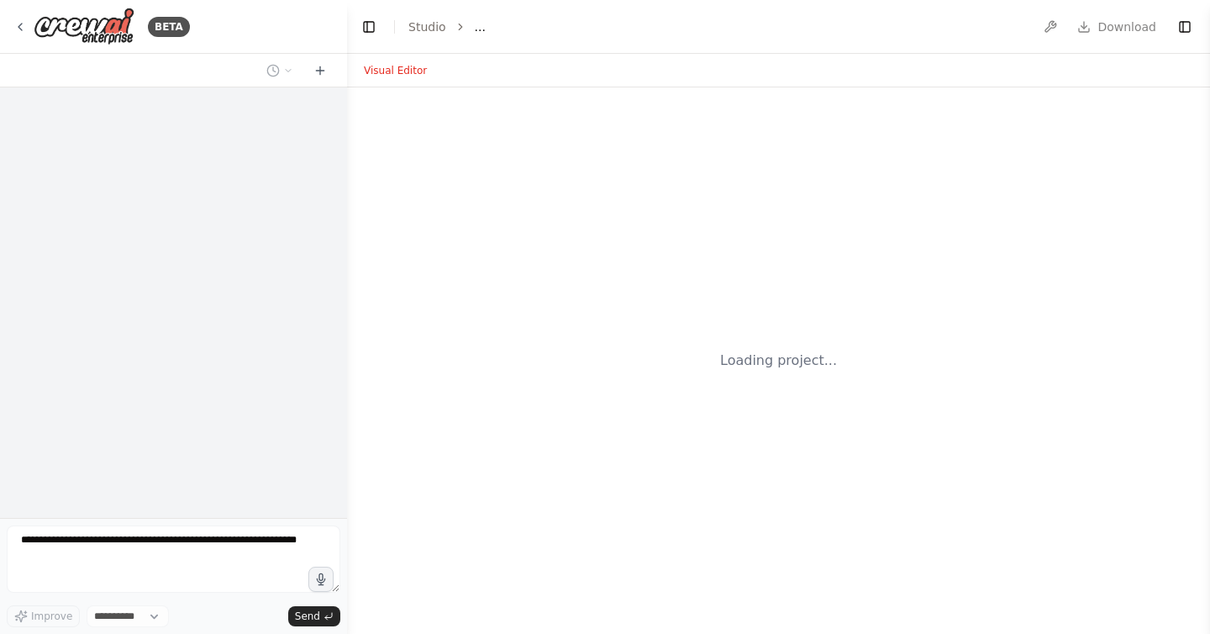
select select "****"
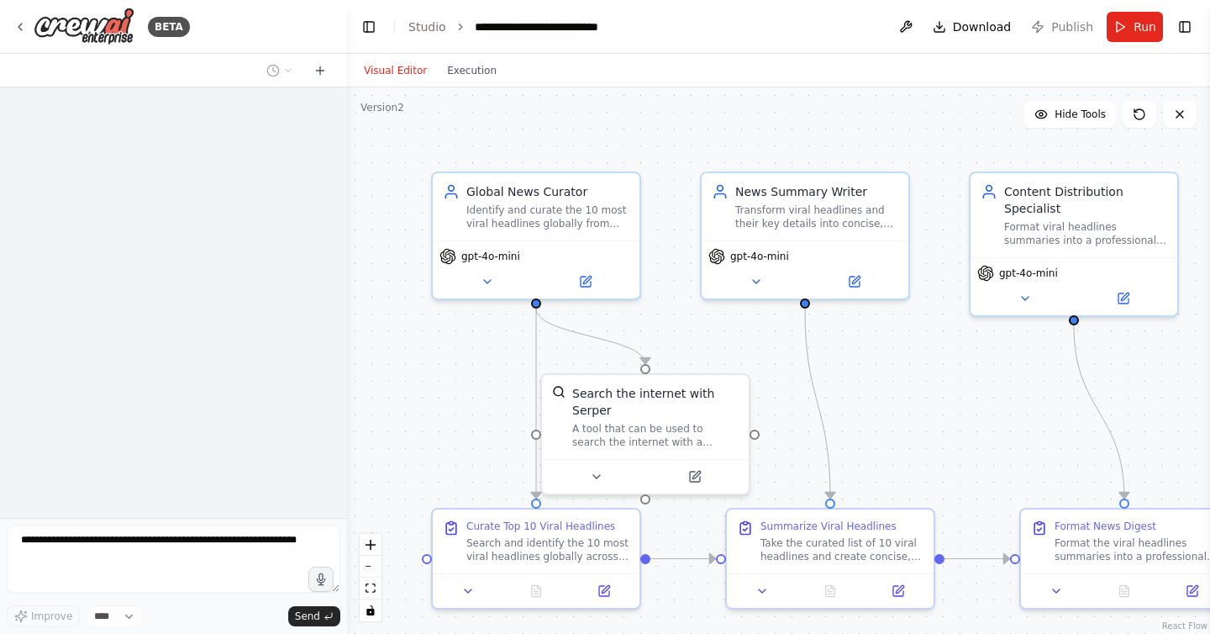
scroll to position [2158, 0]
